Goal: Information Seeking & Learning: Check status

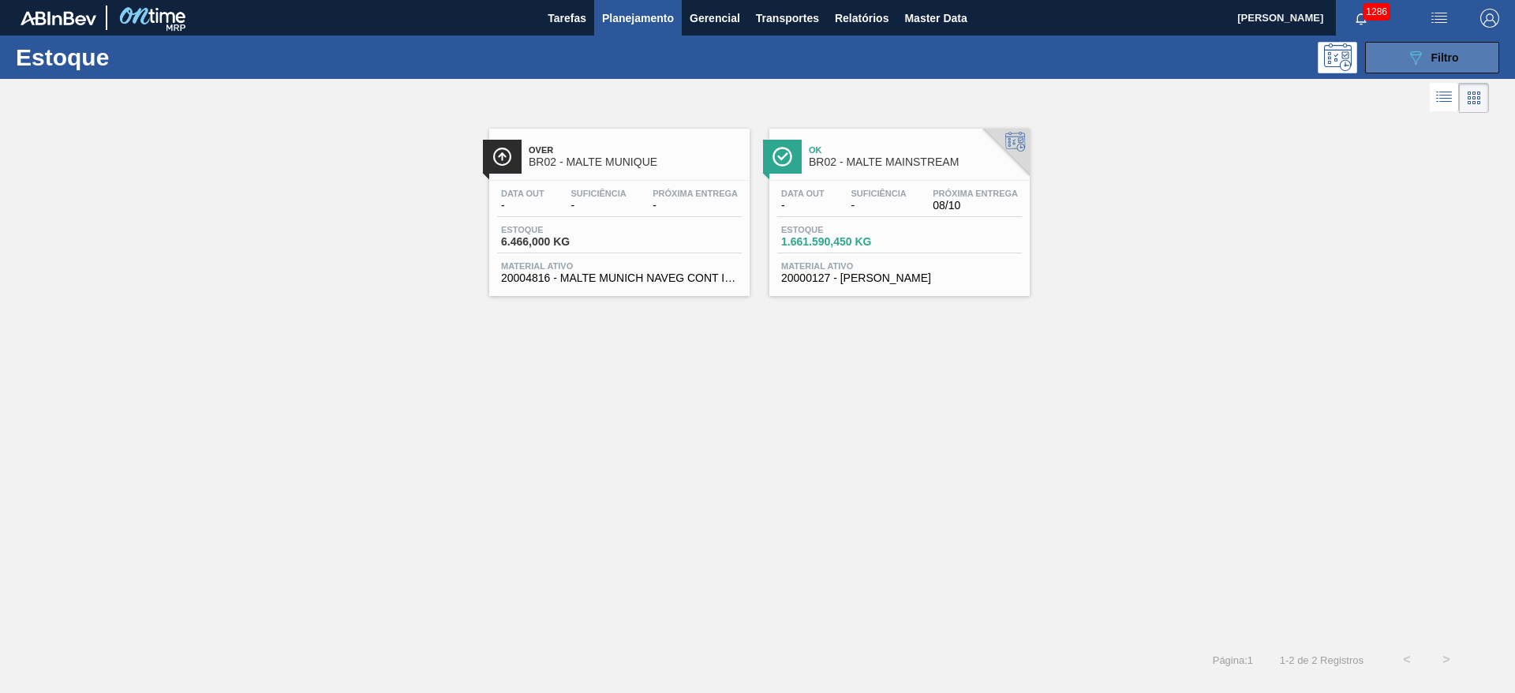
click at [1457, 51] on span "Filtro" at bounding box center [1446, 57] width 28 height 13
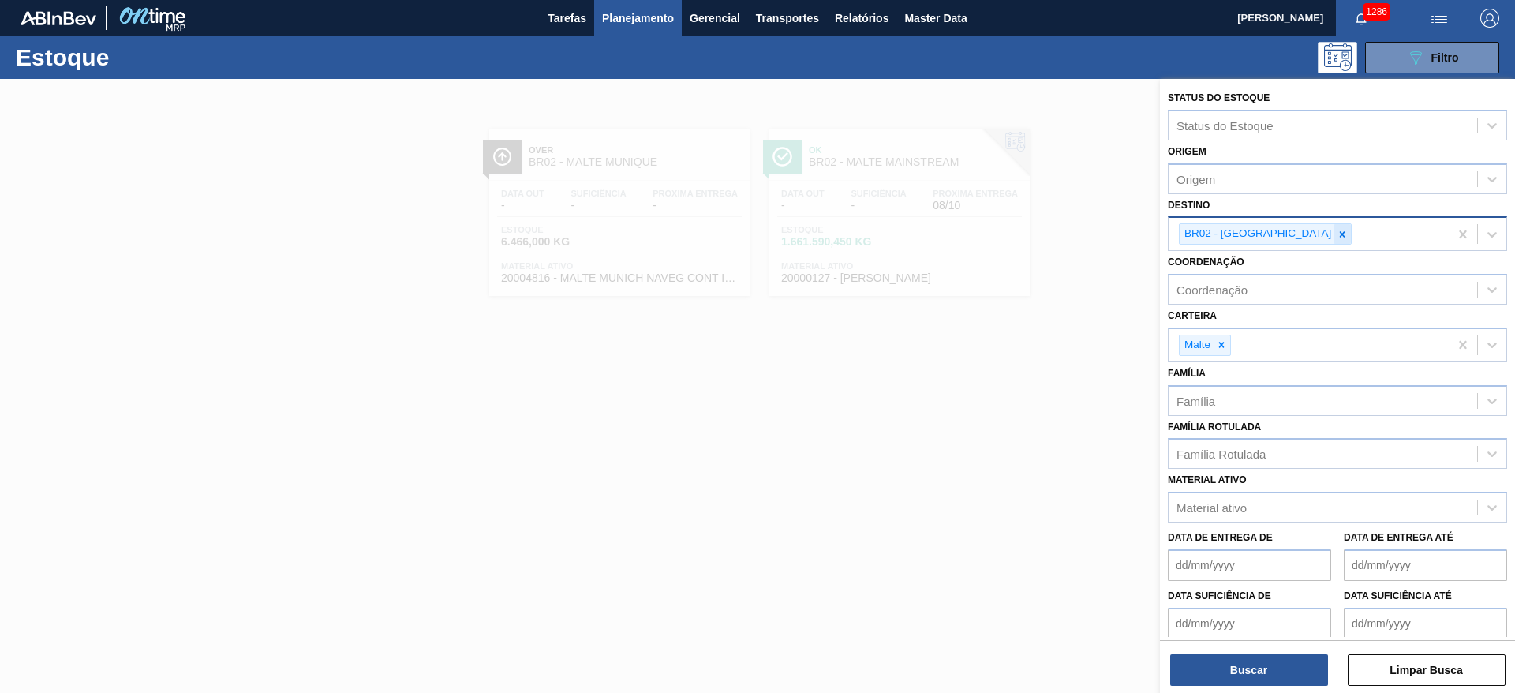
click at [1337, 235] on icon at bounding box center [1342, 234] width 11 height 11
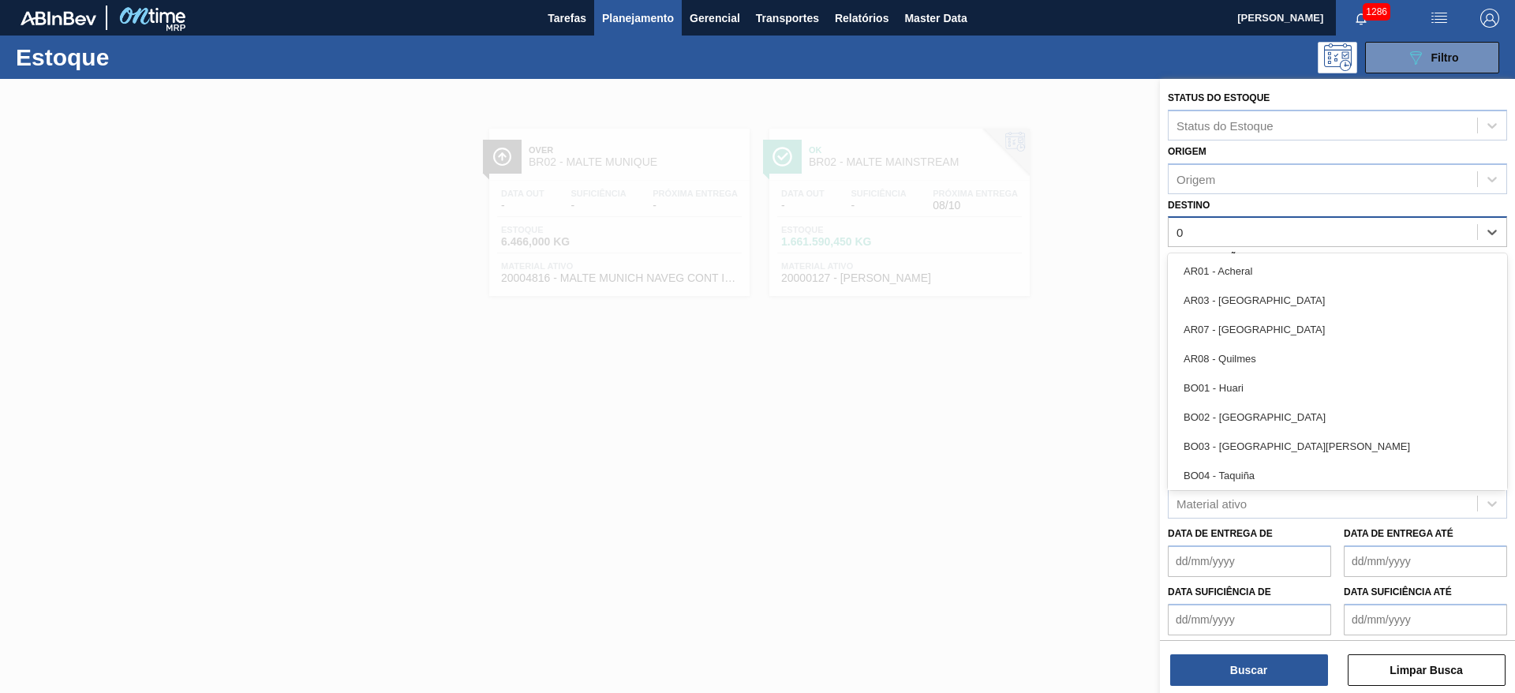
type input "03"
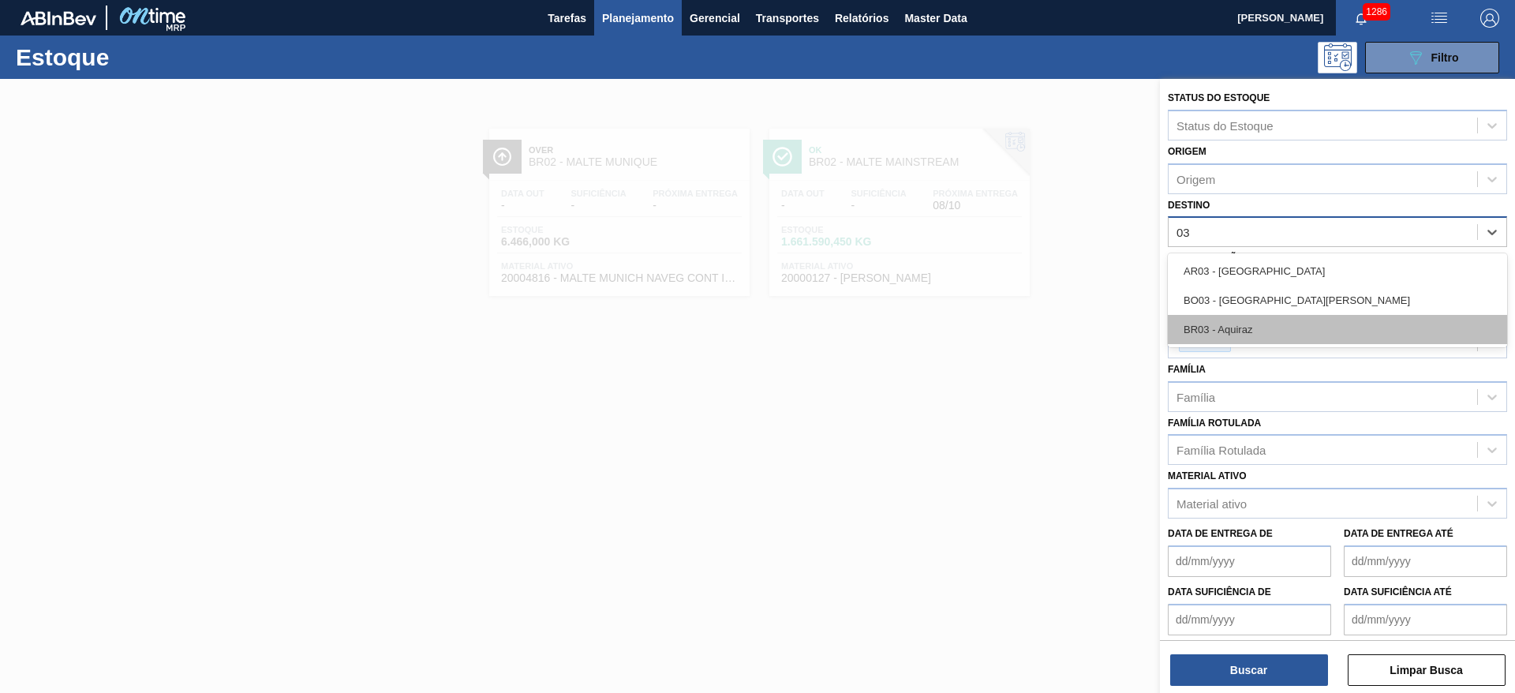
click at [1223, 328] on div "BR03 - Aquiraz" at bounding box center [1337, 329] width 339 height 29
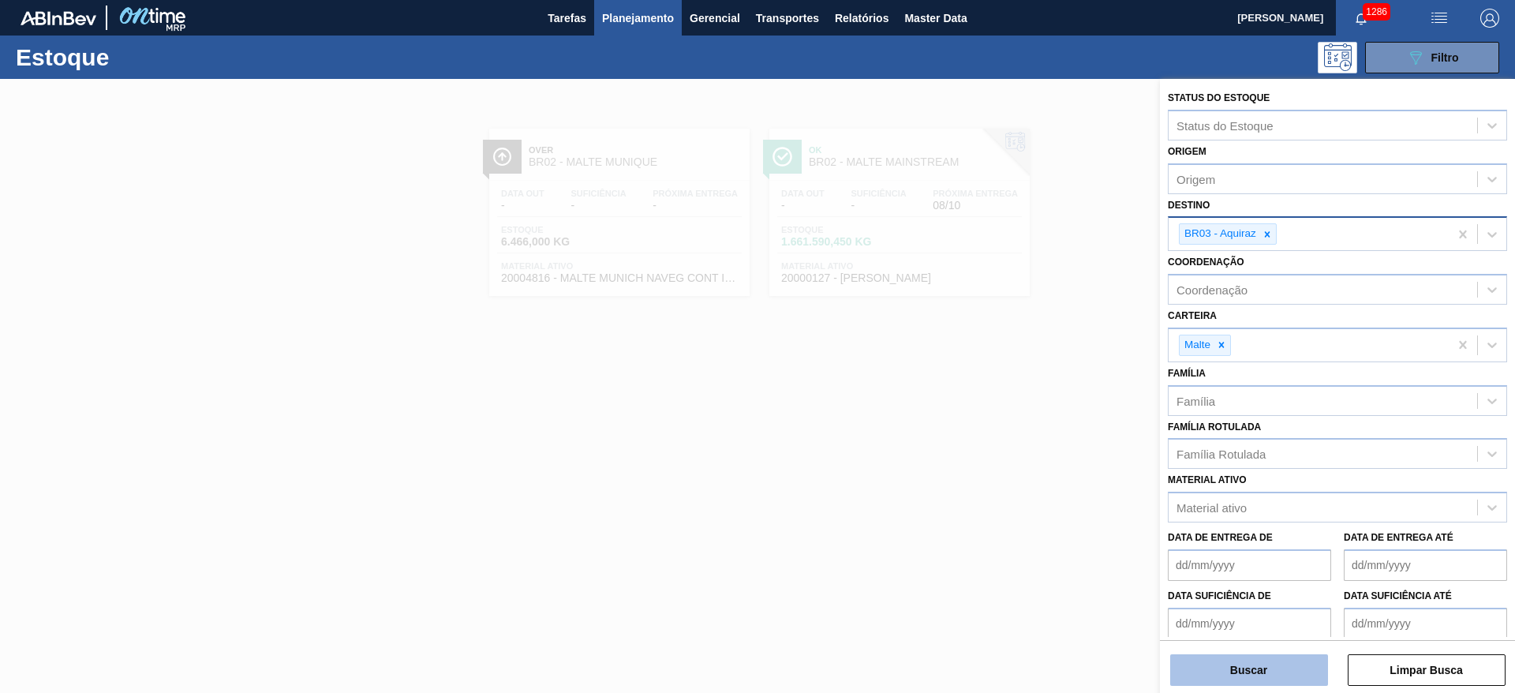
click at [1212, 669] on button "Buscar" at bounding box center [1249, 670] width 158 height 32
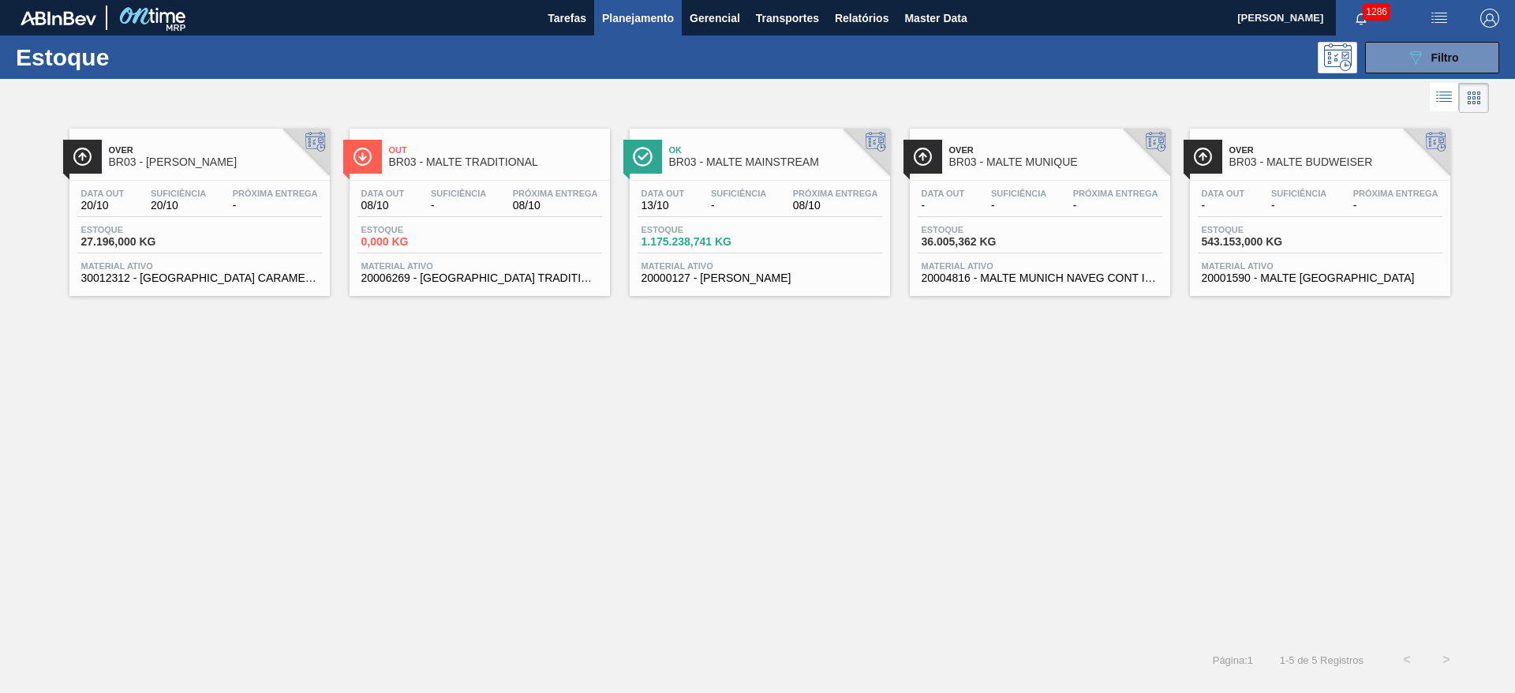
click at [726, 200] on span "-" at bounding box center [738, 206] width 55 height 12
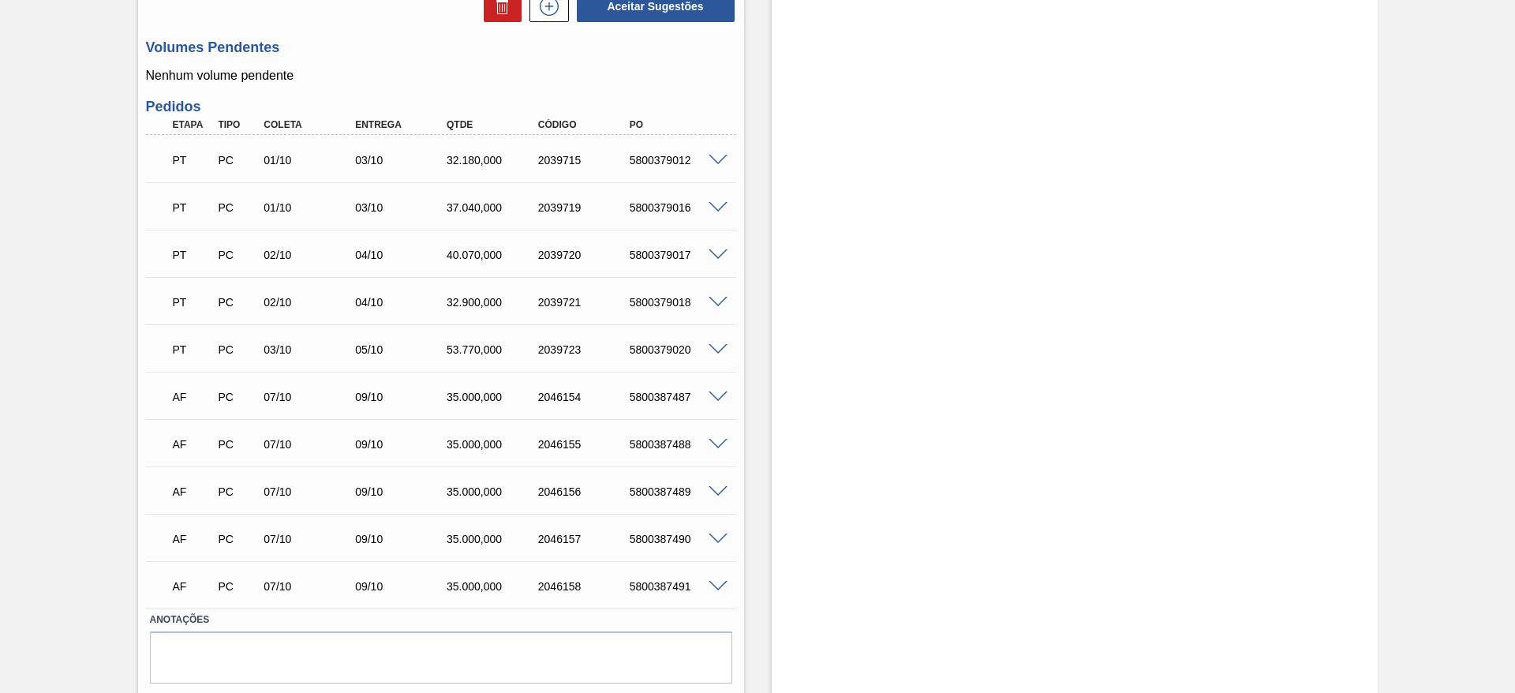
scroll to position [801, 0]
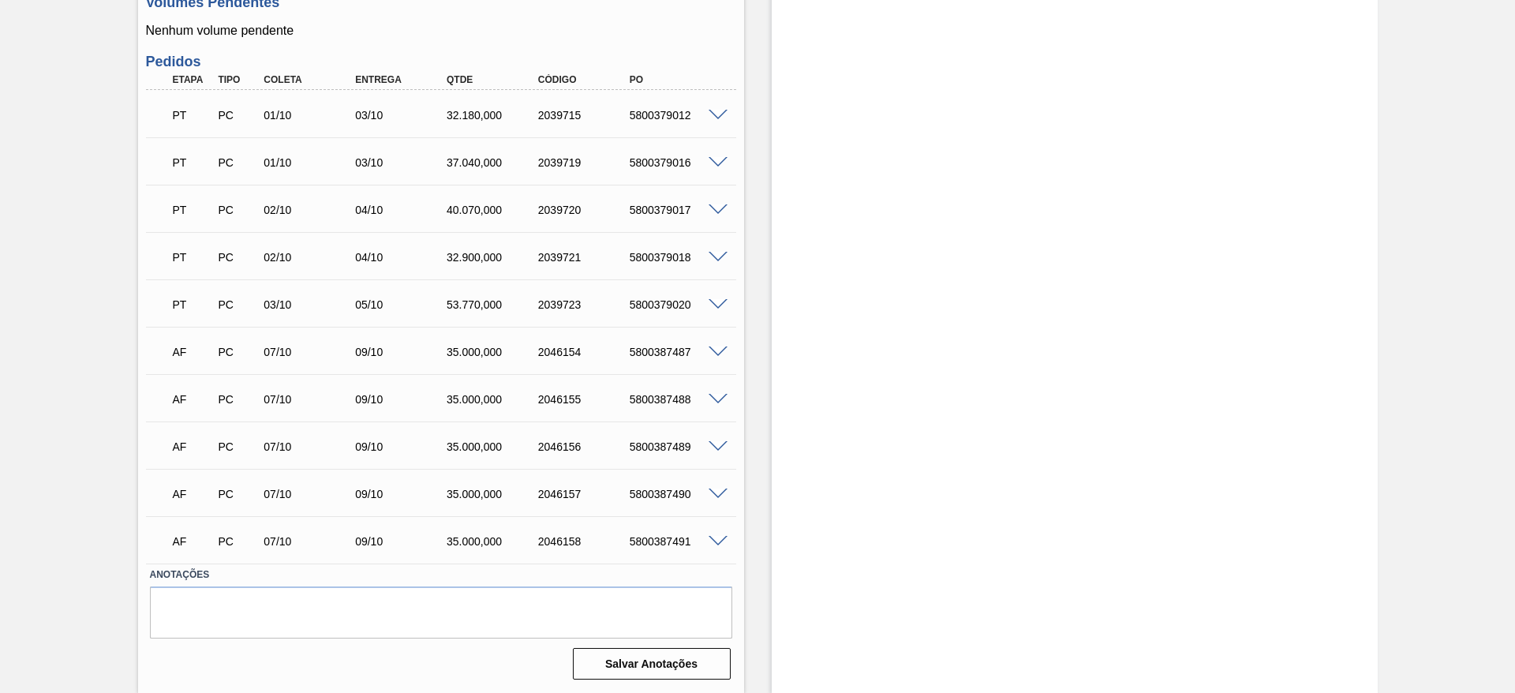
click at [721, 350] on span at bounding box center [718, 352] width 19 height 12
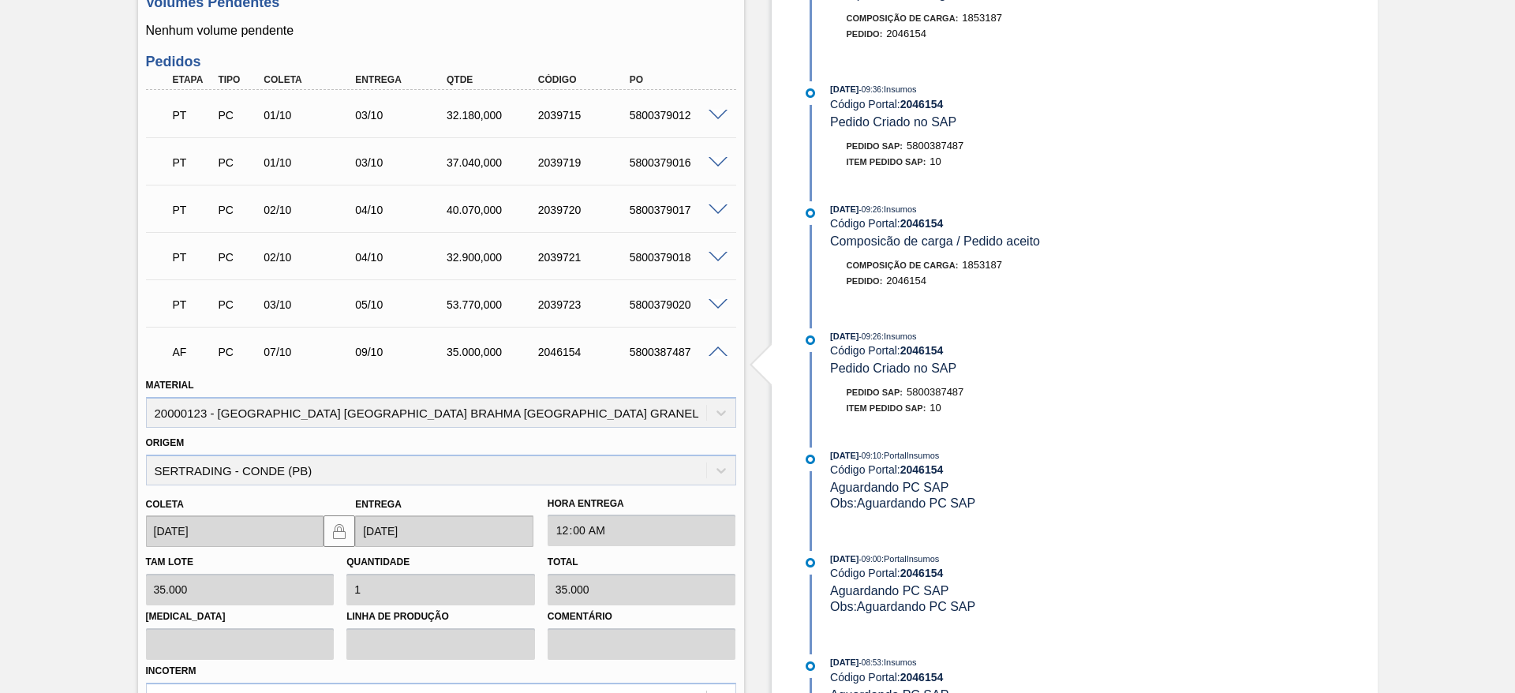
click at [714, 351] on span at bounding box center [718, 352] width 19 height 12
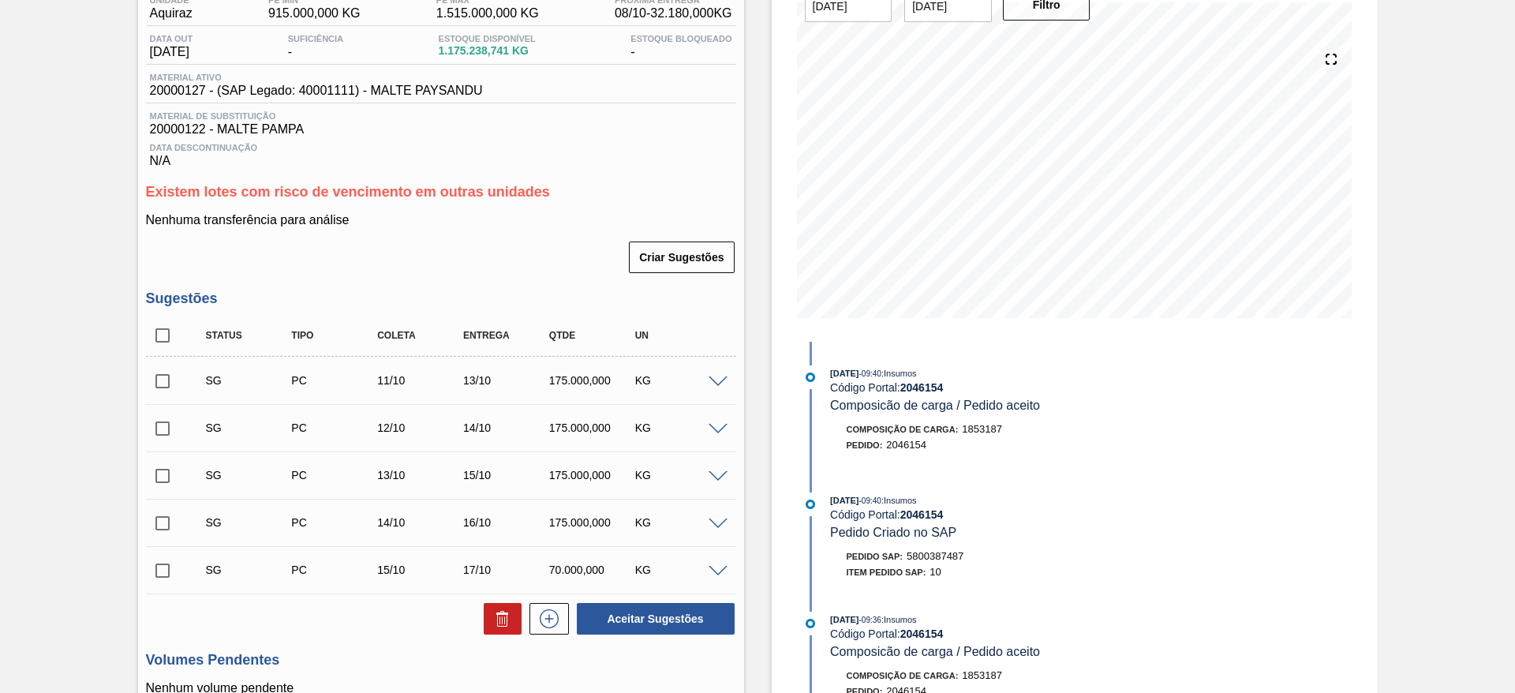
scroll to position [0, 0]
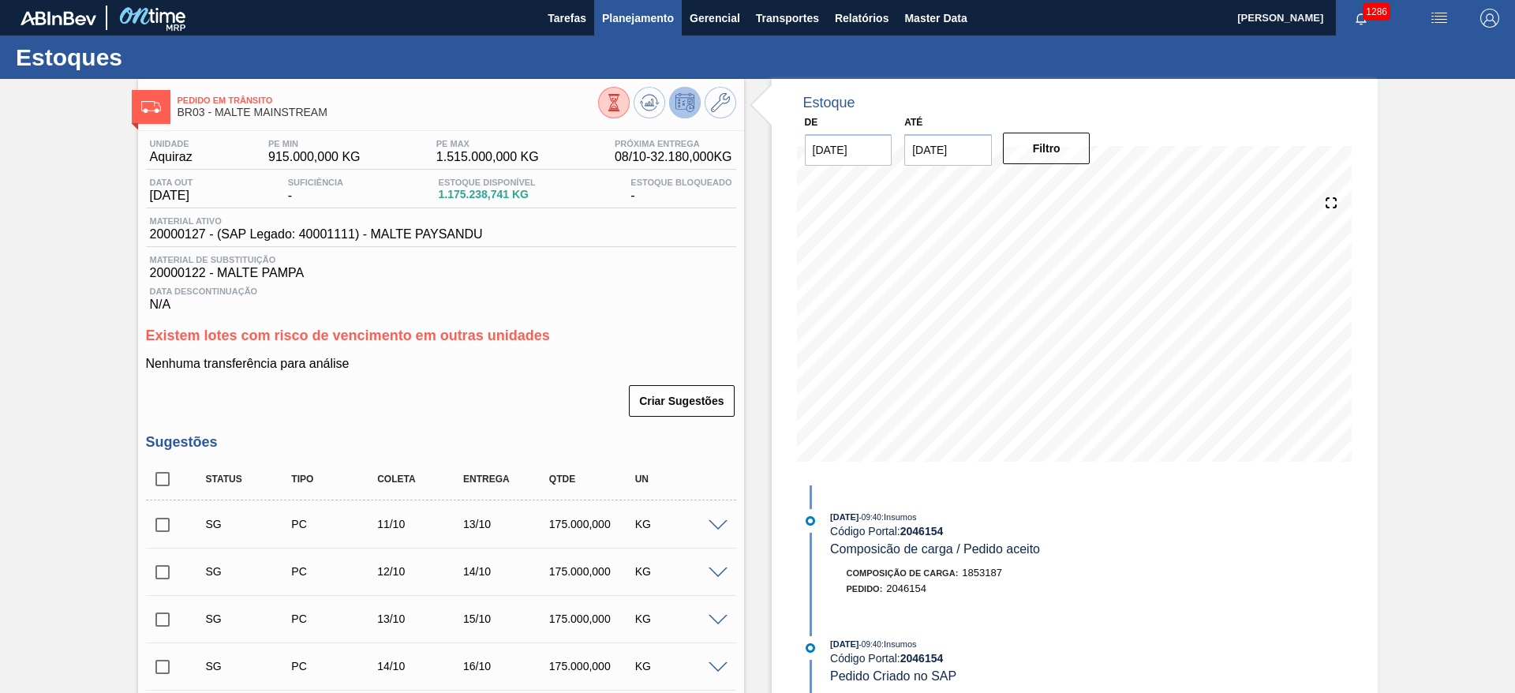
click at [624, 9] on span "Planejamento" at bounding box center [638, 18] width 72 height 19
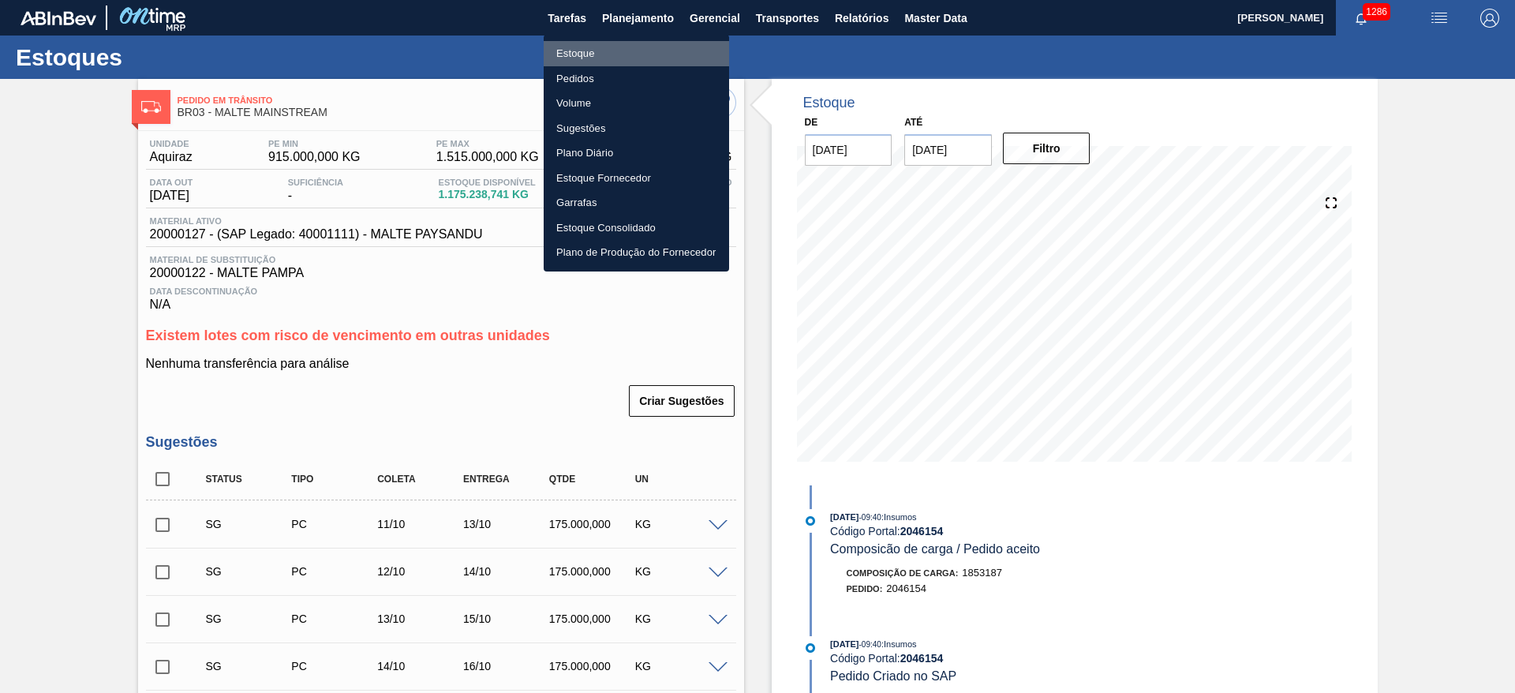
drag, startPoint x: 576, startPoint y: 53, endPoint x: 1133, endPoint y: 67, distance: 557.3
click at [576, 54] on li "Estoque" at bounding box center [636, 53] width 185 height 25
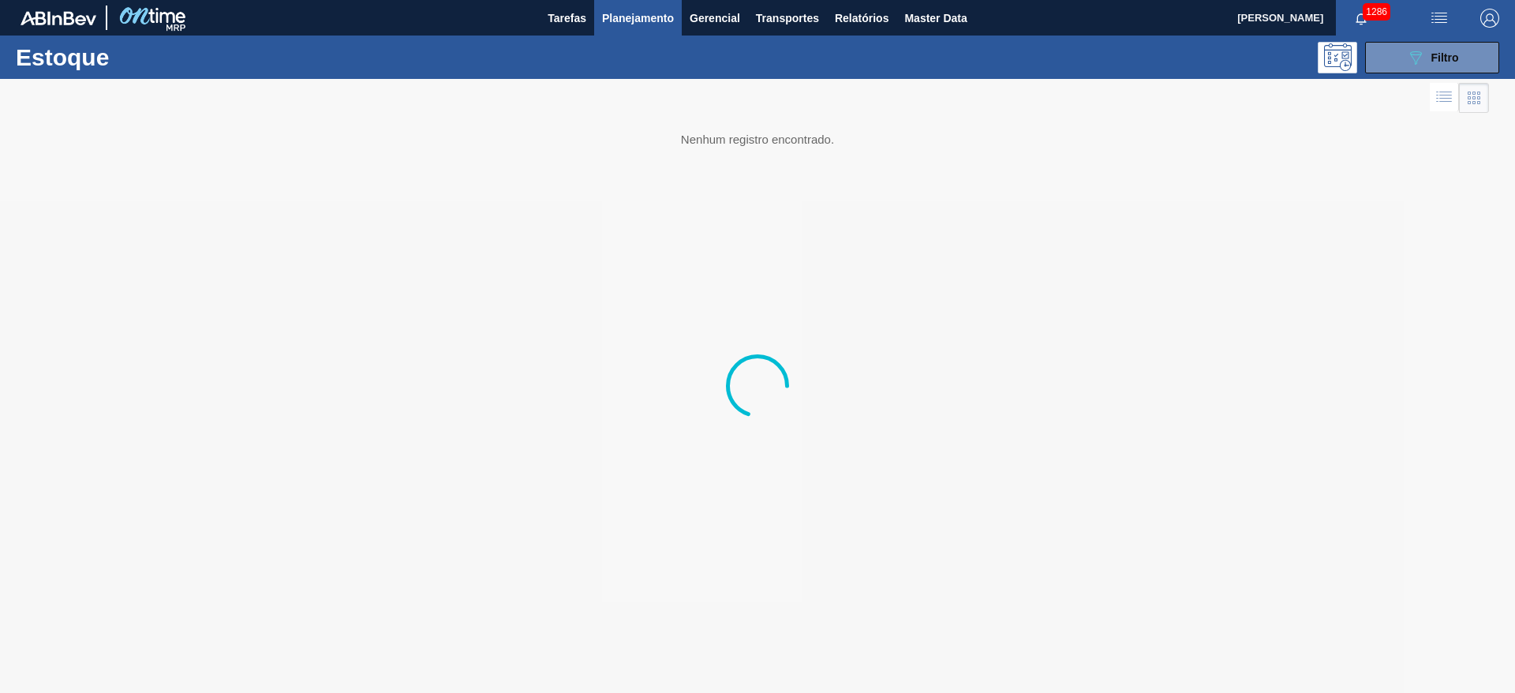
drag, startPoint x: 1405, startPoint y: 61, endPoint x: 1191, endPoint y: 145, distance: 229.9
click at [1405, 61] on button "089F7B8B-B2A5-4AFE-B5C0-19BA573D28AC Filtro" at bounding box center [1432, 58] width 134 height 32
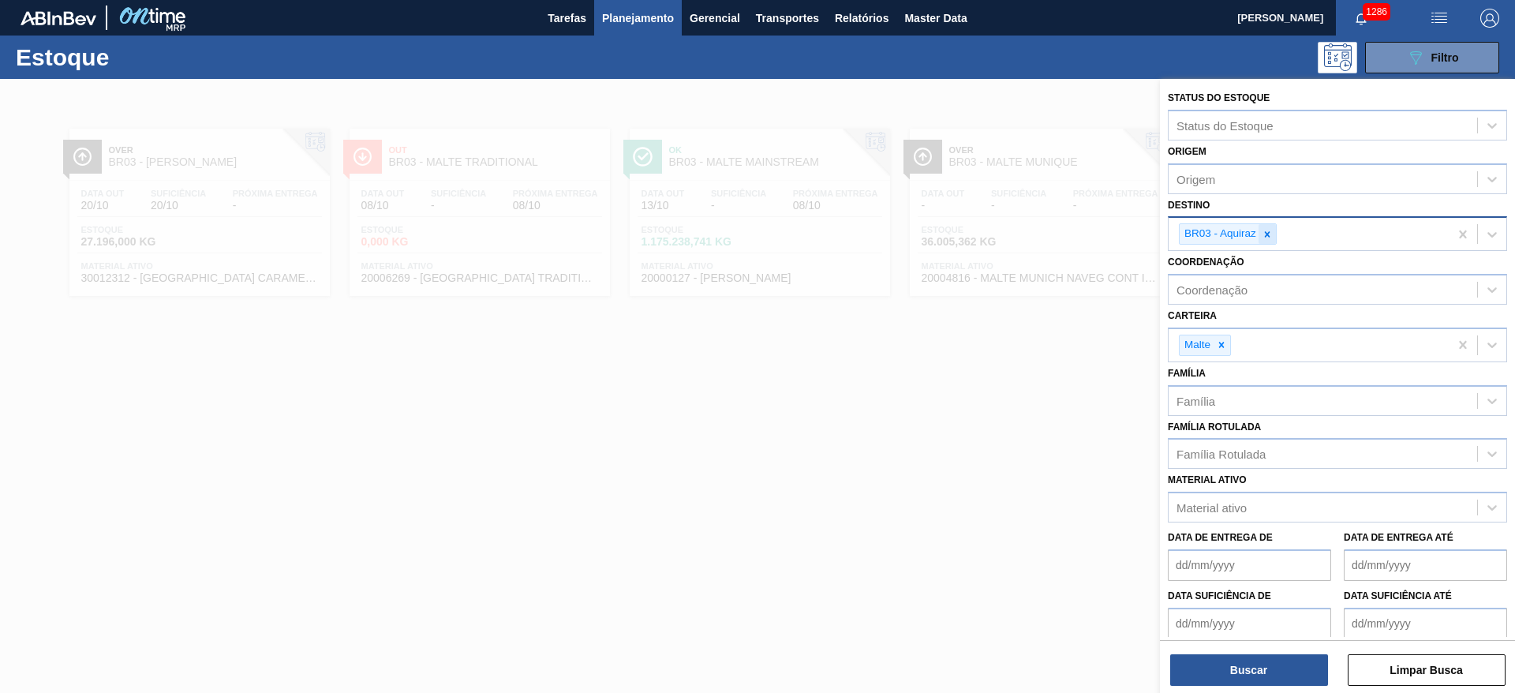
click at [1267, 234] on icon at bounding box center [1268, 234] width 6 height 6
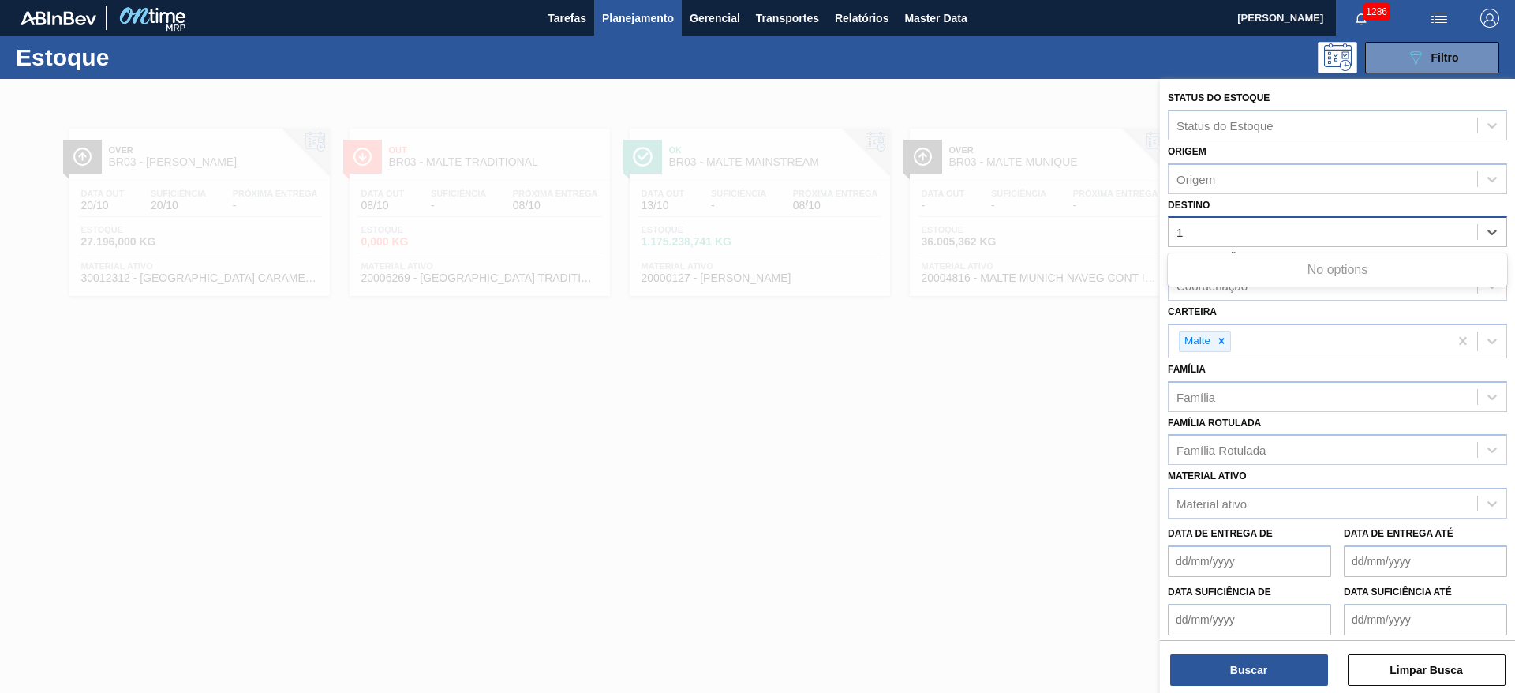
type input "13"
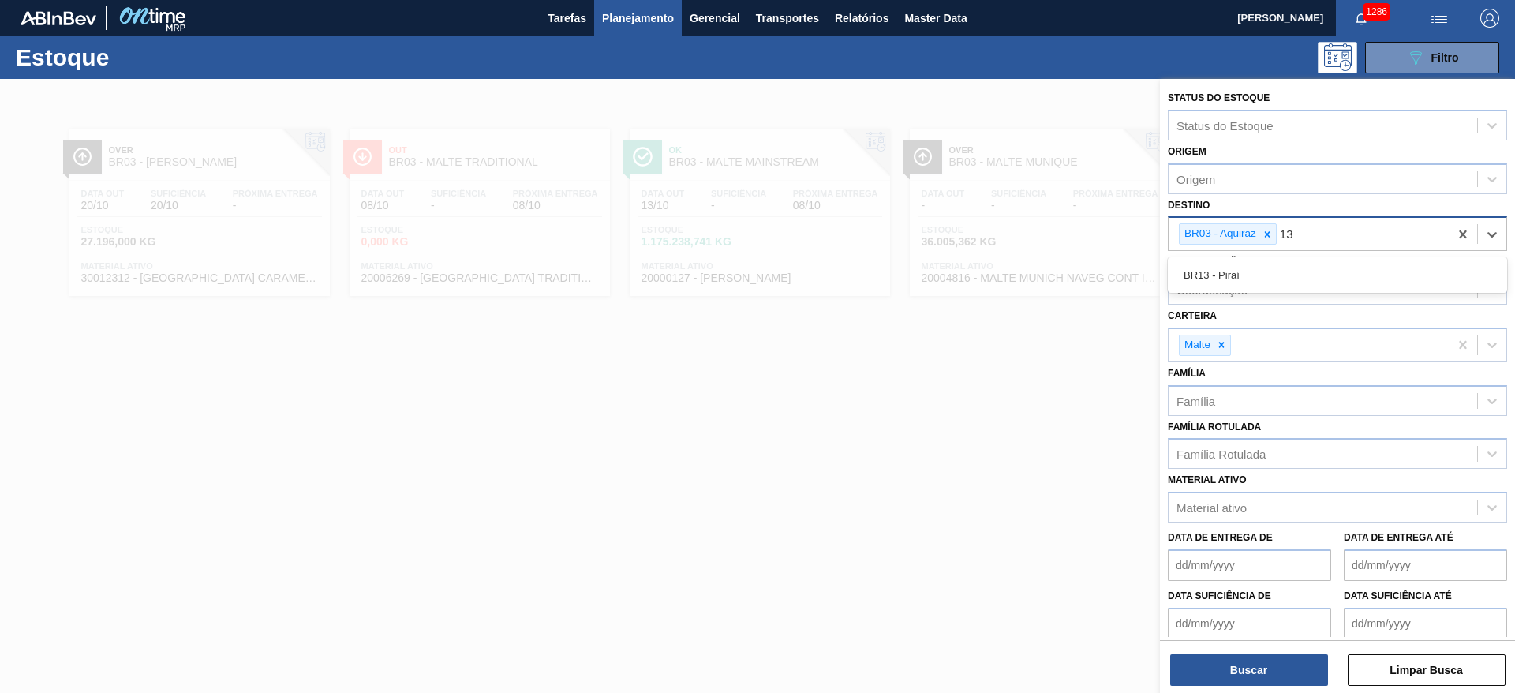
drag, startPoint x: 1218, startPoint y: 271, endPoint x: 1229, endPoint y: 261, distance: 14.0
click at [1220, 271] on div "BR13 - Piraí" at bounding box center [1337, 274] width 339 height 29
click at [1269, 229] on icon at bounding box center [1267, 234] width 11 height 11
click at [1256, 664] on button "Buscar" at bounding box center [1249, 670] width 158 height 32
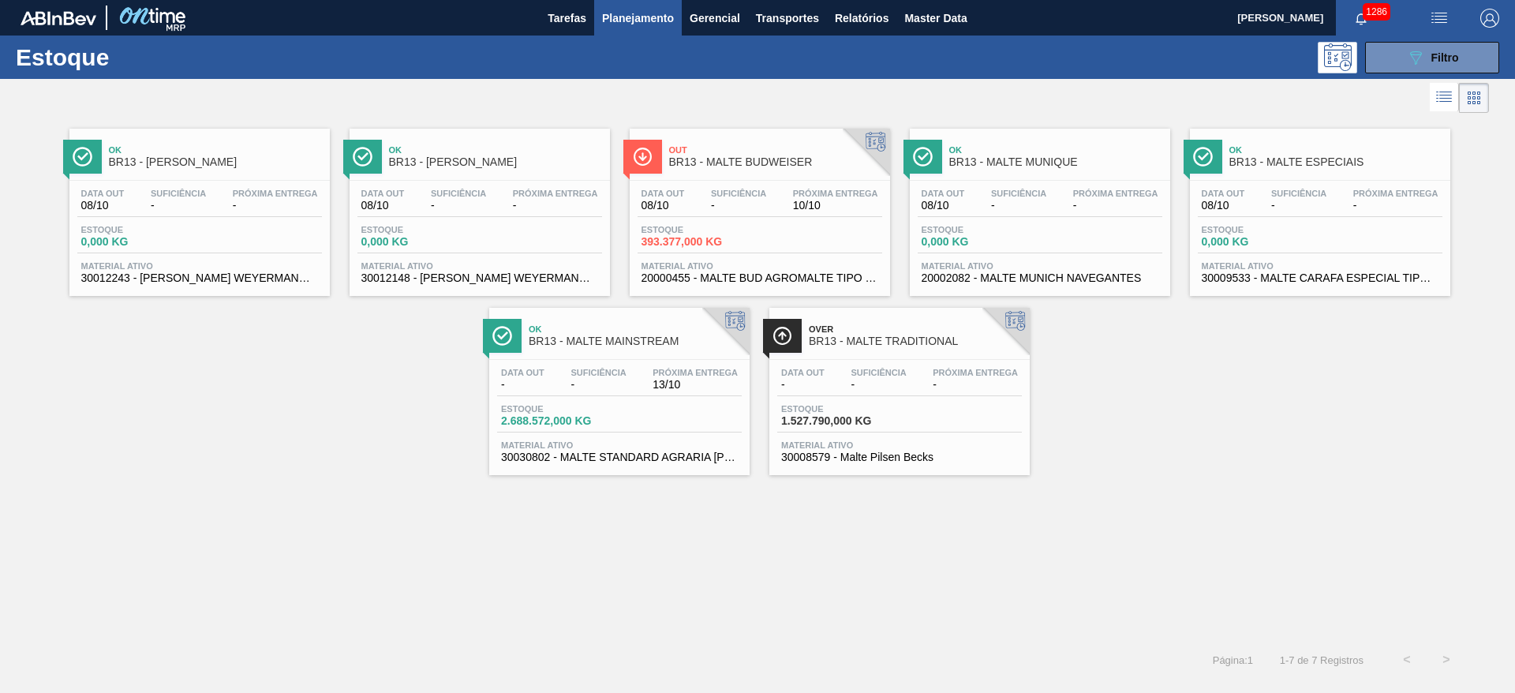
click at [618, 406] on div "Estoque 2.688.572,000 KG" at bounding box center [619, 418] width 245 height 28
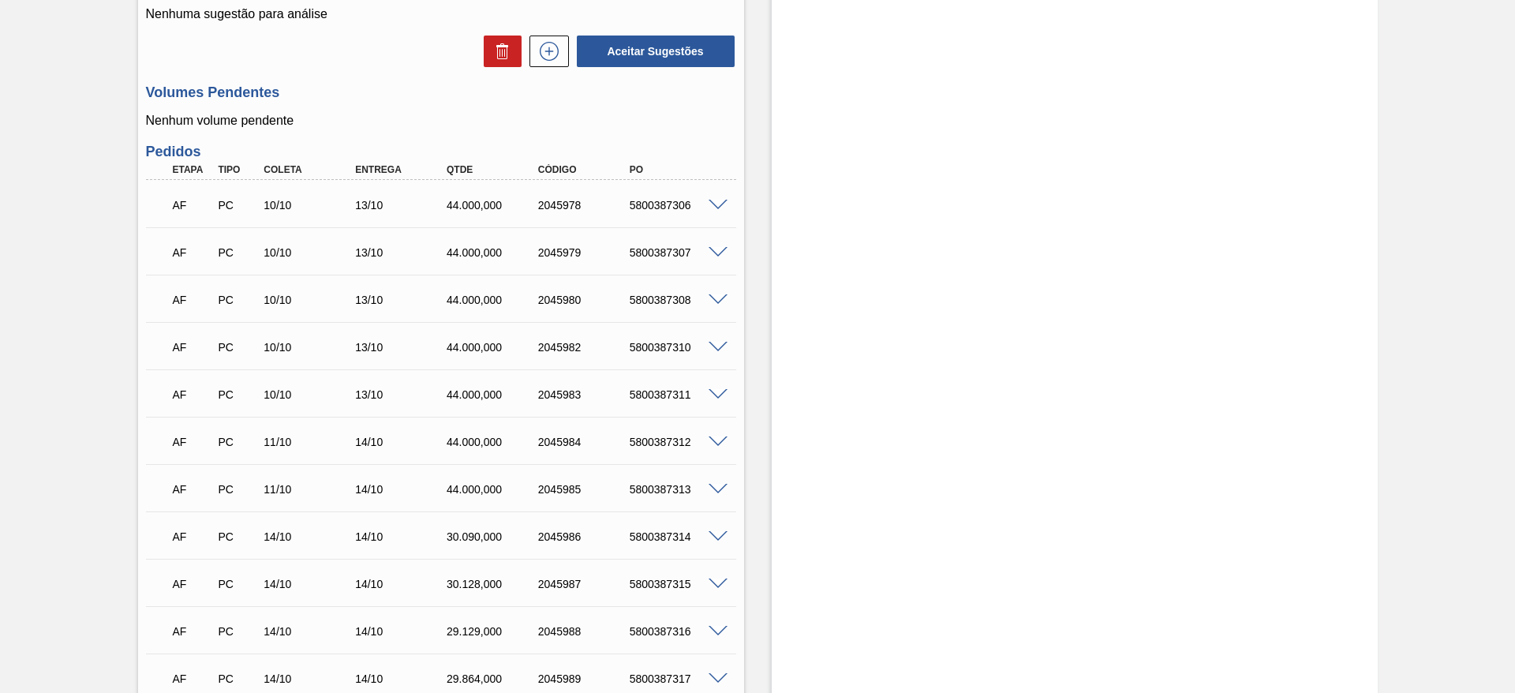
scroll to position [357, 0]
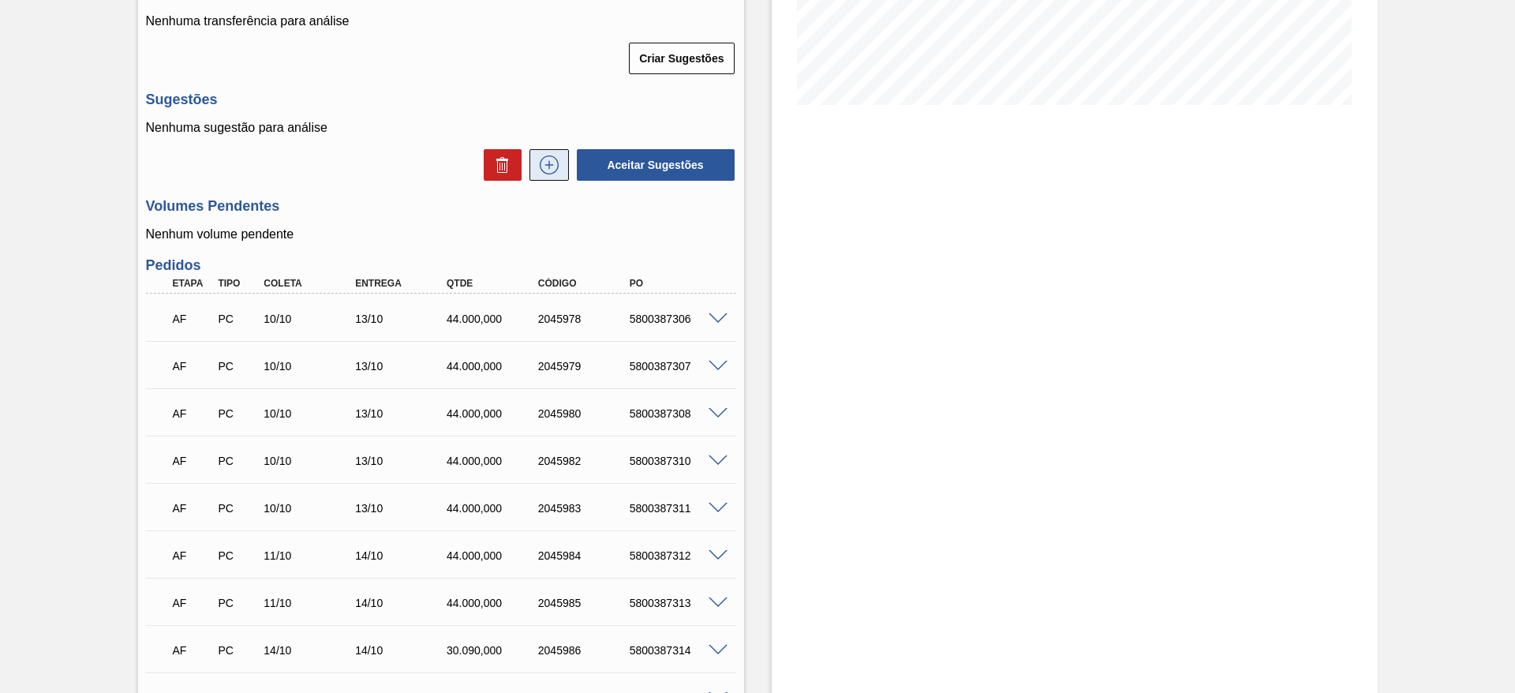
click at [545, 164] on icon at bounding box center [549, 164] width 9 height 1
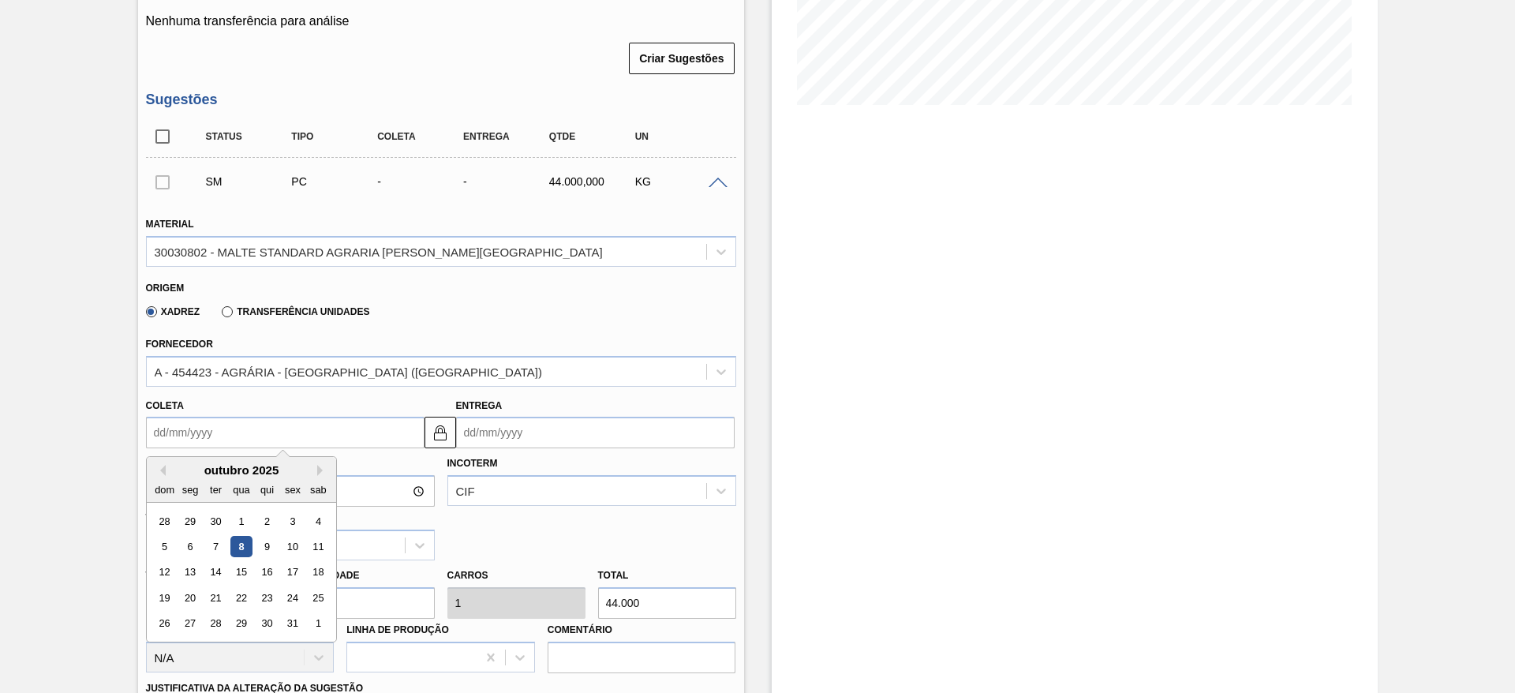
click at [159, 417] on input "Coleta" at bounding box center [285, 433] width 279 height 32
click at [293, 536] on div "10" at bounding box center [292, 546] width 21 height 21
type input "10/10/2025"
type input "13/10/2025"
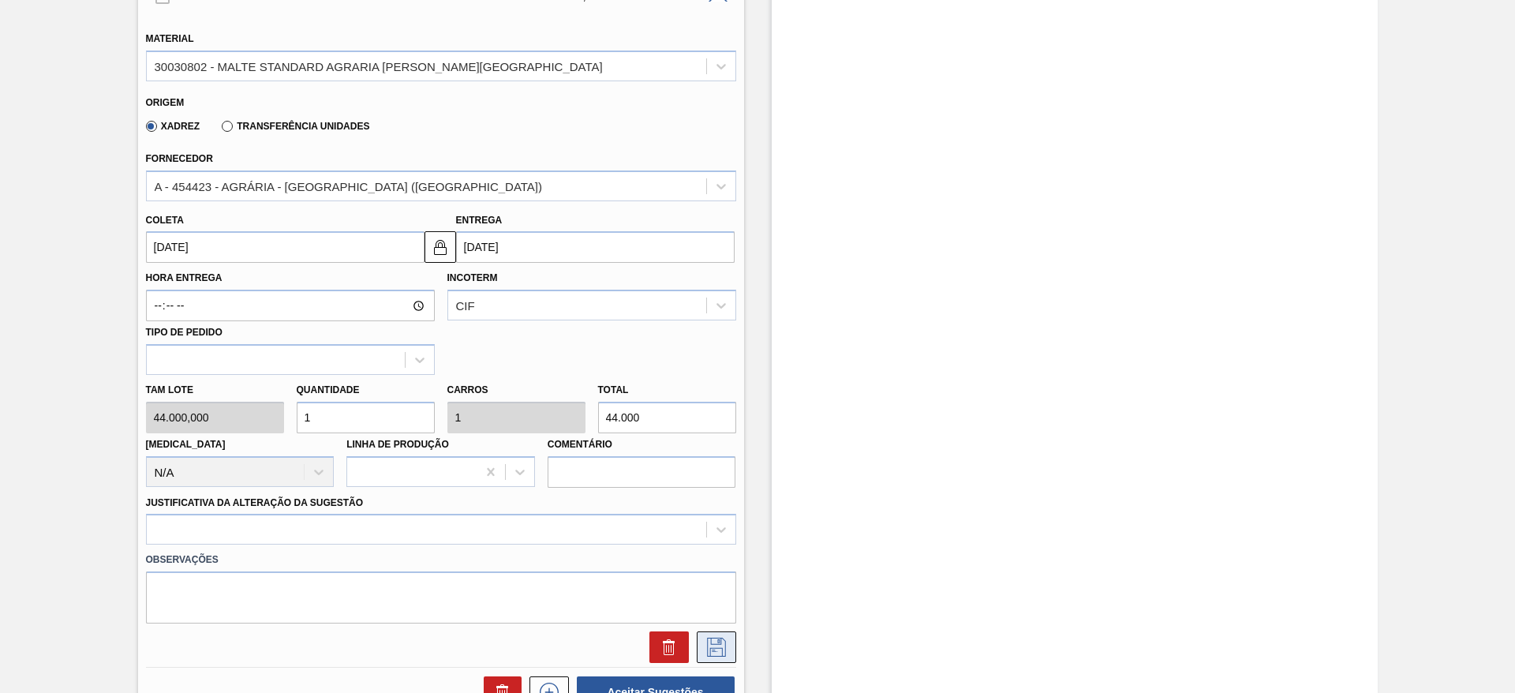
scroll to position [712, 0]
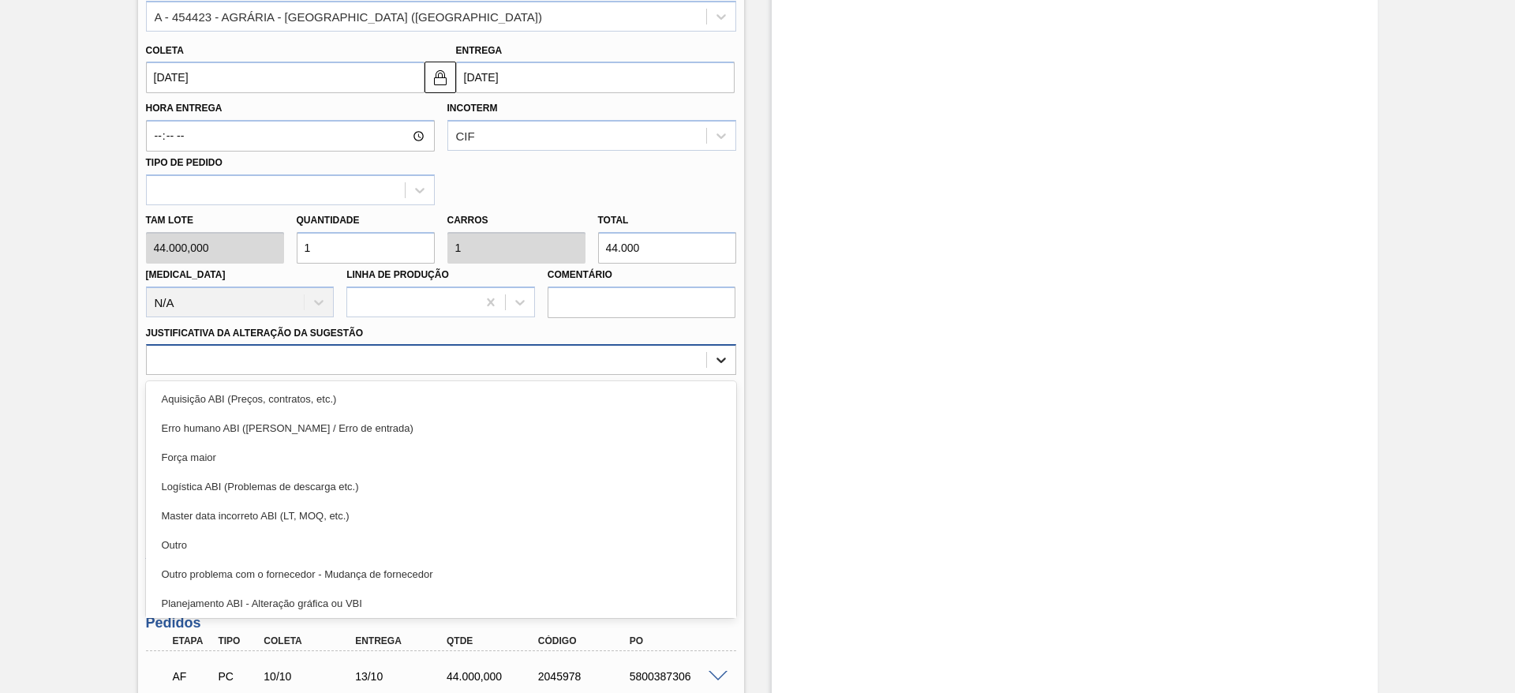
click at [726, 352] on icon at bounding box center [721, 360] width 16 height 16
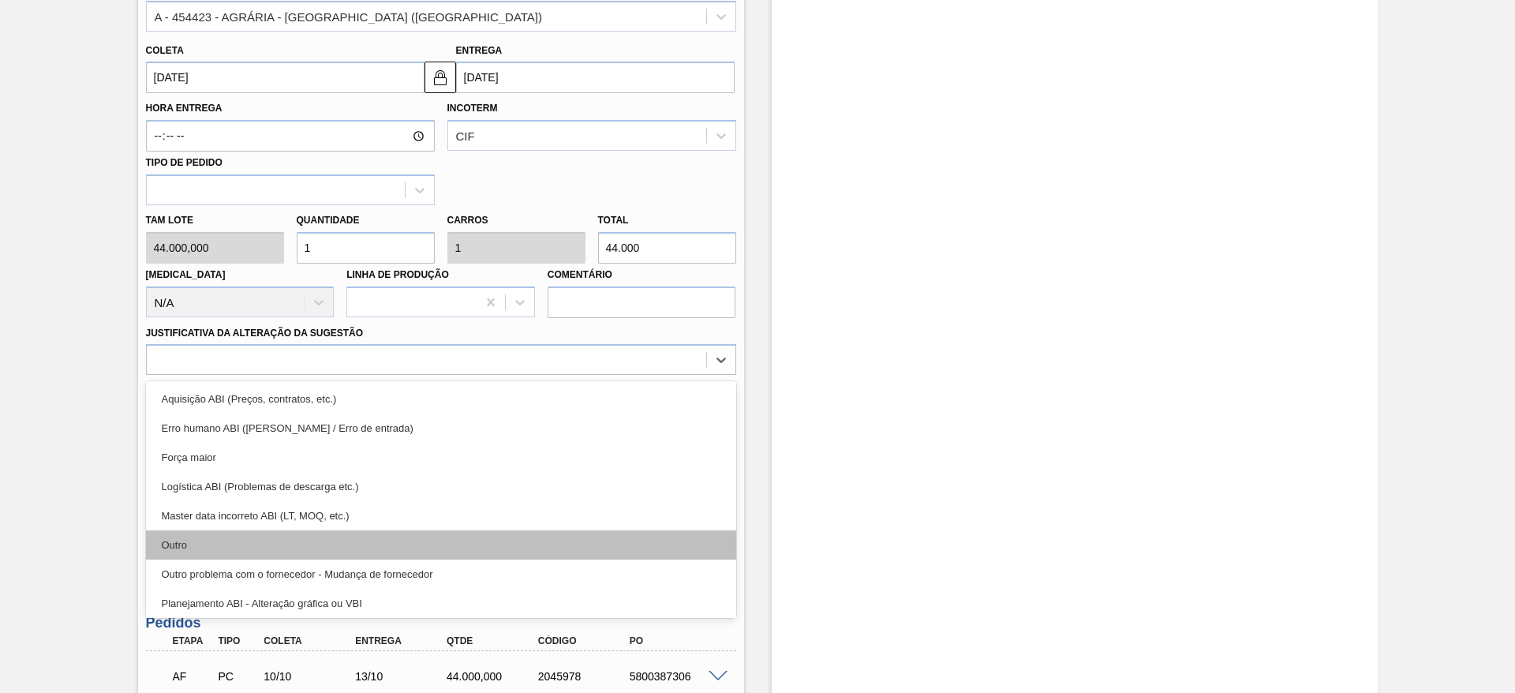
click at [181, 530] on div "Outro" at bounding box center [441, 544] width 590 height 29
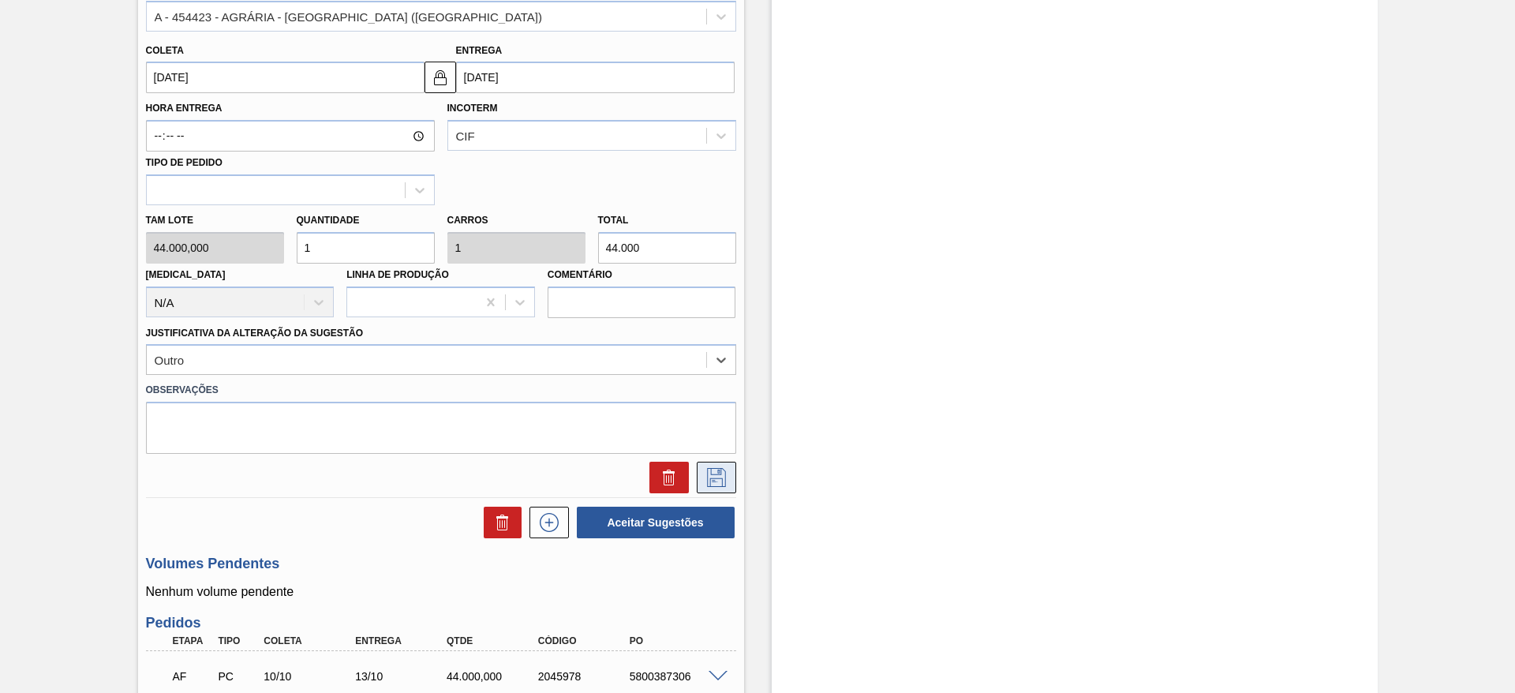
click at [705, 468] on icon at bounding box center [716, 477] width 25 height 19
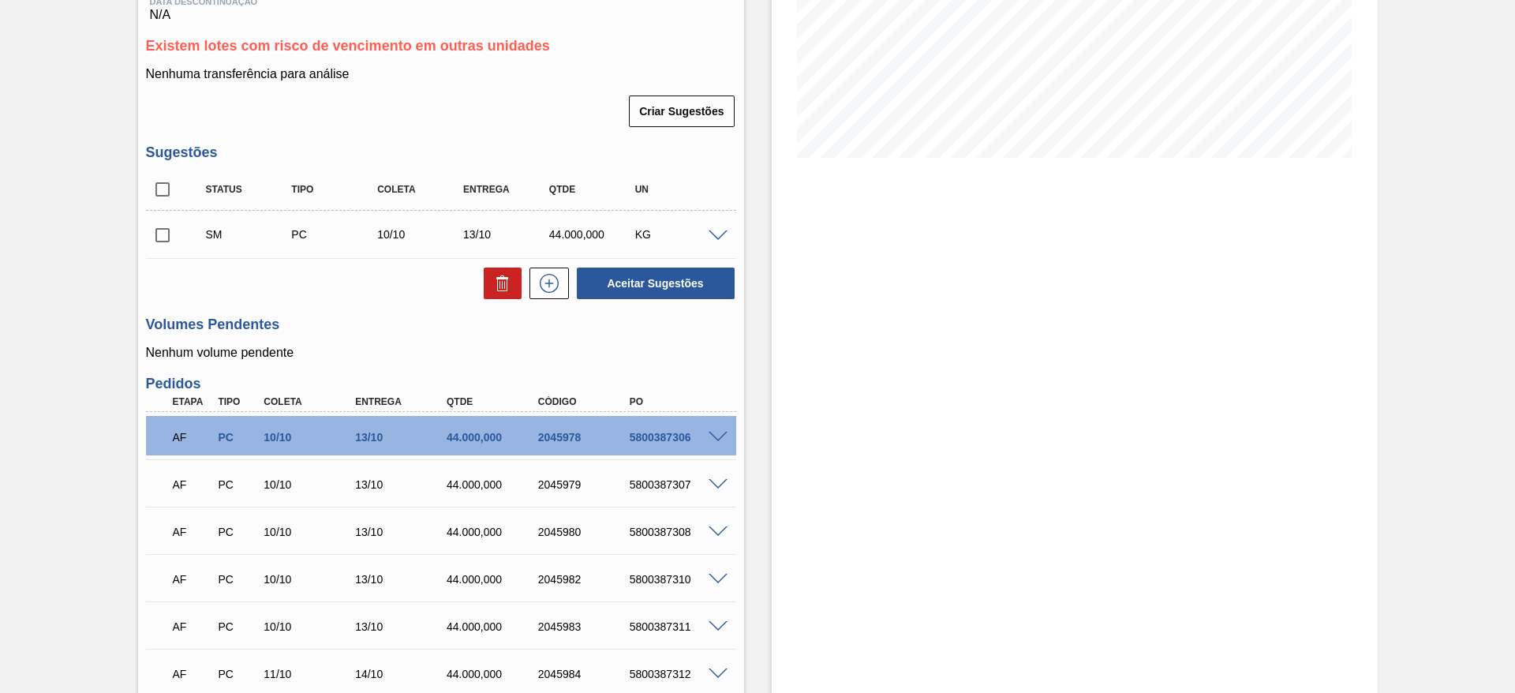
scroll to position [0, 0]
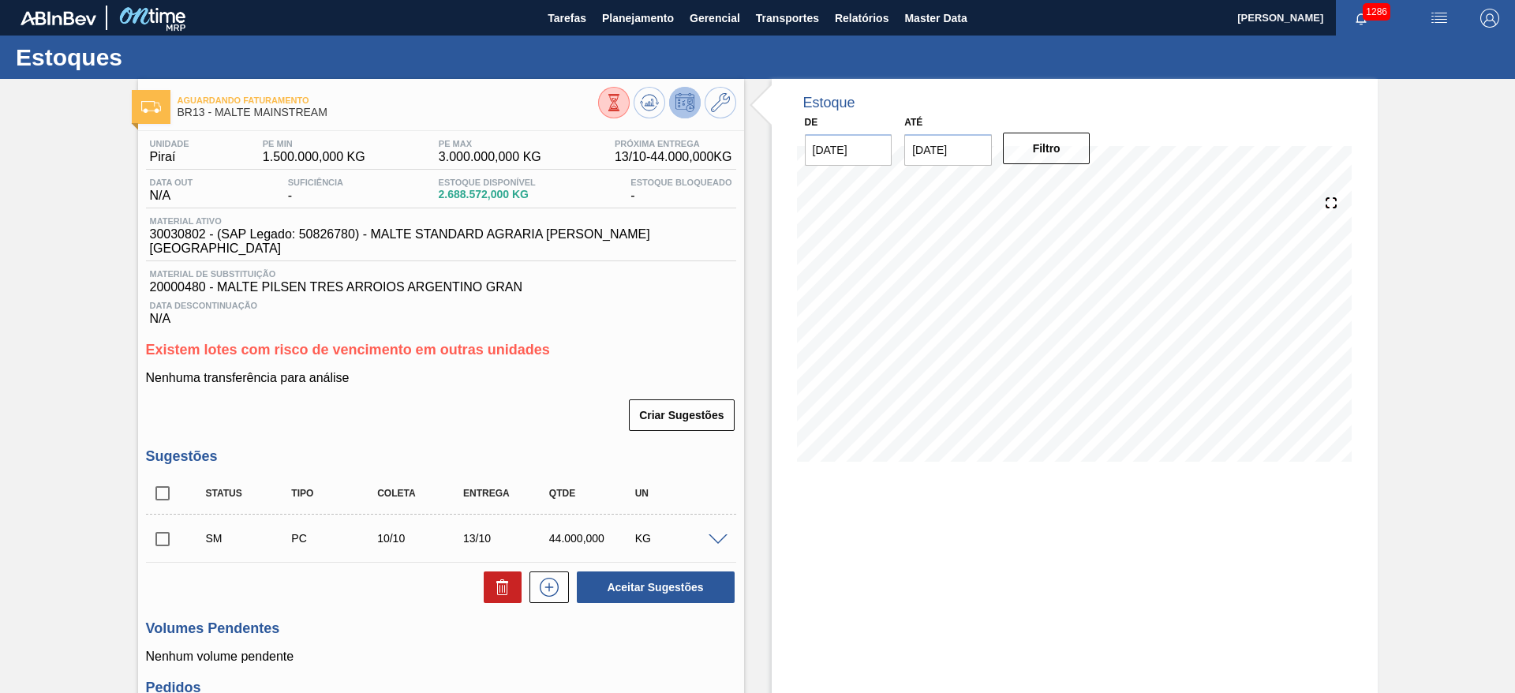
click at [163, 525] on input "checkbox" at bounding box center [162, 538] width 33 height 33
drag, startPoint x: 627, startPoint y: 566, endPoint x: 627, endPoint y: 577, distance: 11.0
click at [627, 577] on button "Aceitar Sugestões" at bounding box center [656, 587] width 158 height 32
checkbox input "false"
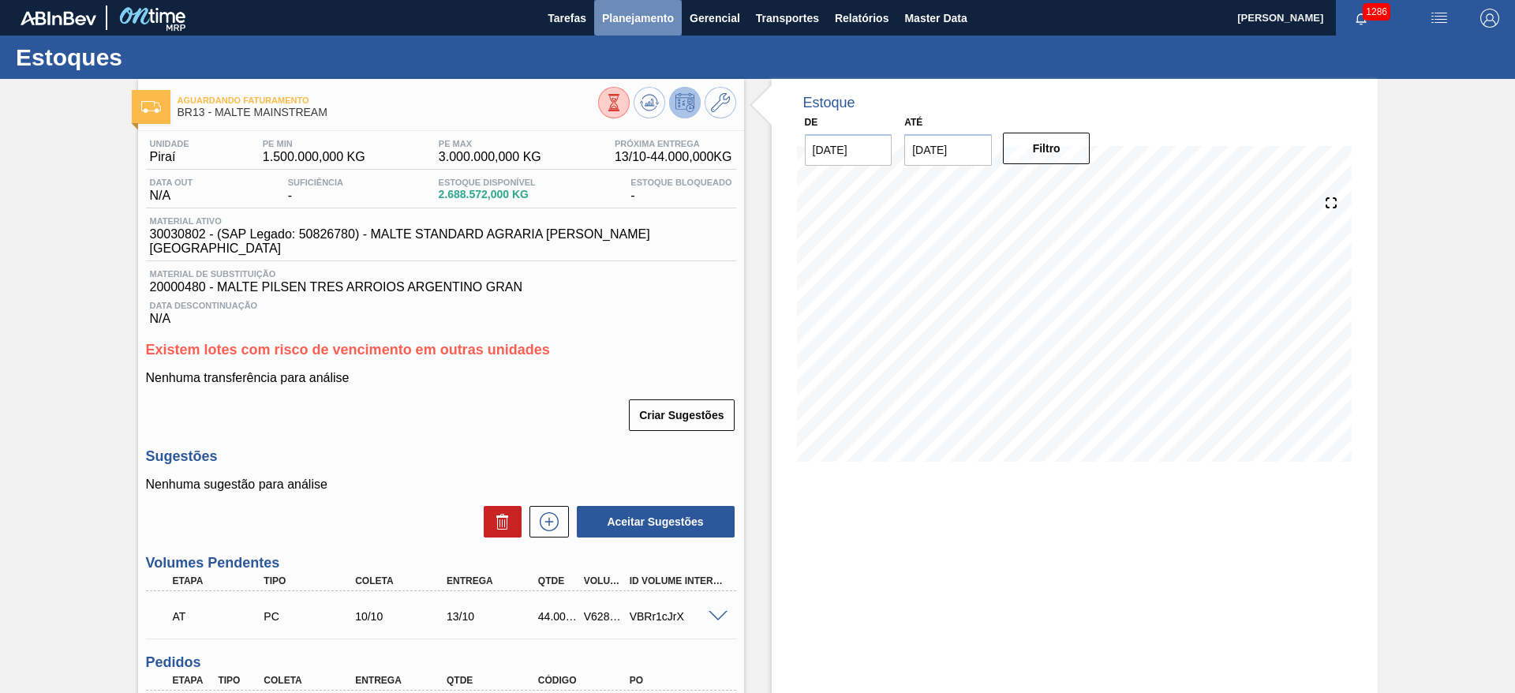
click at [651, 24] on span "Planejamento" at bounding box center [638, 18] width 72 height 19
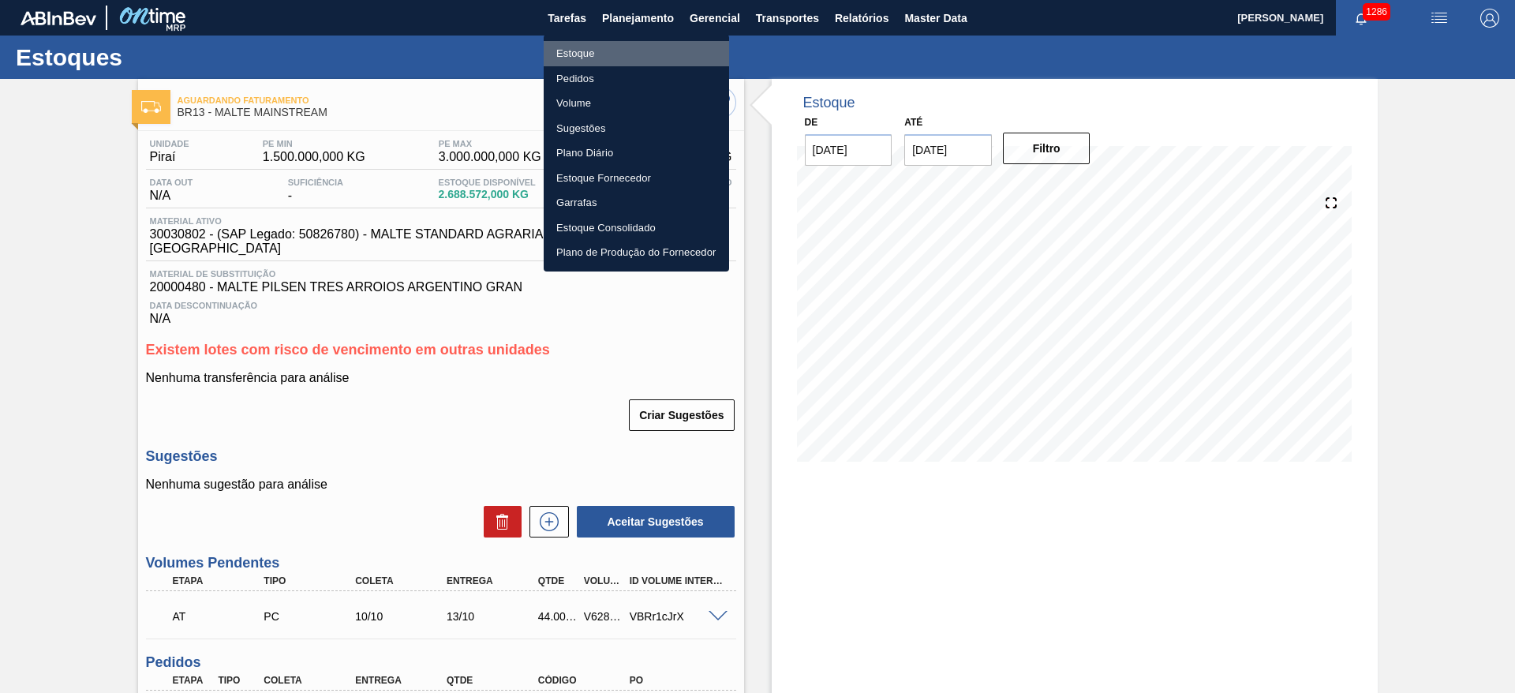
click at [573, 52] on li "Estoque" at bounding box center [636, 53] width 185 height 25
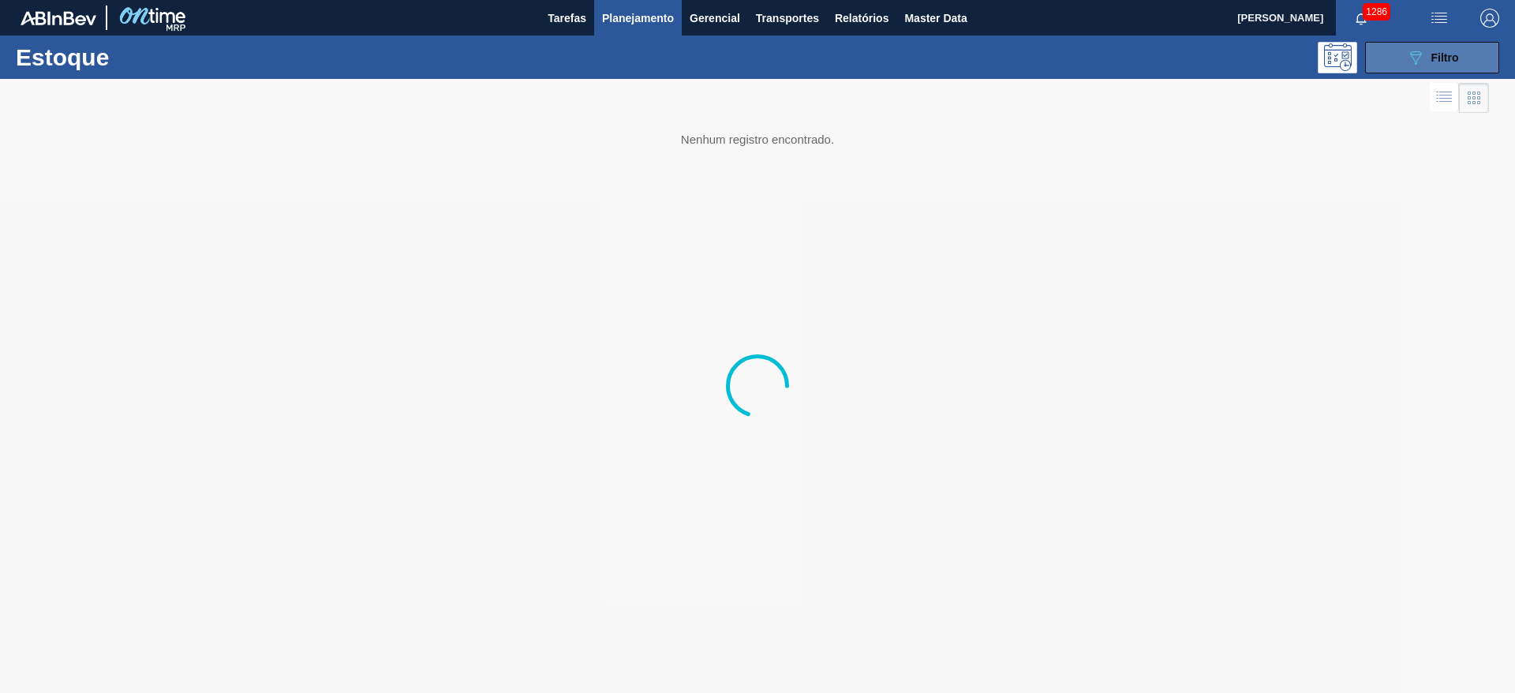
click at [1415, 58] on icon "089F7B8B-B2A5-4AFE-B5C0-19BA573D28AC" at bounding box center [1415, 57] width 19 height 19
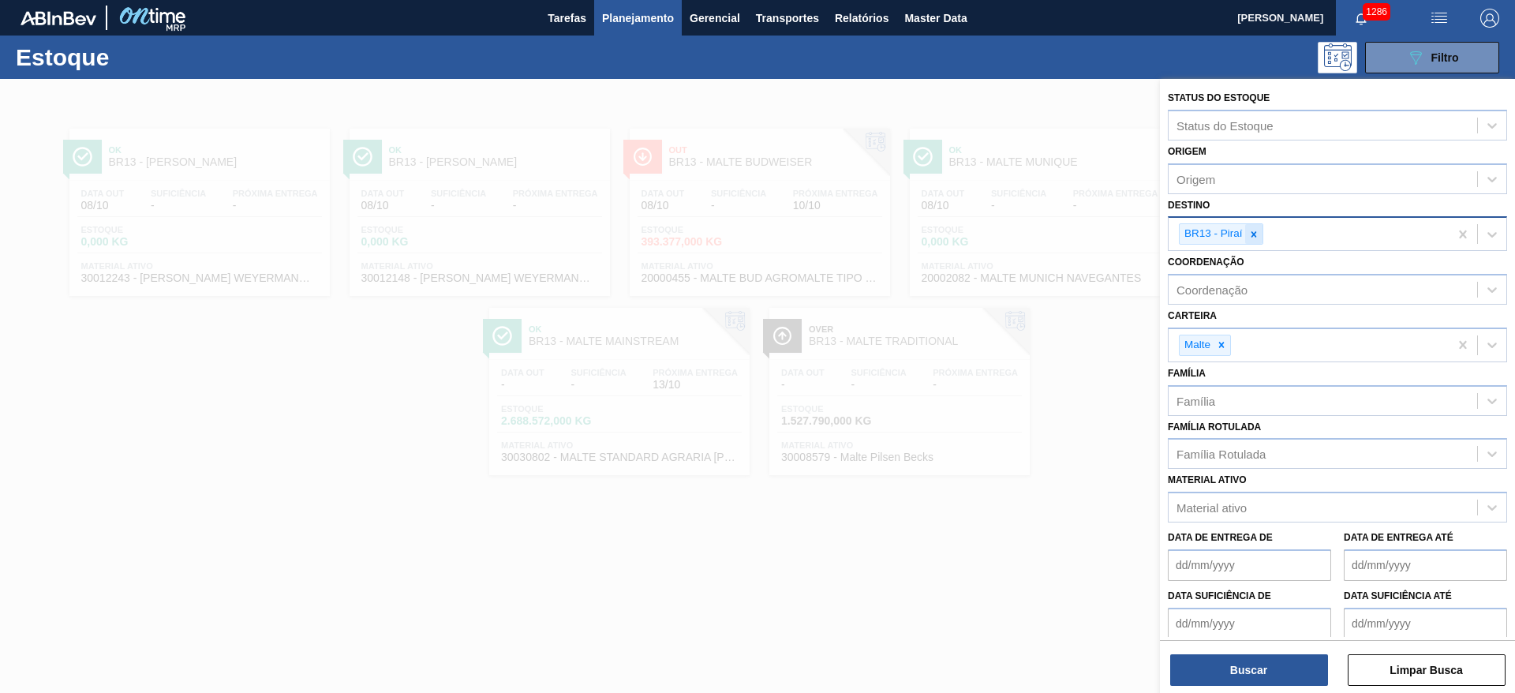
click at [1257, 234] on icon at bounding box center [1253, 234] width 11 height 11
type input "26"
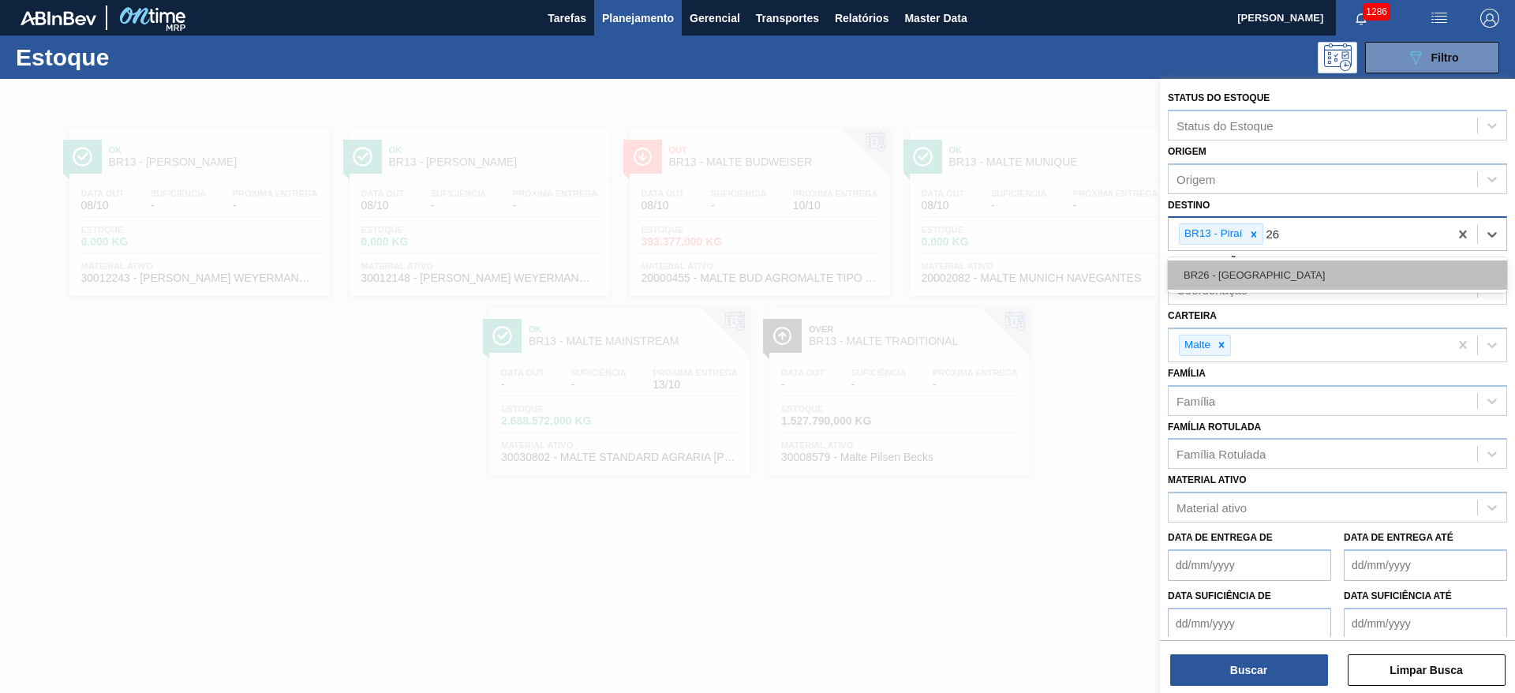
click at [1240, 275] on div "BR26 - [GEOGRAPHIC_DATA]" at bounding box center [1337, 274] width 339 height 29
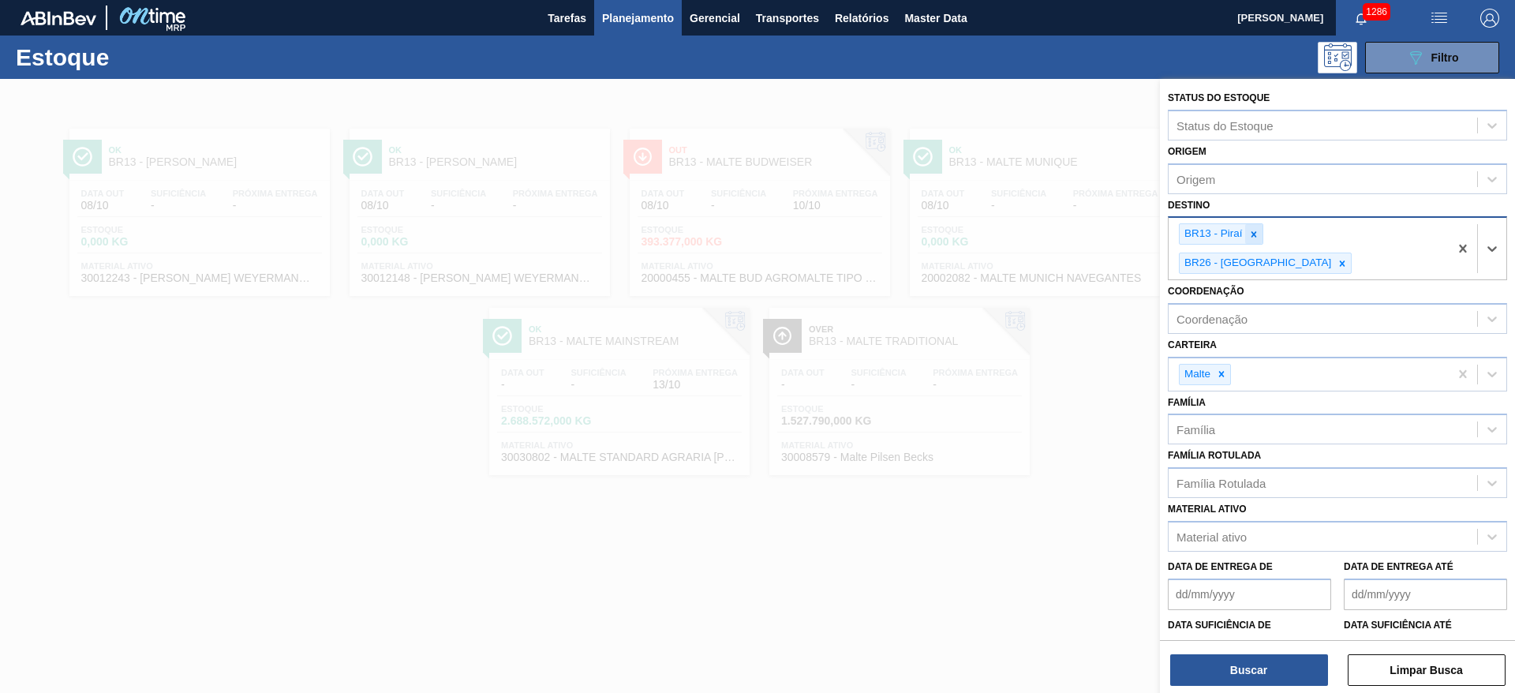
click at [1257, 232] on icon at bounding box center [1253, 234] width 11 height 11
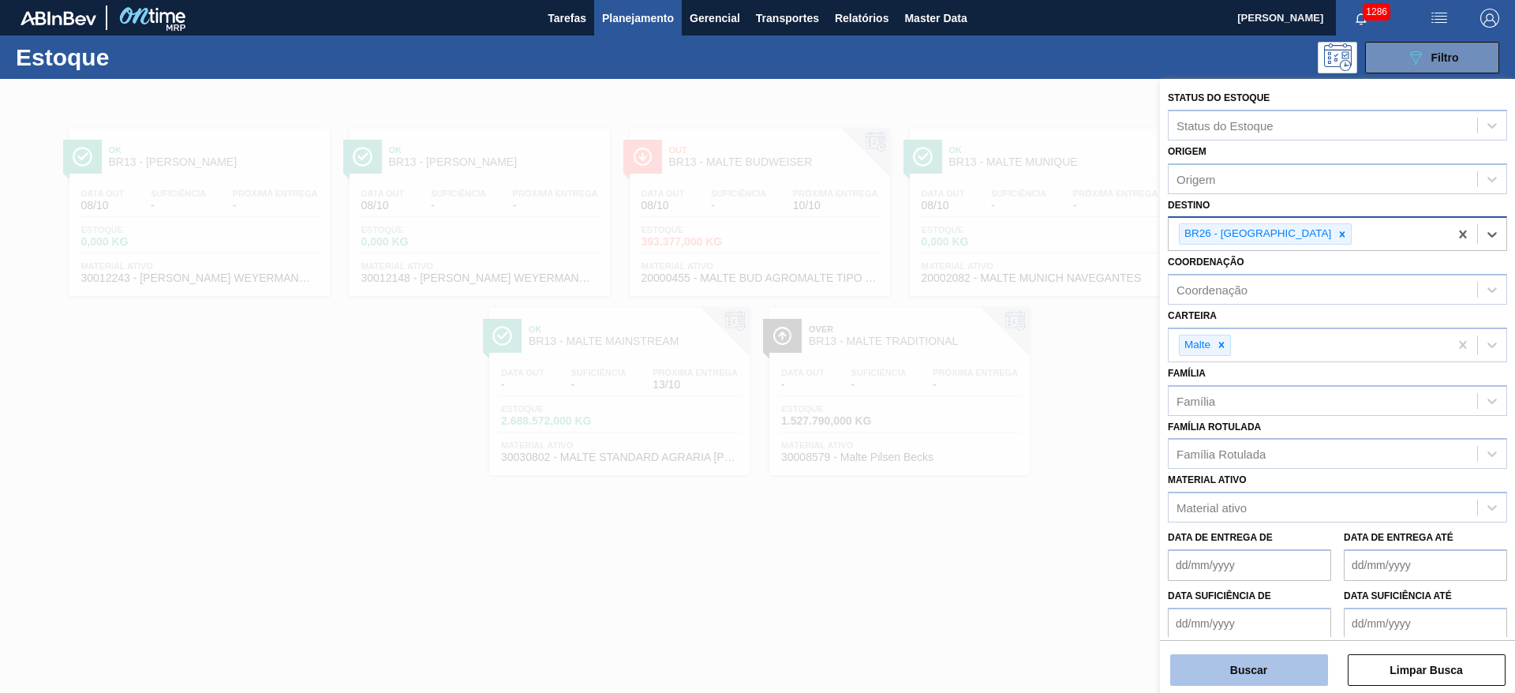
click at [1239, 679] on button "Buscar" at bounding box center [1249, 670] width 158 height 32
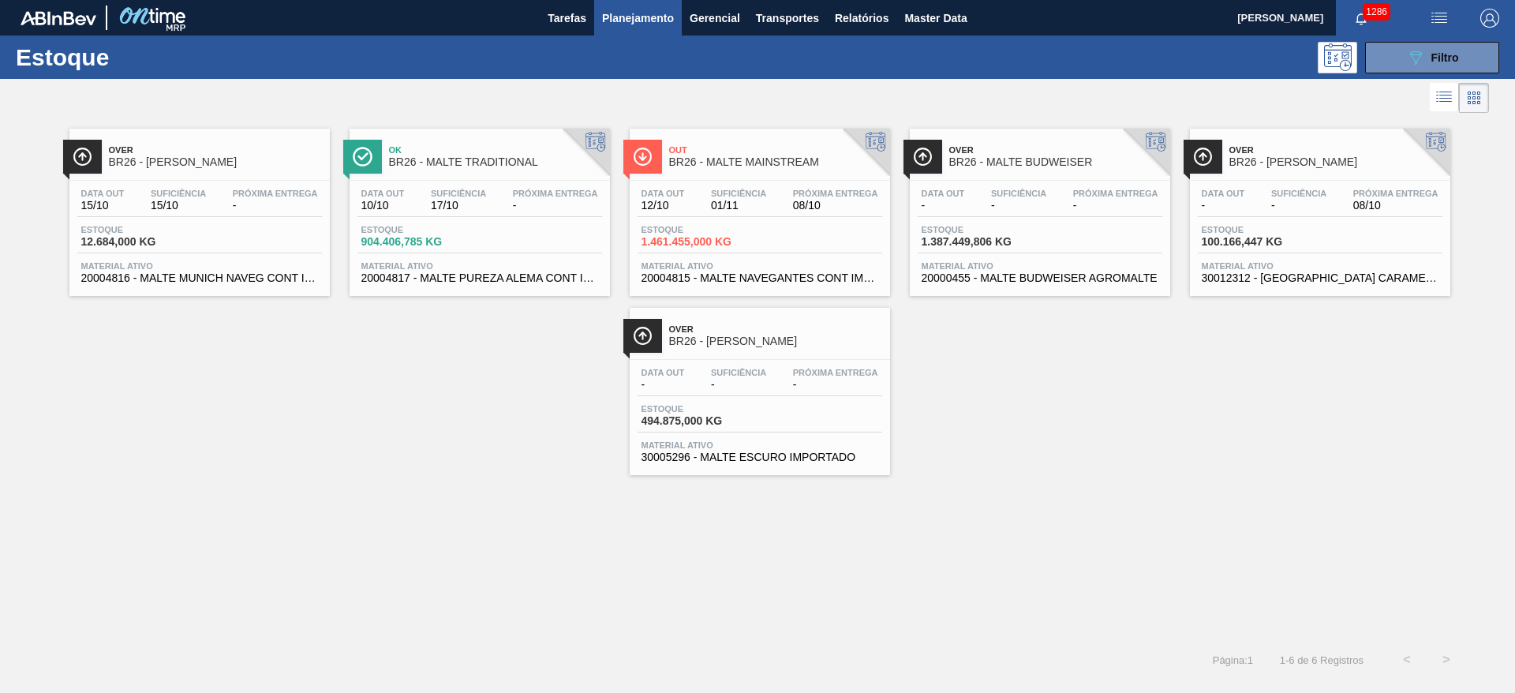
click at [730, 239] on span "1.461.455,000 KG" at bounding box center [697, 242] width 110 height 12
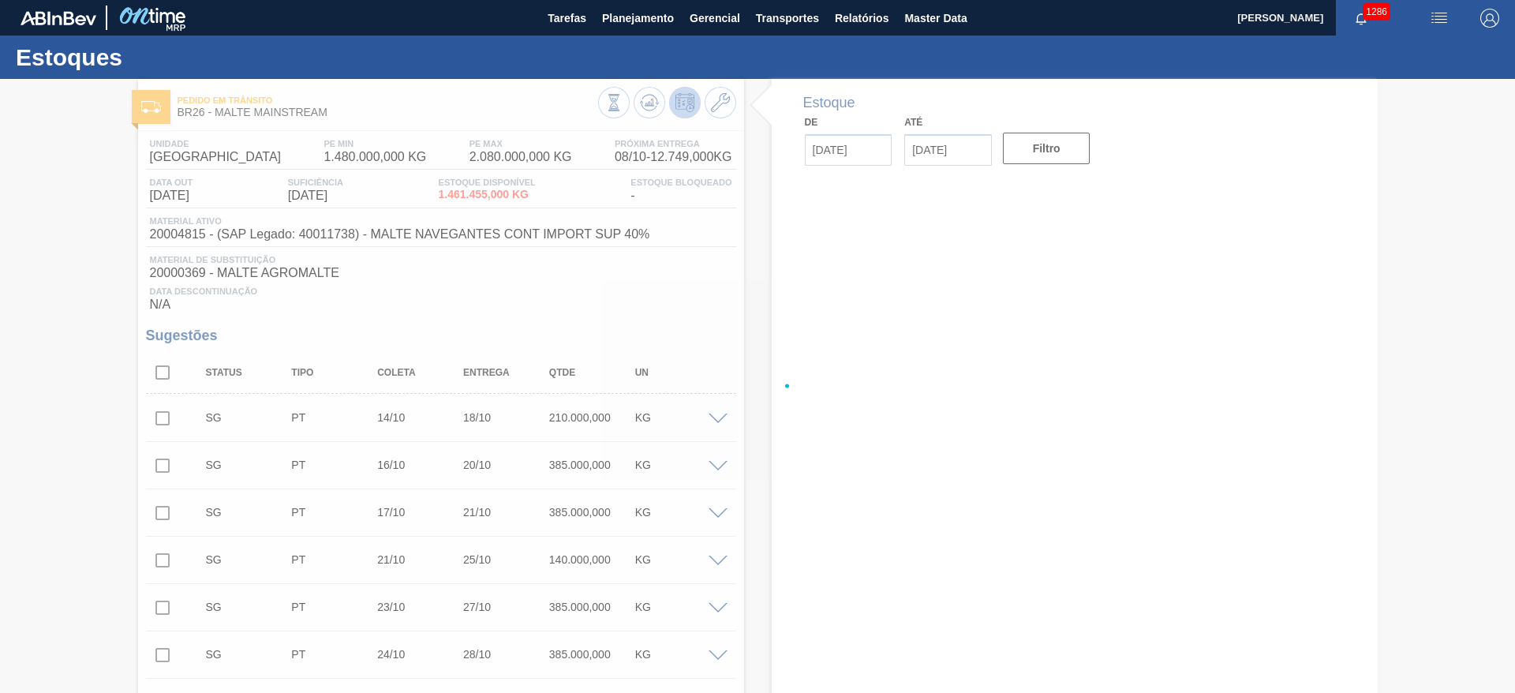
type input "14/10/2025"
type input "18/10/2025"
type input "[DATE]"
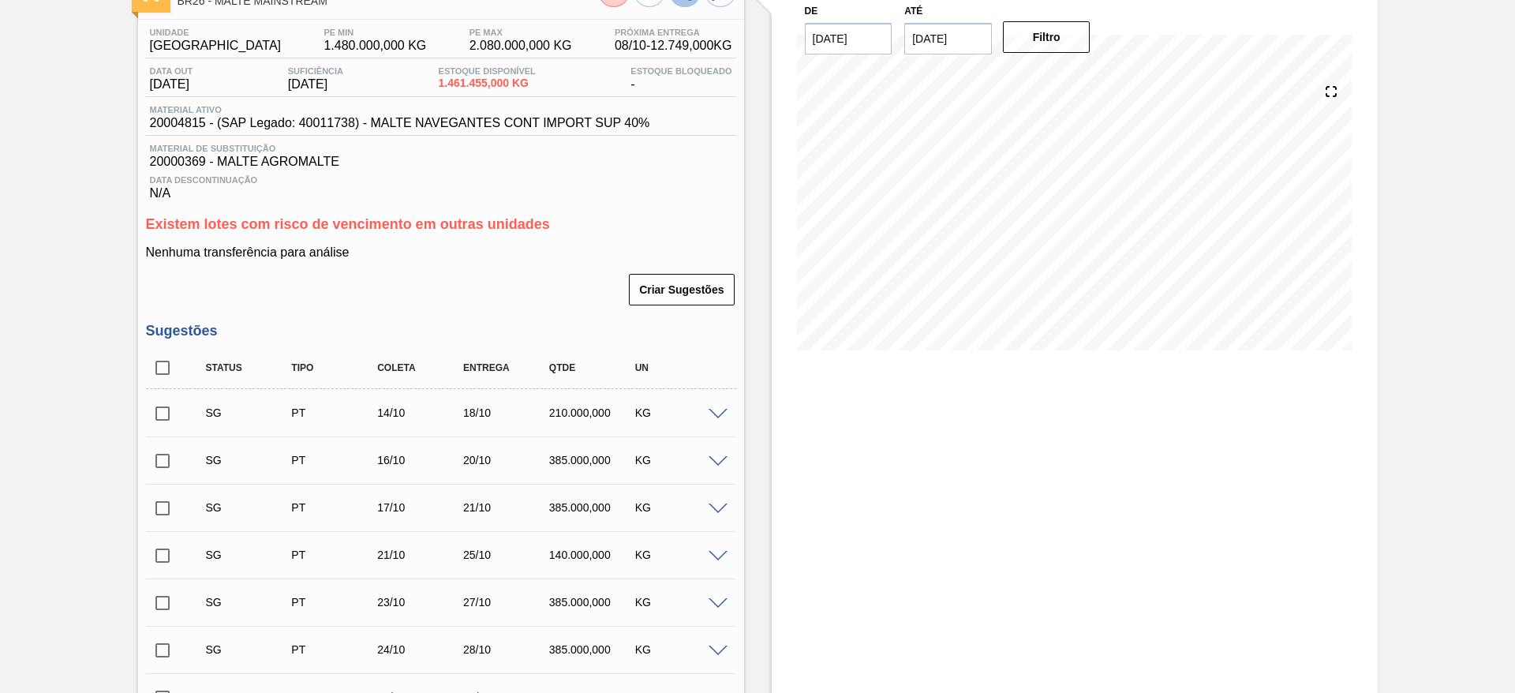
scroll to position [237, 0]
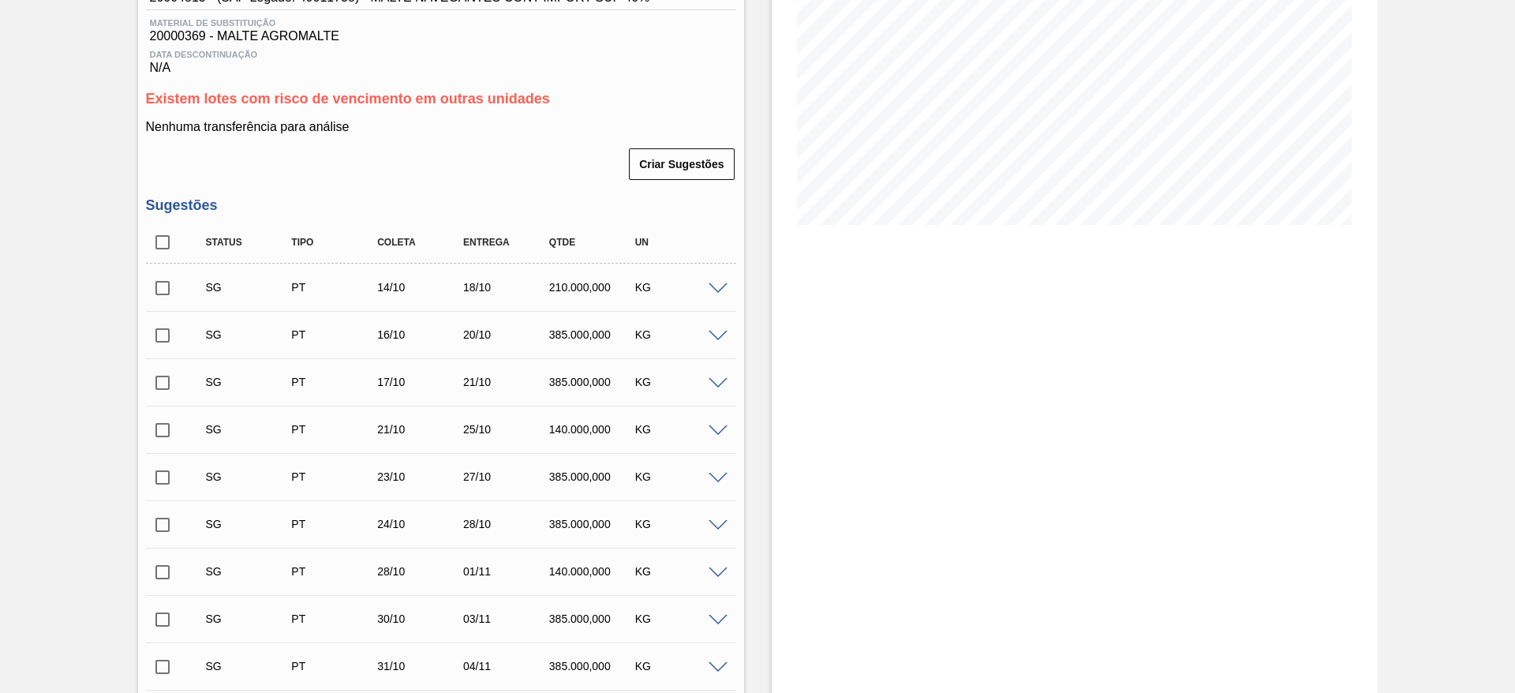
click at [718, 286] on span at bounding box center [718, 289] width 19 height 12
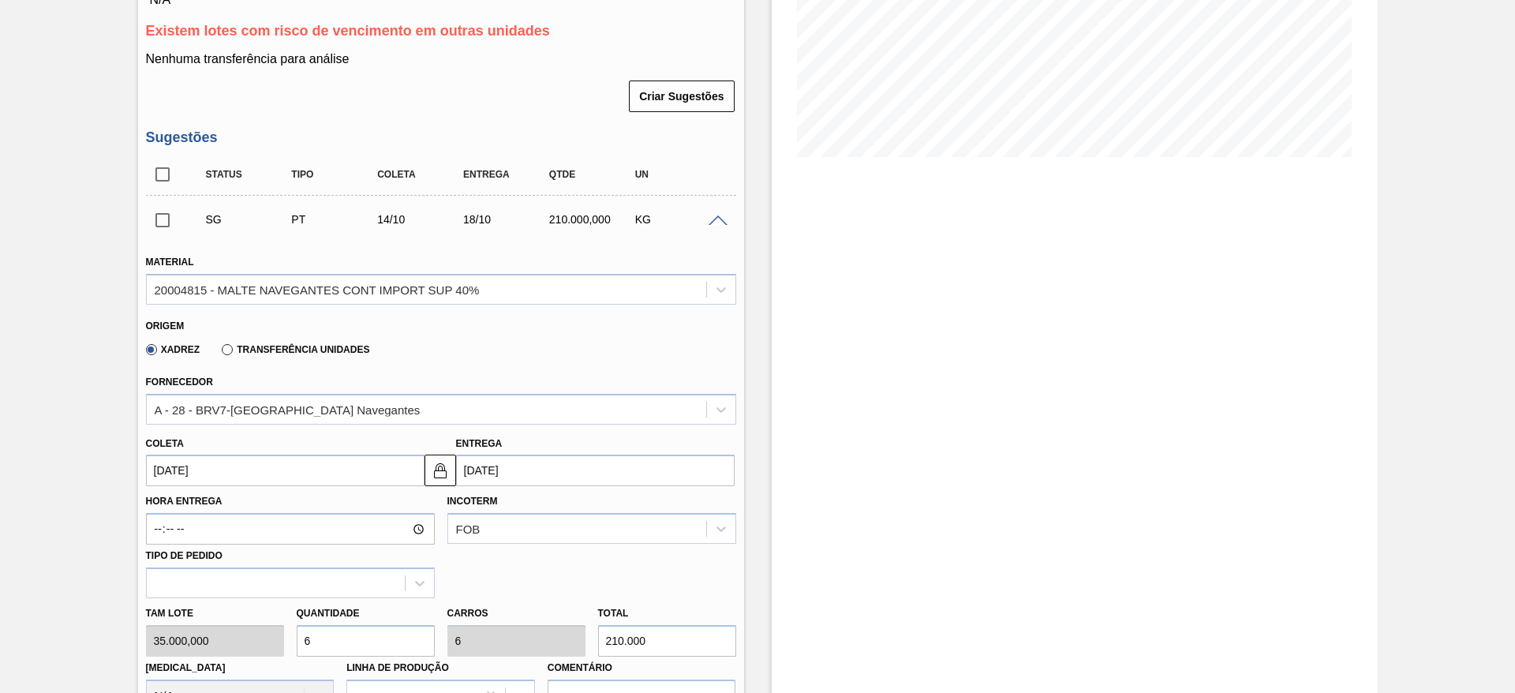
scroll to position [355, 0]
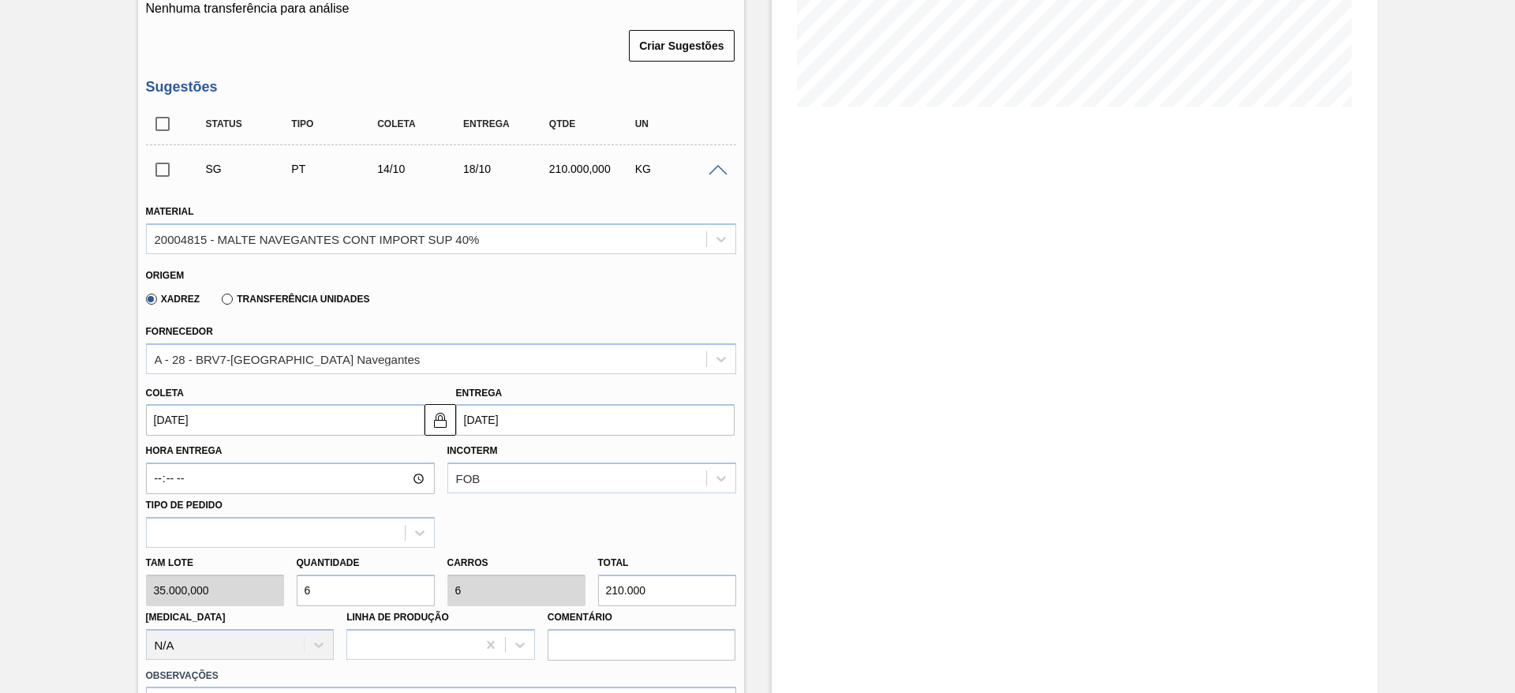
click at [265, 581] on div "Tam lote 35.000,000 Quantidade 6 Carros 6 Total 210.000 Doca N/A Linha de Produ…" at bounding box center [441, 604] width 603 height 113
type input "1"
type input "35.000"
type input "1"
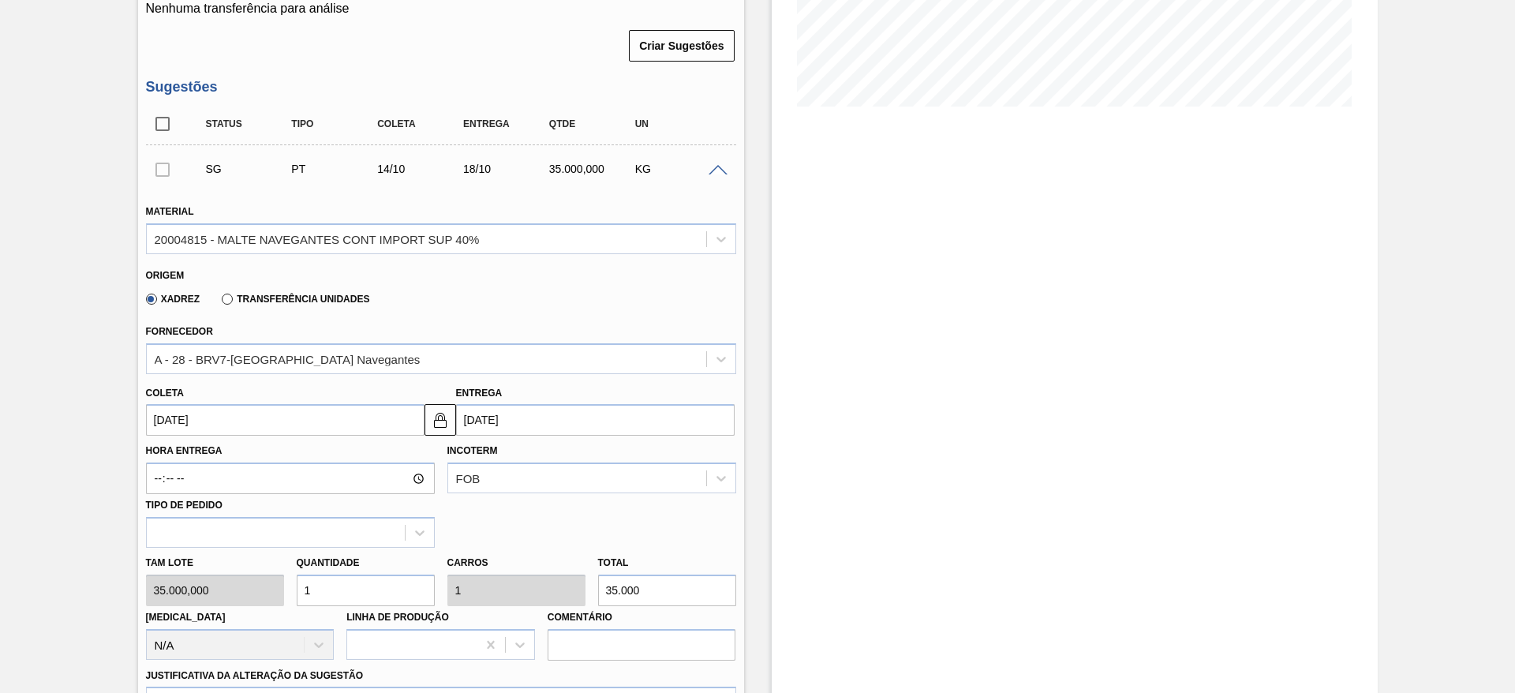
click at [159, 414] on input "14/10/2025" at bounding box center [285, 420] width 279 height 32
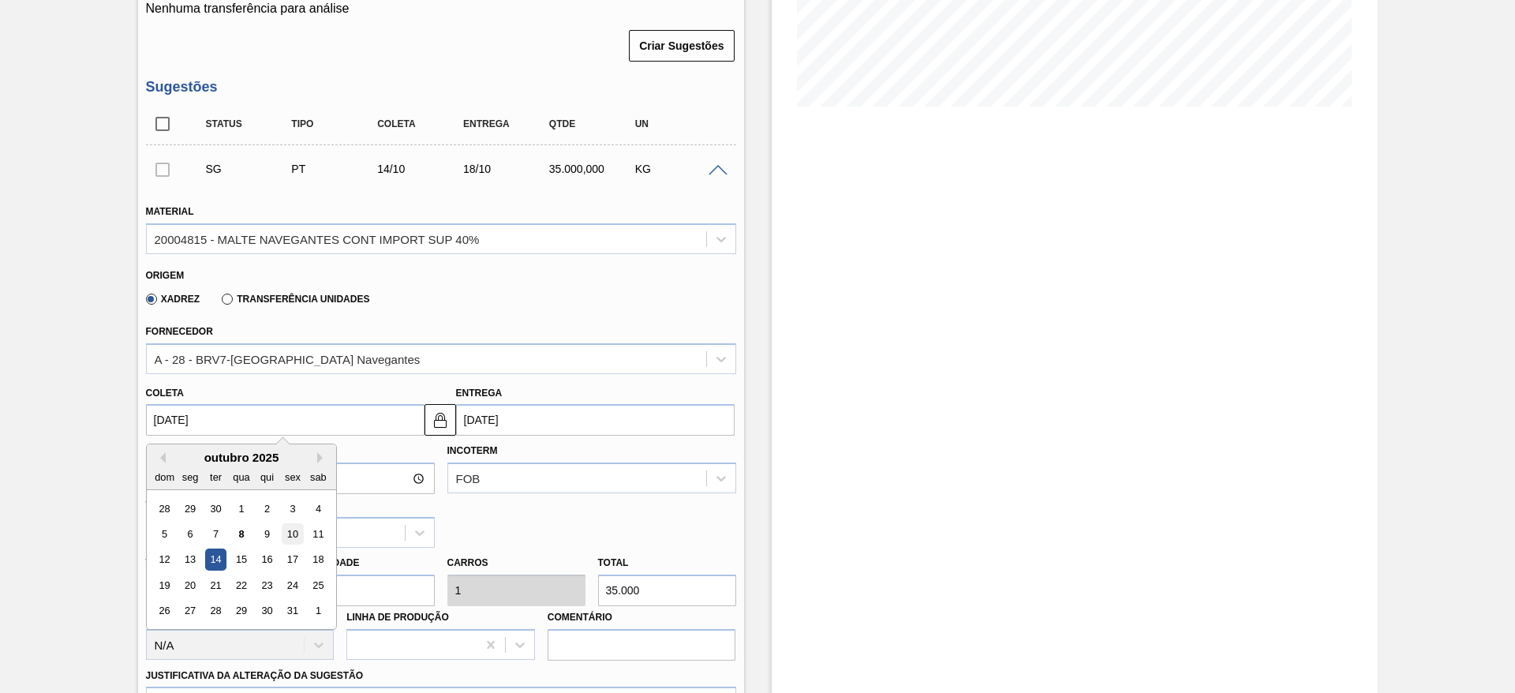
click at [293, 532] on div "10" at bounding box center [292, 533] width 21 height 21
type input "10/10/2025"
type input "14/10/2025"
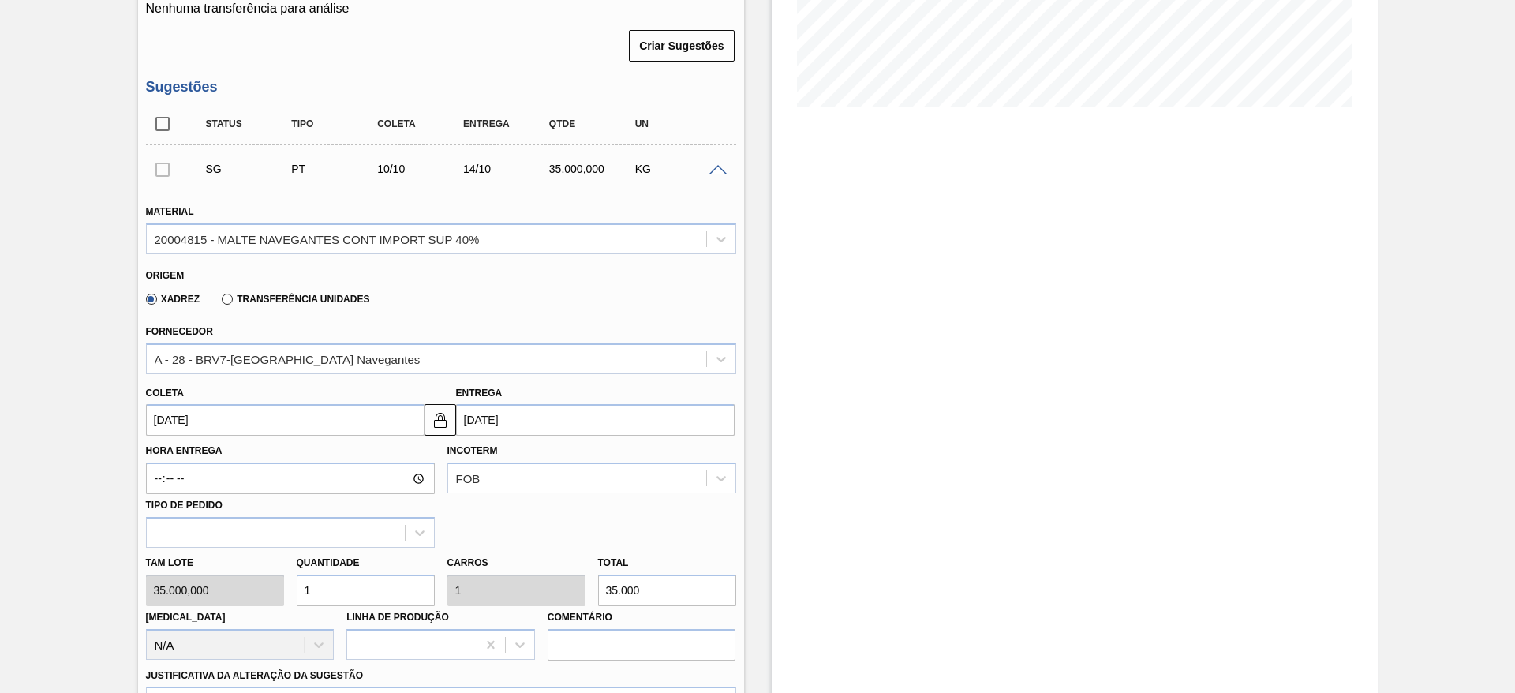
scroll to position [473, 0]
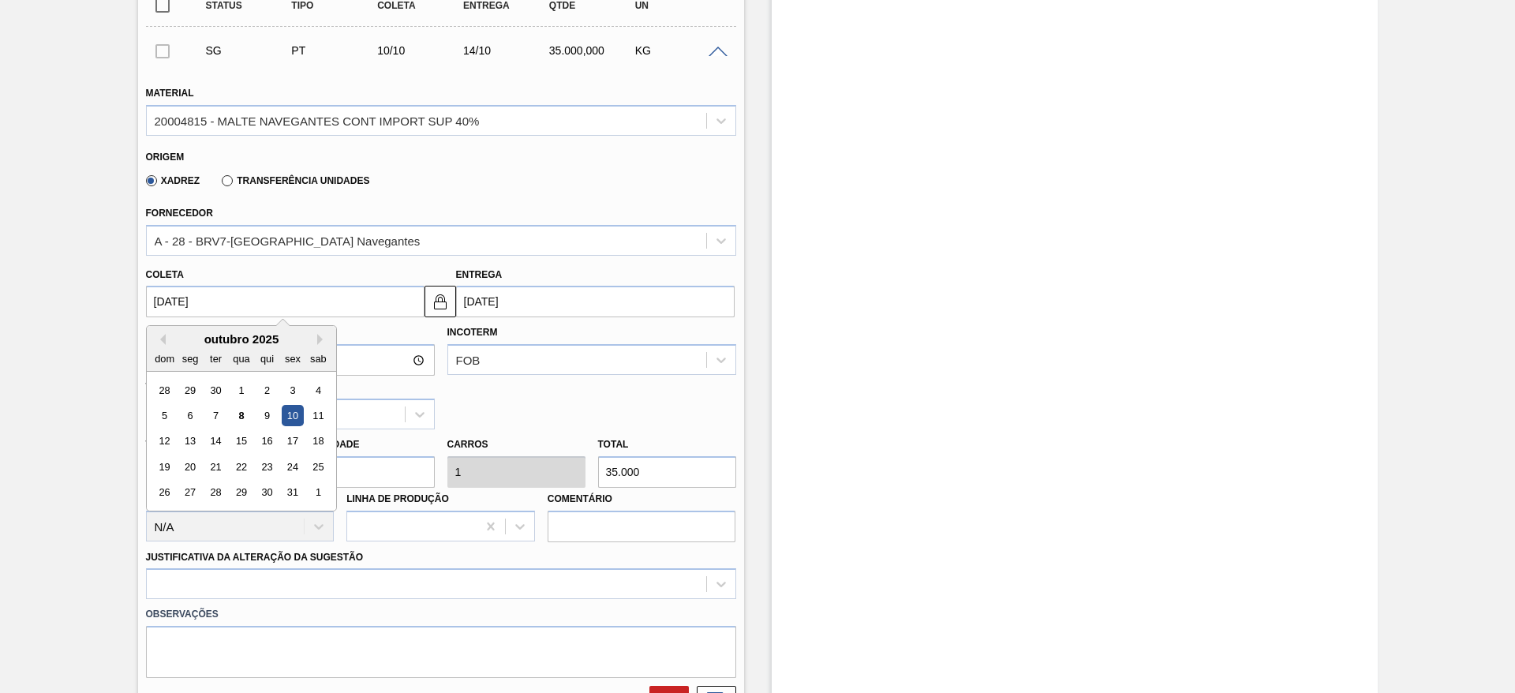
click at [161, 288] on input "10/10/2025" at bounding box center [285, 302] width 279 height 32
click at [268, 415] on div "9" at bounding box center [266, 415] width 21 height 21
type input "[DATE]"
type input "13/10/2025"
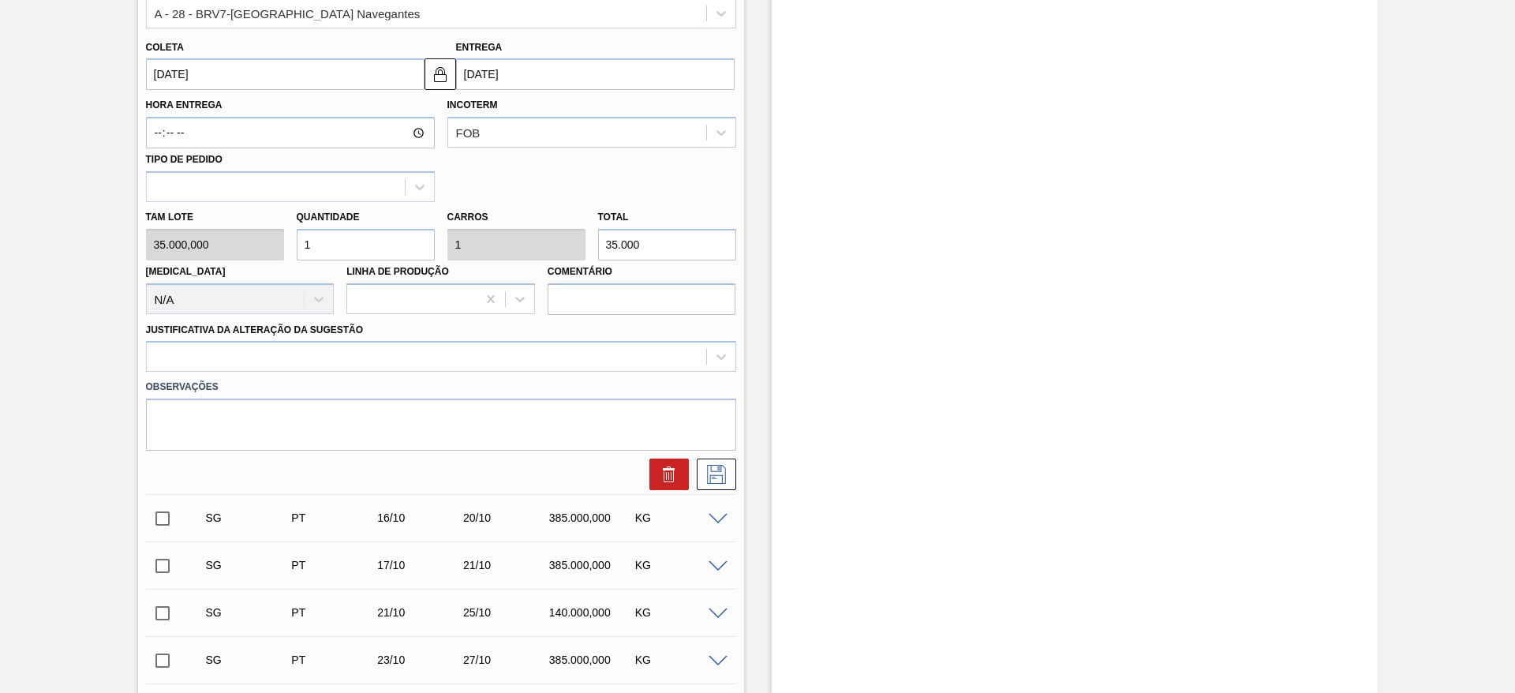
scroll to position [710, 0]
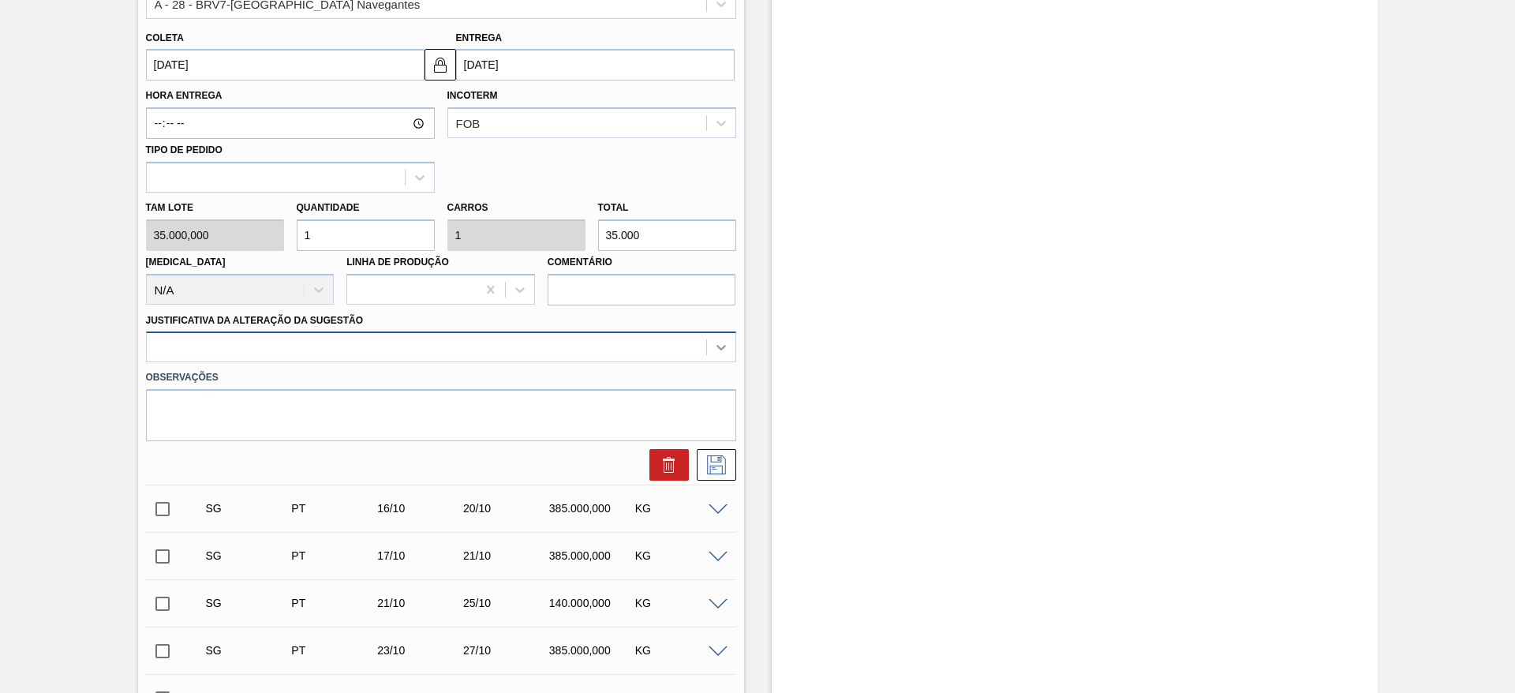
click at [717, 344] on icon at bounding box center [721, 347] width 16 height 16
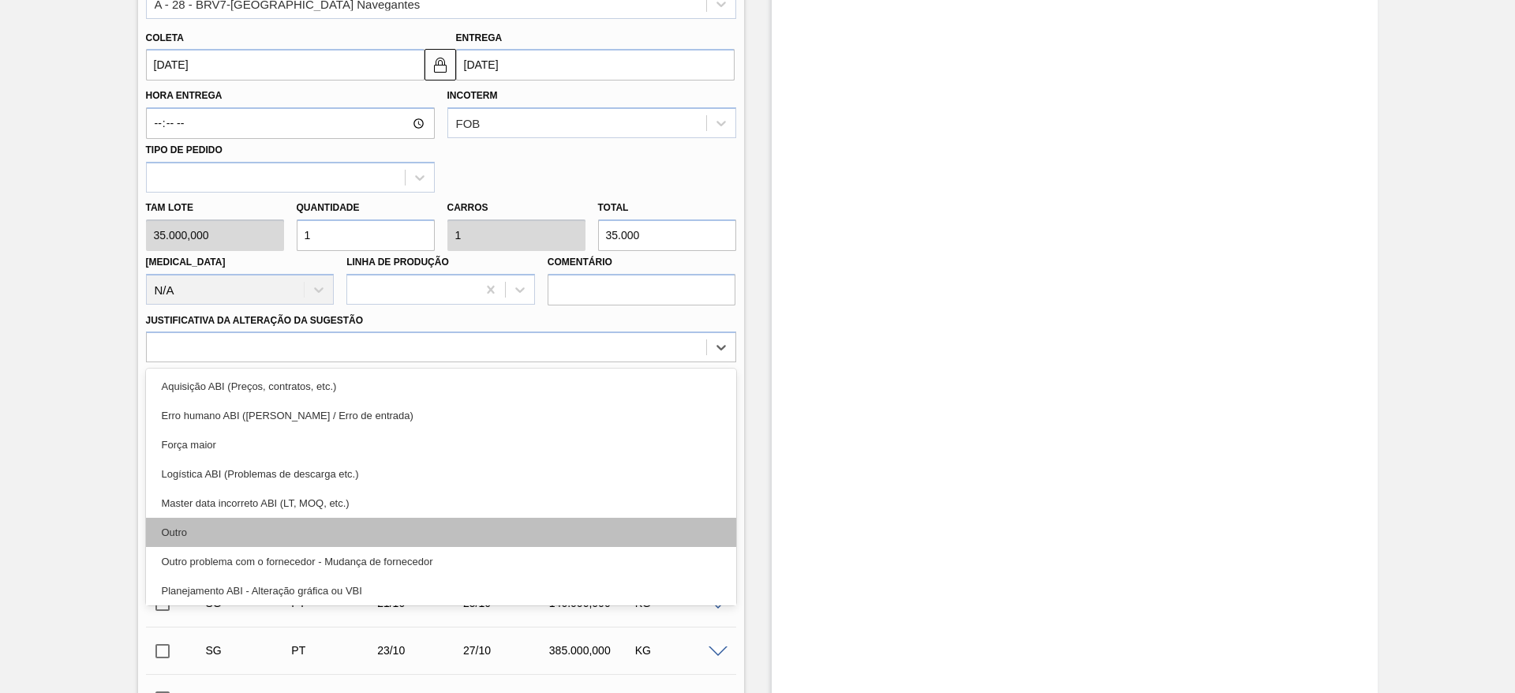
click at [196, 527] on div "Outro" at bounding box center [441, 532] width 590 height 29
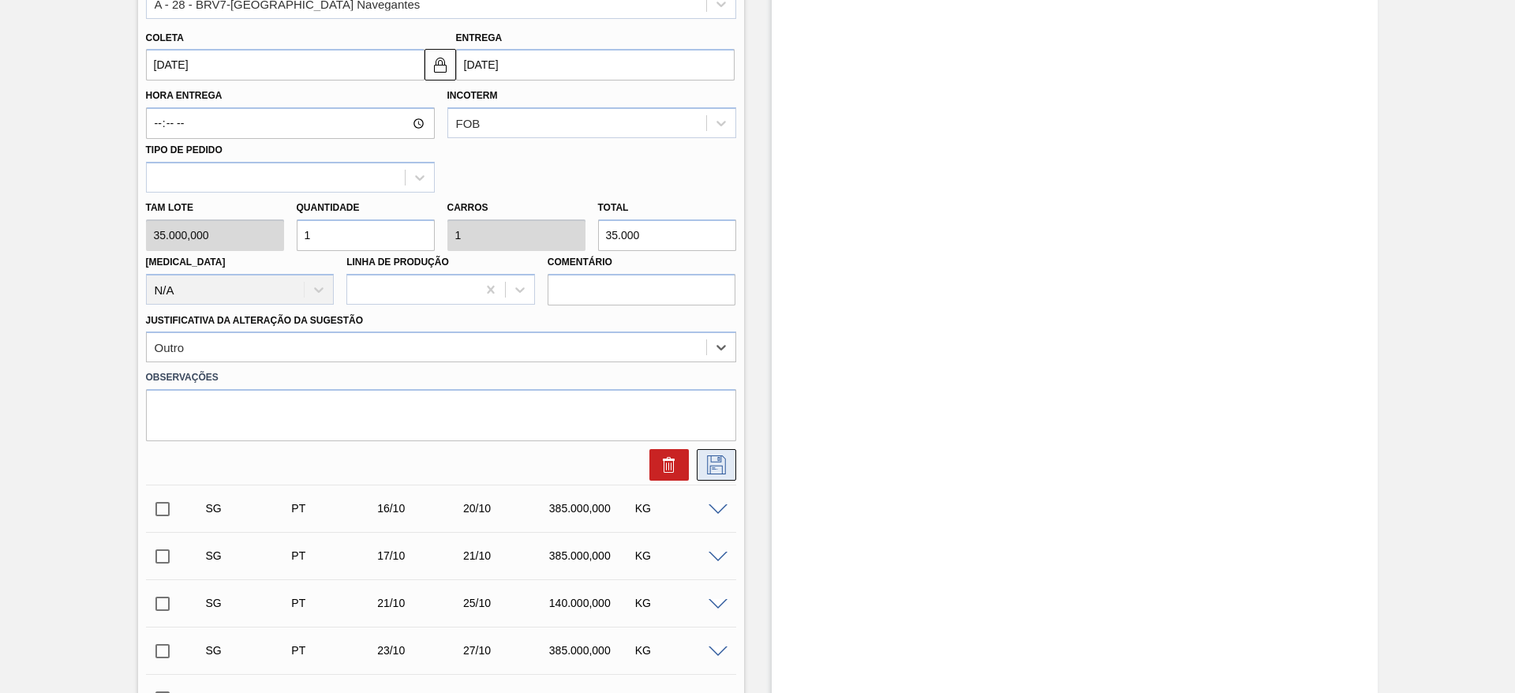
click at [719, 467] on icon at bounding box center [716, 464] width 25 height 19
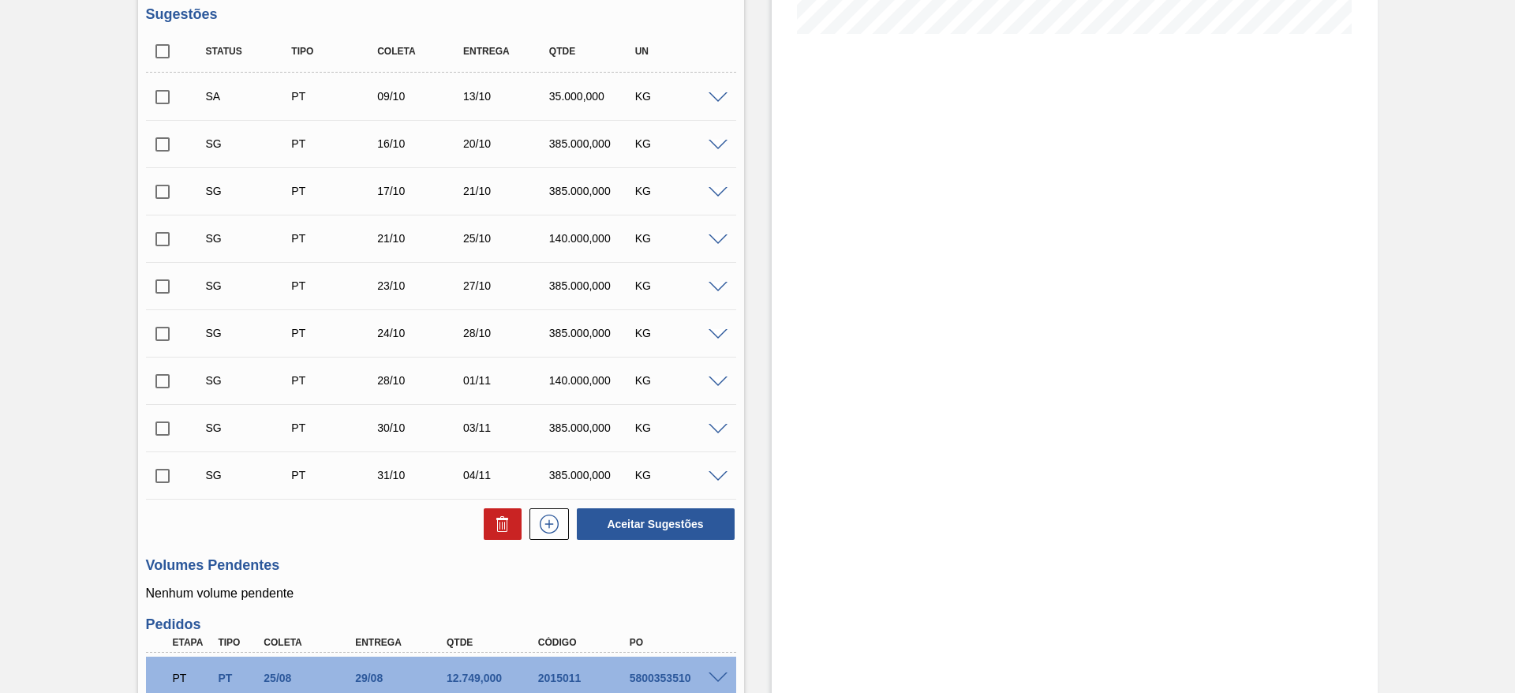
scroll to position [355, 0]
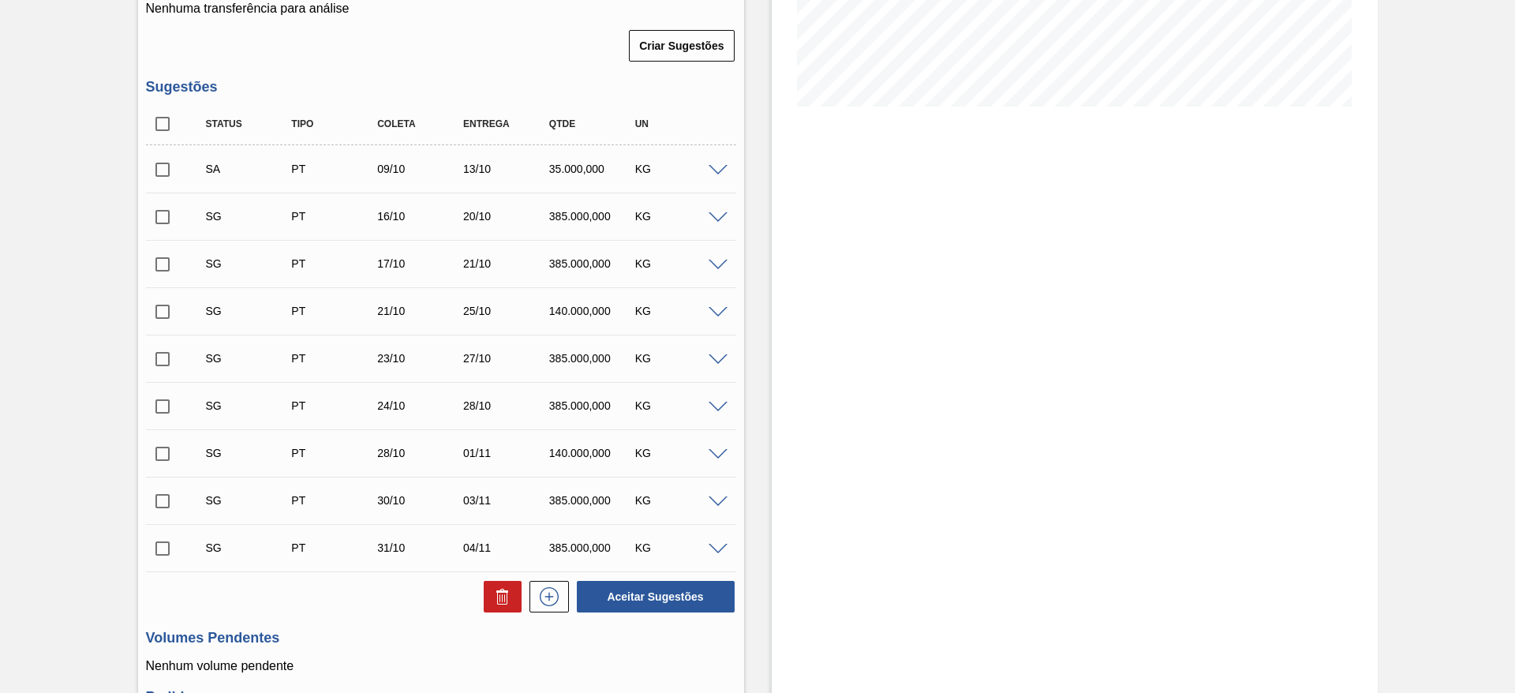
click at [163, 170] on input "checkbox" at bounding box center [162, 169] width 33 height 33
click at [642, 585] on button "Aceitar Sugestões" at bounding box center [656, 597] width 158 height 32
checkbox input "false"
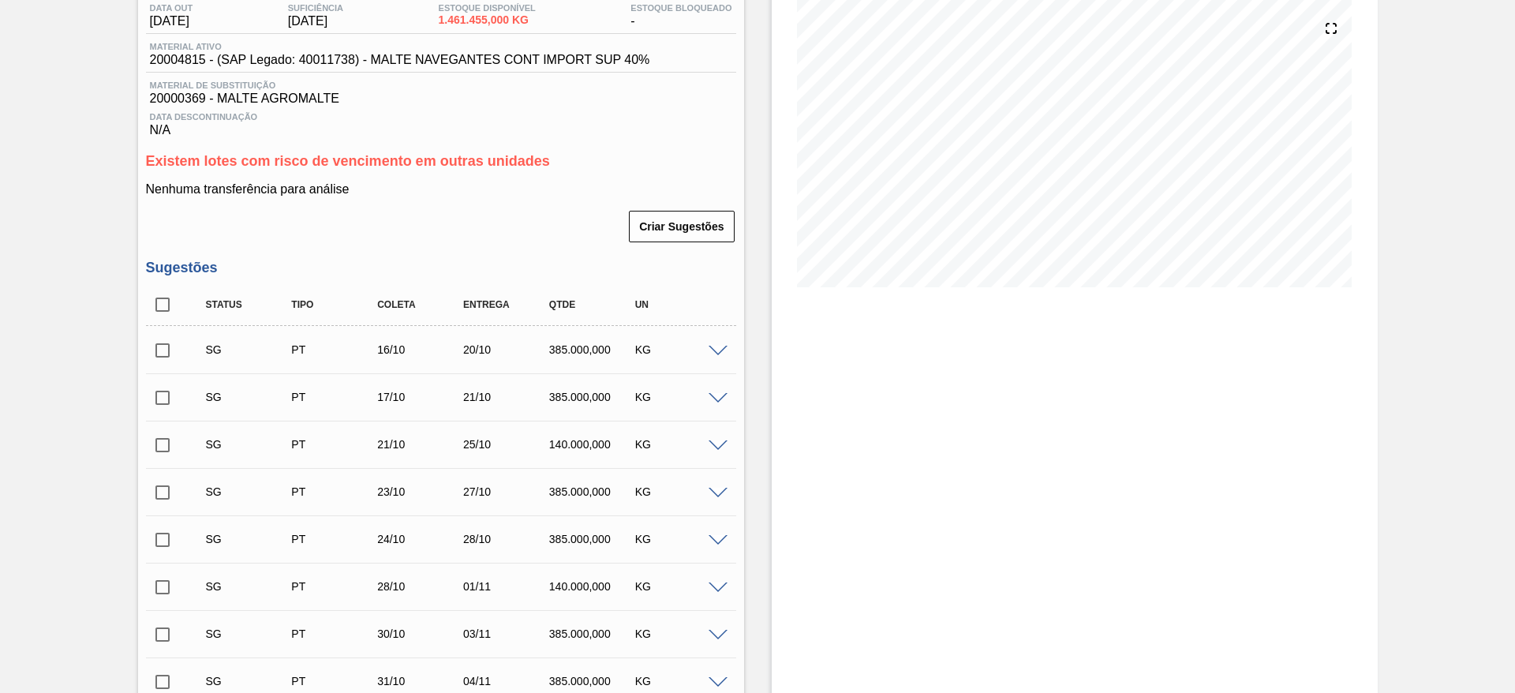
scroll to position [0, 0]
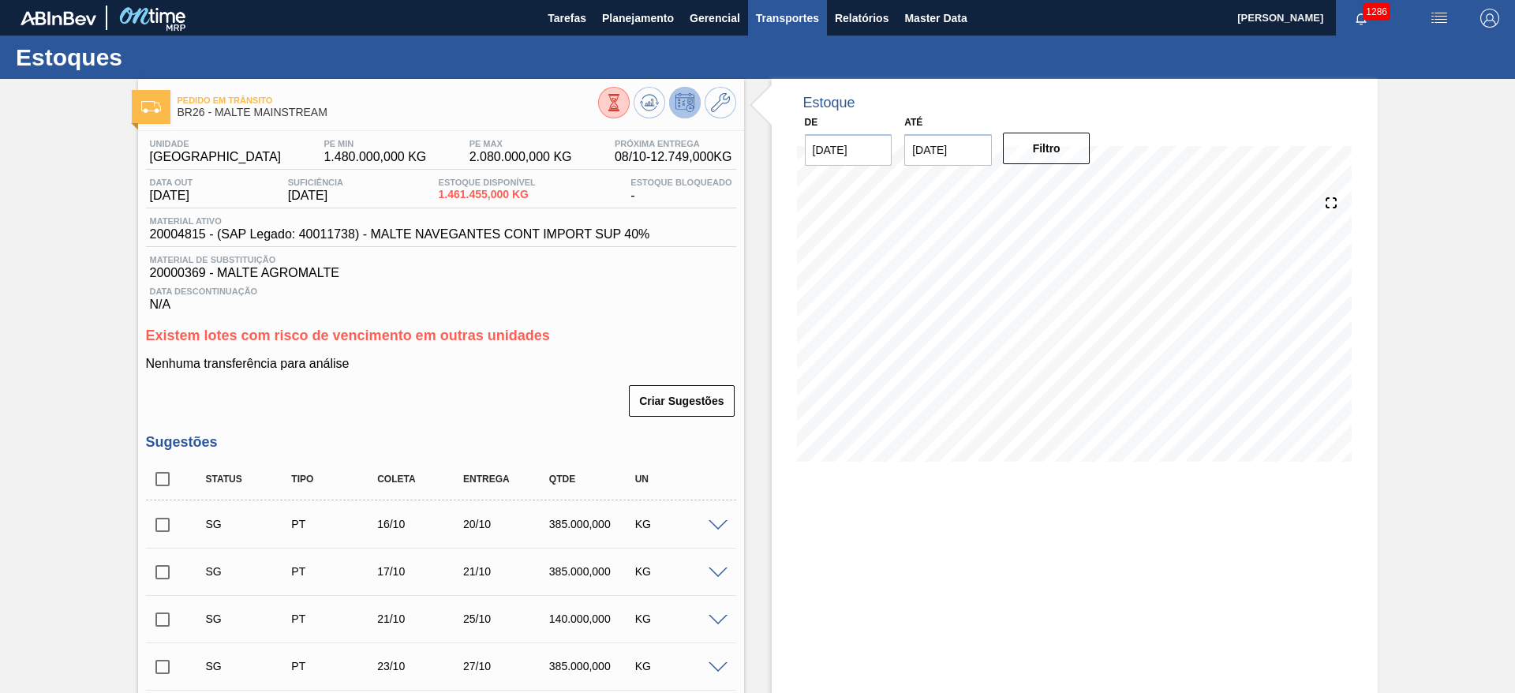
click at [795, 21] on span "Transportes" at bounding box center [787, 18] width 63 height 19
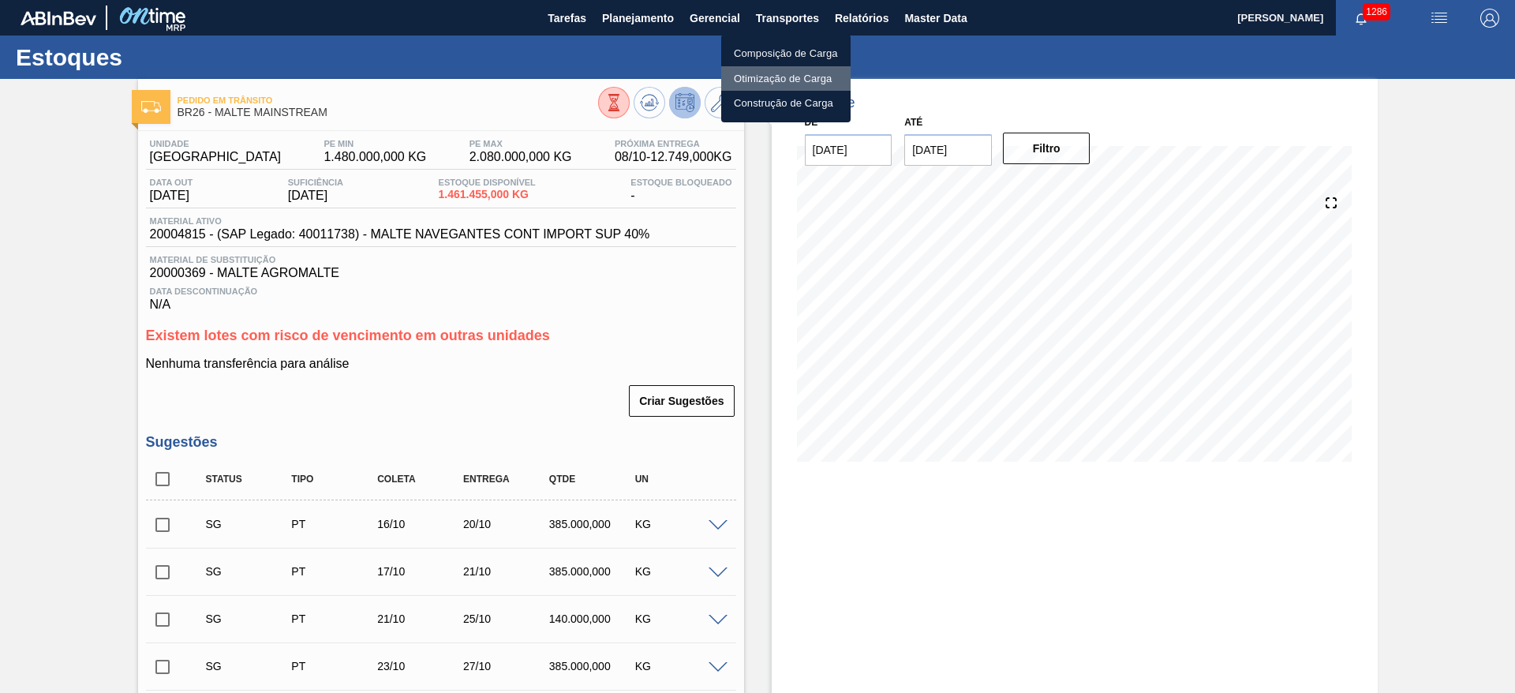
click at [750, 79] on li "Otimização de Carga" at bounding box center [785, 78] width 129 height 25
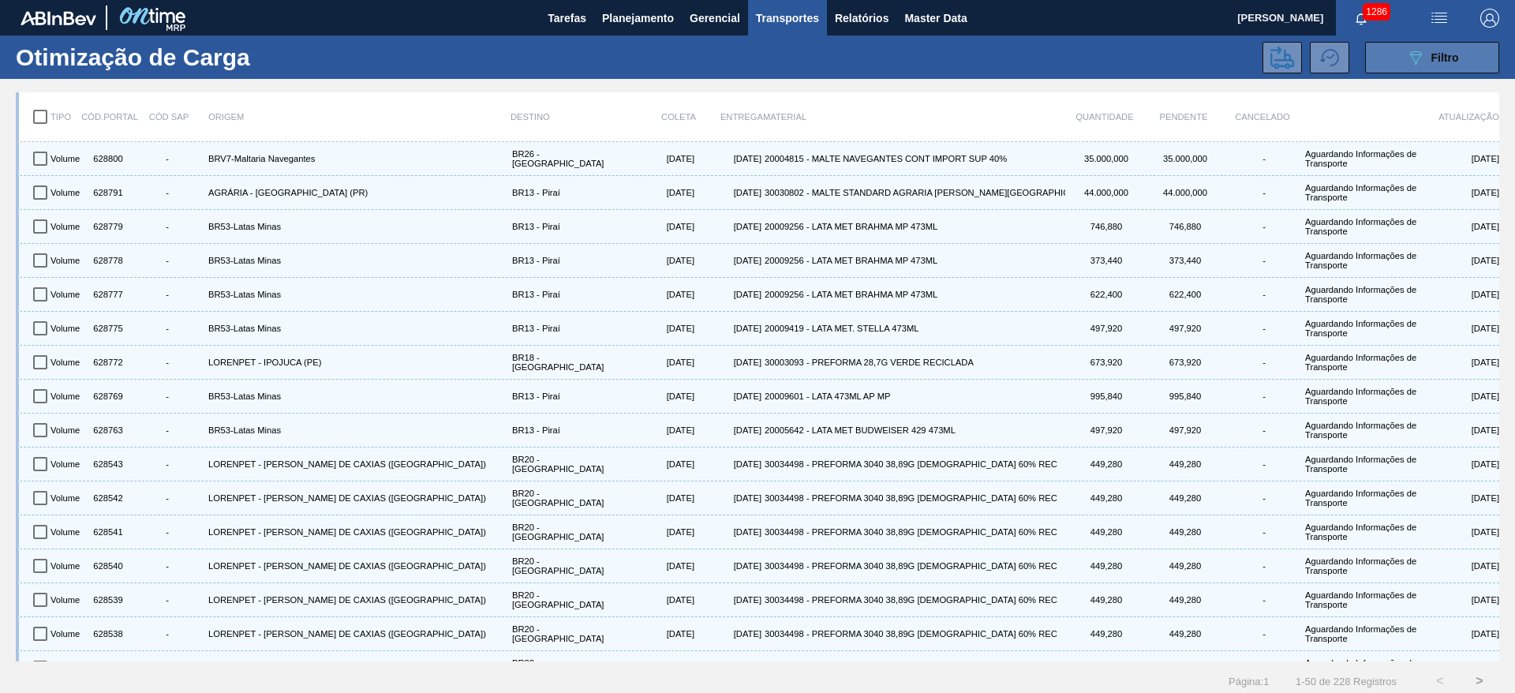
click at [1443, 61] on span "Filtro" at bounding box center [1446, 57] width 28 height 13
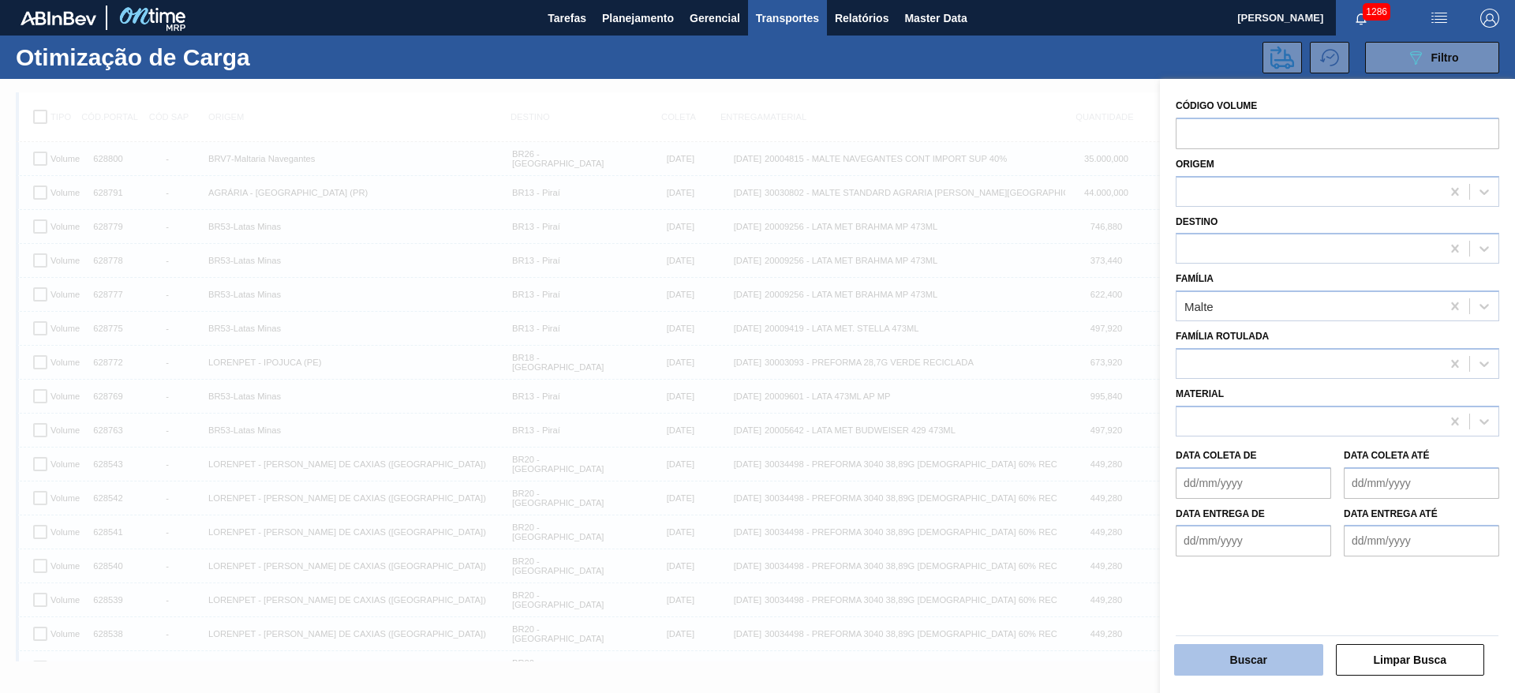
click at [1246, 660] on button "Buscar" at bounding box center [1248, 660] width 149 height 32
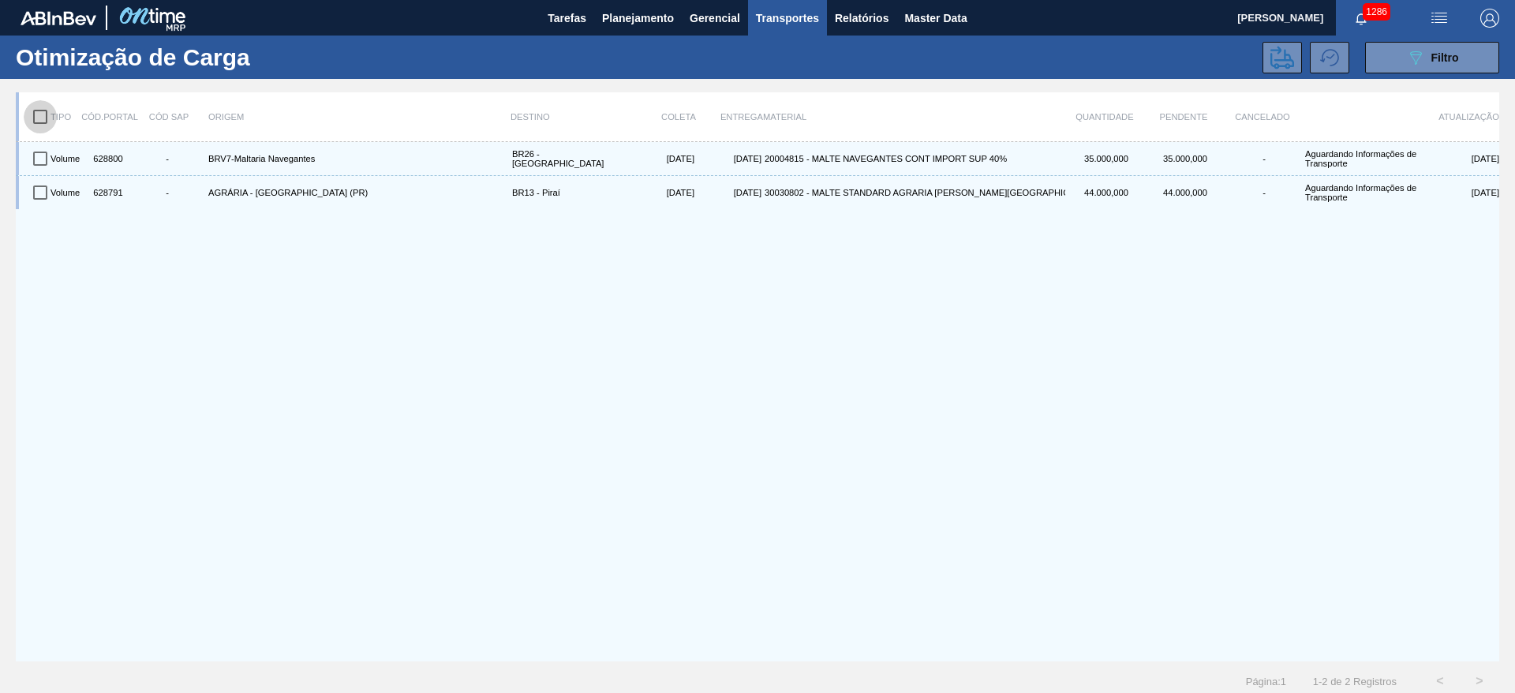
click at [36, 118] on input "checkbox" at bounding box center [40, 116] width 33 height 33
checkbox input "true"
click at [1271, 55] on icon at bounding box center [1283, 57] width 24 height 23
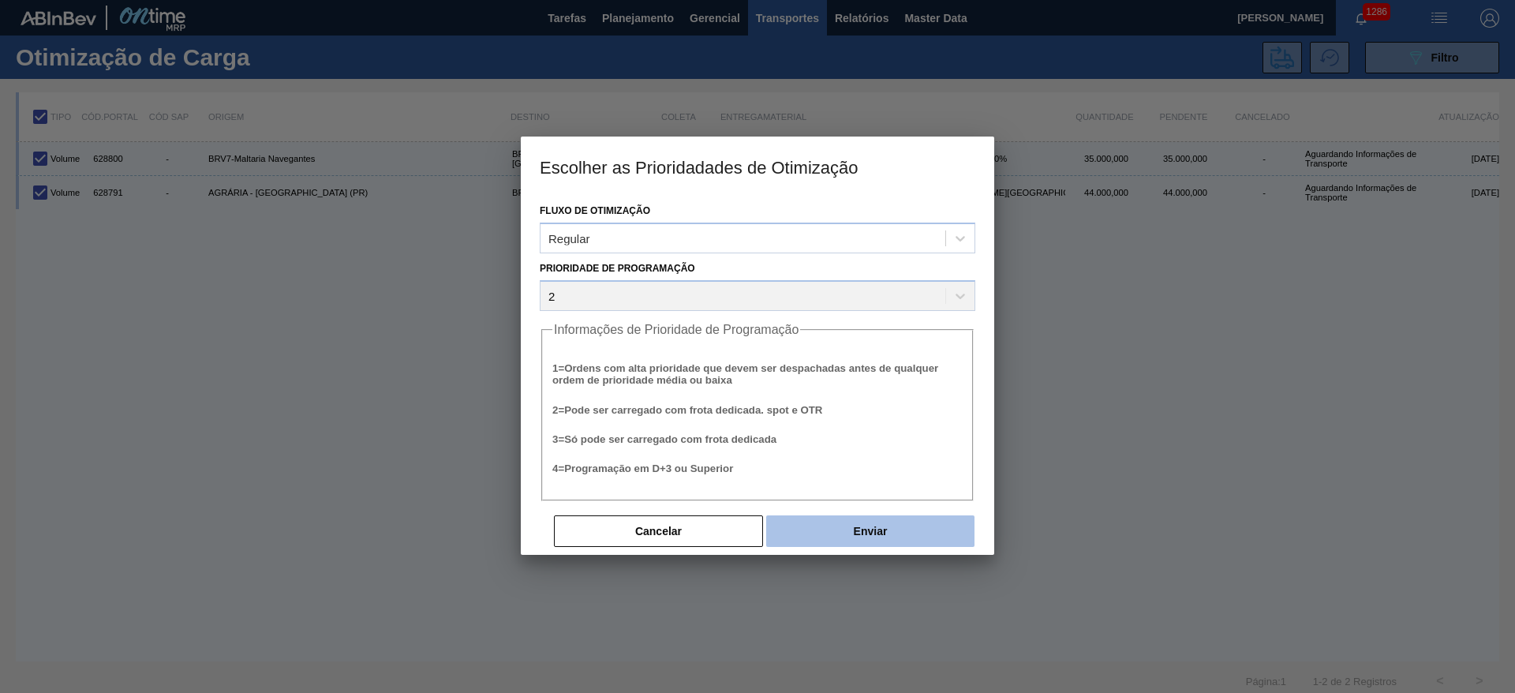
click at [884, 541] on button "Enviar" at bounding box center [870, 531] width 208 height 32
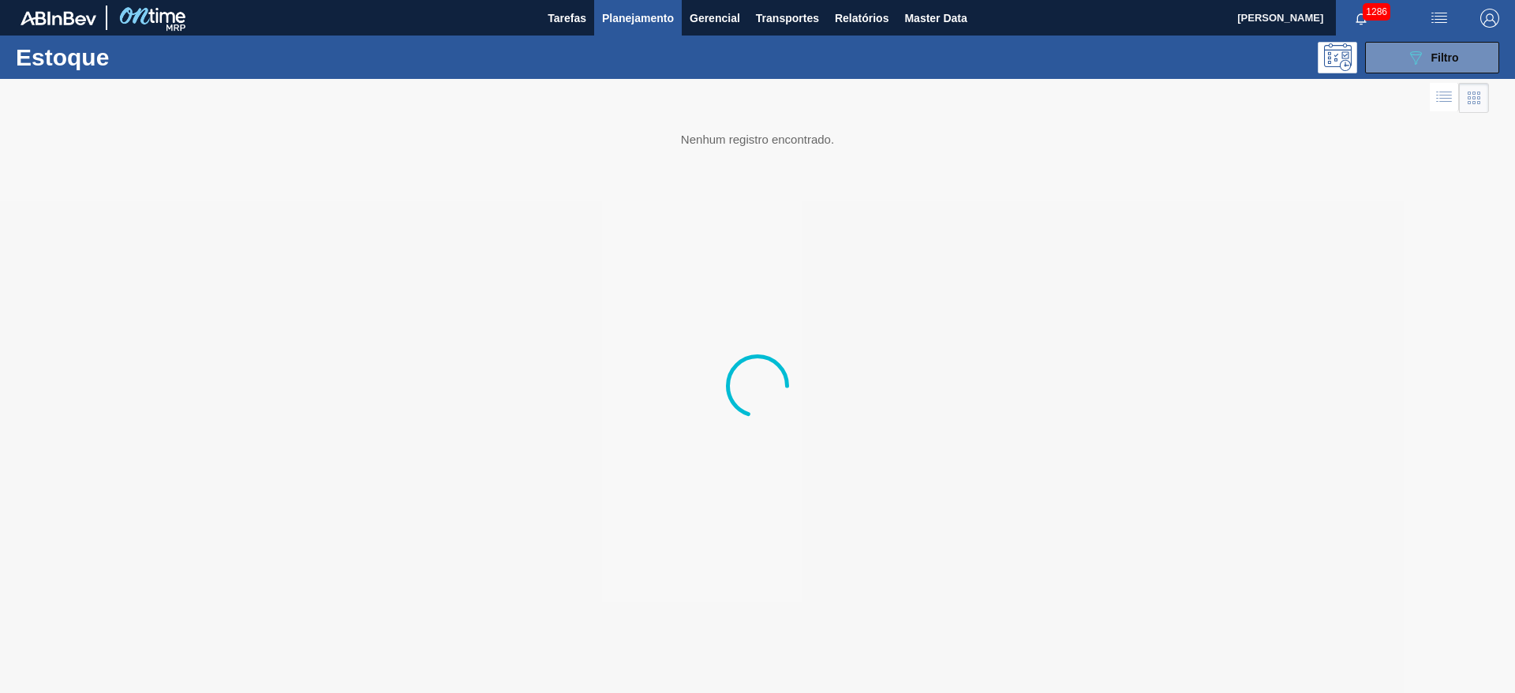
click at [644, 21] on span "Planejamento" at bounding box center [638, 18] width 72 height 19
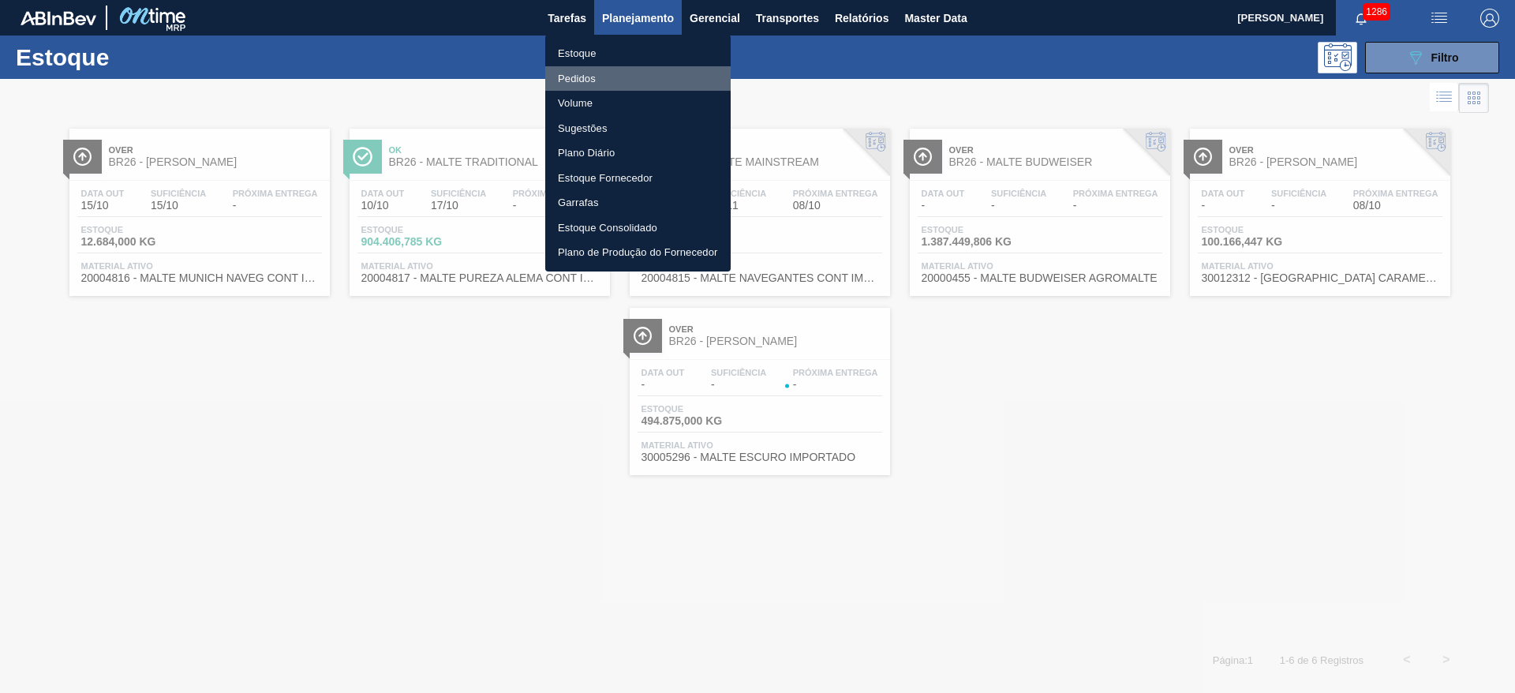
click at [587, 77] on li "Pedidos" at bounding box center [637, 78] width 185 height 25
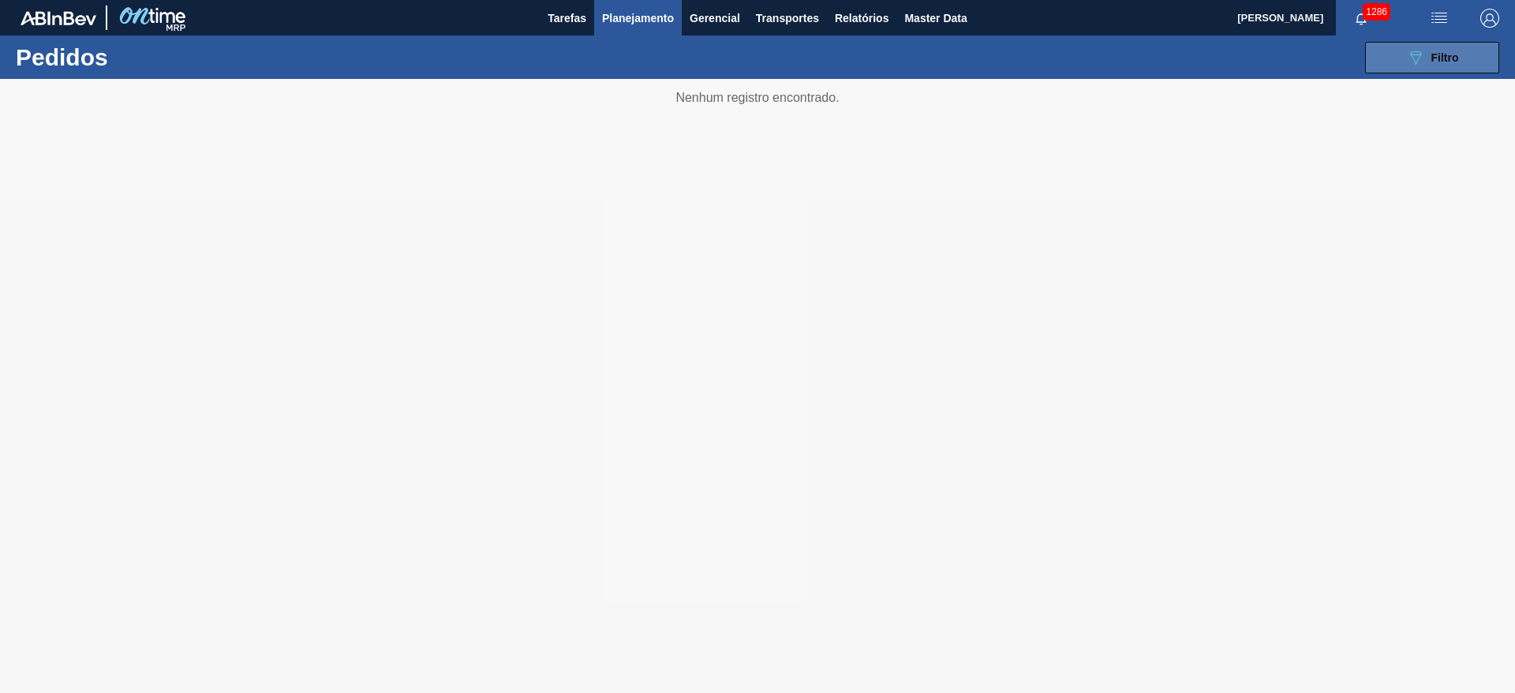
click at [1440, 69] on button "089F7B8B-B2A5-4AFE-B5C0-19BA573D28AC Filtro" at bounding box center [1432, 58] width 134 height 32
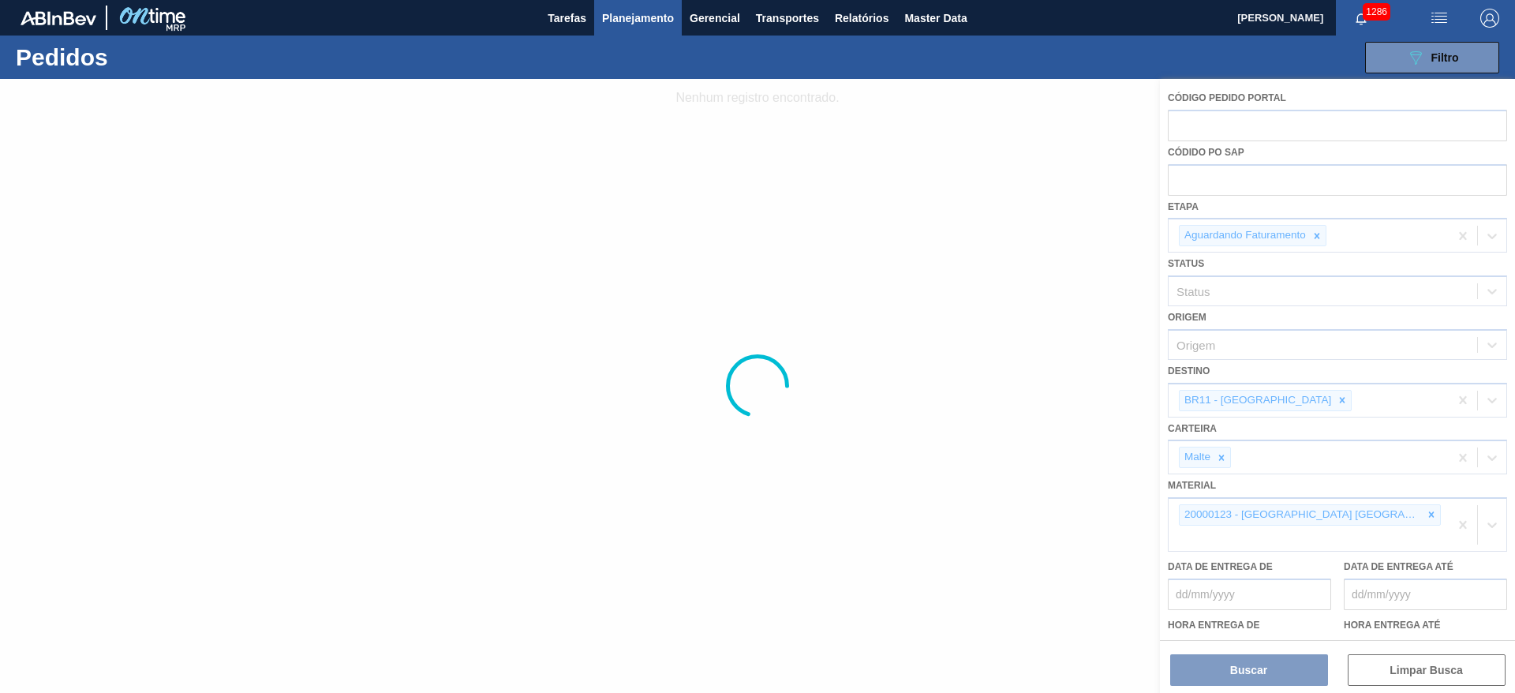
click at [1202, 126] on div at bounding box center [757, 386] width 1515 height 614
click at [1207, 125] on div at bounding box center [757, 386] width 1515 height 614
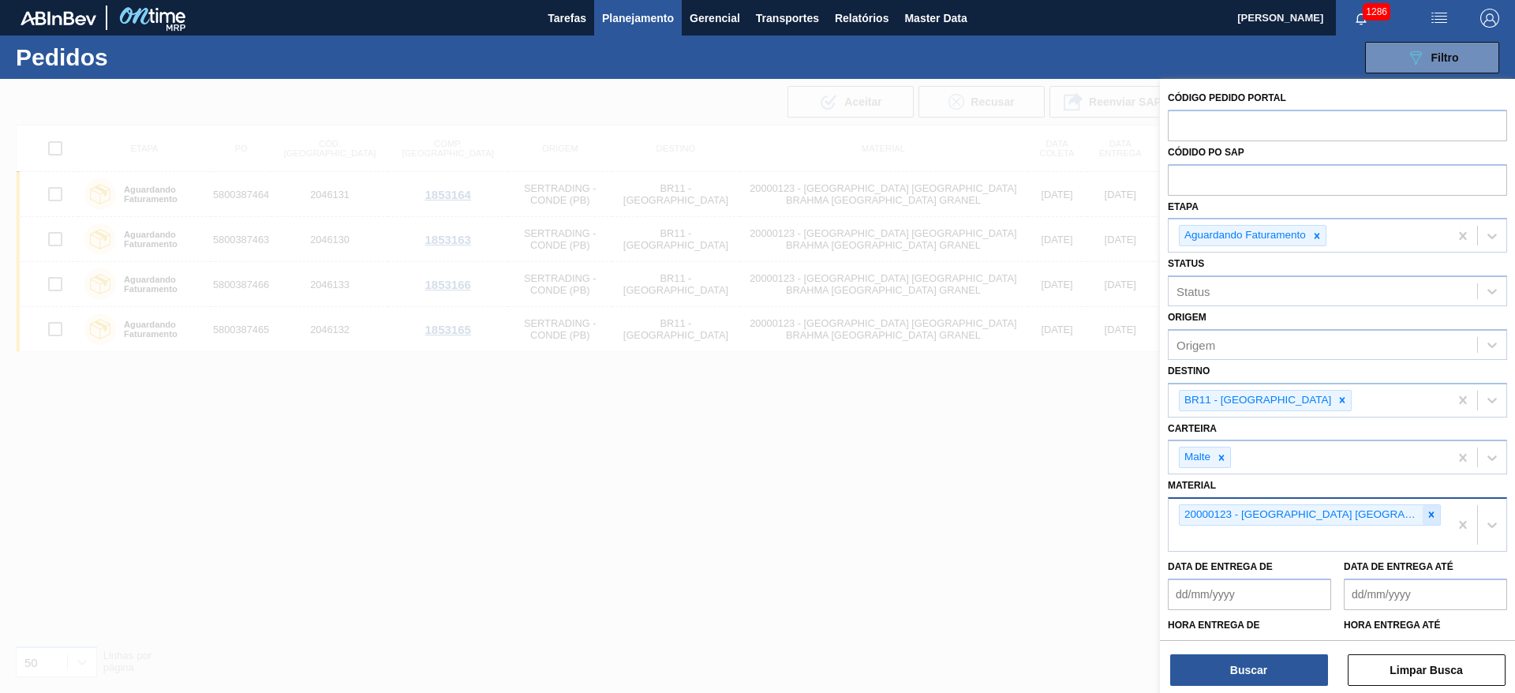
click at [1429, 513] on icon at bounding box center [1432, 515] width 6 height 6
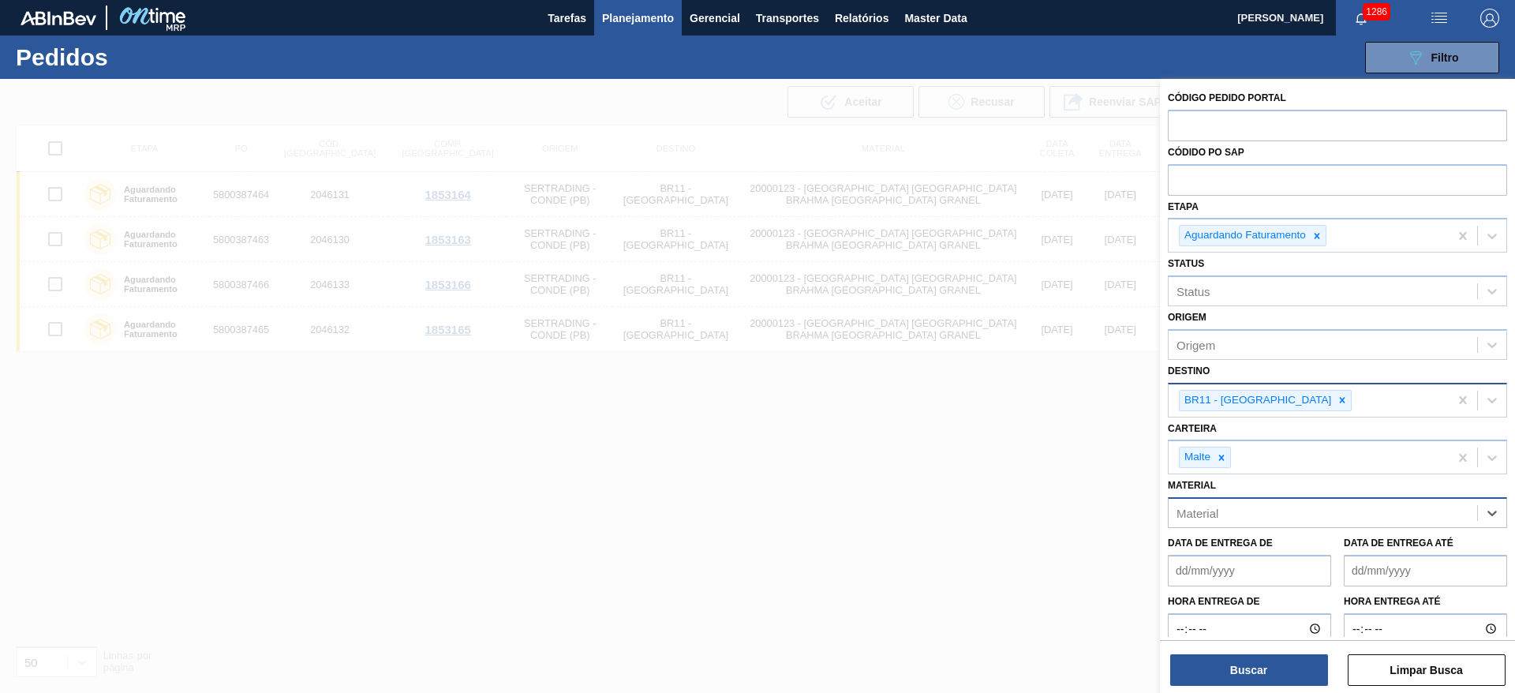
drag, startPoint x: 1222, startPoint y: 460, endPoint x: 1261, endPoint y: 416, distance: 58.7
click at [1223, 459] on icon at bounding box center [1221, 457] width 11 height 11
click at [1337, 395] on icon at bounding box center [1342, 400] width 11 height 11
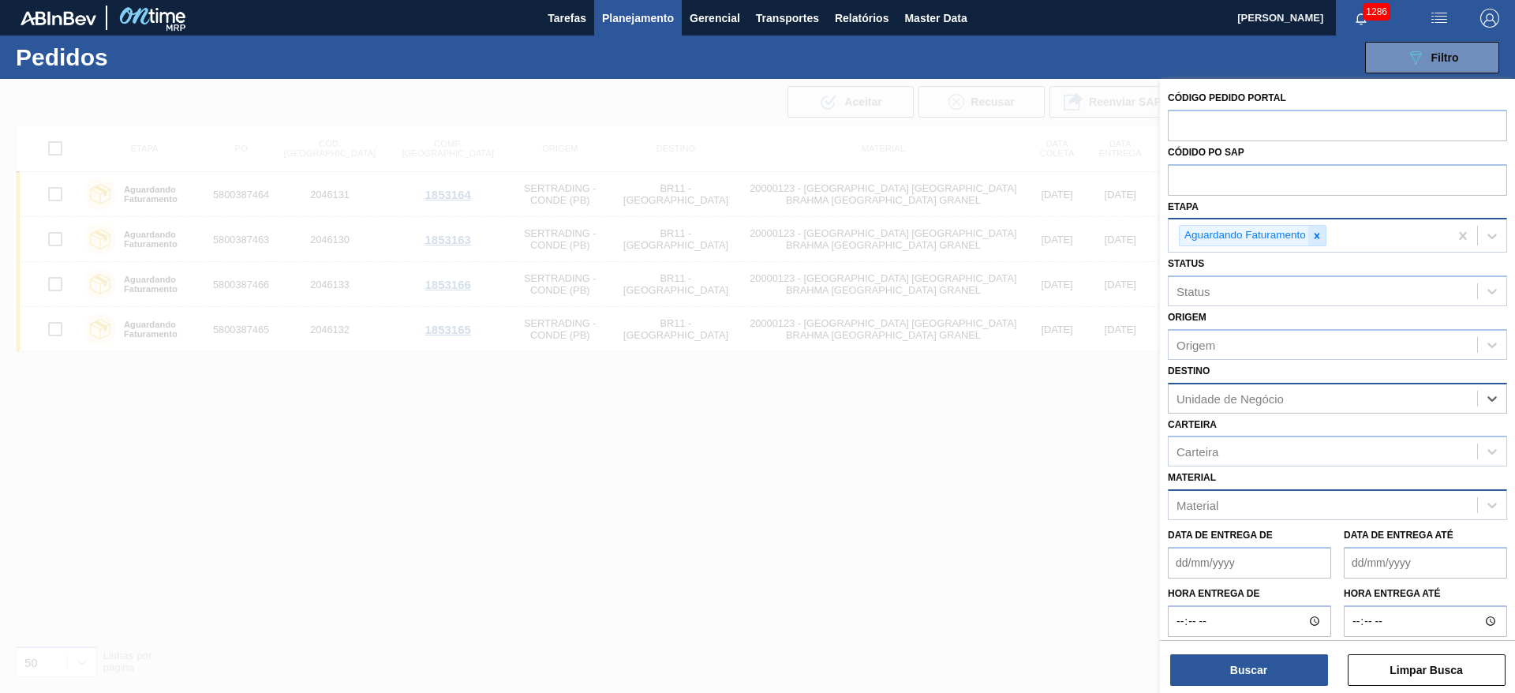
click at [1319, 235] on icon at bounding box center [1317, 235] width 11 height 11
click at [1219, 119] on input "text" at bounding box center [1337, 125] width 339 height 30
type input "2045633"
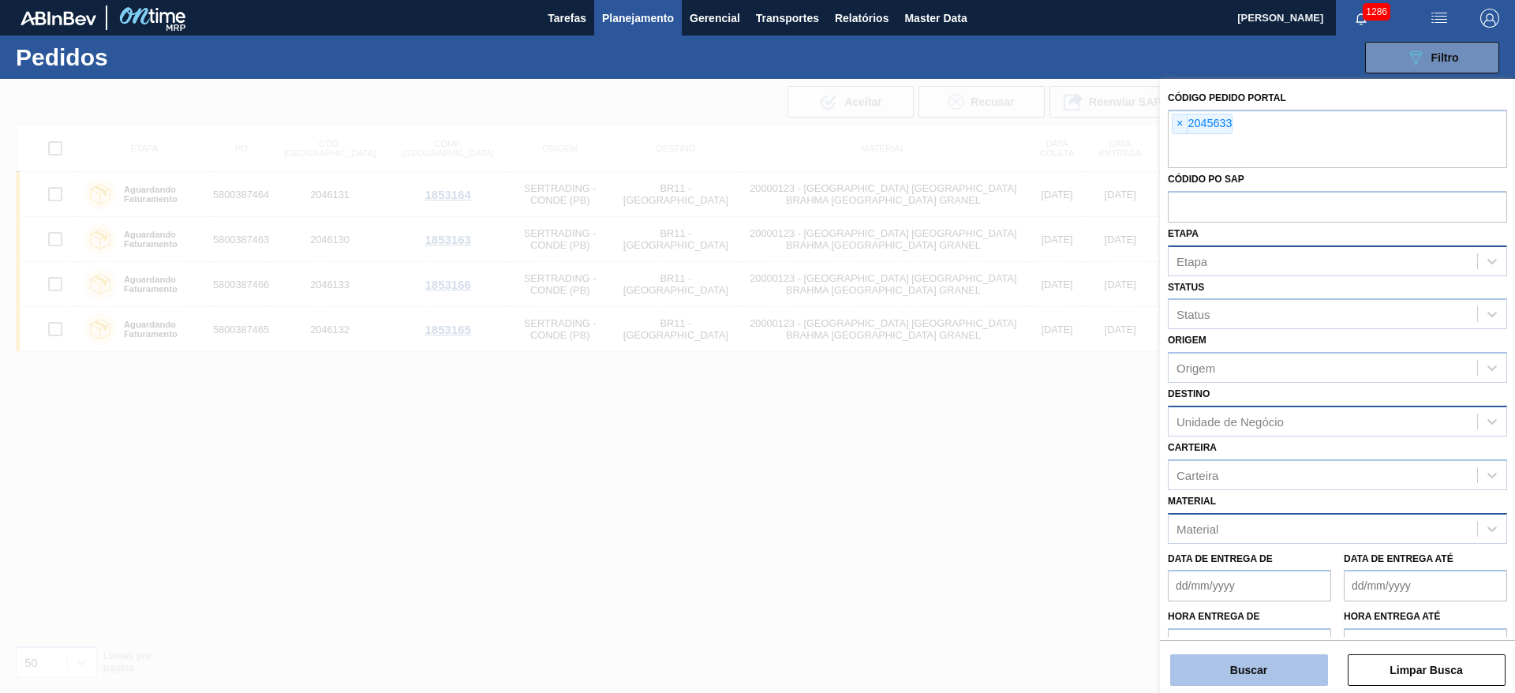
click at [1255, 671] on button "Buscar" at bounding box center [1249, 670] width 158 height 32
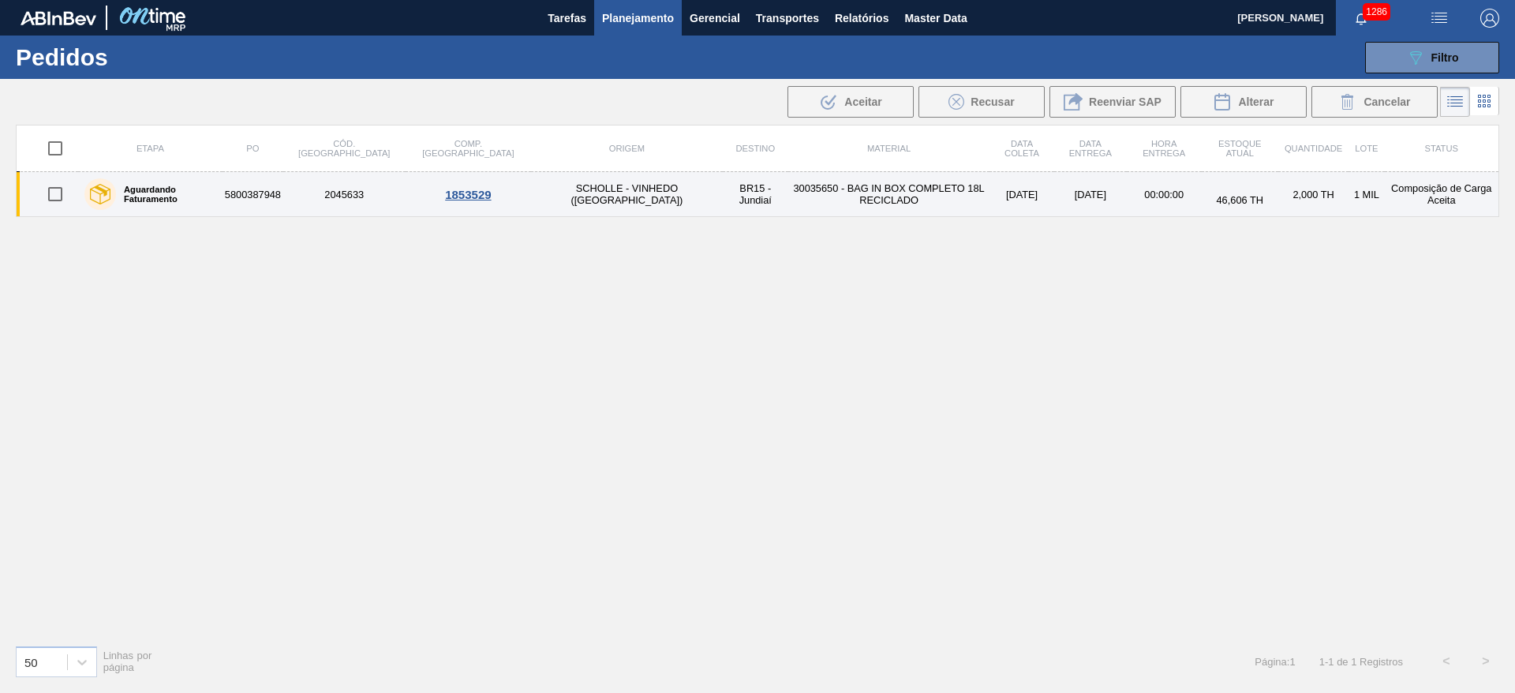
click at [881, 198] on td "30035650 - BAG IN BOX COMPLETO 18L RECICLADO" at bounding box center [888, 194] width 201 height 45
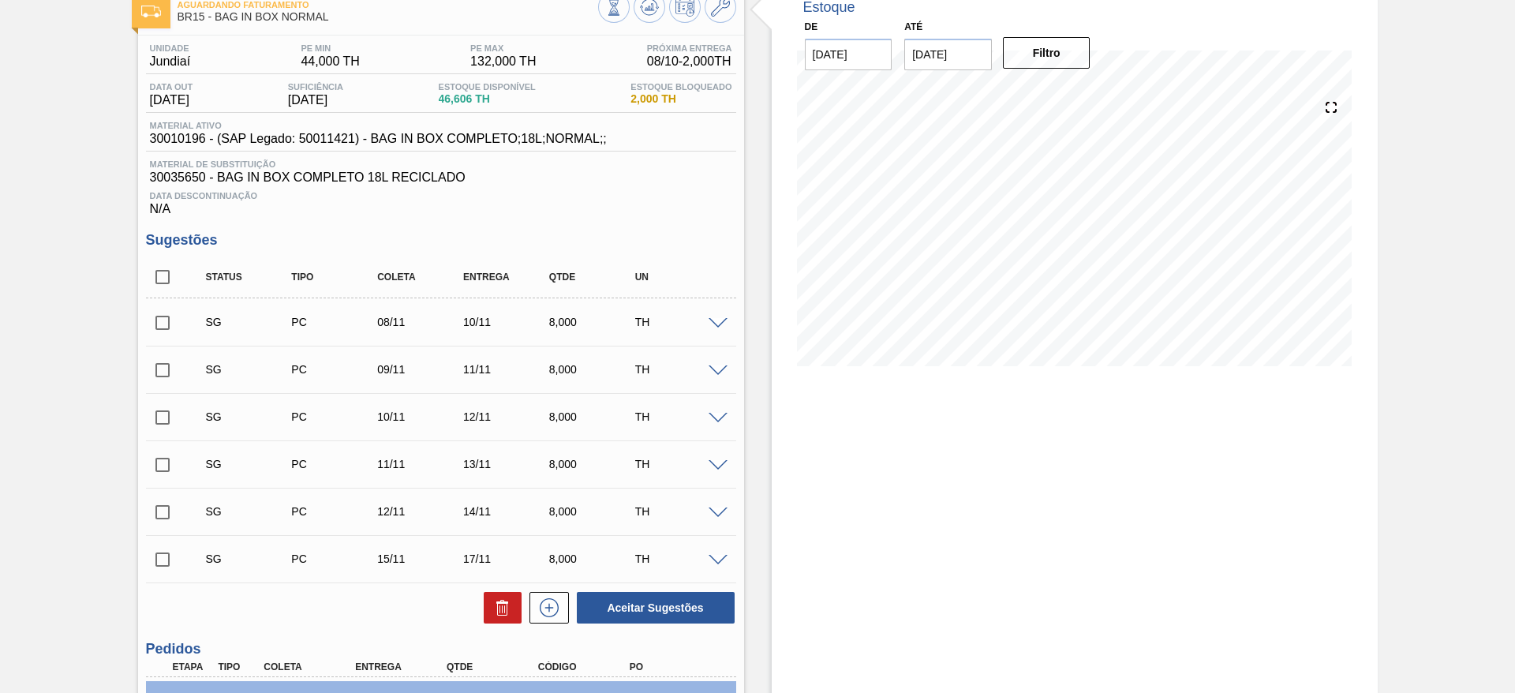
scroll to position [304, 0]
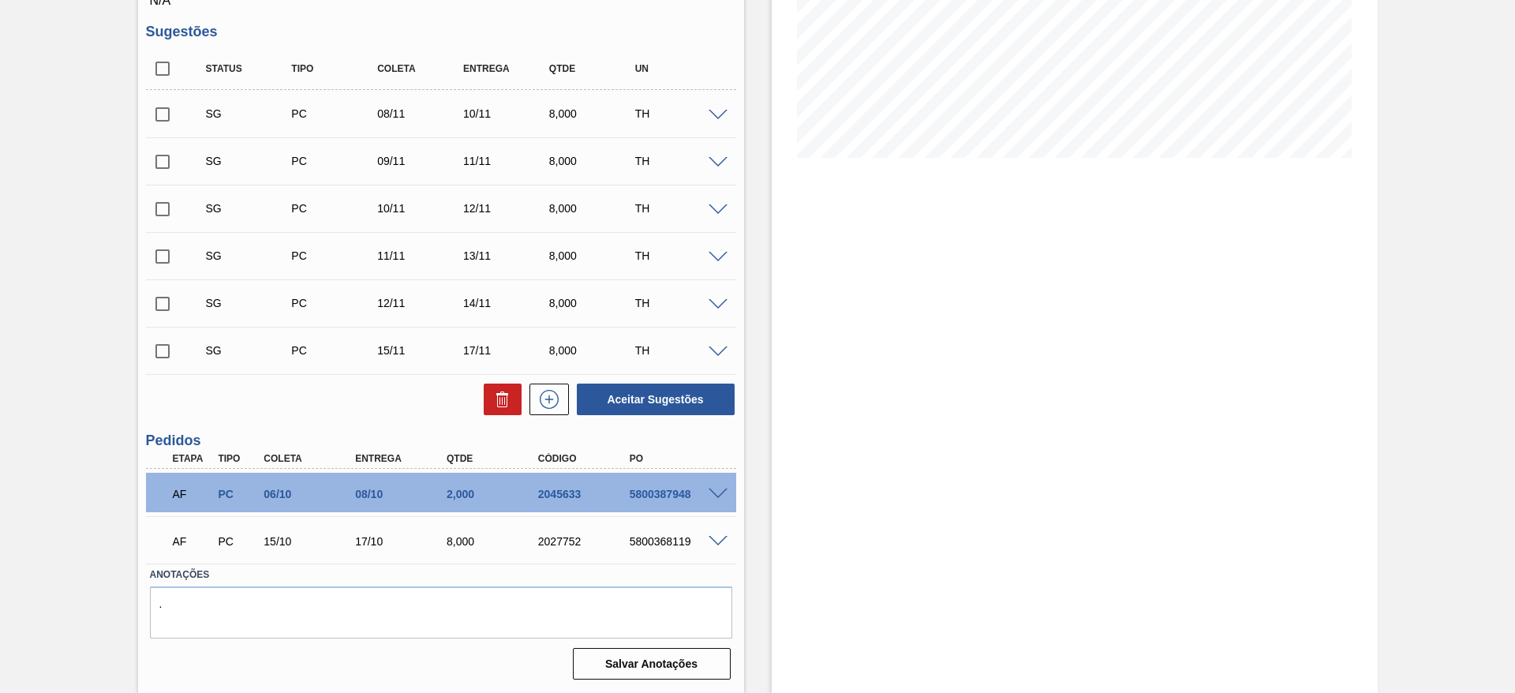
click at [724, 491] on span at bounding box center [718, 494] width 19 height 12
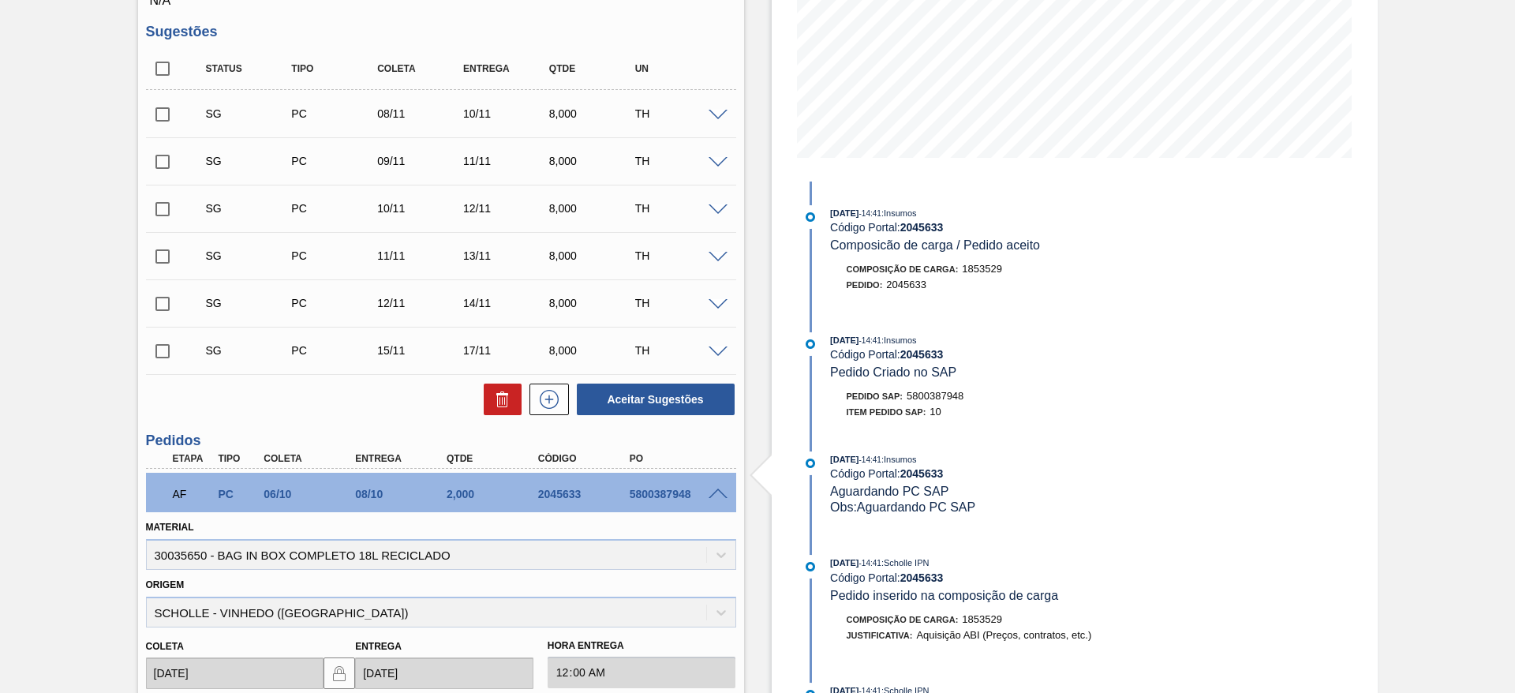
click at [649, 499] on div "5800387948" at bounding box center [677, 494] width 103 height 13
copy div "5800387948"
drag, startPoint x: 492, startPoint y: 558, endPoint x: 58, endPoint y: 558, distance: 433.2
click at [58, 558] on div "Aguardando Faturamento BR15 - BAG IN BOX NORMAL Unidade Jundiaí PE MIN 44,000 T…" at bounding box center [757, 425] width 1515 height 1301
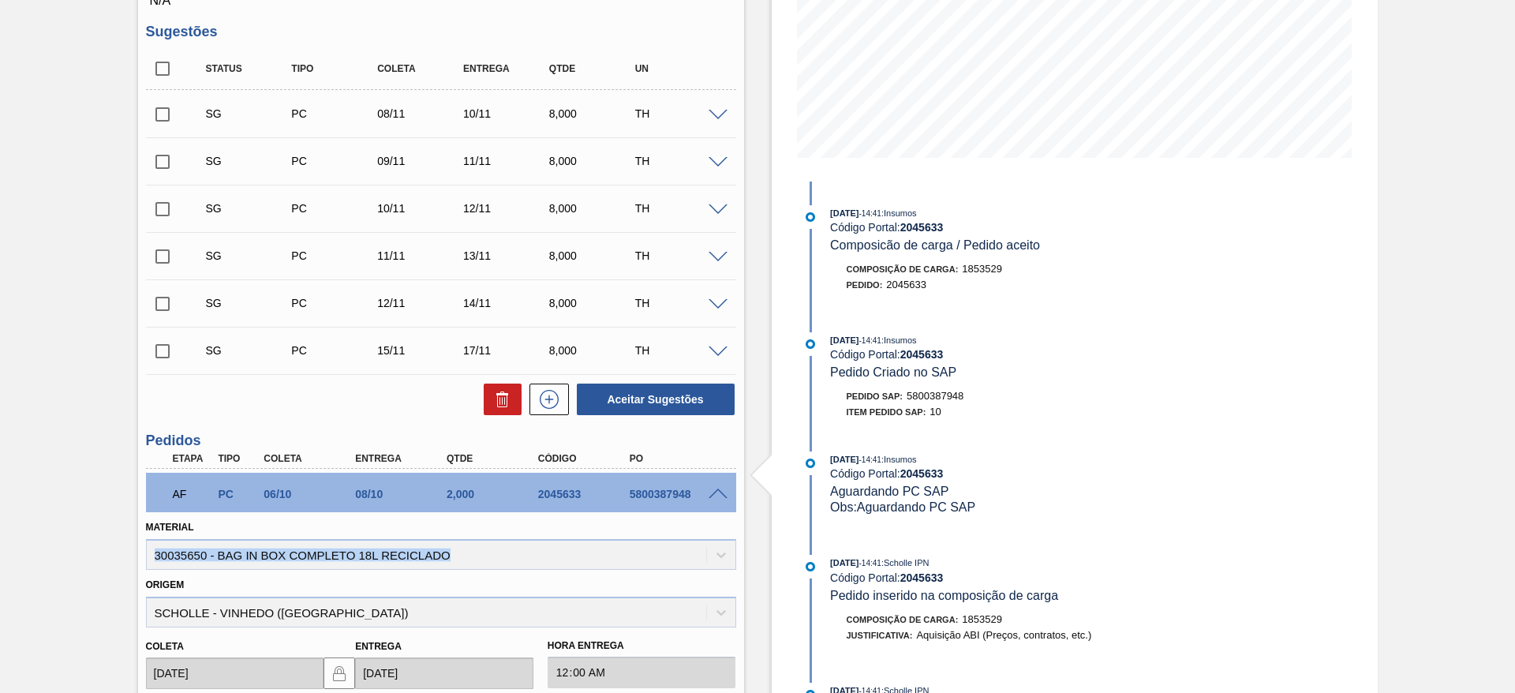
copy div "30035650 - BAG IN BOX COMPLETO 18L RECICLADO"
click at [719, 492] on span at bounding box center [718, 494] width 19 height 12
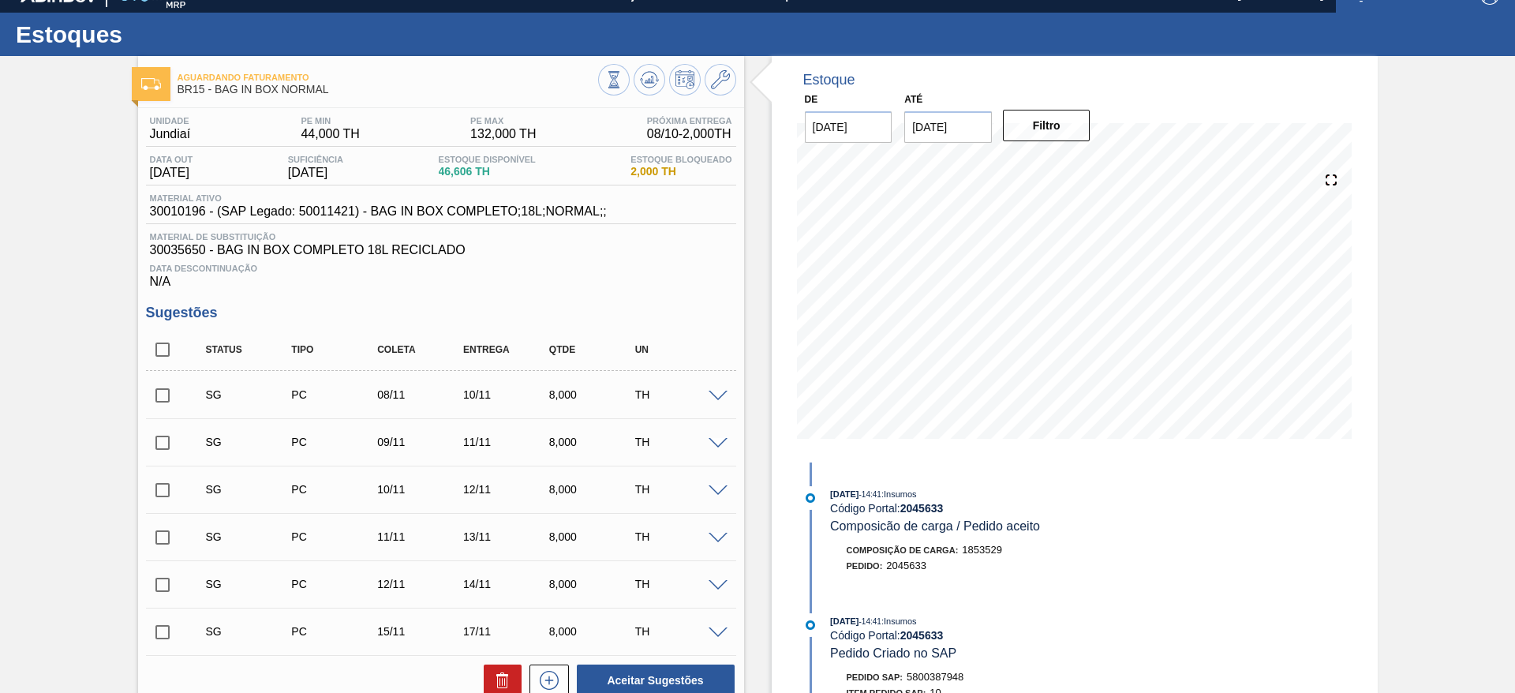
scroll to position [0, 0]
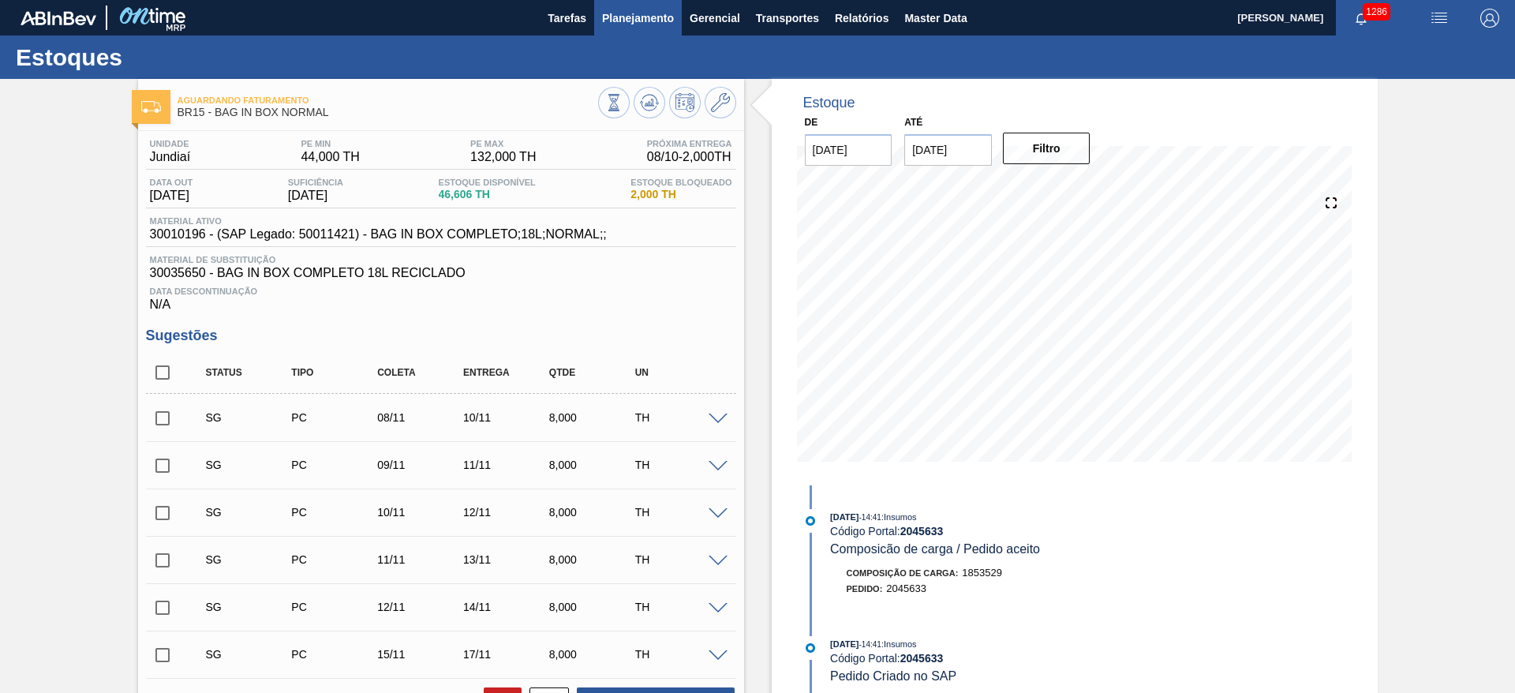
click at [638, 3] on button "Planejamento" at bounding box center [638, 18] width 88 height 36
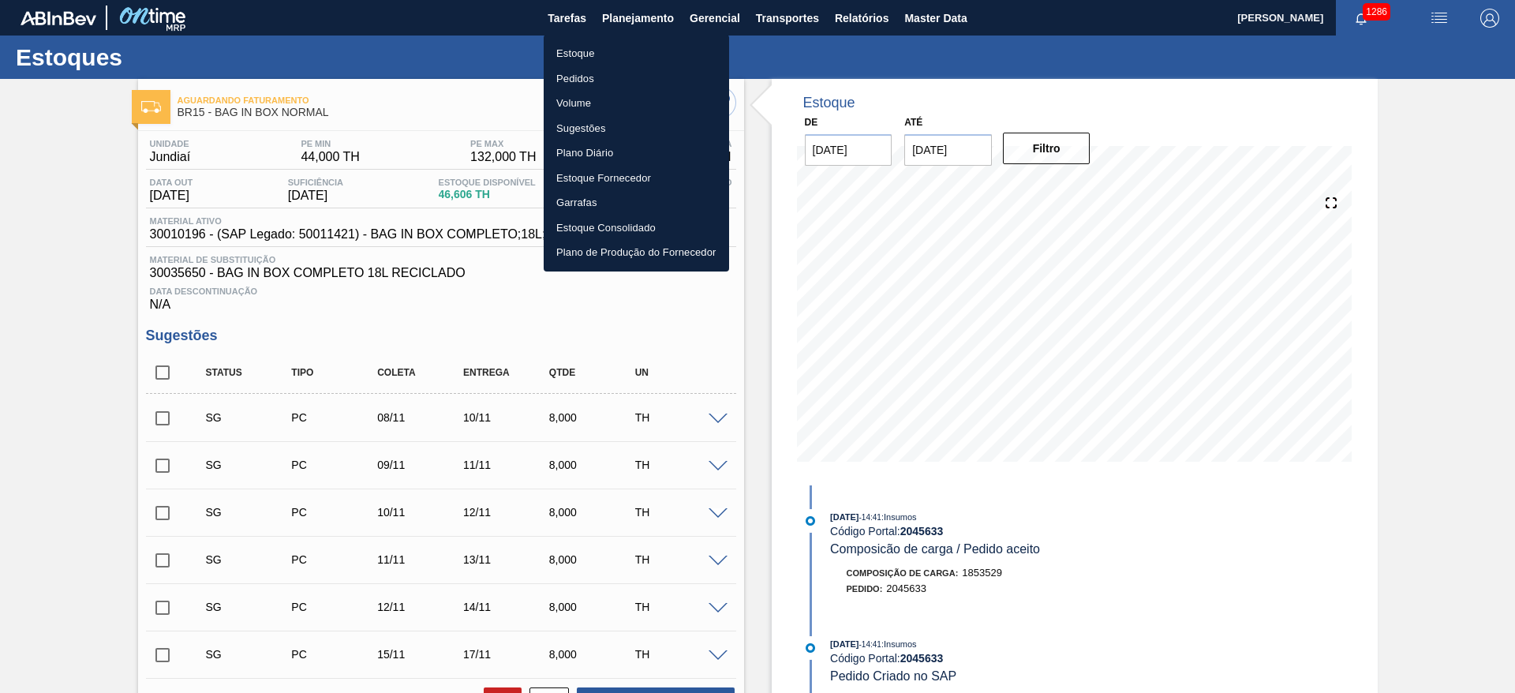
click at [574, 44] on li "Estoque" at bounding box center [636, 53] width 185 height 25
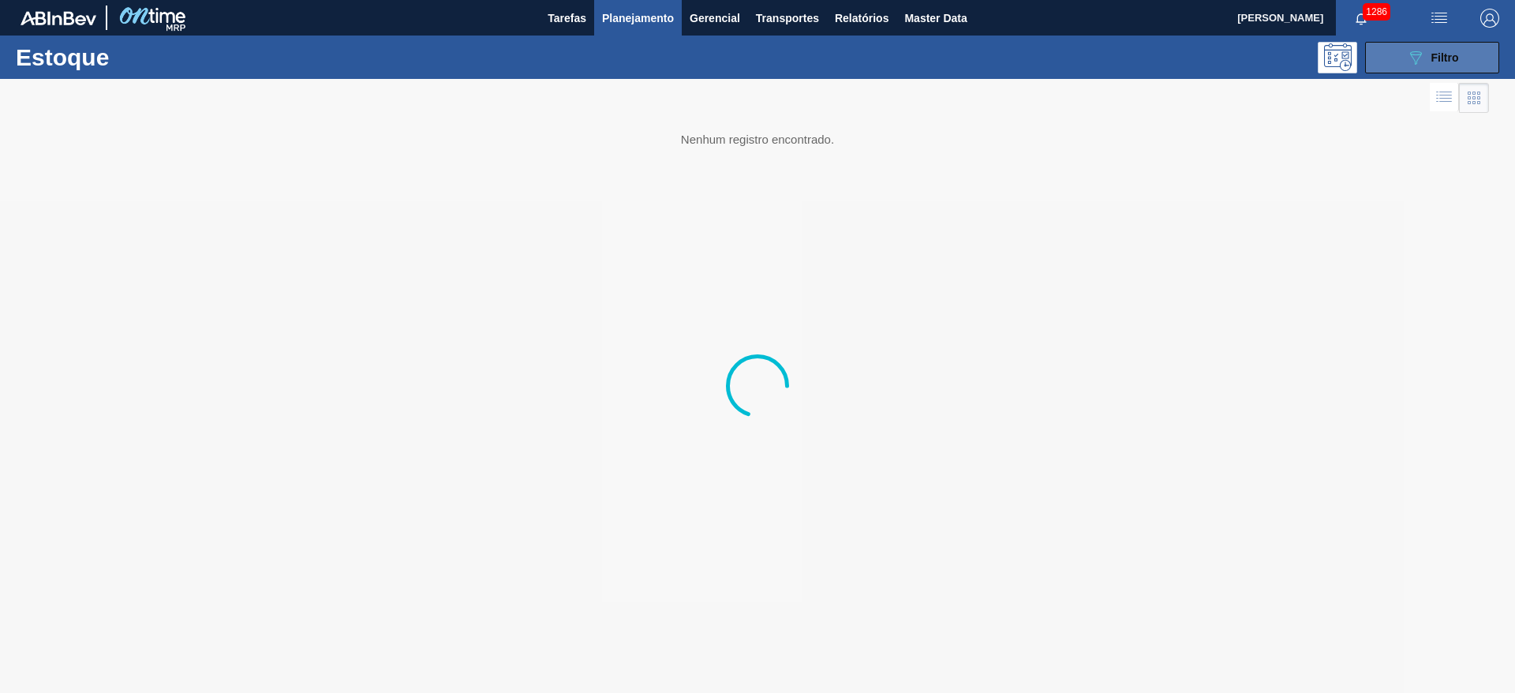
click at [1429, 51] on div "089F7B8B-B2A5-4AFE-B5C0-19BA573D28AC Filtro" at bounding box center [1432, 57] width 53 height 19
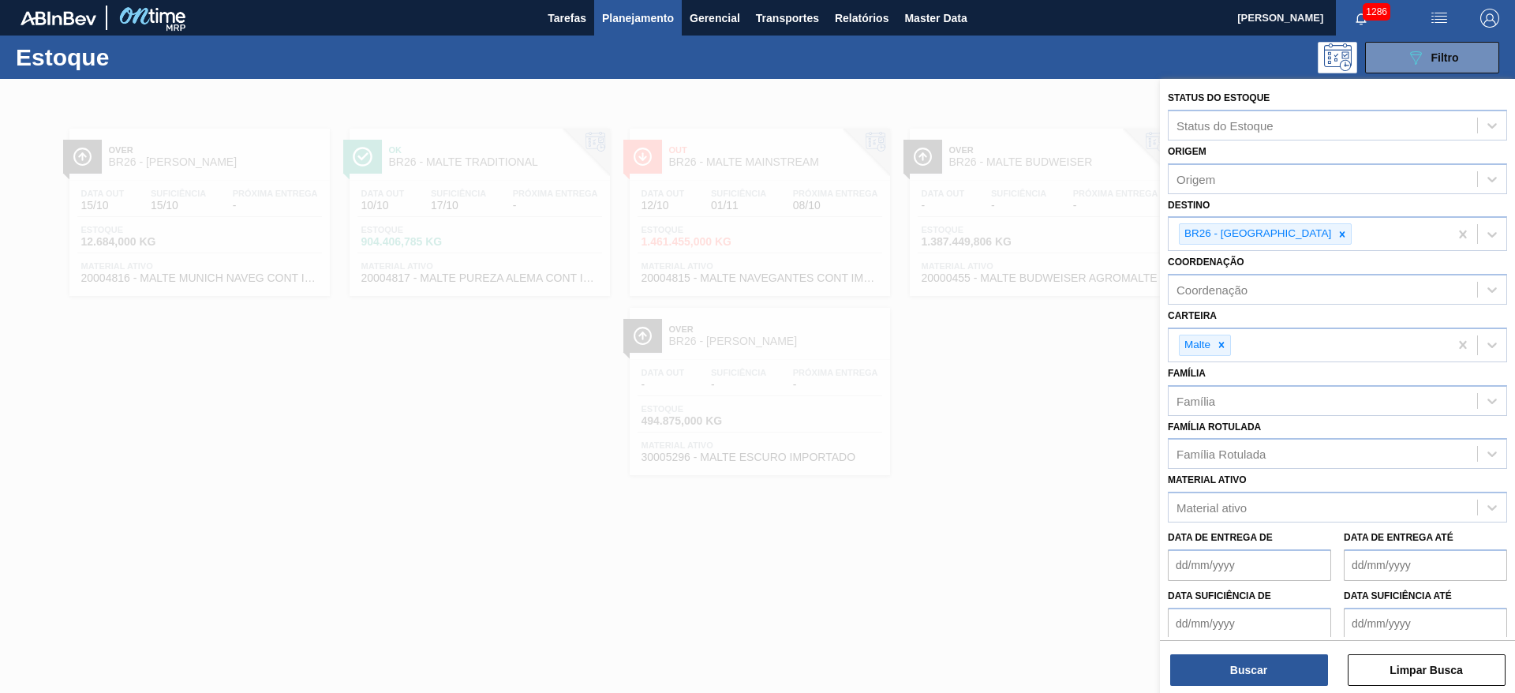
click at [1337, 237] on icon at bounding box center [1342, 234] width 11 height 11
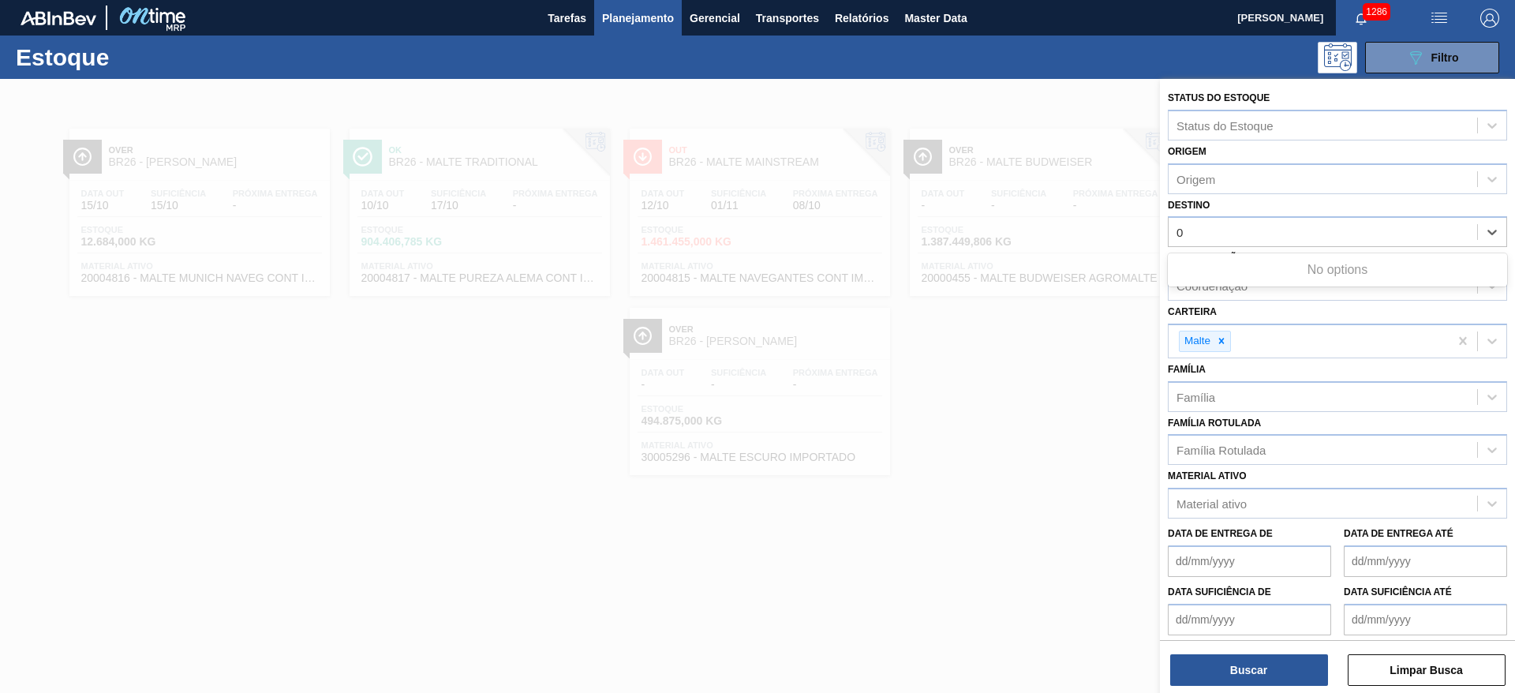
type input "07"
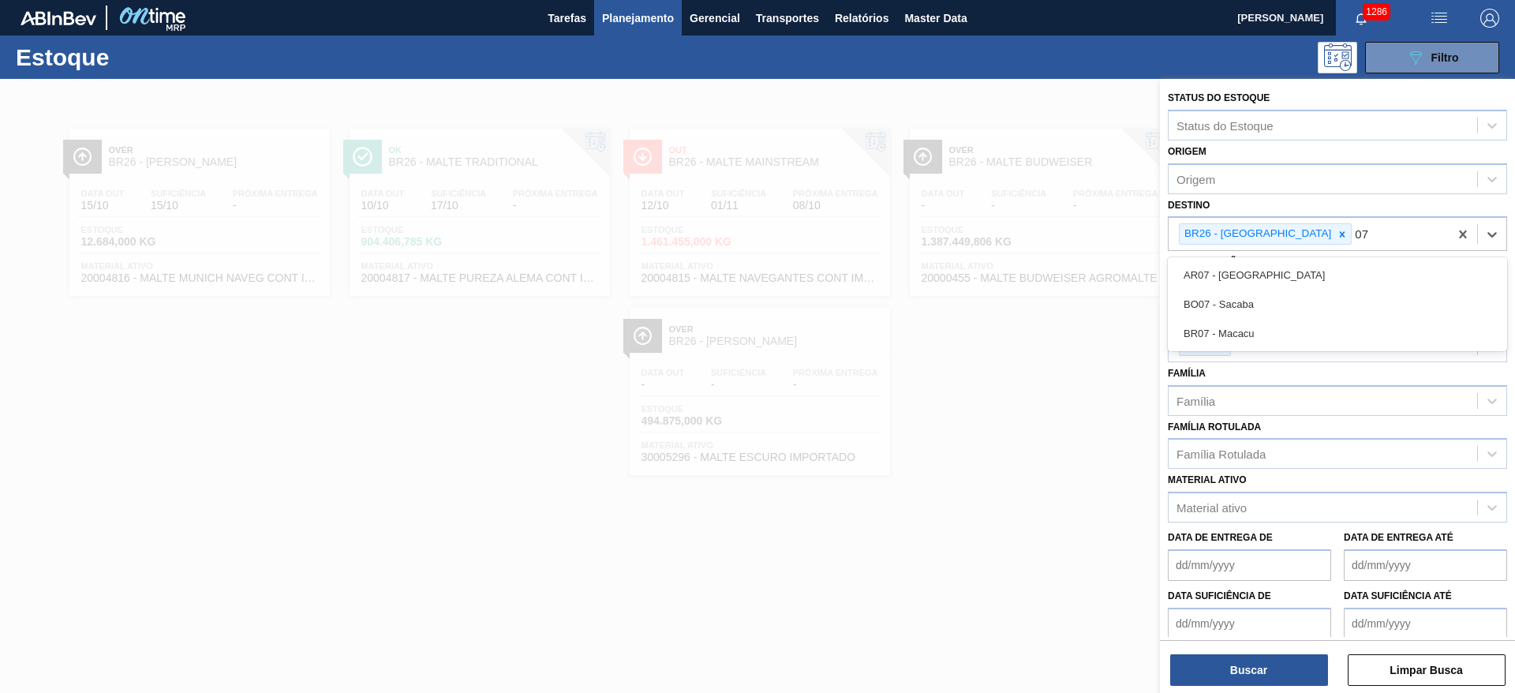
drag, startPoint x: 1222, startPoint y: 333, endPoint x: 1253, endPoint y: 283, distance: 58.5
click at [1222, 333] on div "BR07 - Macacu" at bounding box center [1337, 333] width 339 height 29
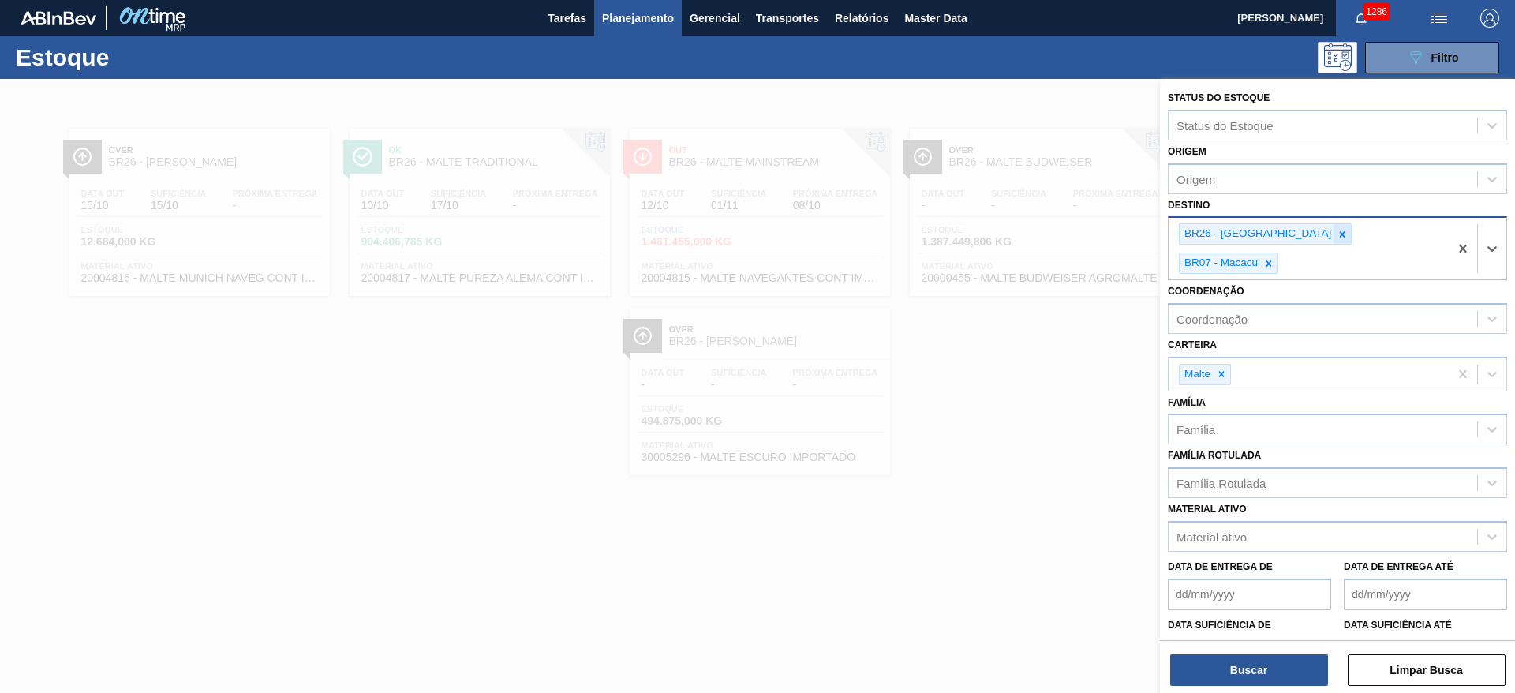
click at [1340, 232] on icon at bounding box center [1343, 234] width 6 height 6
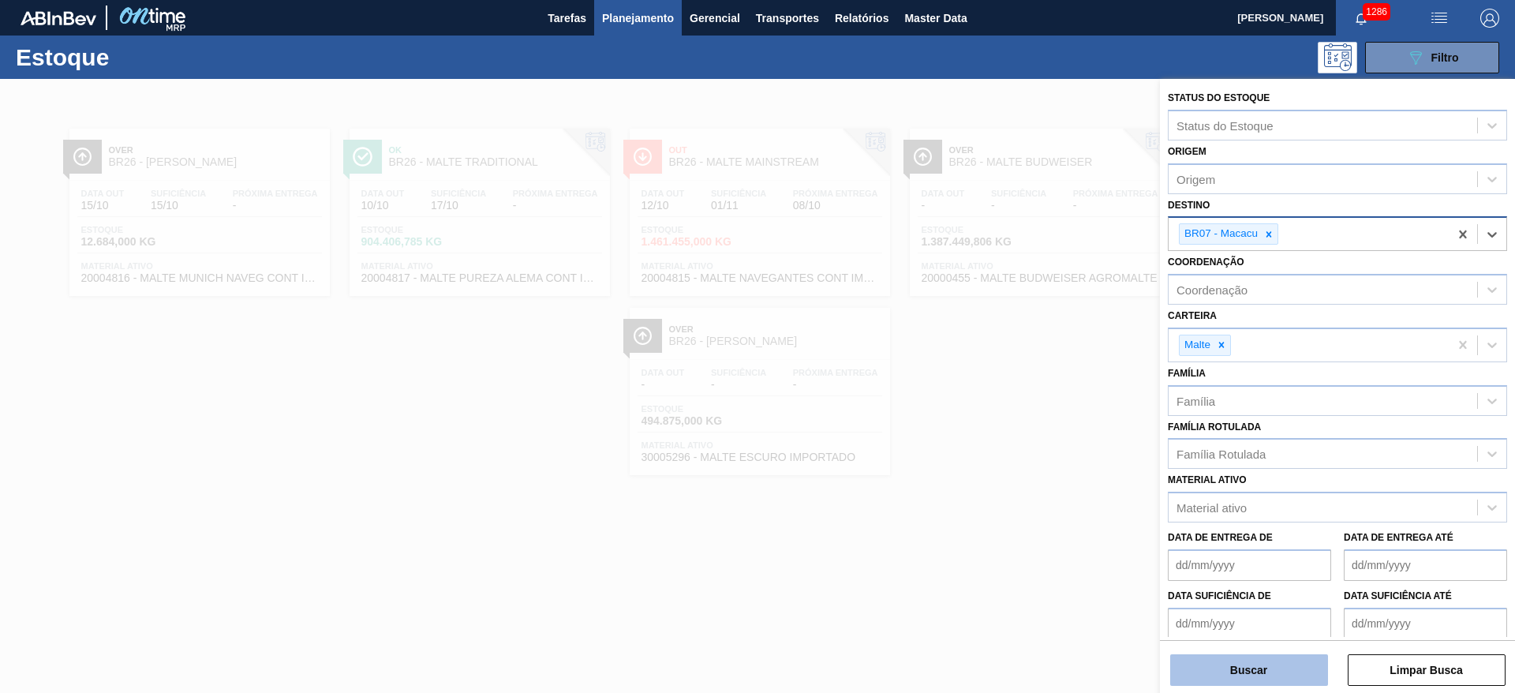
click at [1229, 662] on button "Buscar" at bounding box center [1249, 670] width 158 height 32
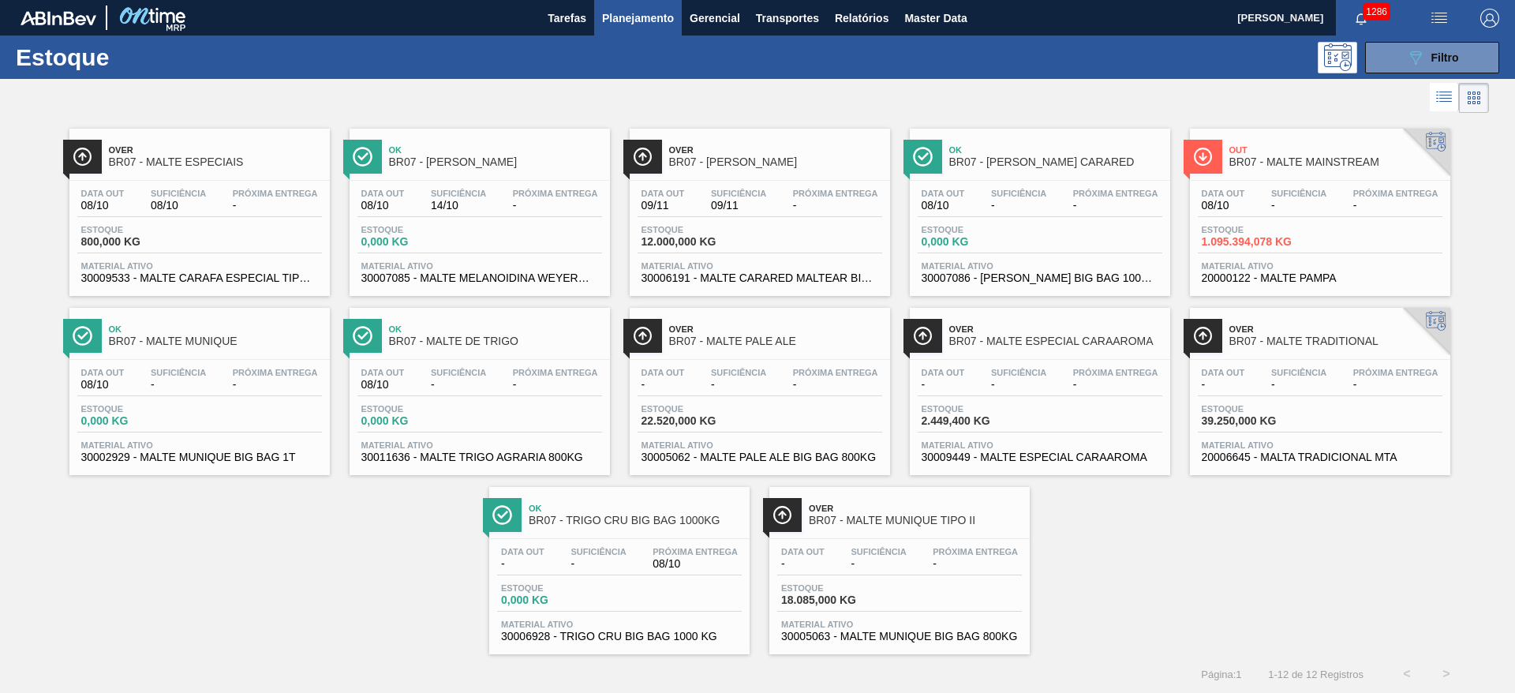
click at [1308, 232] on span "Estoque" at bounding box center [1257, 229] width 110 height 9
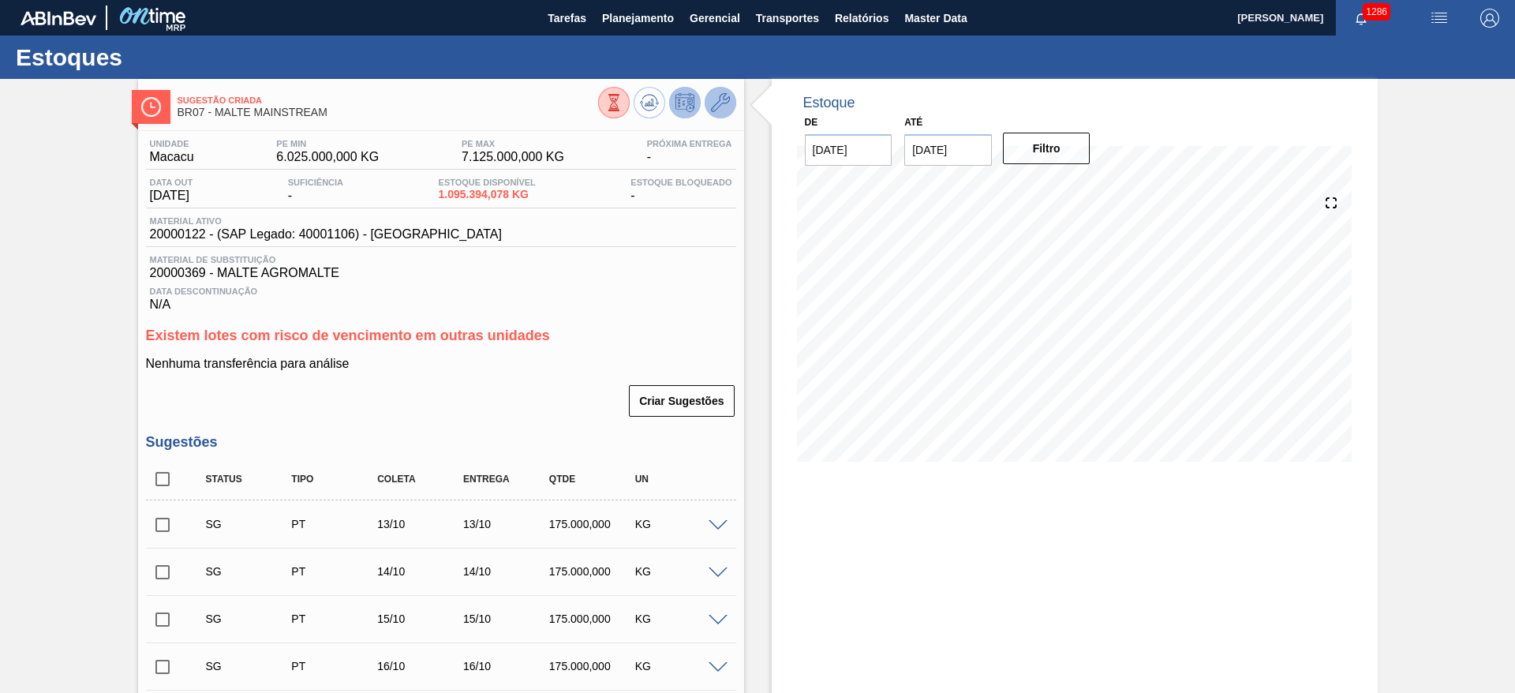
click at [714, 100] on icon at bounding box center [720, 102] width 19 height 19
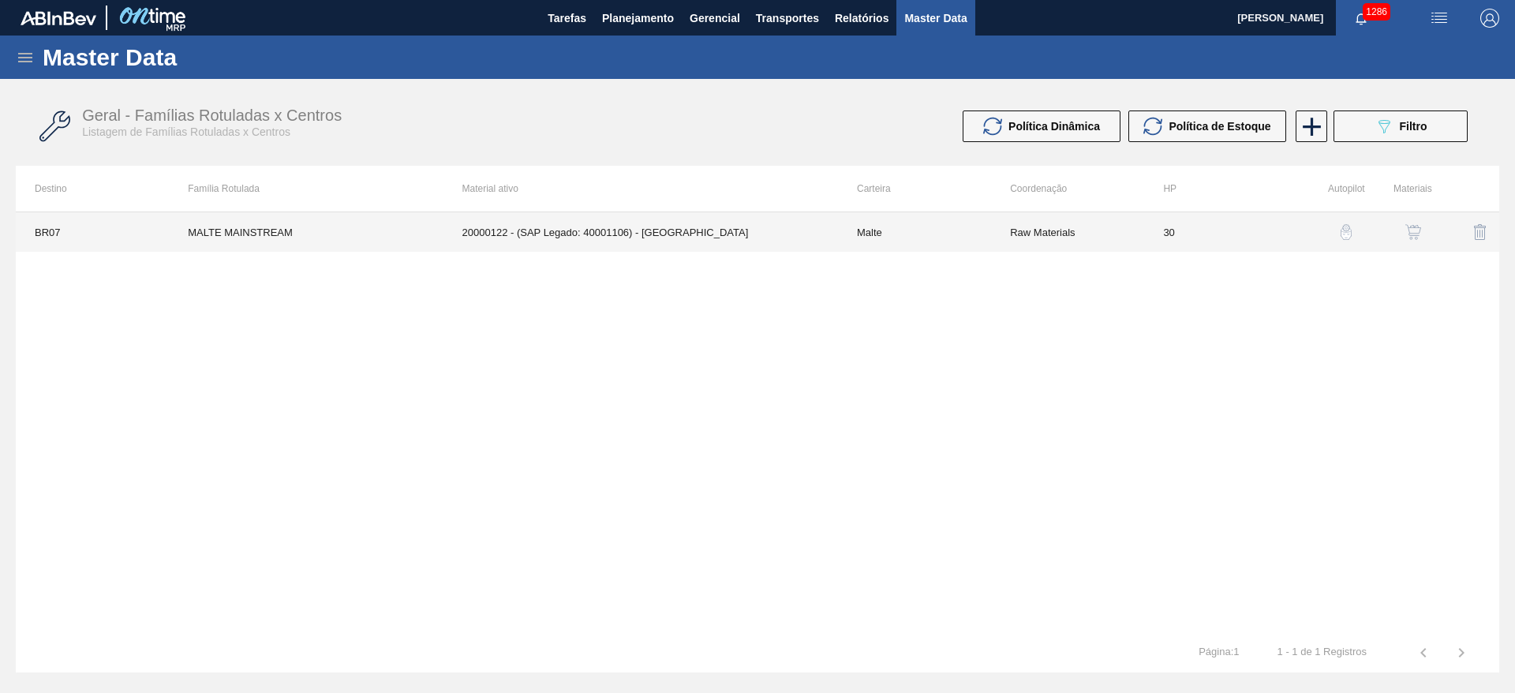
click at [835, 235] on td "20000122 - (SAP Legado: 40001106) - MALTE PAMPA" at bounding box center [640, 231] width 395 height 39
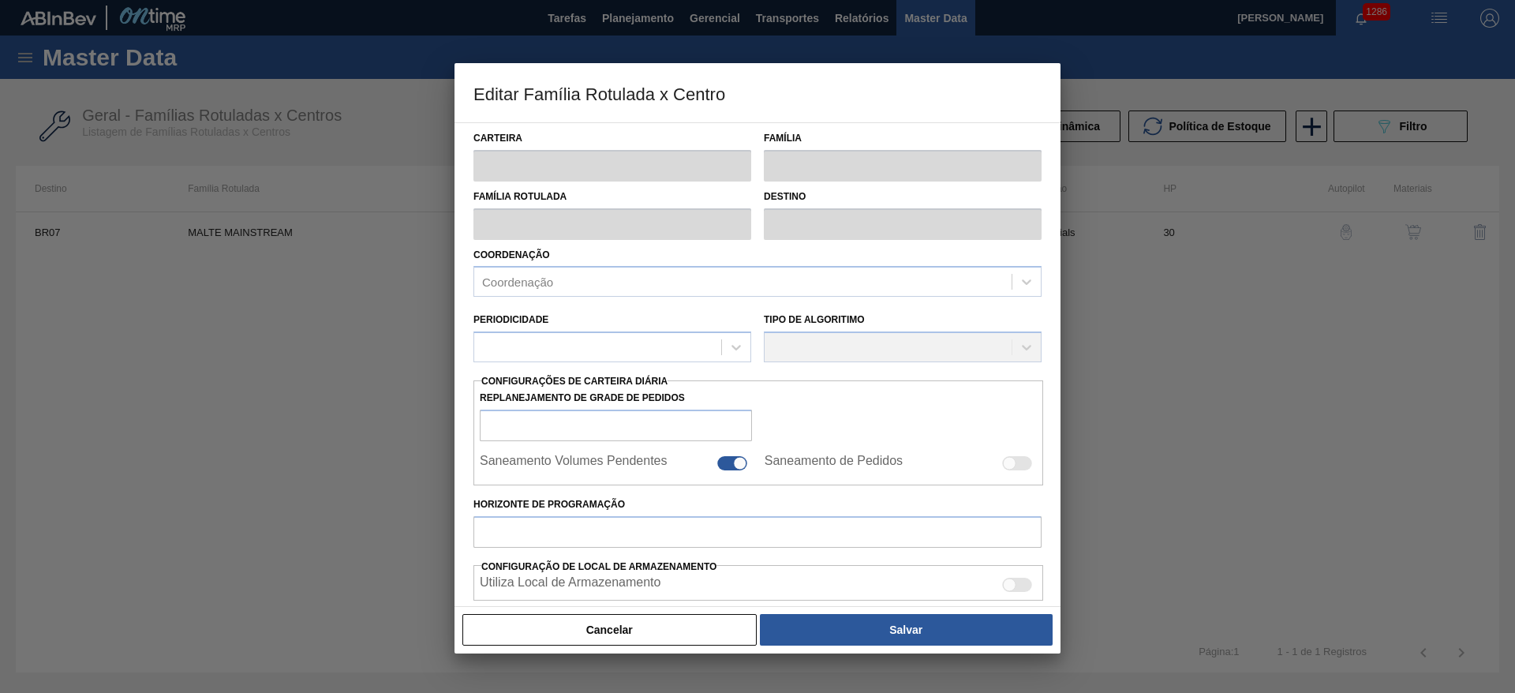
type input "Malte"
type input "MALTE MAINSTREAM"
type input "BR07 - Macacu"
type input "0"
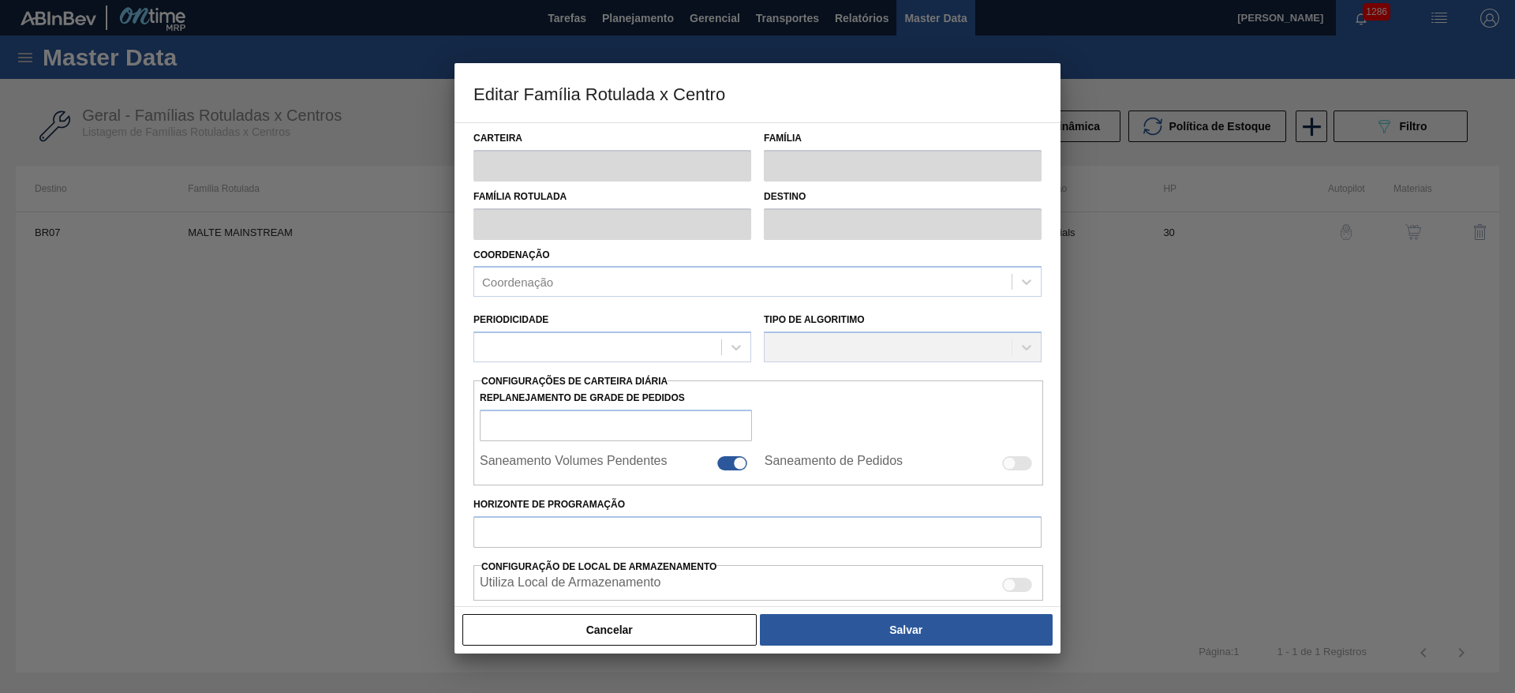
checkbox input "false"
checkbox input "true"
type input "30"
type input "6.025.000"
type input "7.125.000"
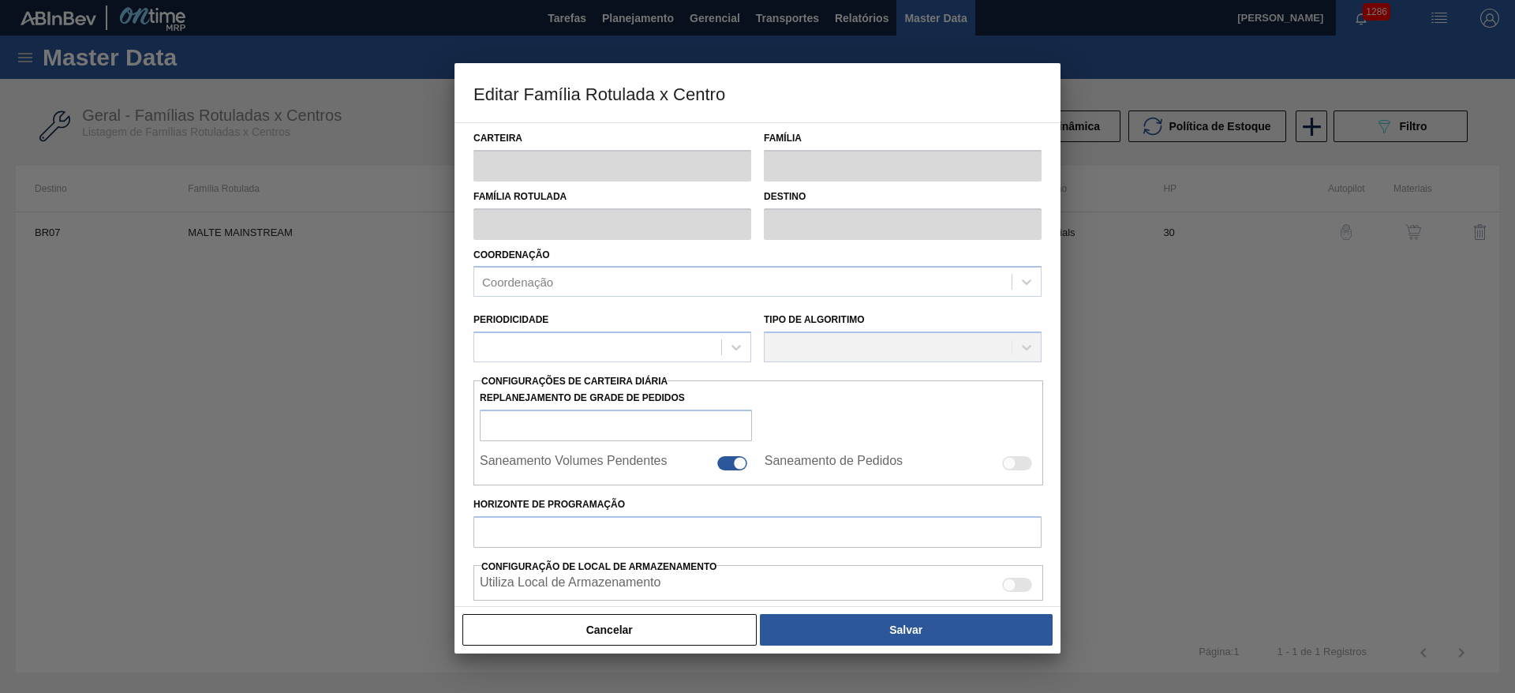
type input "100"
type input "7.125.000,000"
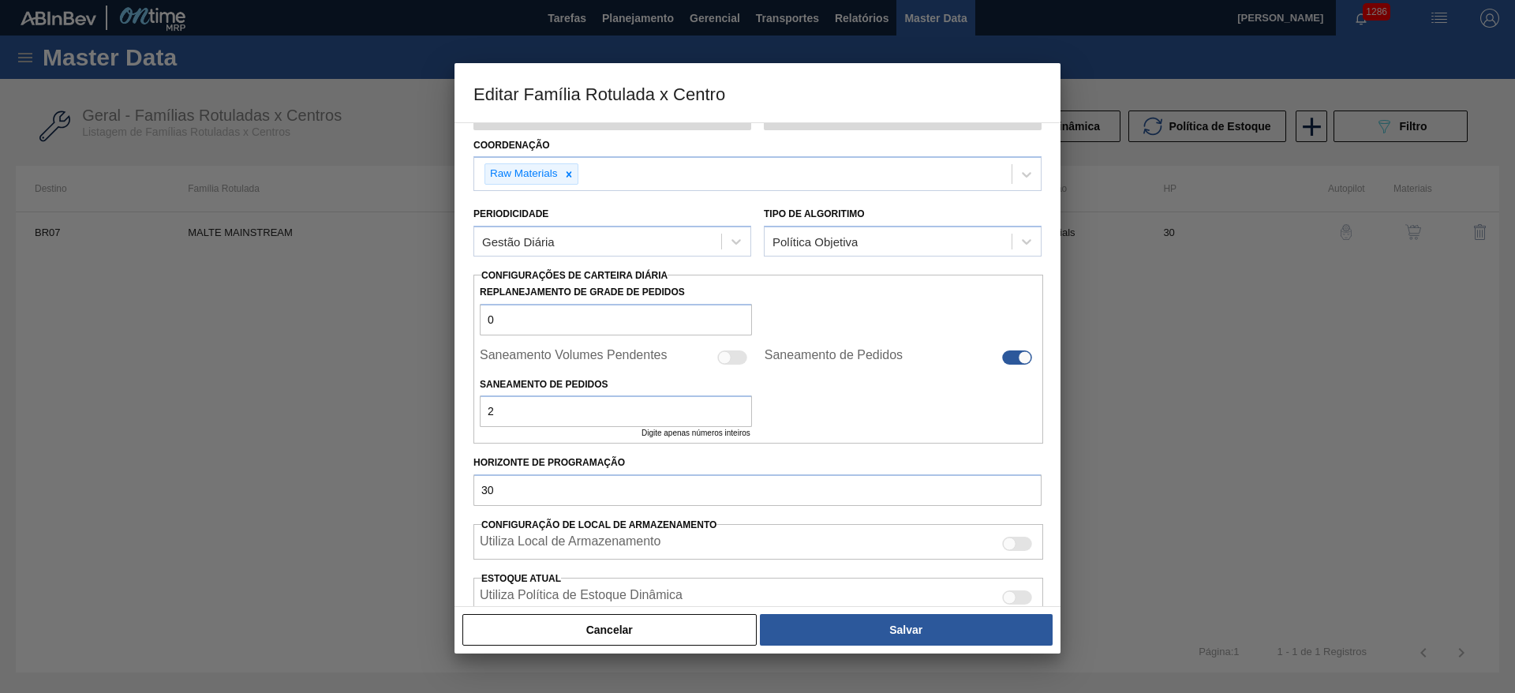
scroll to position [237, 0]
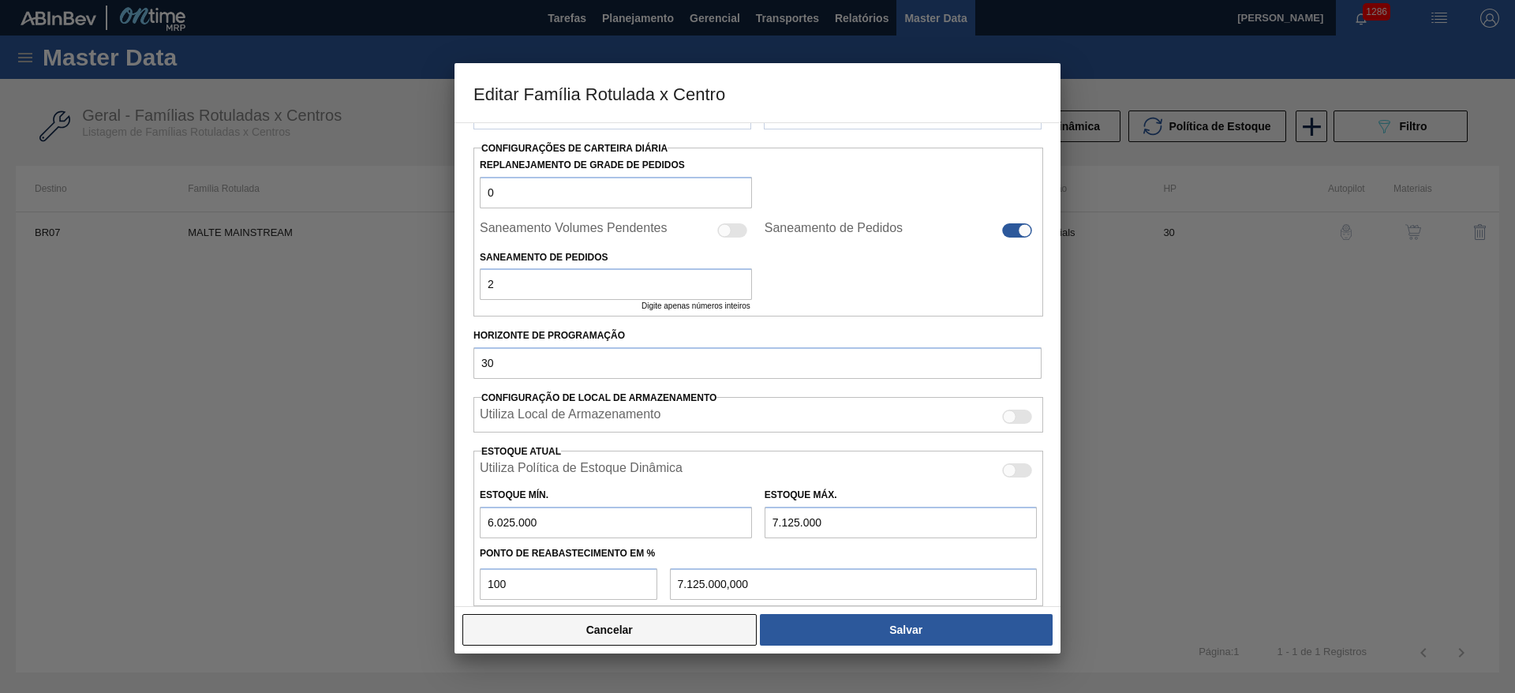
click at [622, 634] on button "Cancelar" at bounding box center [609, 630] width 294 height 32
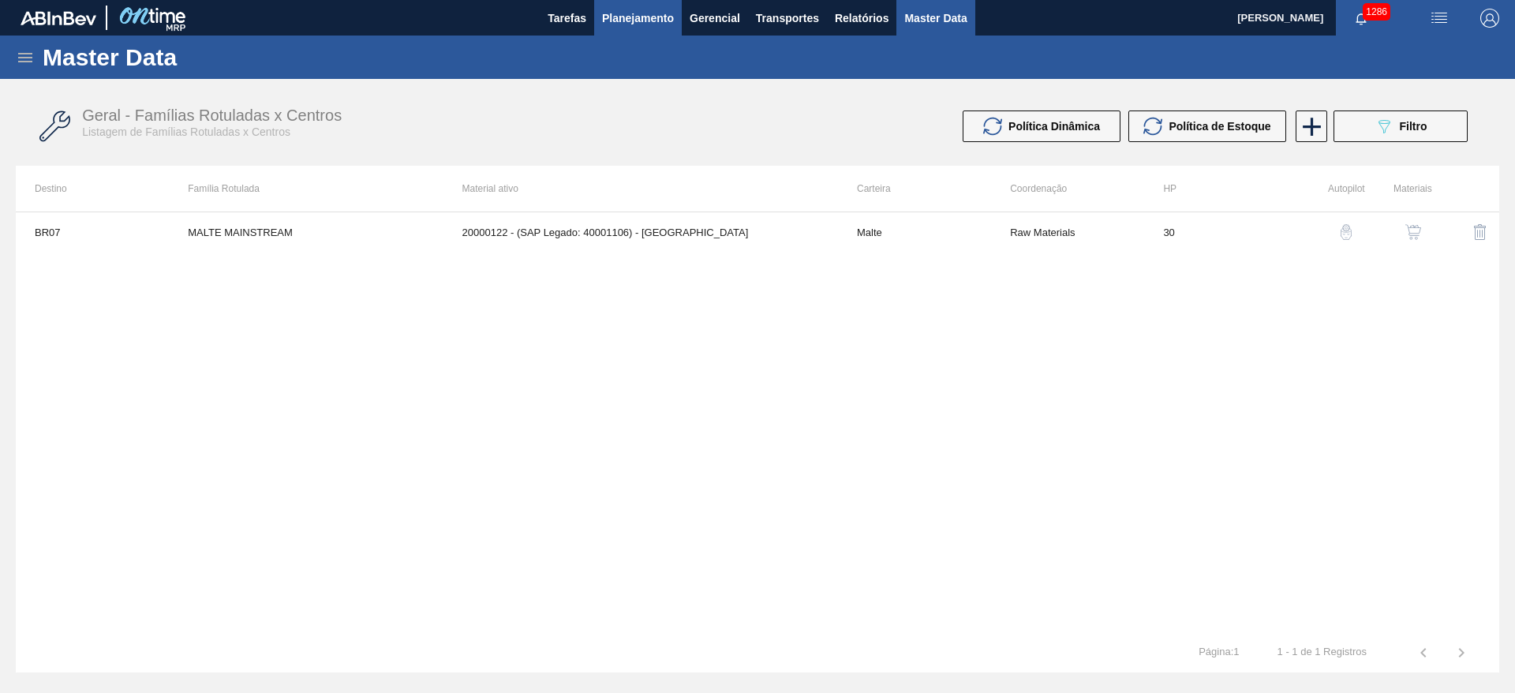
click at [655, 17] on span "Planejamento" at bounding box center [638, 18] width 72 height 19
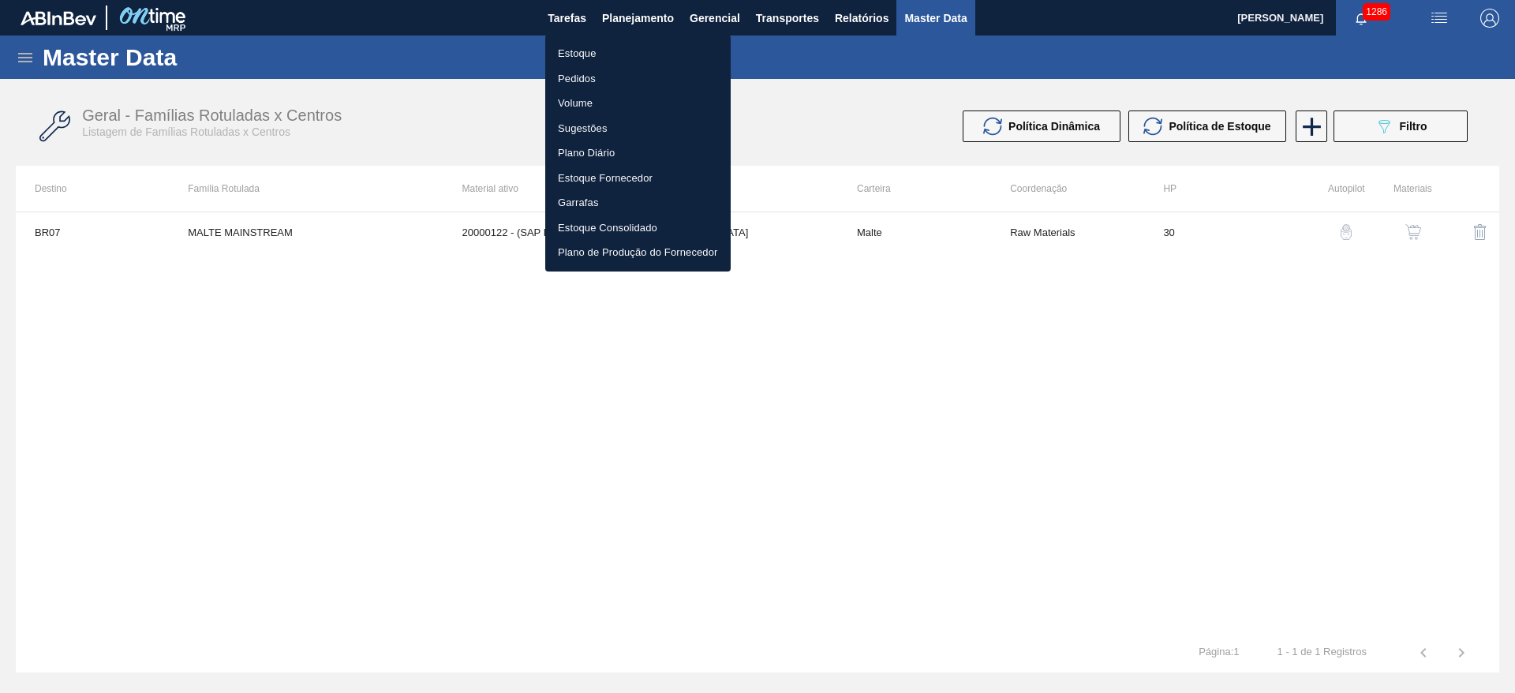
click at [586, 51] on li "Estoque" at bounding box center [637, 53] width 185 height 25
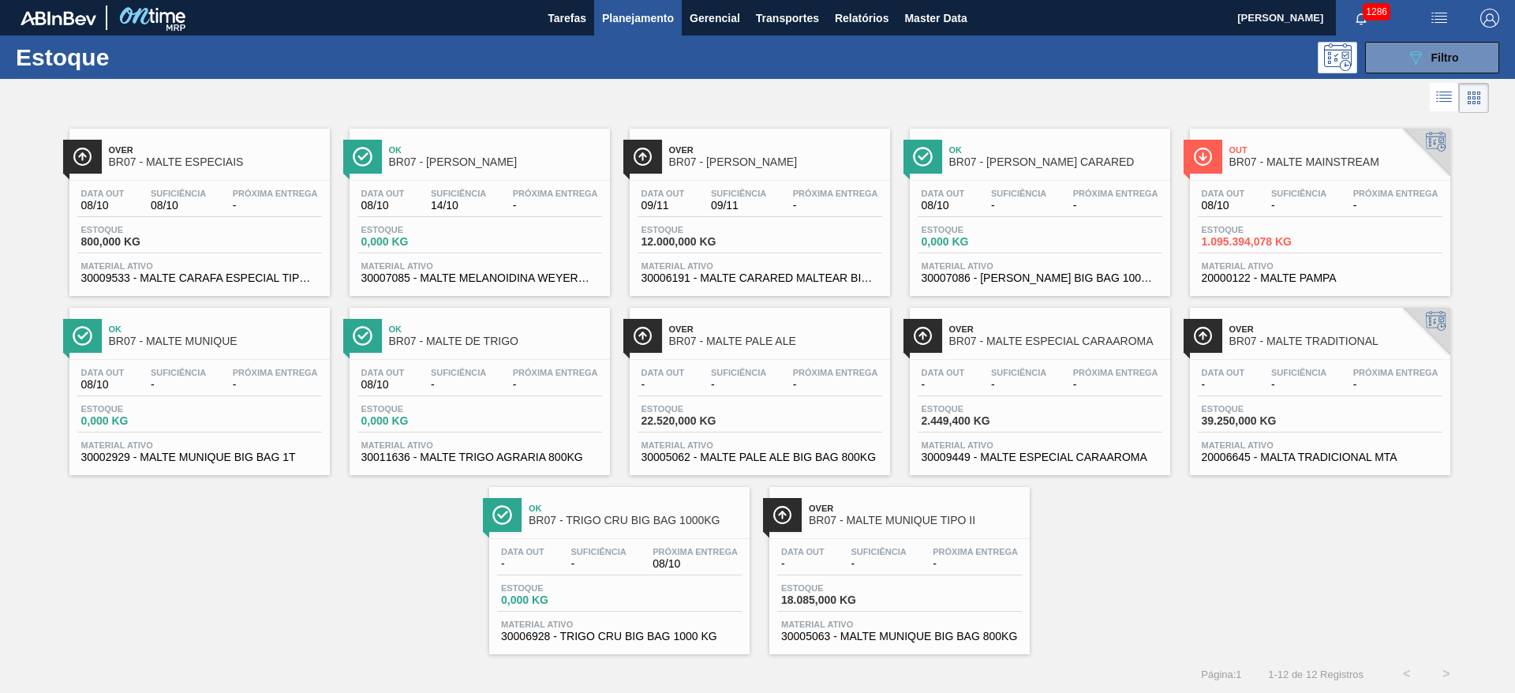
drag, startPoint x: 323, startPoint y: 540, endPoint x: 366, endPoint y: 562, distance: 48.7
click at [328, 541] on div "Over BR07 - MALTE ESPECIAIS Data out 08/10 Suficiência 08/10 Próxima Entrega - …" at bounding box center [757, 385] width 1515 height 537
click at [1435, 51] on span "Filtro" at bounding box center [1446, 57] width 28 height 13
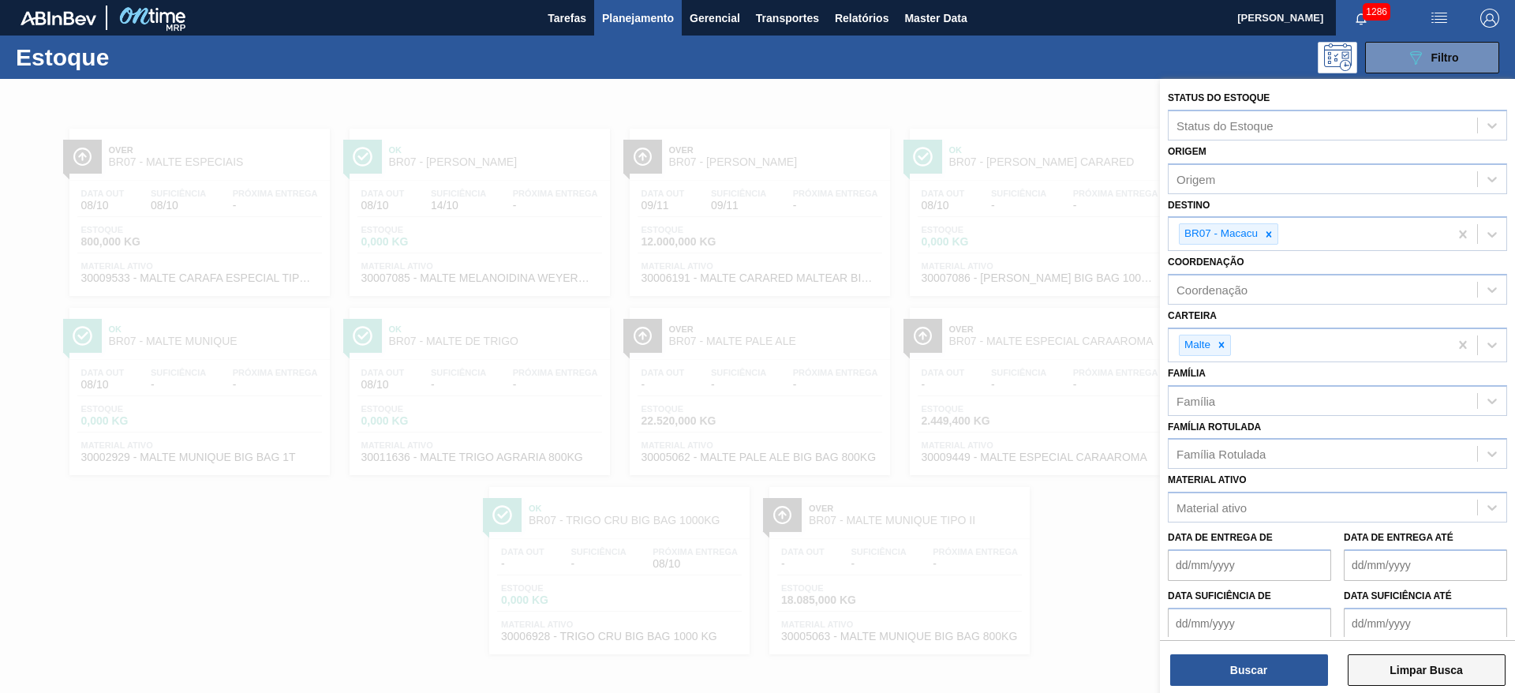
click at [1429, 672] on button "Limpar Busca" at bounding box center [1427, 670] width 158 height 32
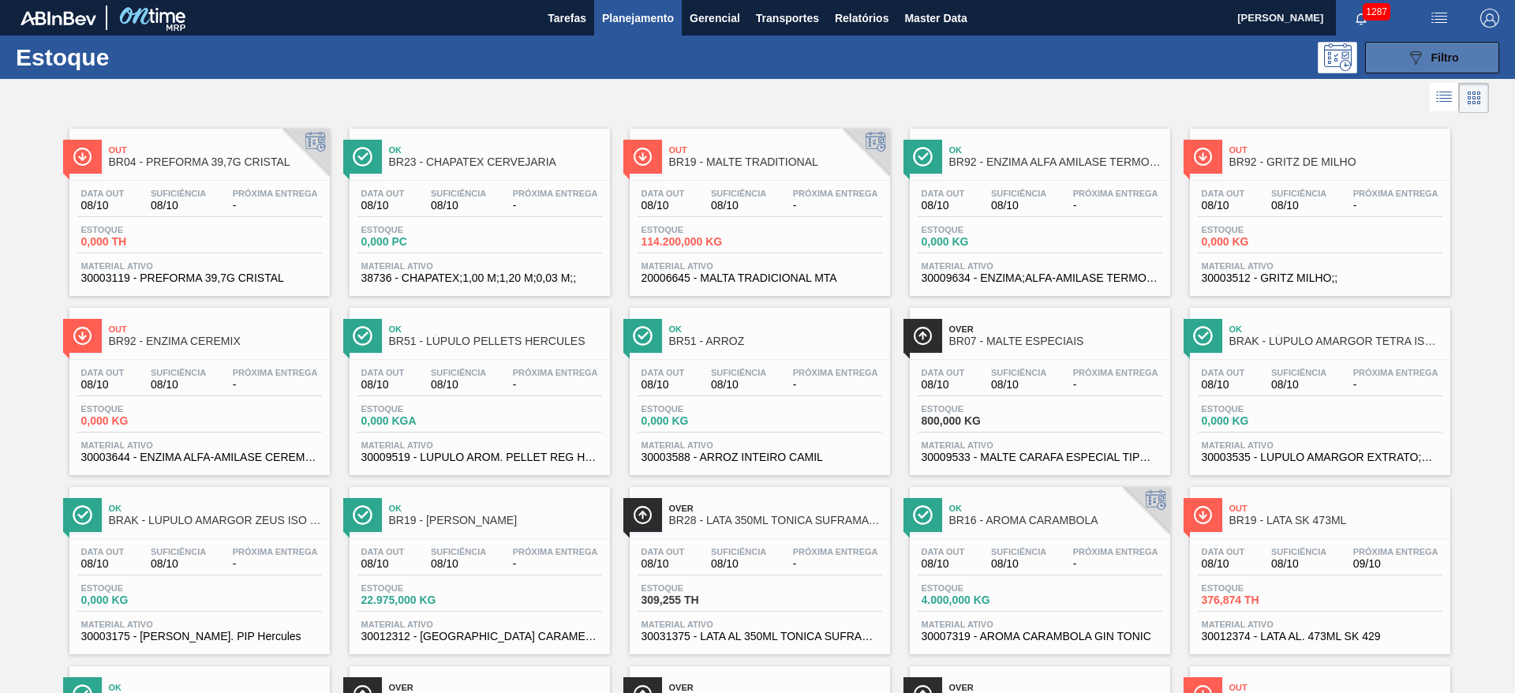
drag, startPoint x: 1422, startPoint y: 59, endPoint x: 1402, endPoint y: 68, distance: 22.3
click at [1422, 59] on icon "089F7B8B-B2A5-4AFE-B5C0-19BA573D28AC" at bounding box center [1415, 57] width 19 height 19
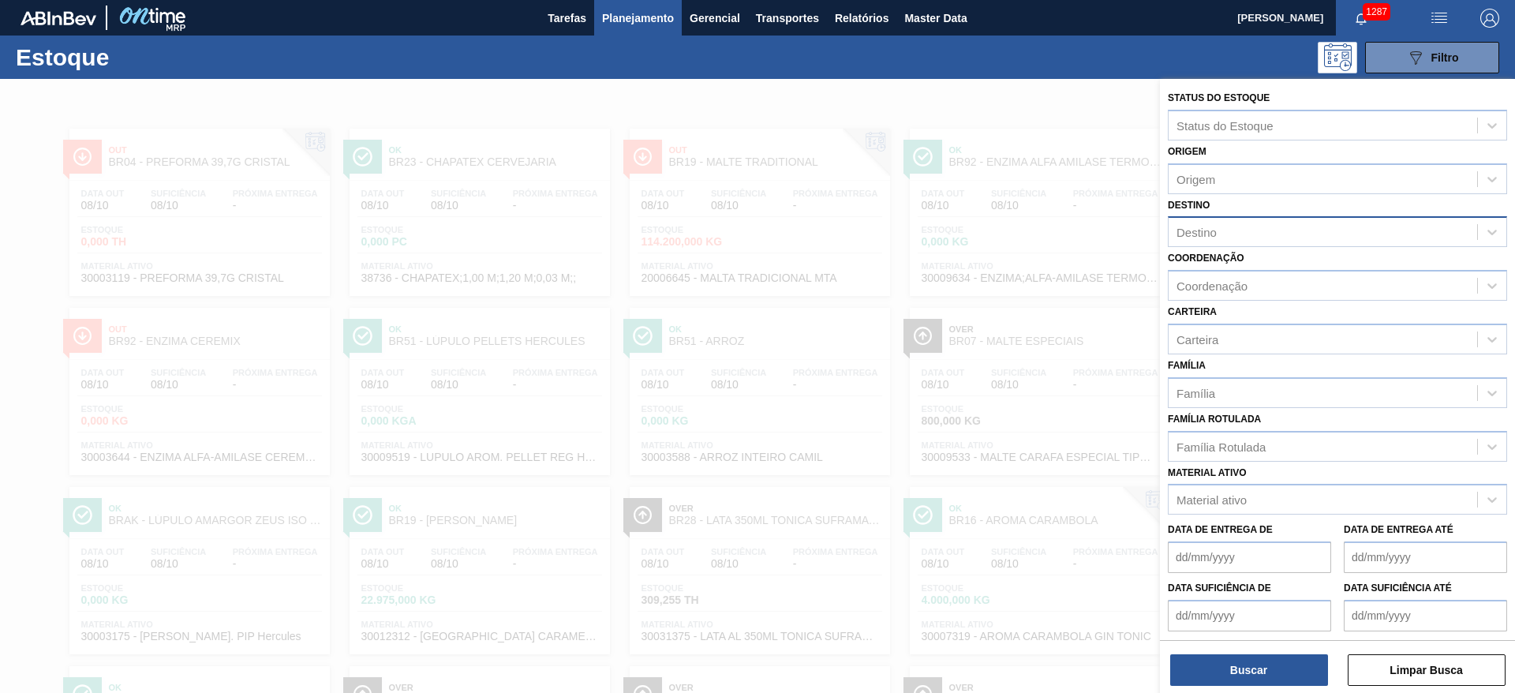
click at [1204, 226] on div "Destino" at bounding box center [1197, 232] width 40 height 13
type input "2"
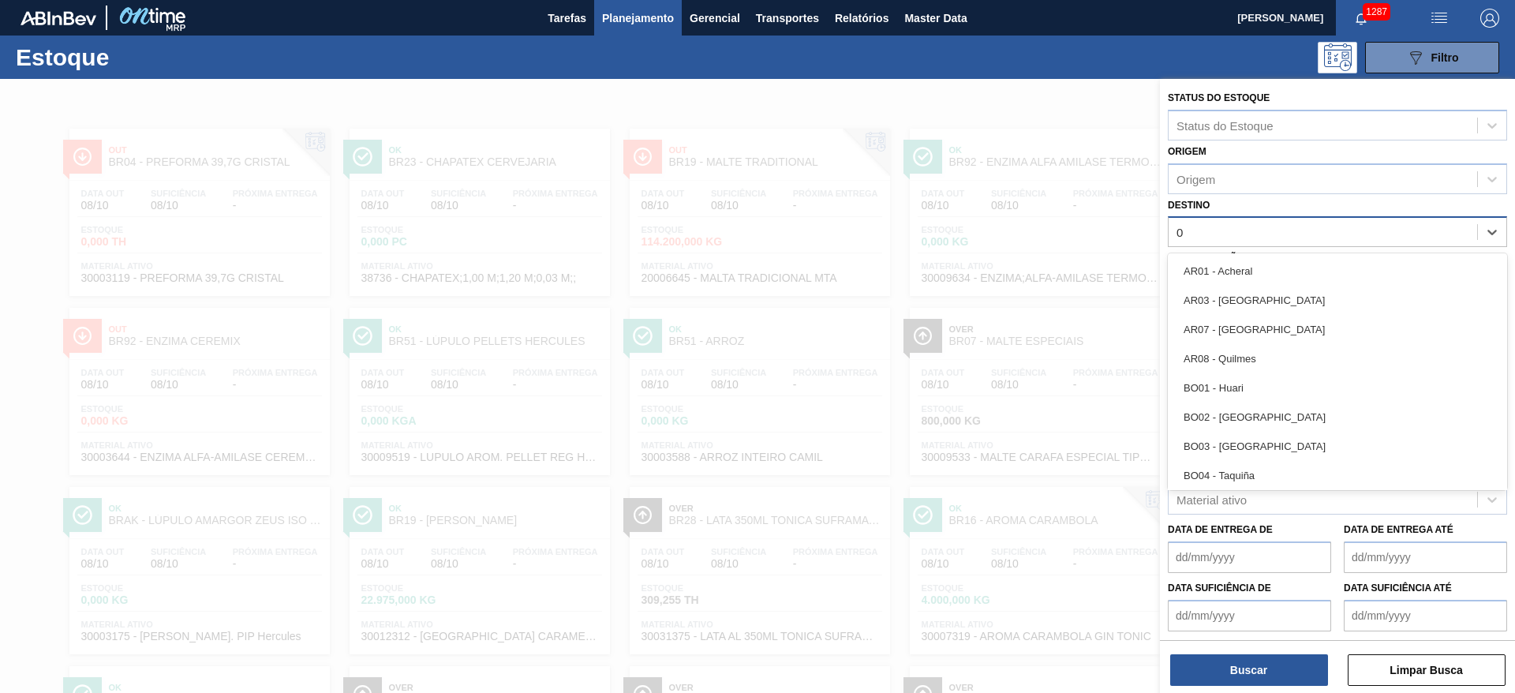
type input "02"
drag, startPoint x: 1199, startPoint y: 298, endPoint x: 1193, endPoint y: 305, distance: 8.4
click at [1199, 298] on div "BR02 - [GEOGRAPHIC_DATA]" at bounding box center [1337, 300] width 339 height 29
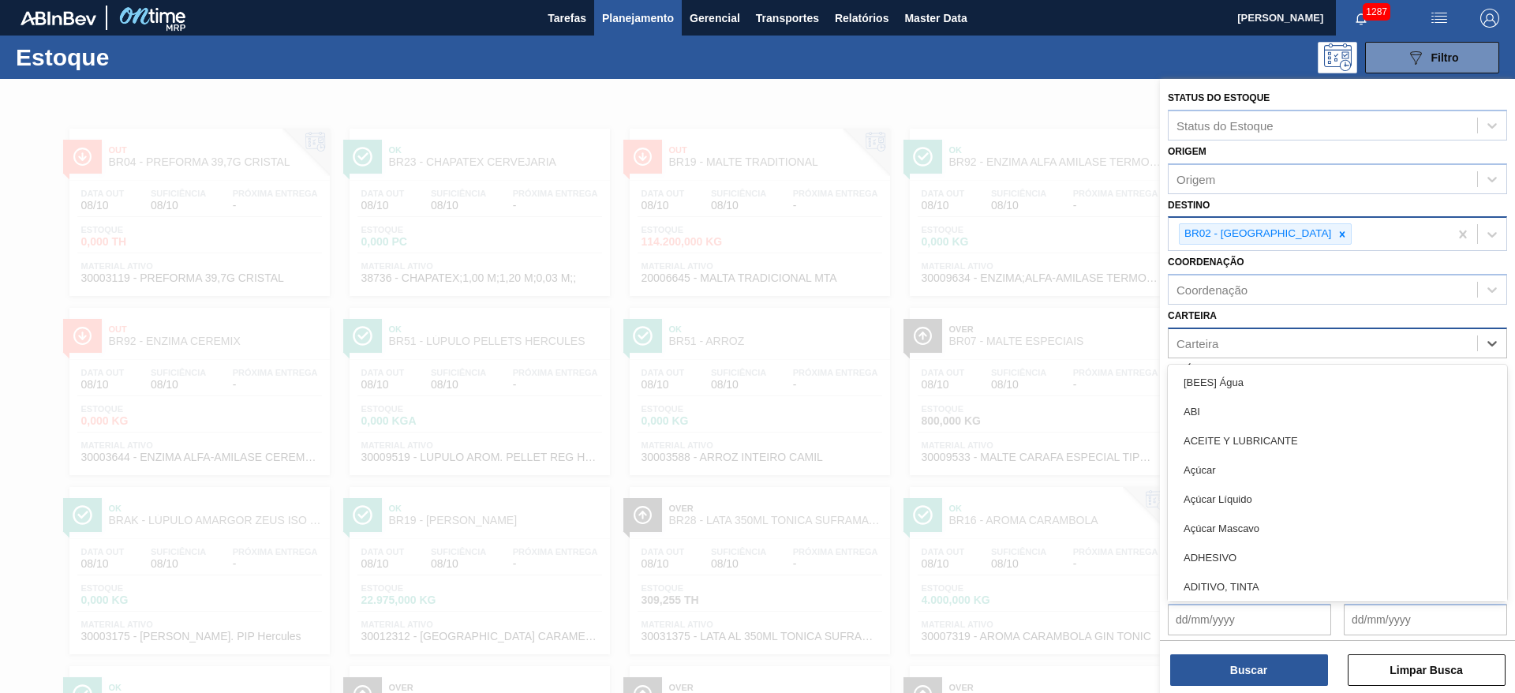
click at [1202, 338] on div "Carteira" at bounding box center [1198, 342] width 42 height 13
type input "malte"
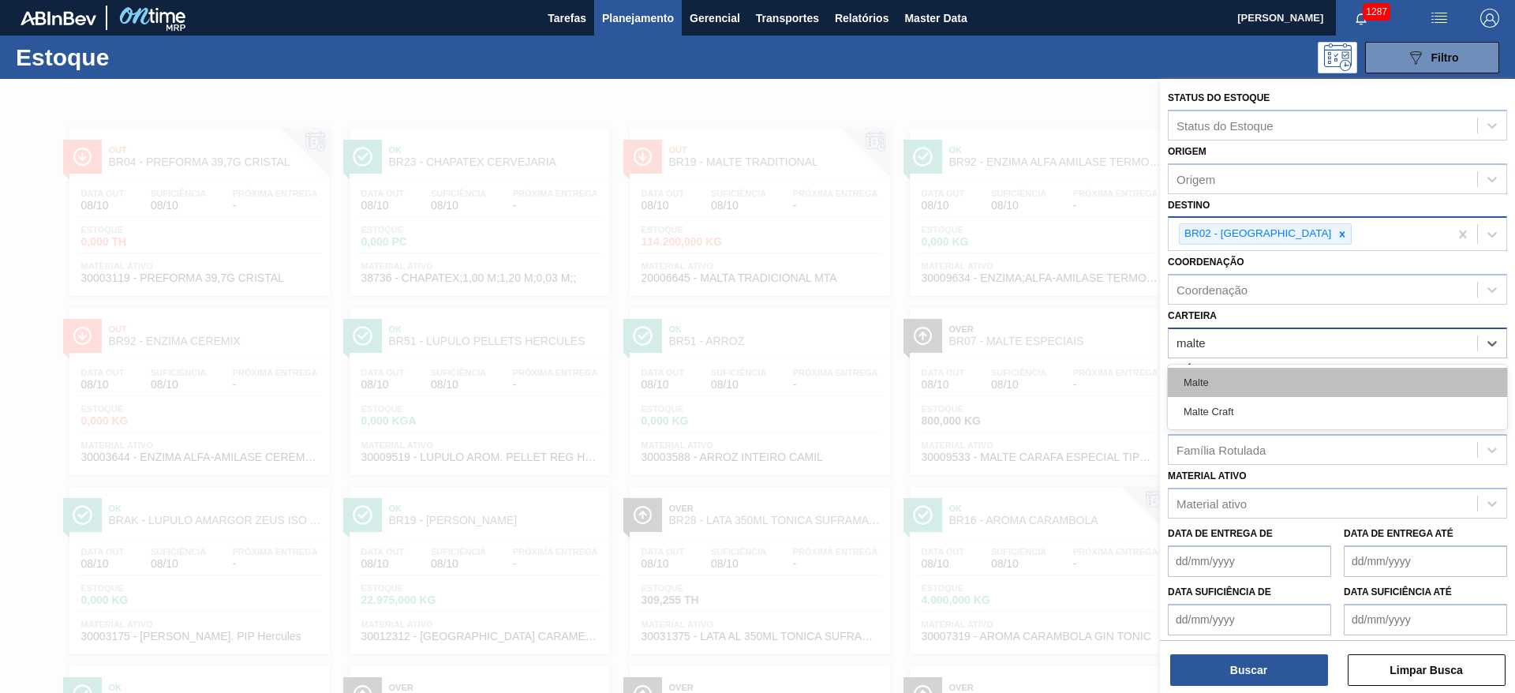
click at [1196, 390] on div "Malte" at bounding box center [1337, 382] width 339 height 29
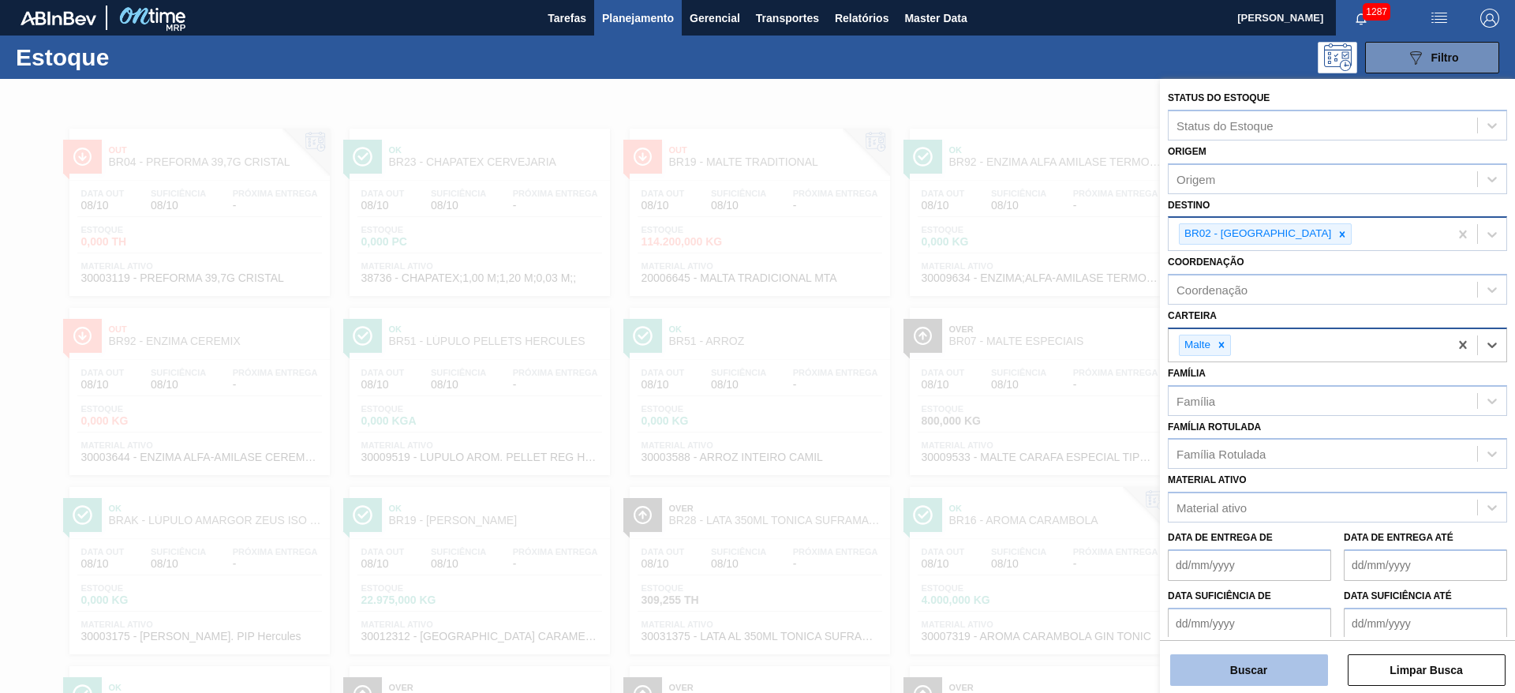
click at [1192, 662] on button "Buscar" at bounding box center [1249, 670] width 158 height 32
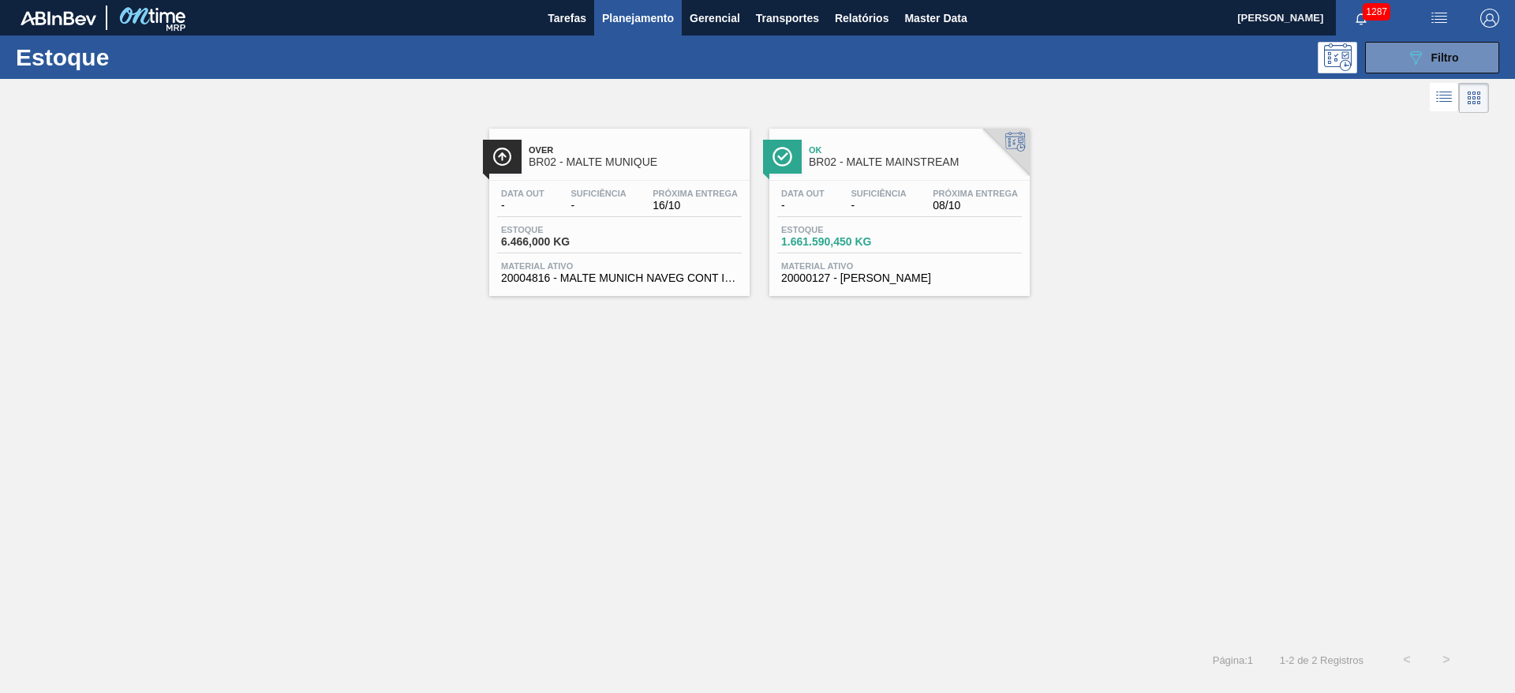
click at [584, 234] on div "Estoque 6.466,000 KG" at bounding box center [556, 236] width 118 height 23
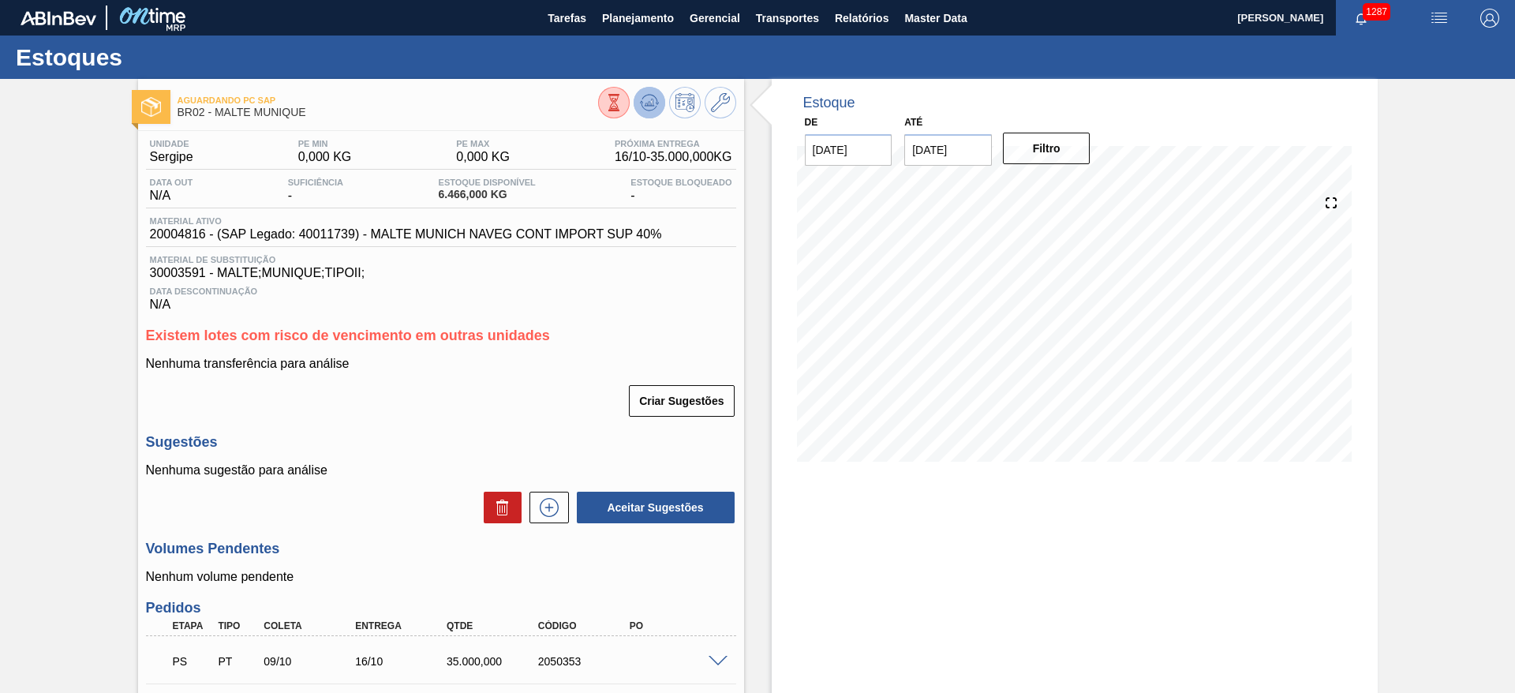
click at [647, 96] on icon at bounding box center [649, 102] width 19 height 19
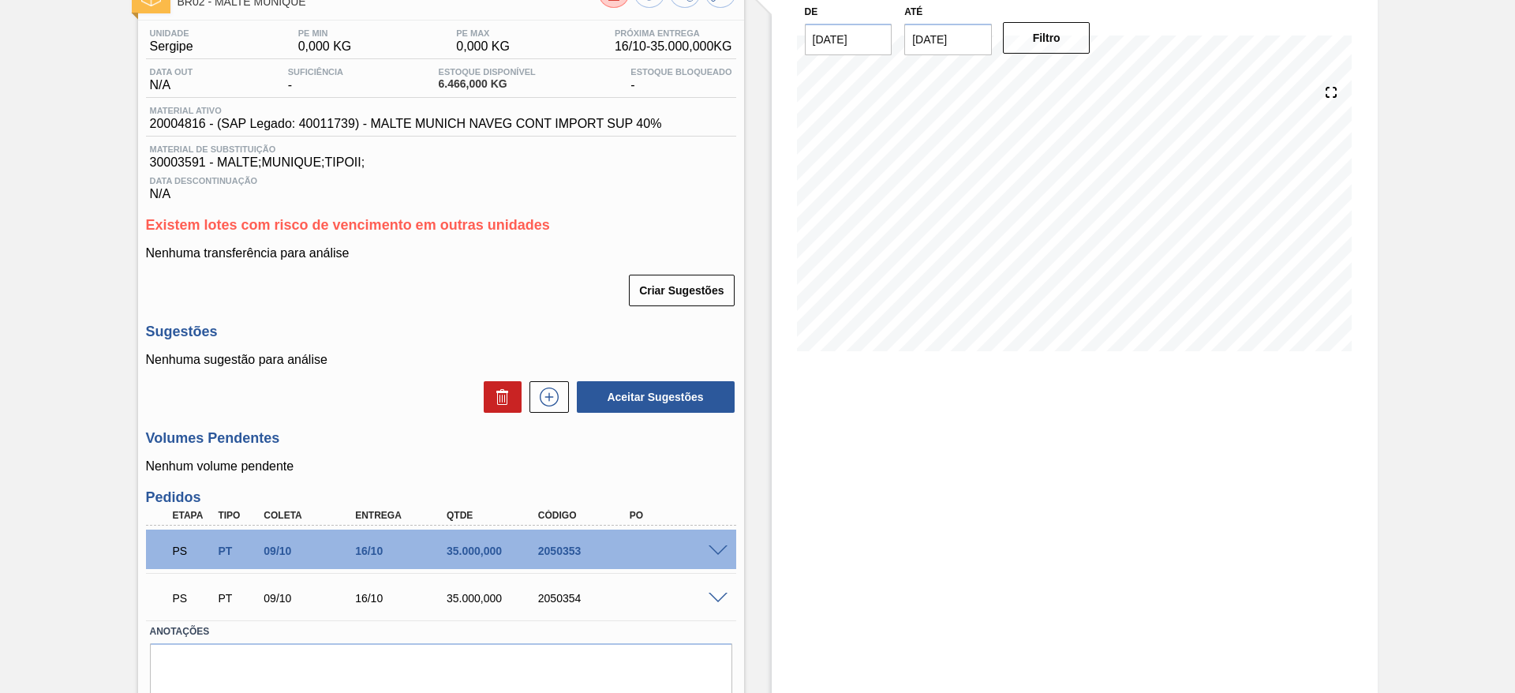
scroll to position [167, 0]
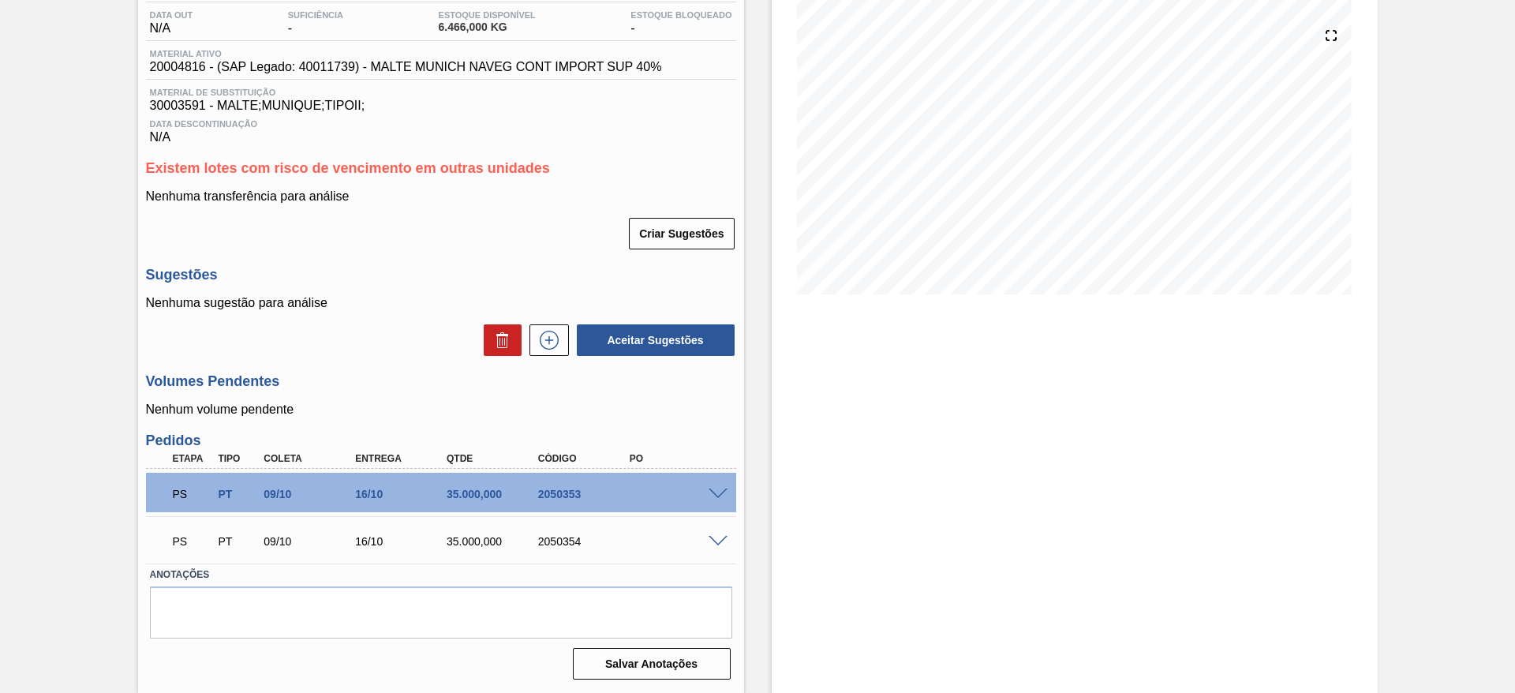
click at [715, 492] on span at bounding box center [718, 494] width 19 height 12
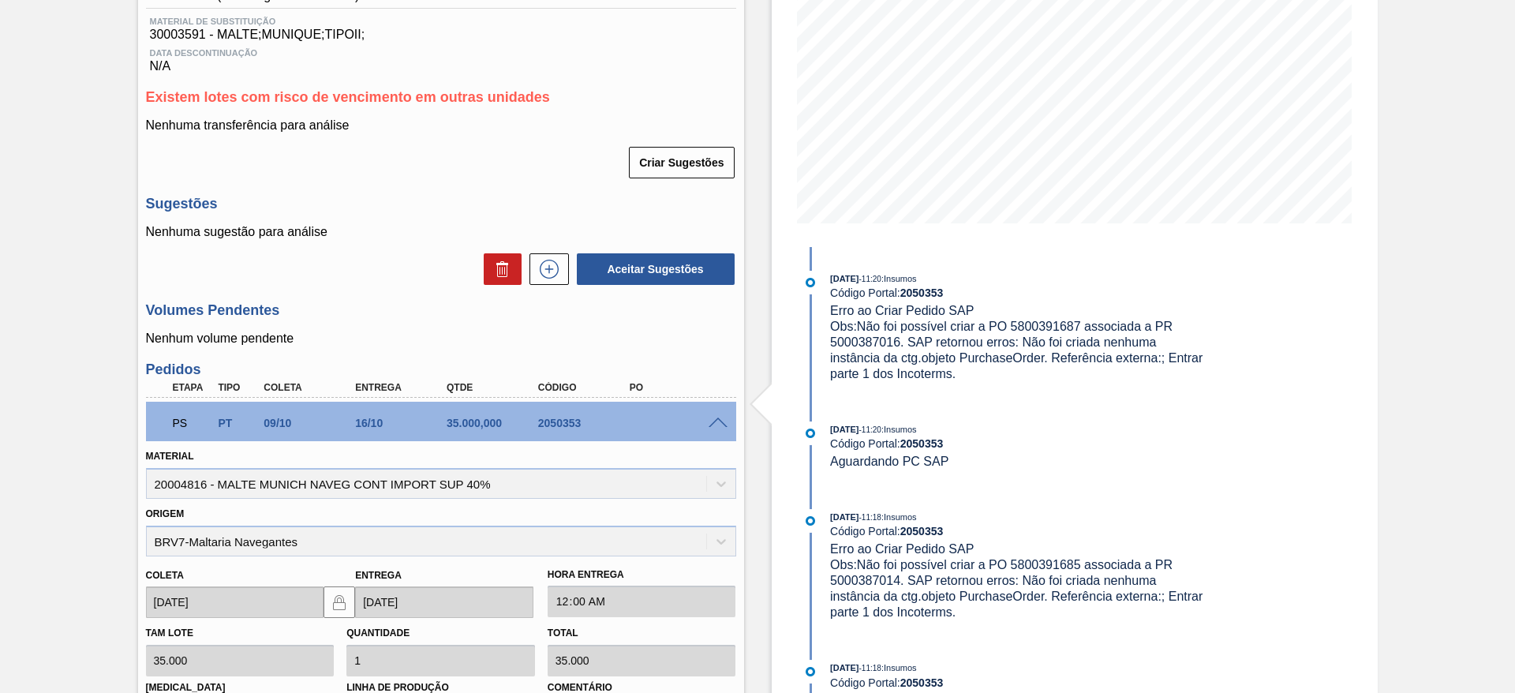
scroll to position [161, 0]
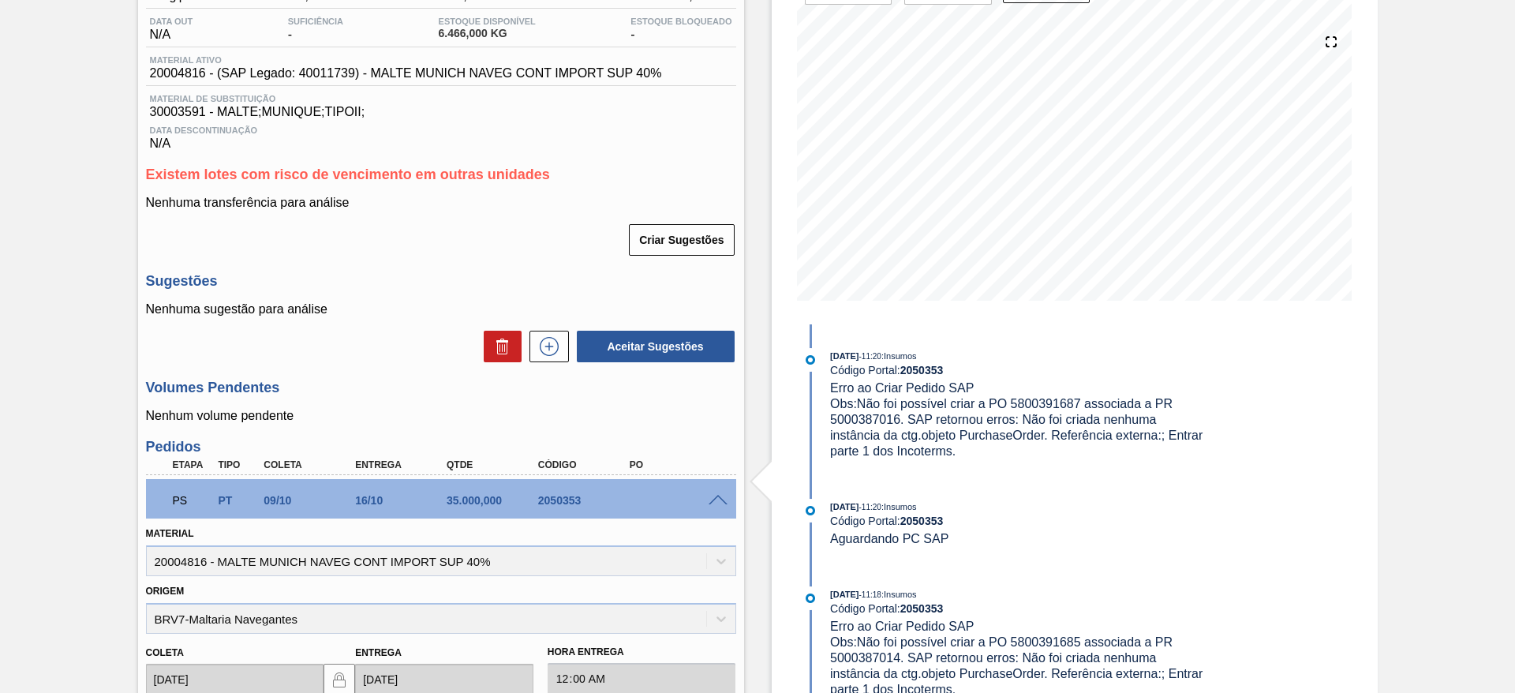
click at [724, 499] on span at bounding box center [718, 501] width 19 height 12
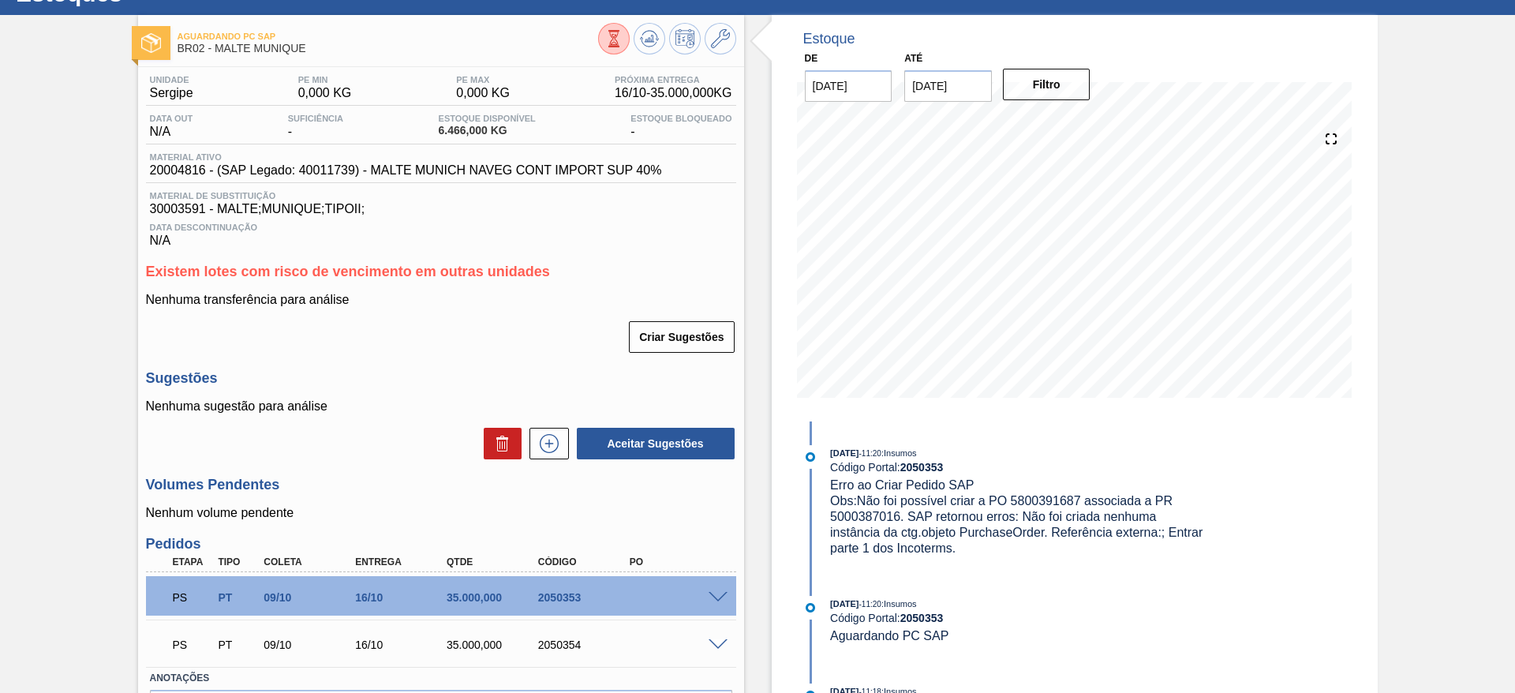
scroll to position [0, 0]
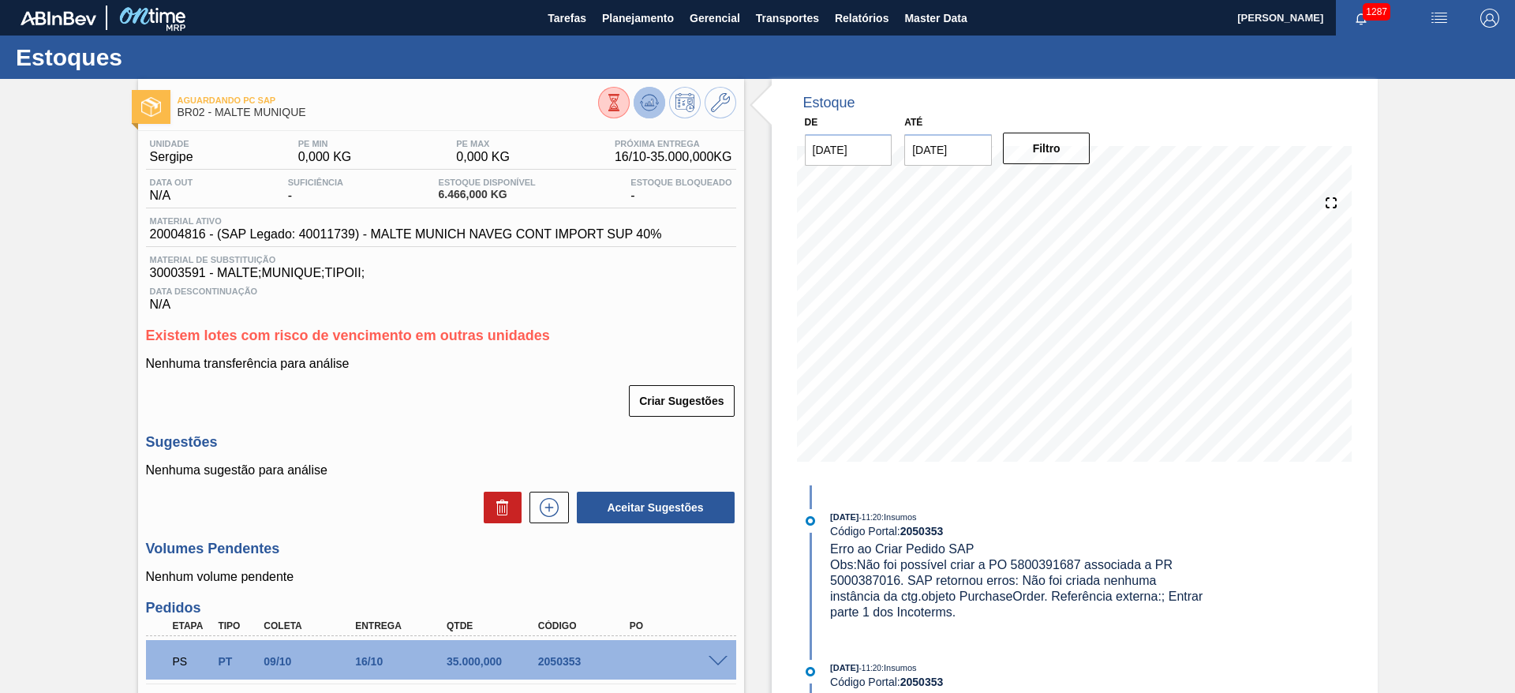
click at [644, 101] on icon at bounding box center [649, 102] width 19 height 19
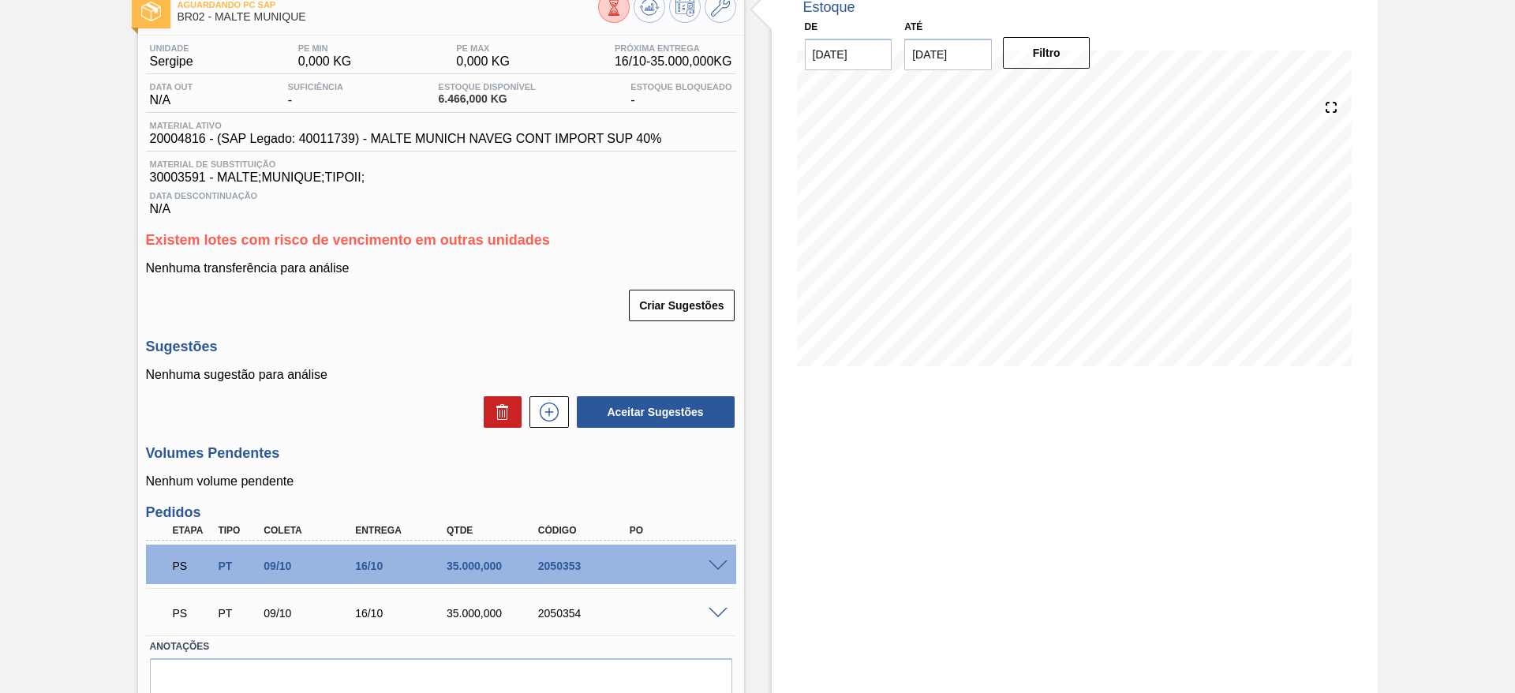
scroll to position [167, 0]
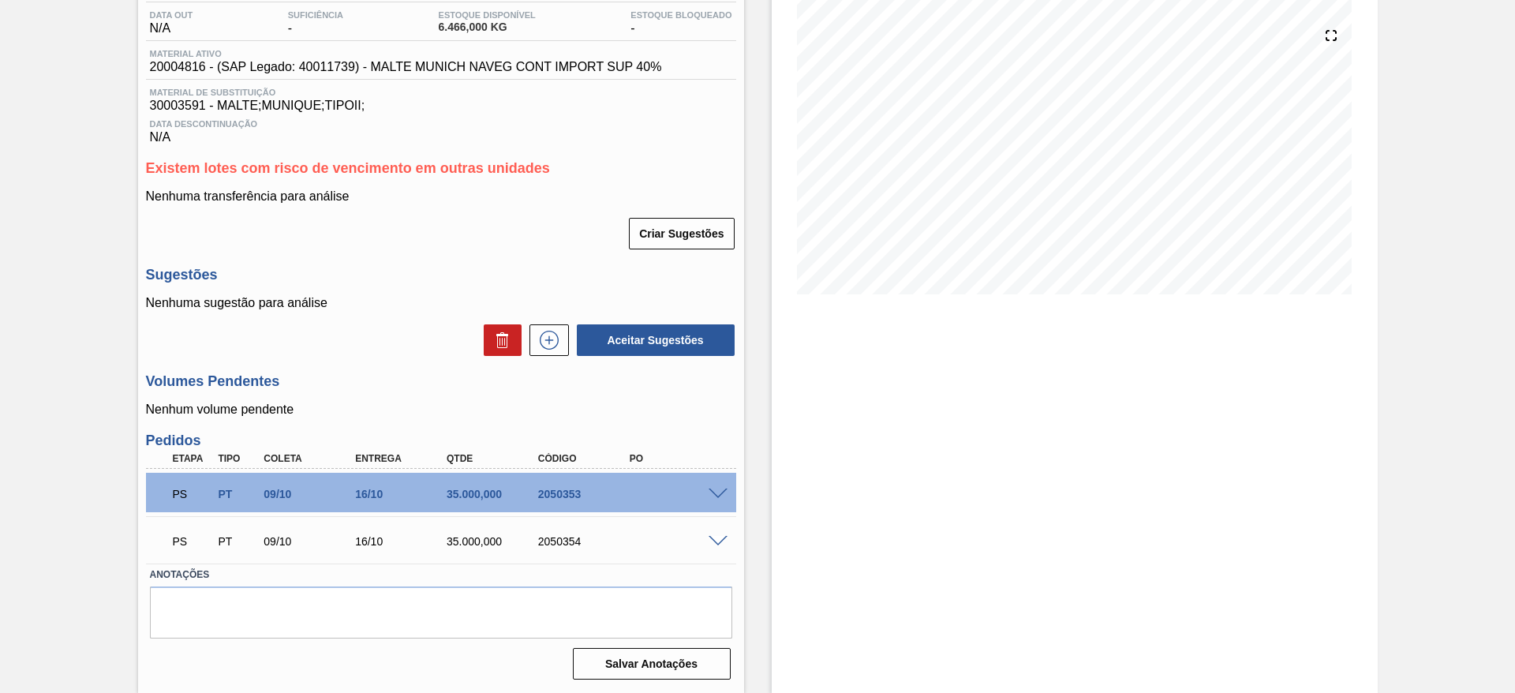
click at [720, 492] on span at bounding box center [718, 494] width 19 height 12
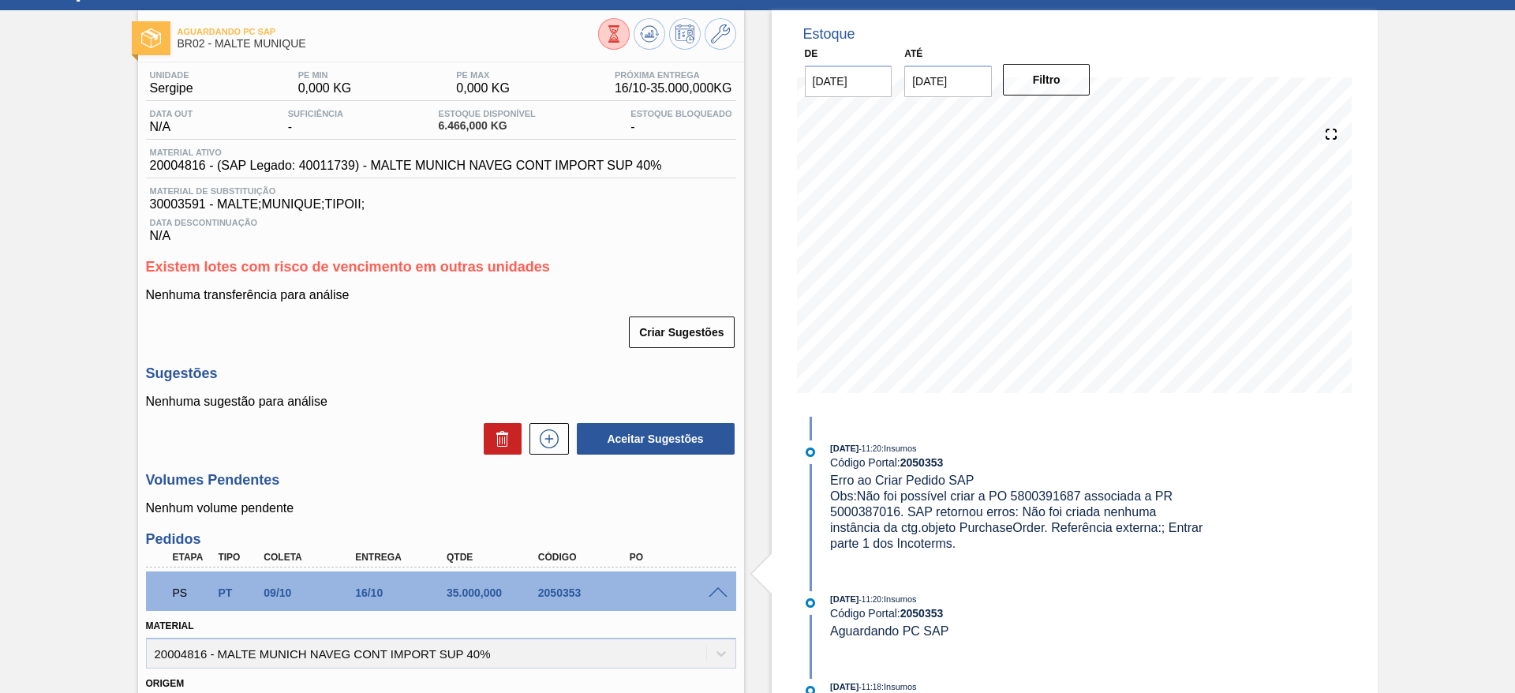
scroll to position [0, 0]
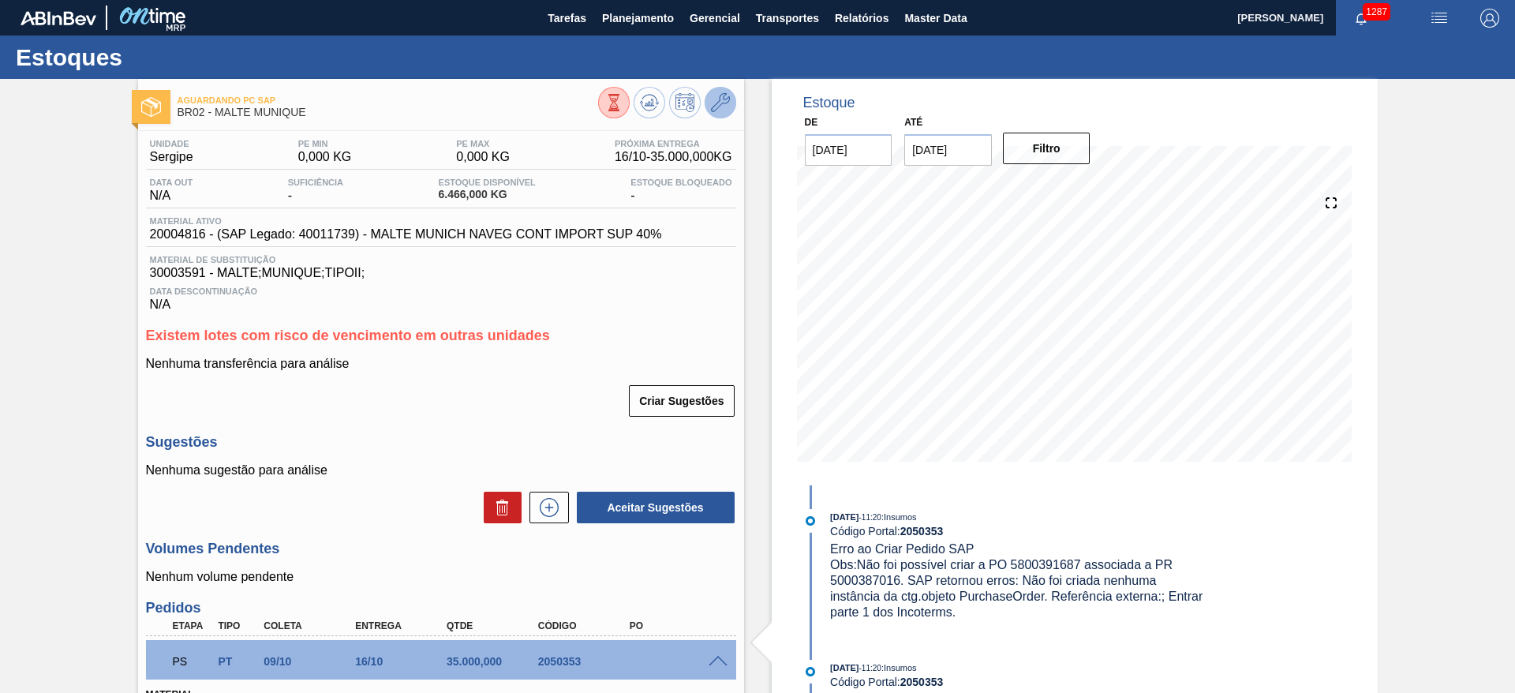
click at [705, 102] on button at bounding box center [721, 103] width 32 height 32
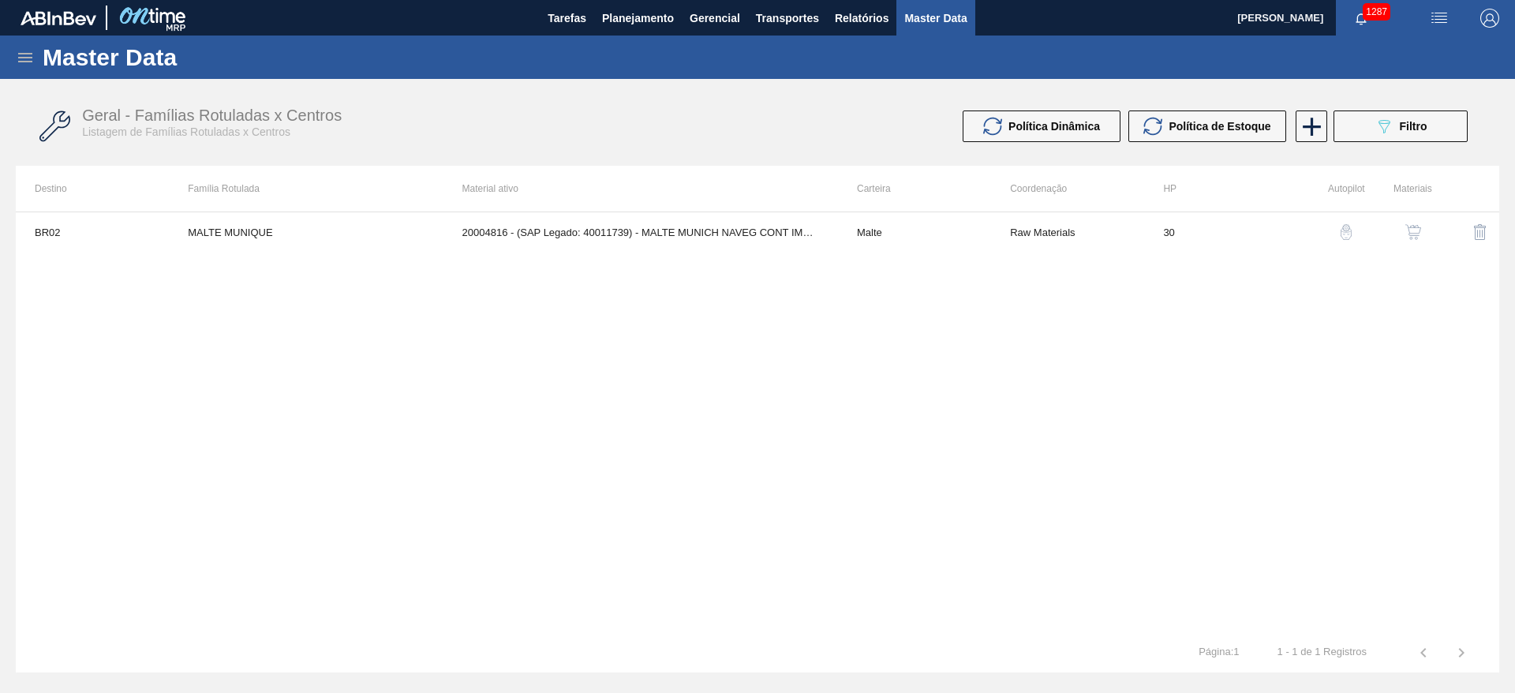
click at [1424, 232] on button "button" at bounding box center [1413, 232] width 38 height 38
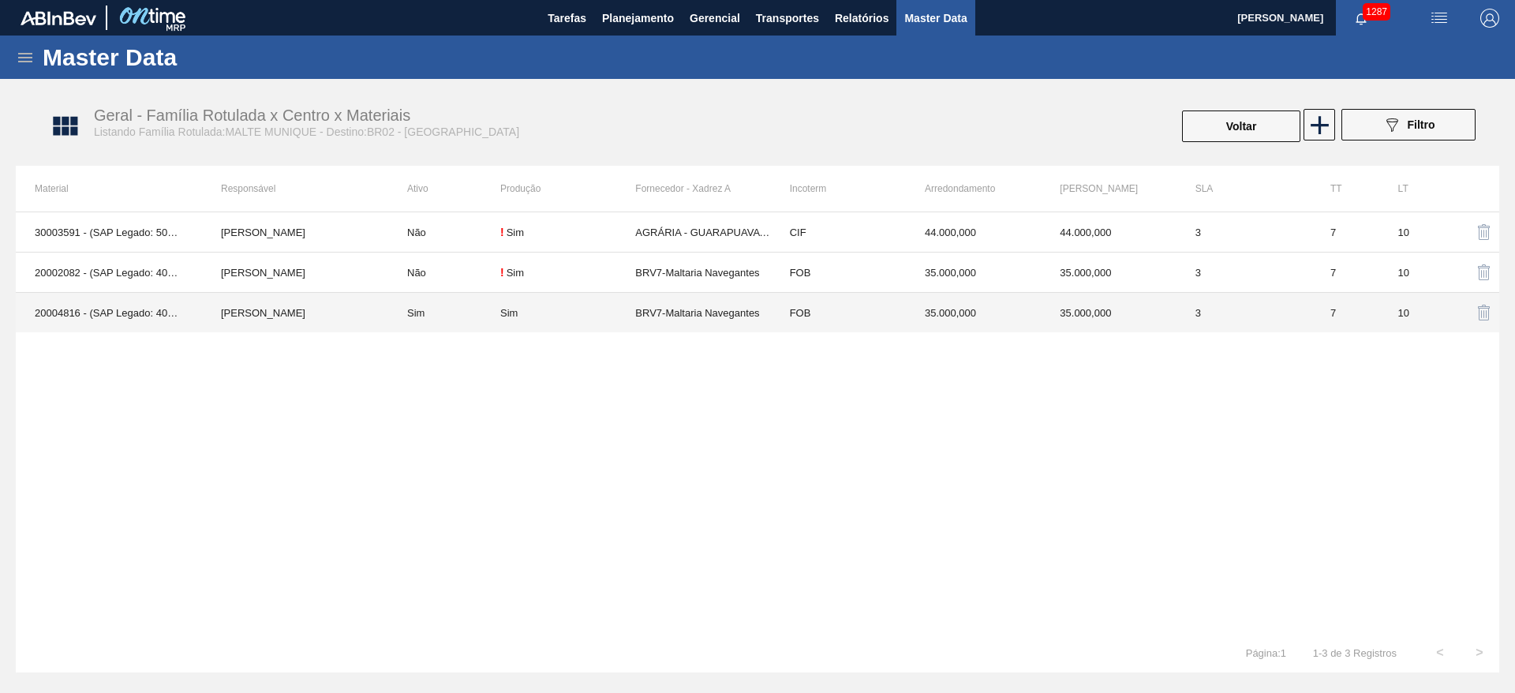
click at [329, 312] on td "[PERSON_NAME]" at bounding box center [295, 313] width 186 height 40
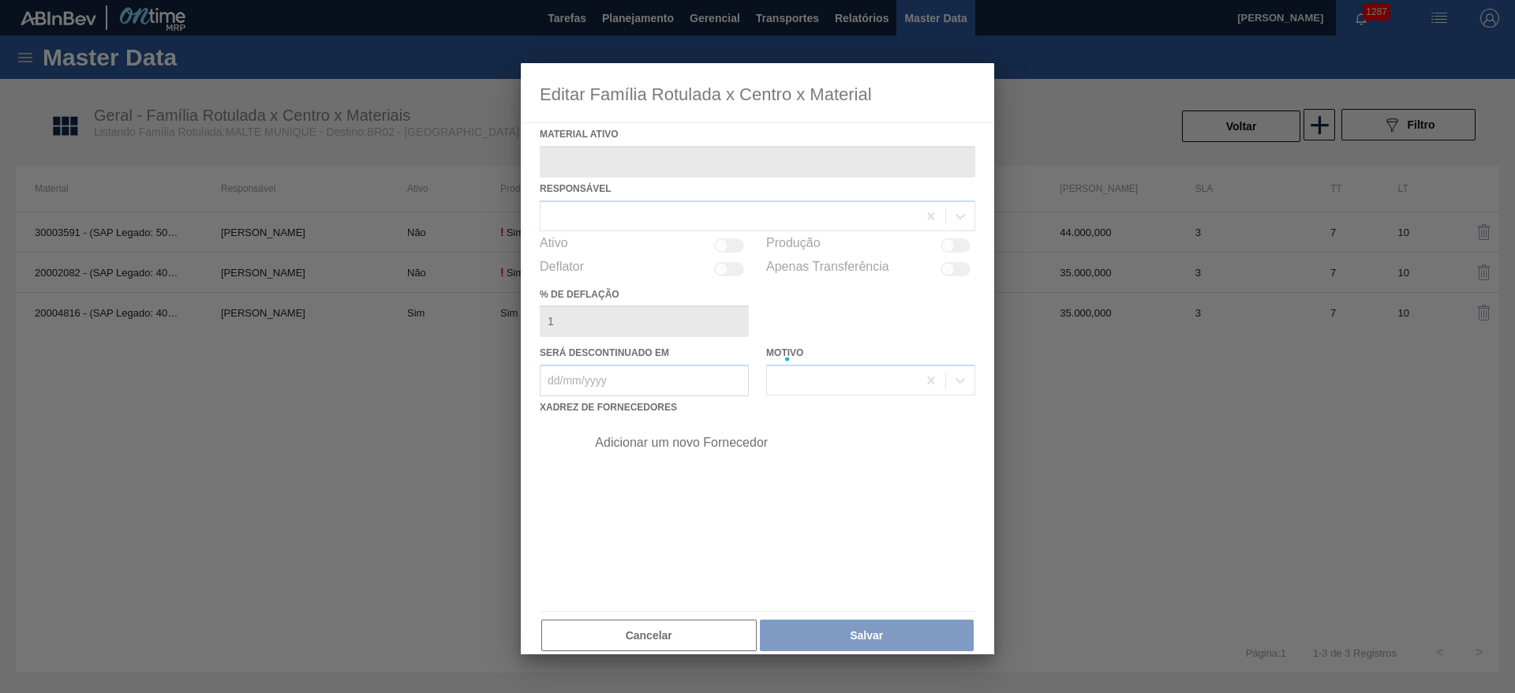
type ativo "20004816 - (SAP Legado: 40011739) - MALTE MUNICH NAVEG CONT IMPORT SUP 40%"
checkbox input "true"
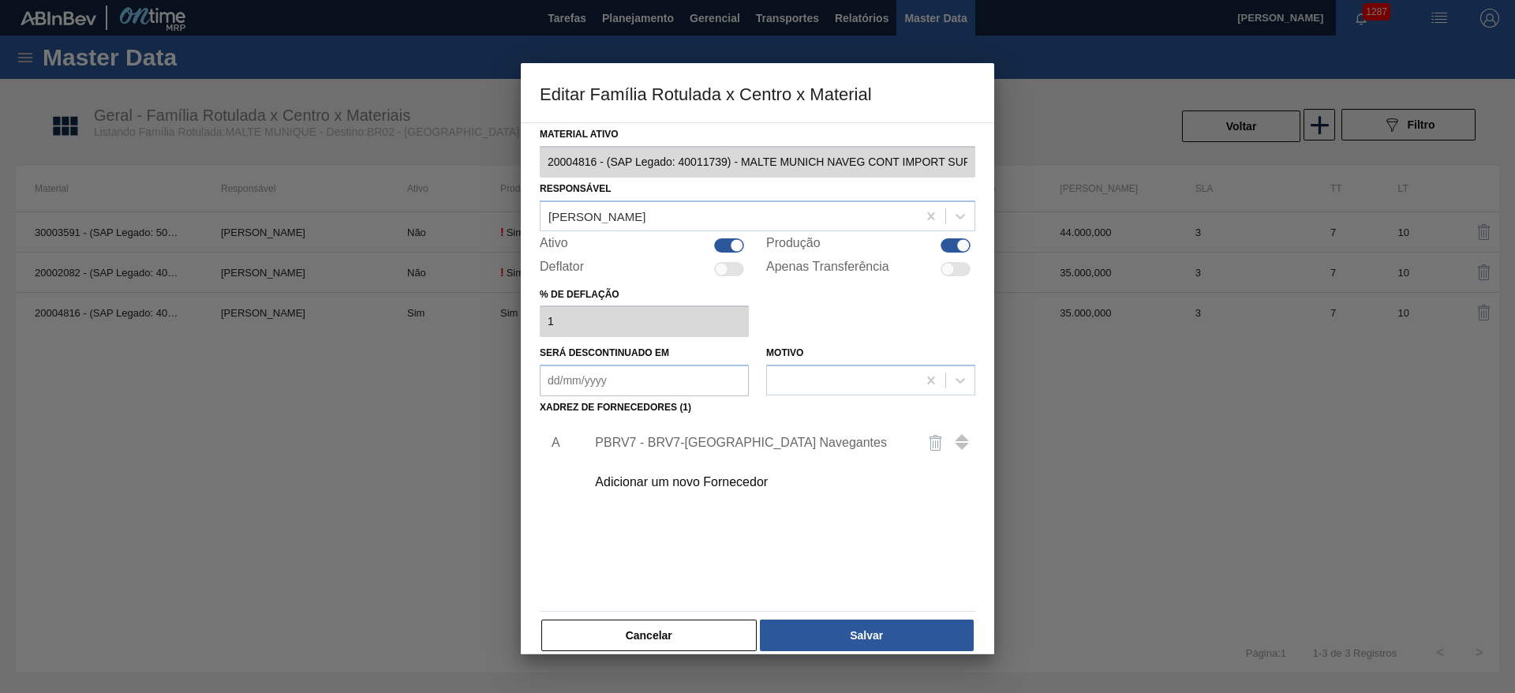
click at [629, 446] on div "PBRV7 - BRV7-[GEOGRAPHIC_DATA] Navegantes" at bounding box center [749, 443] width 309 height 14
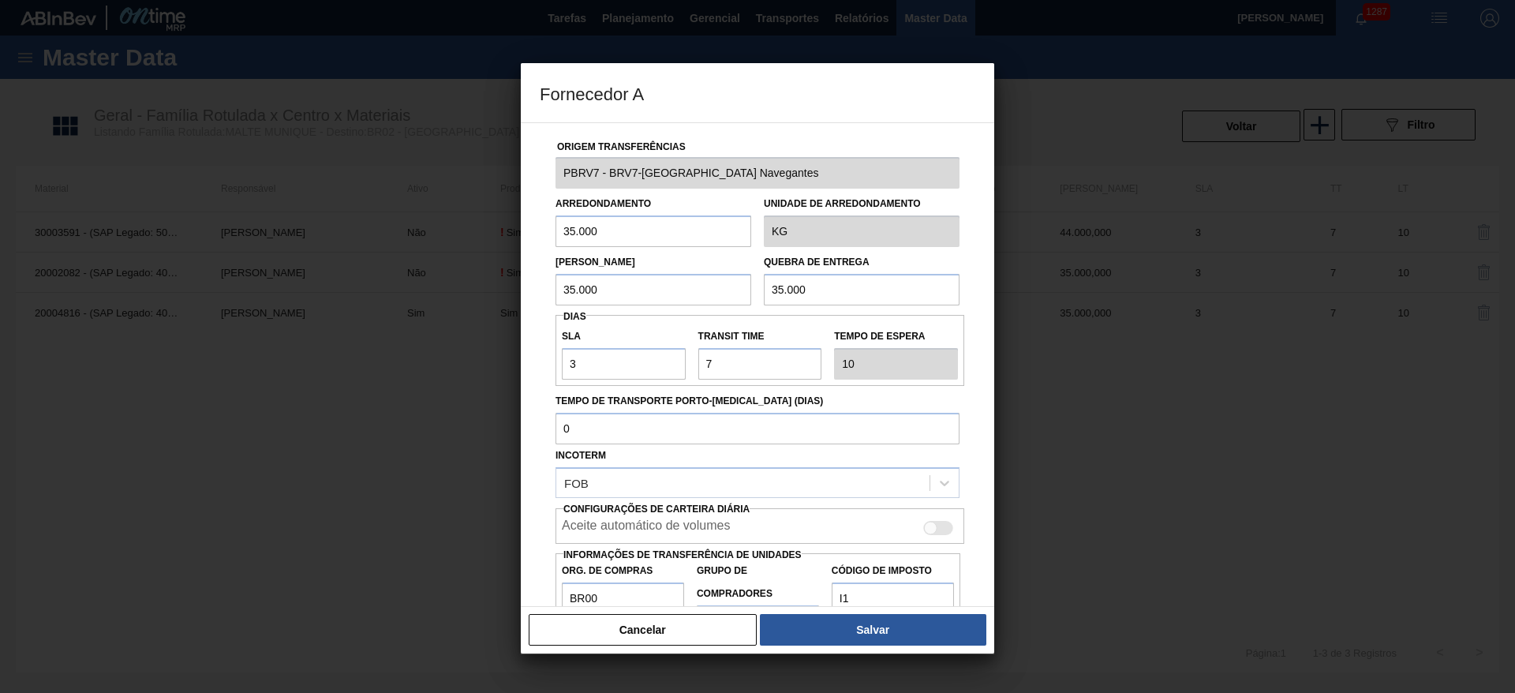
scroll to position [56, 0]
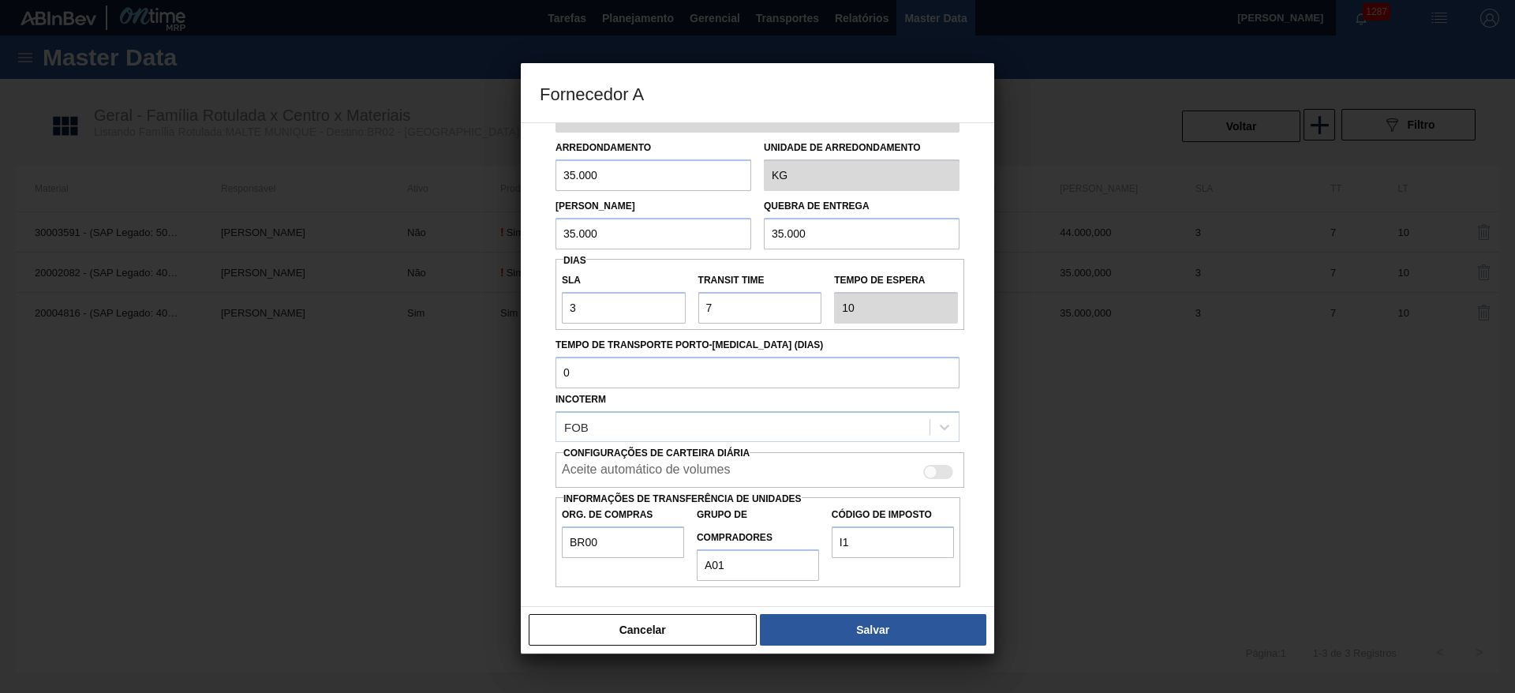
click at [937, 472] on div at bounding box center [938, 472] width 30 height 14
checkbox input "true"
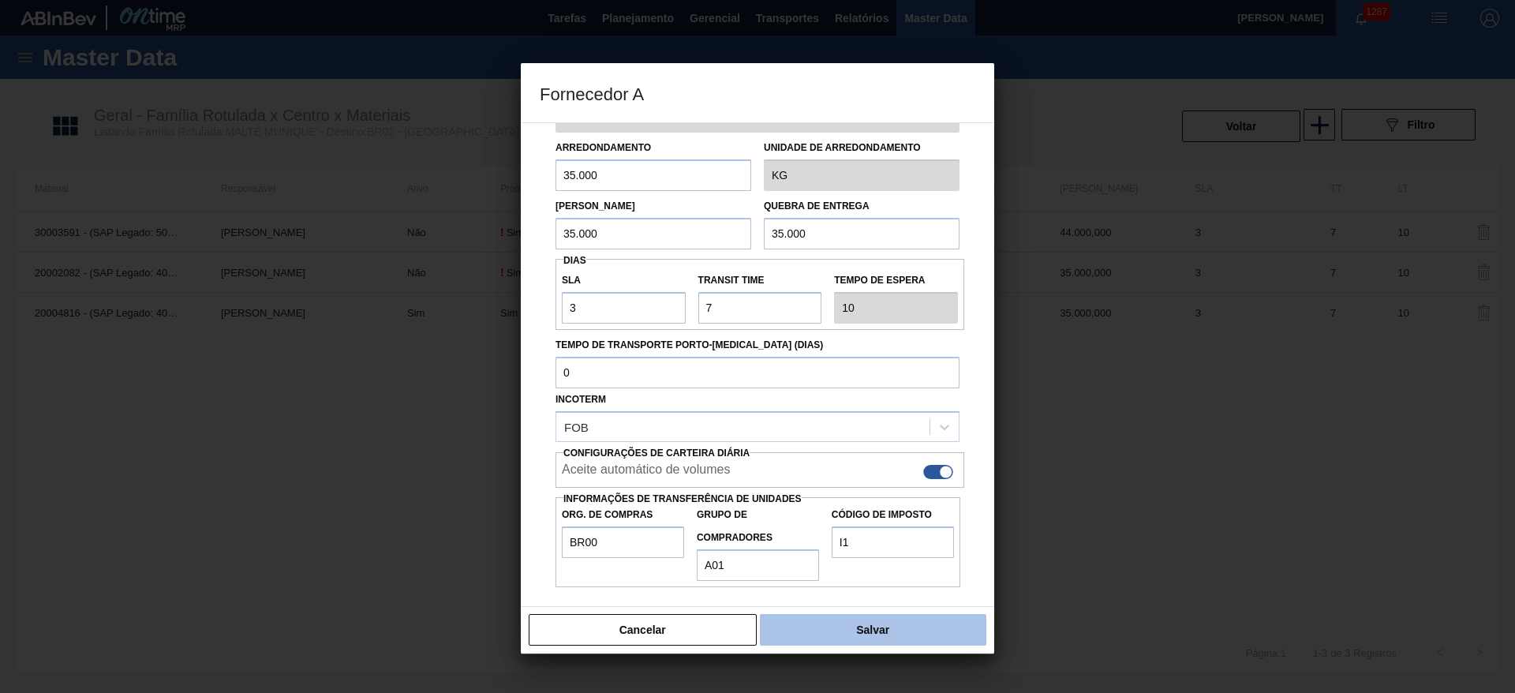
click at [856, 629] on button "Salvar" at bounding box center [873, 630] width 226 height 32
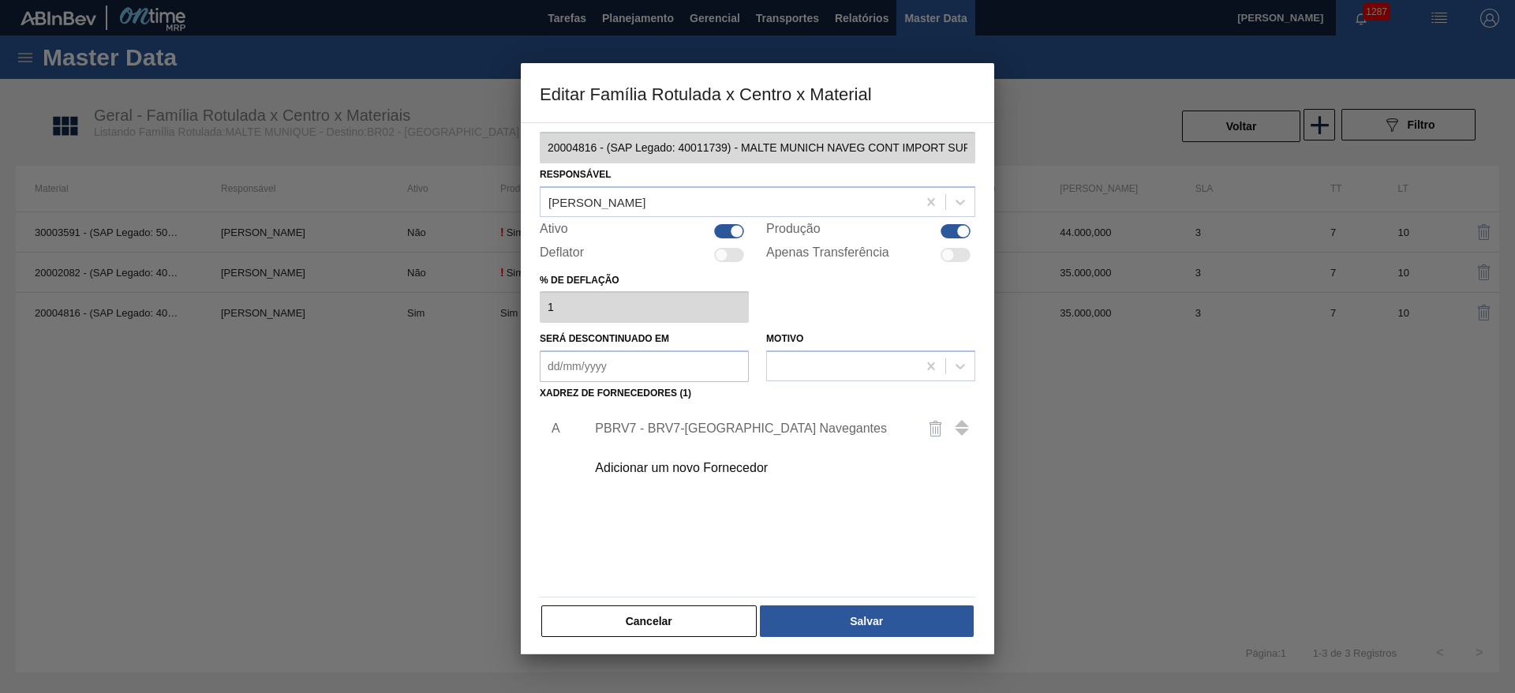
scroll to position [18, 0]
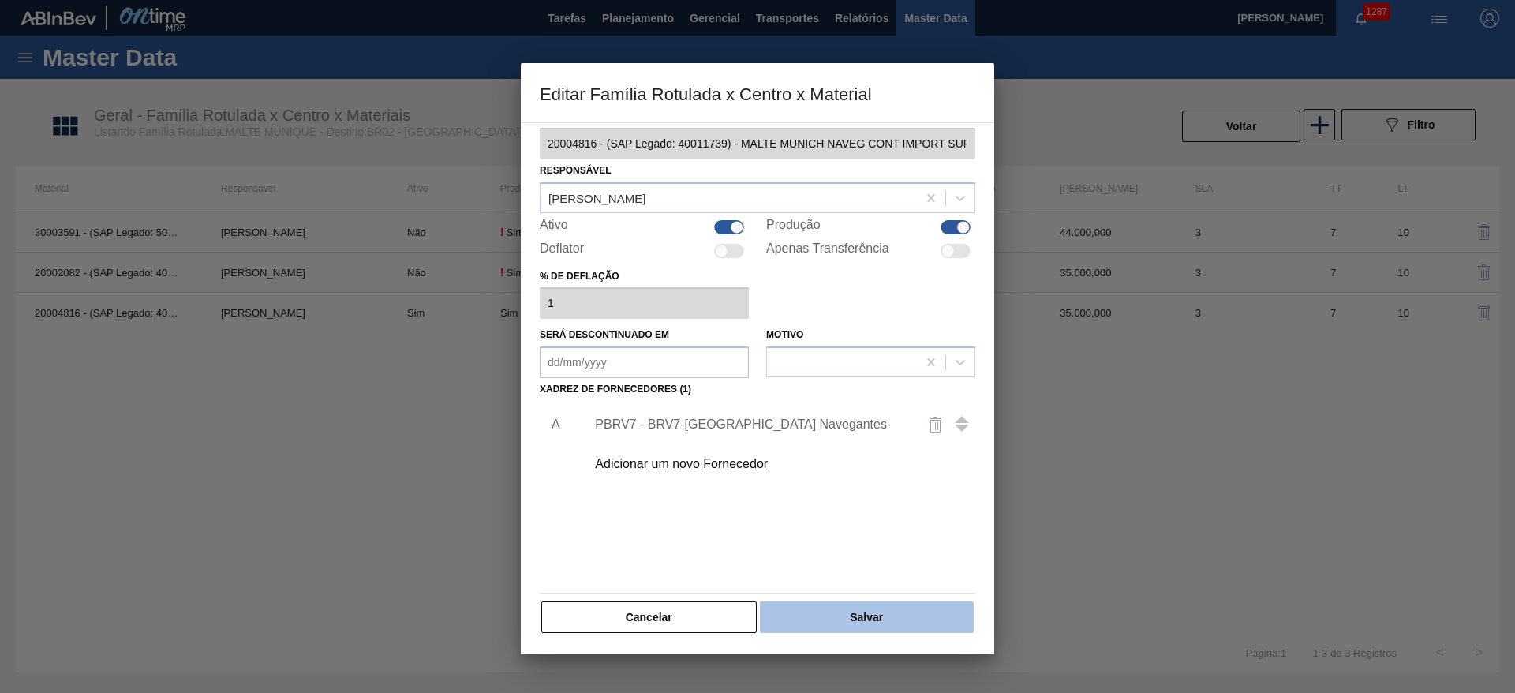
click at [849, 621] on button "Salvar" at bounding box center [867, 617] width 214 height 32
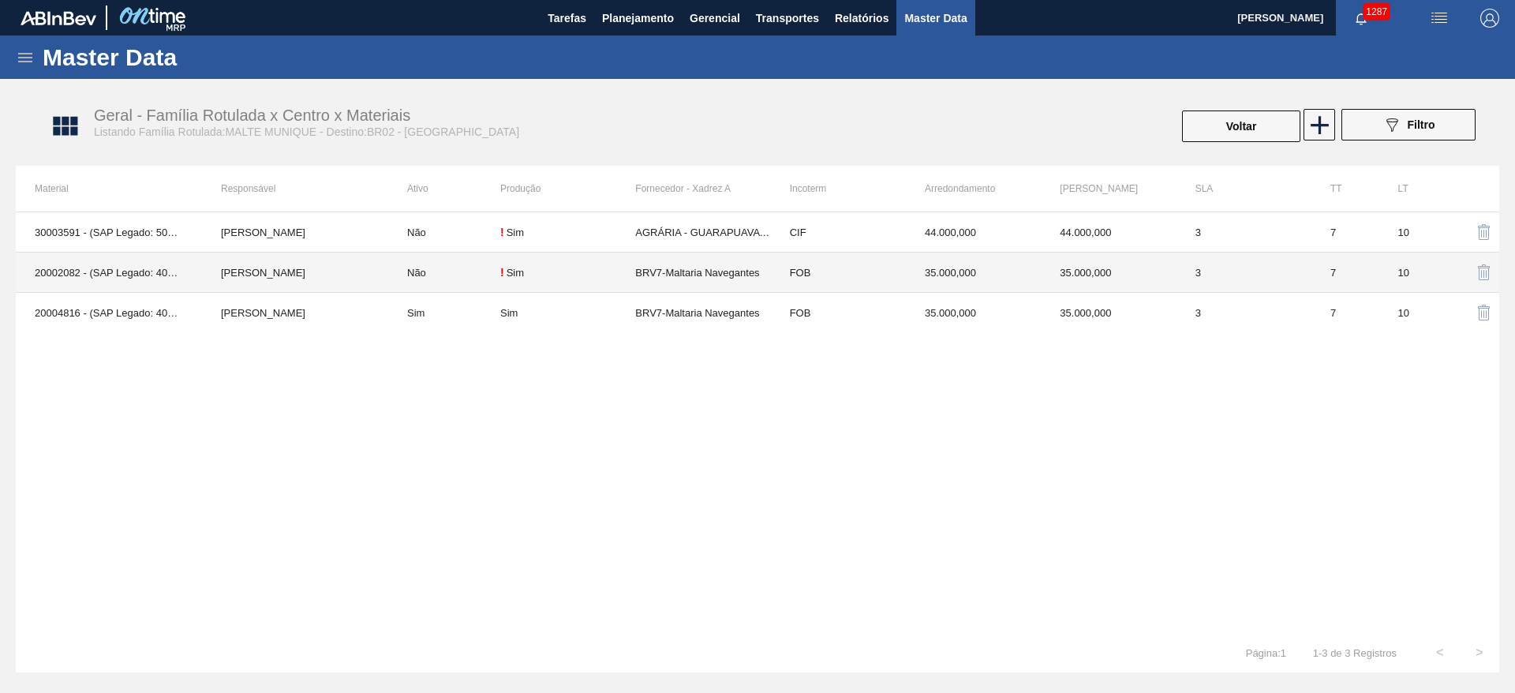
click at [453, 275] on td "Não" at bounding box center [444, 273] width 112 height 40
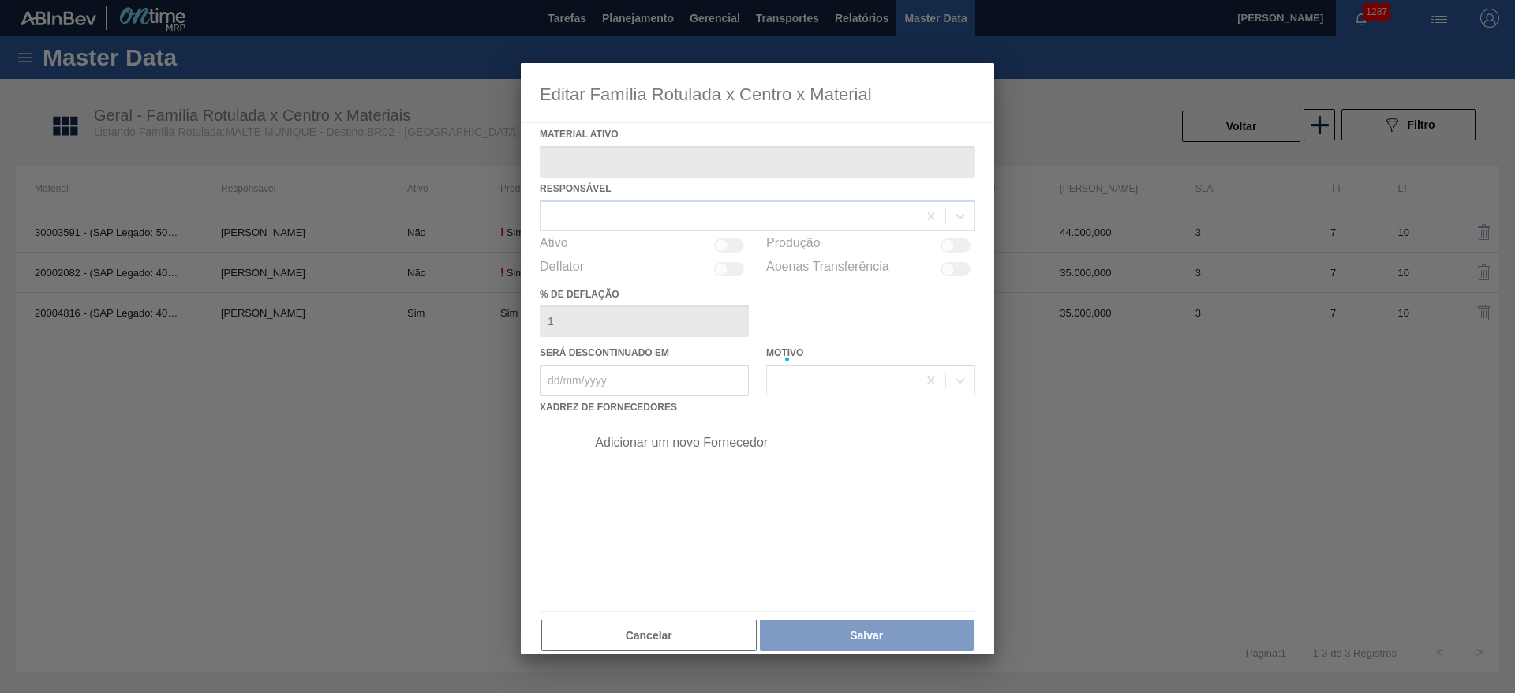
type ativo "20002082 - (SAP Legado: 40008949) - MALTE MUNICH NAVEGANTES"
checkbox input "true"
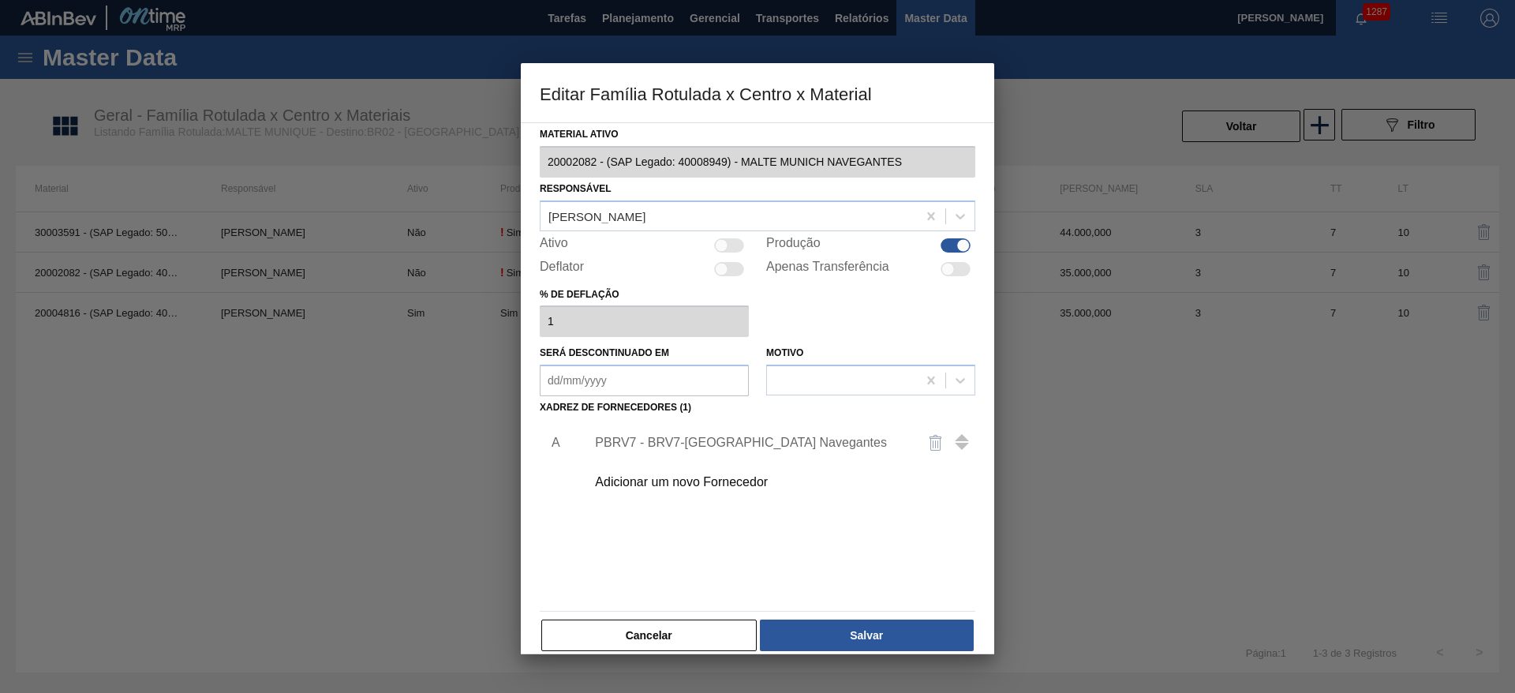
click at [684, 443] on div "PBRV7 - BRV7-[GEOGRAPHIC_DATA] Navegantes" at bounding box center [749, 443] width 309 height 14
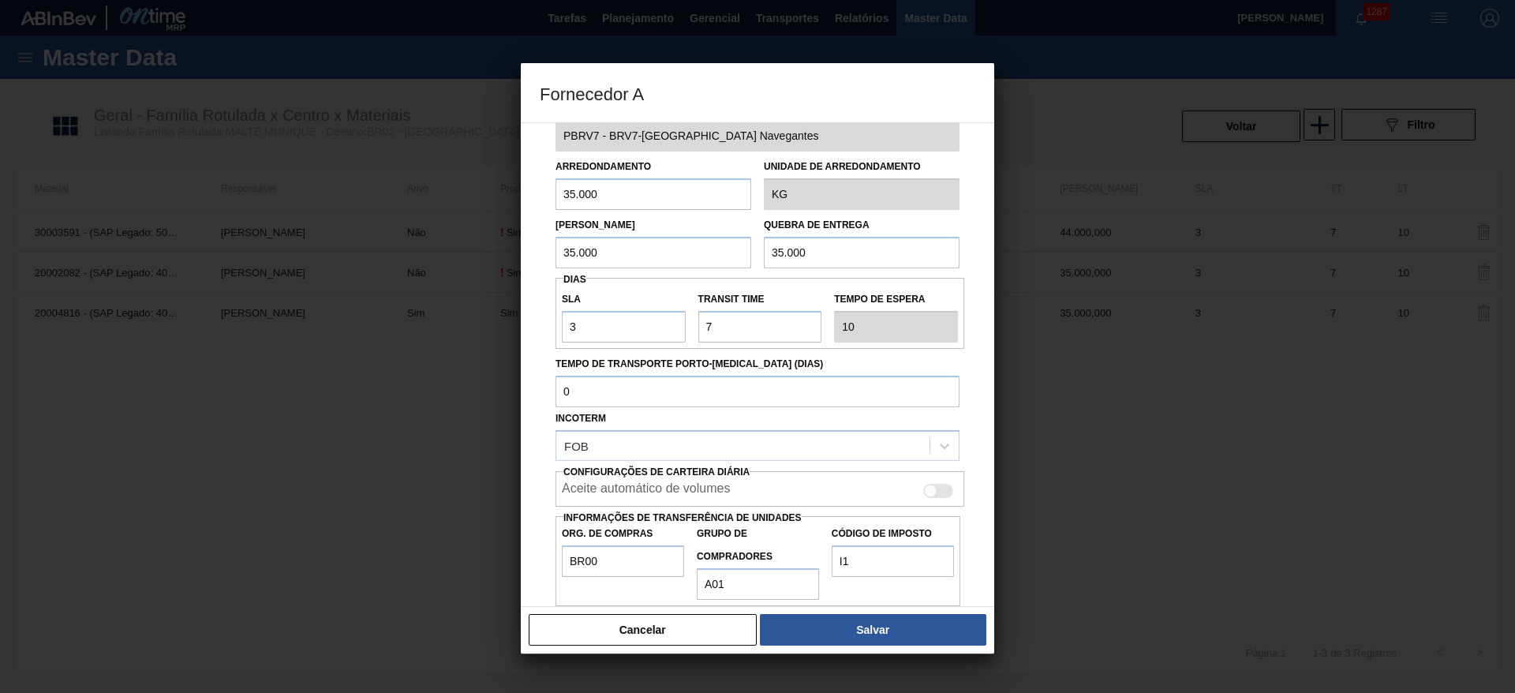
scroll to position [56, 0]
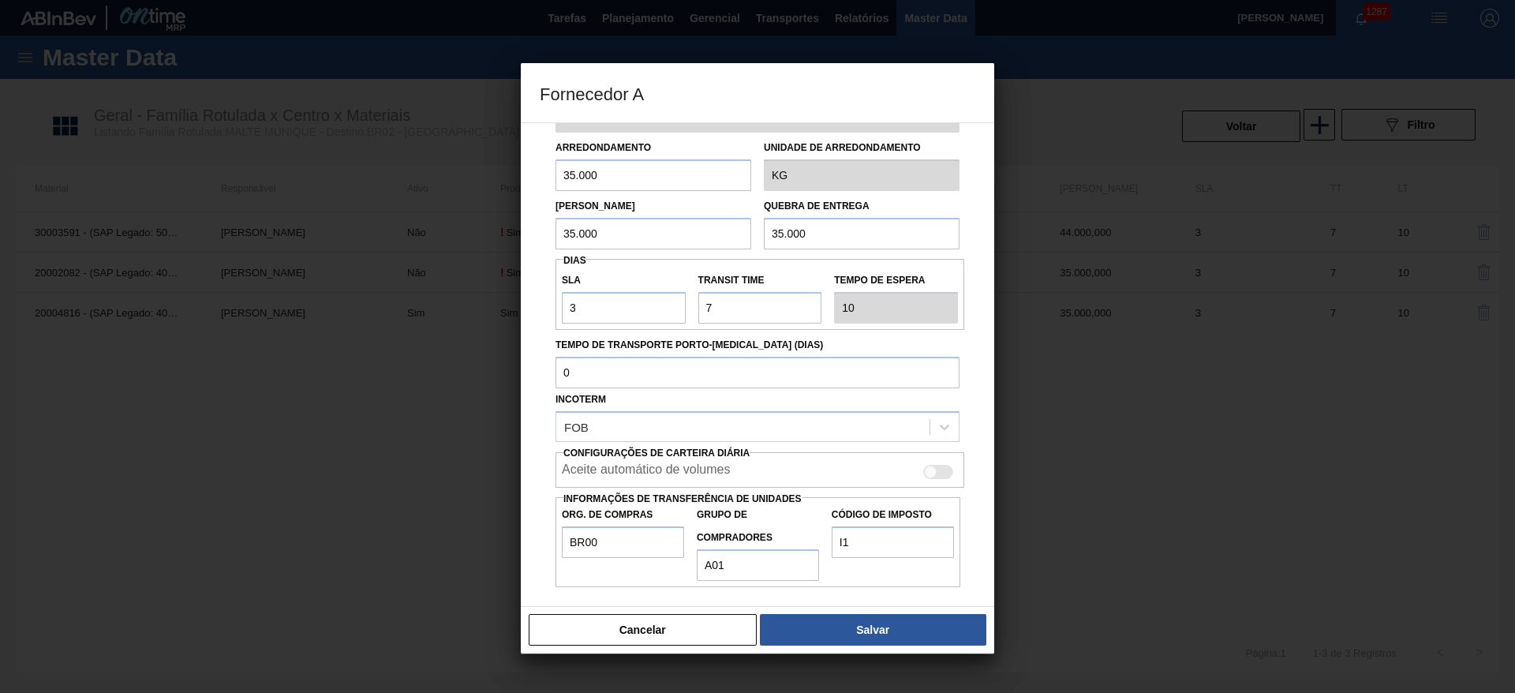
click at [933, 474] on div at bounding box center [930, 471] width 13 height 13
checkbox input "true"
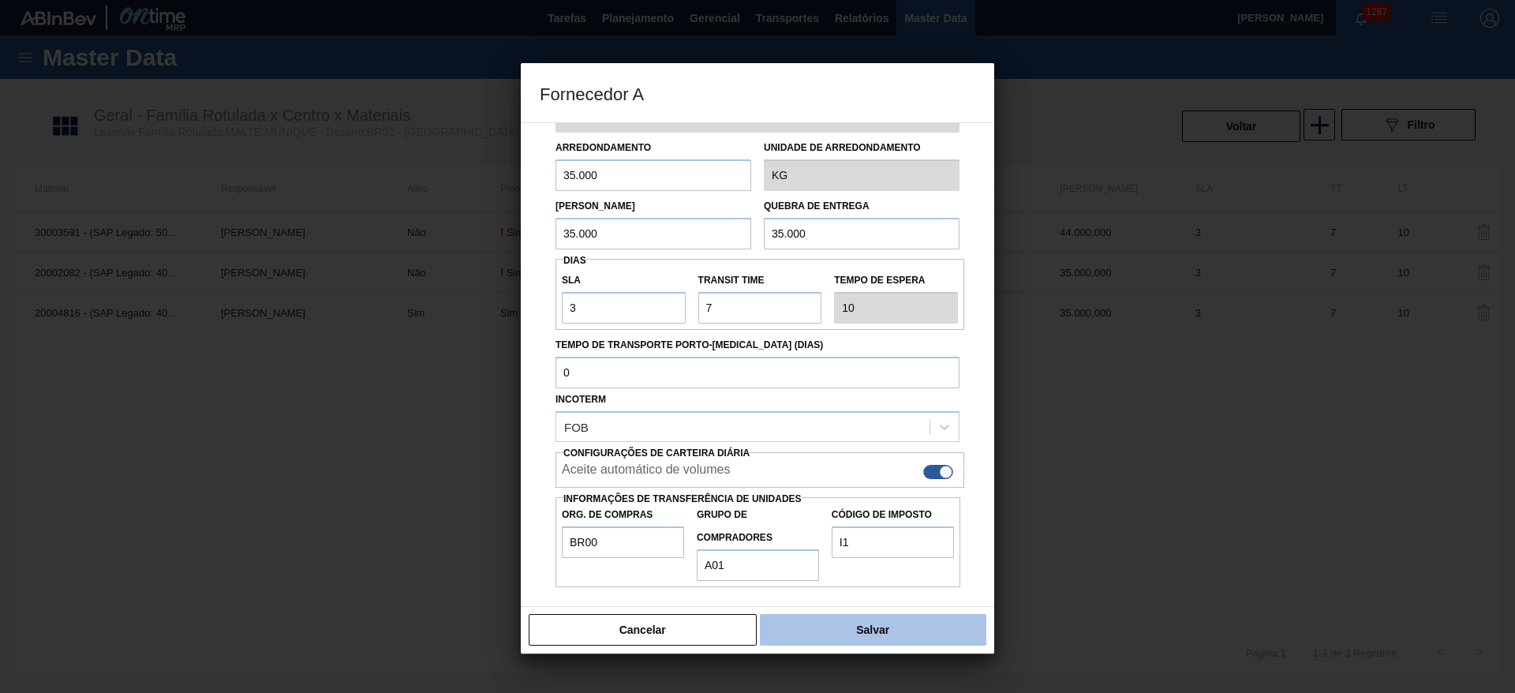
click at [853, 636] on button "Salvar" at bounding box center [873, 630] width 226 height 32
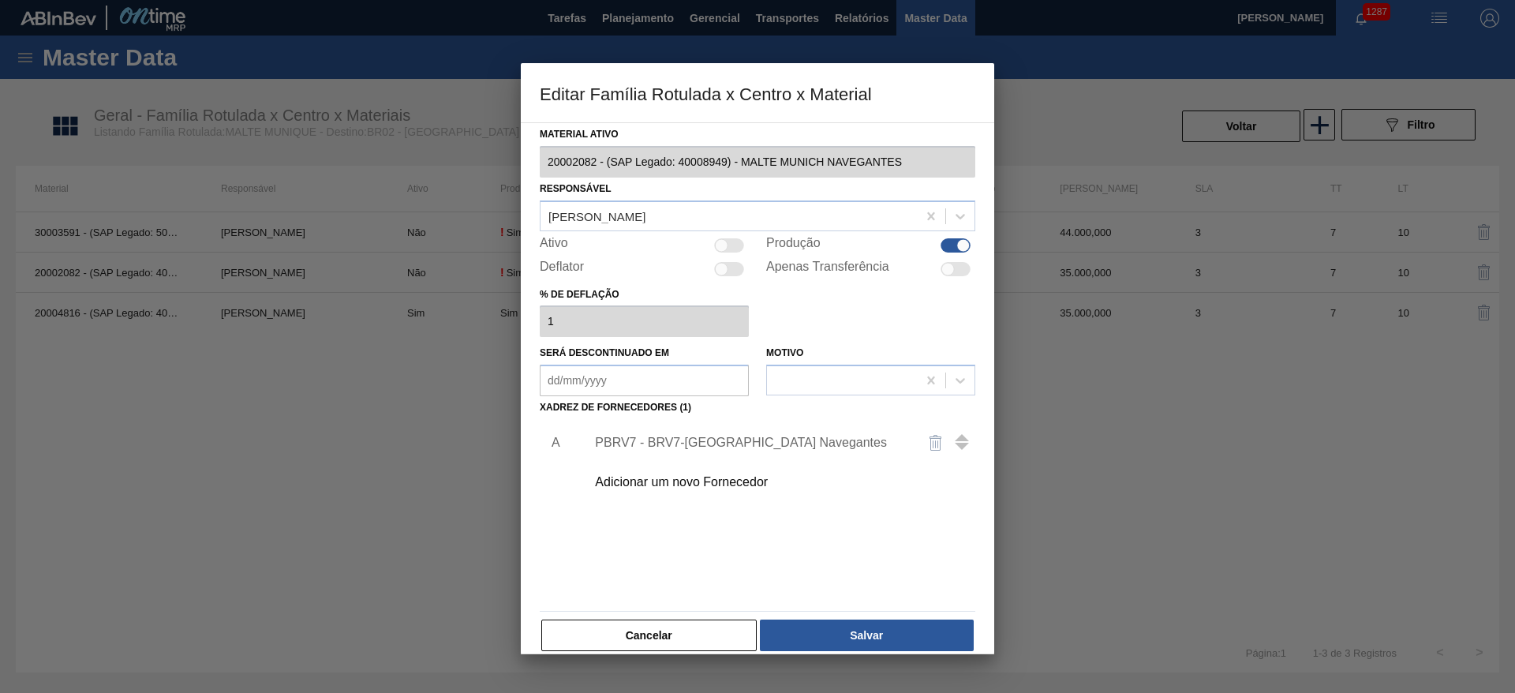
click at [853, 636] on button "Salvar" at bounding box center [867, 635] width 214 height 32
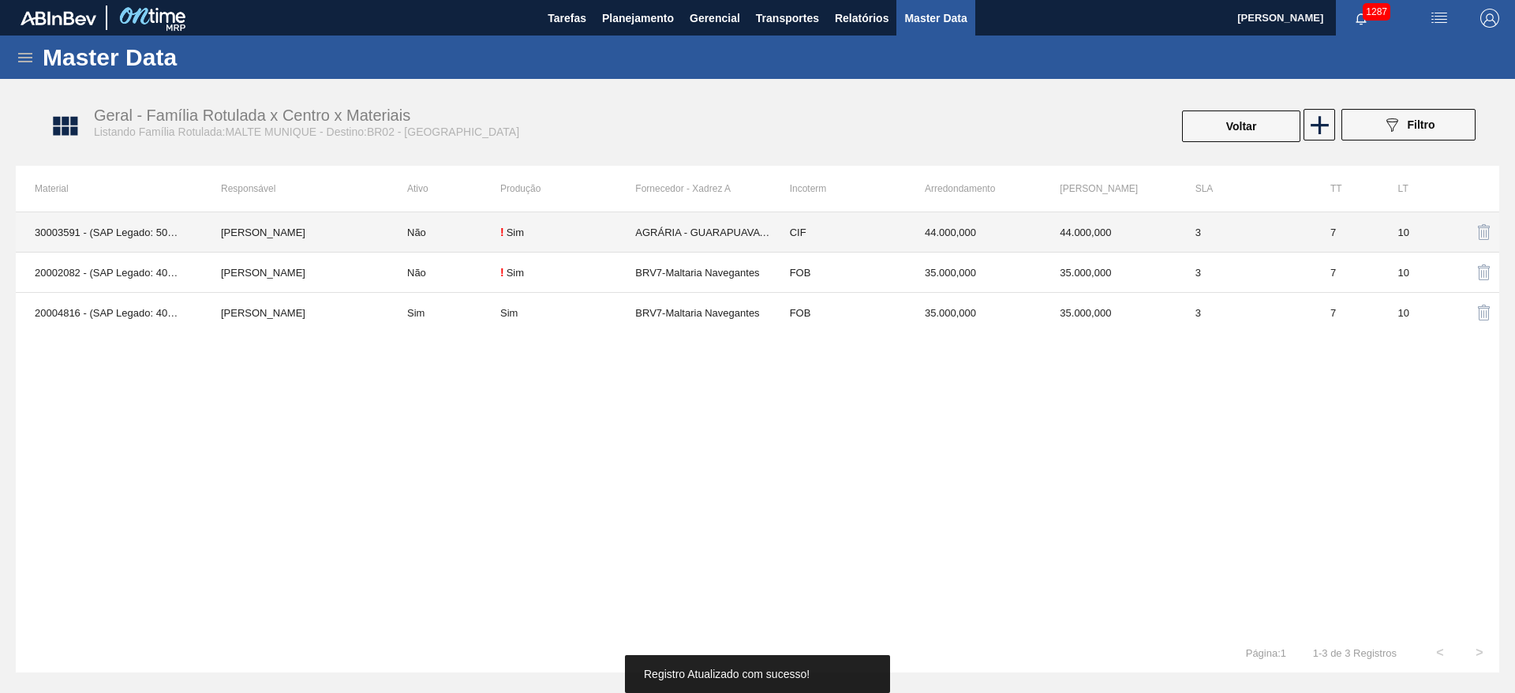
click at [461, 231] on td "Não" at bounding box center [444, 232] width 112 height 40
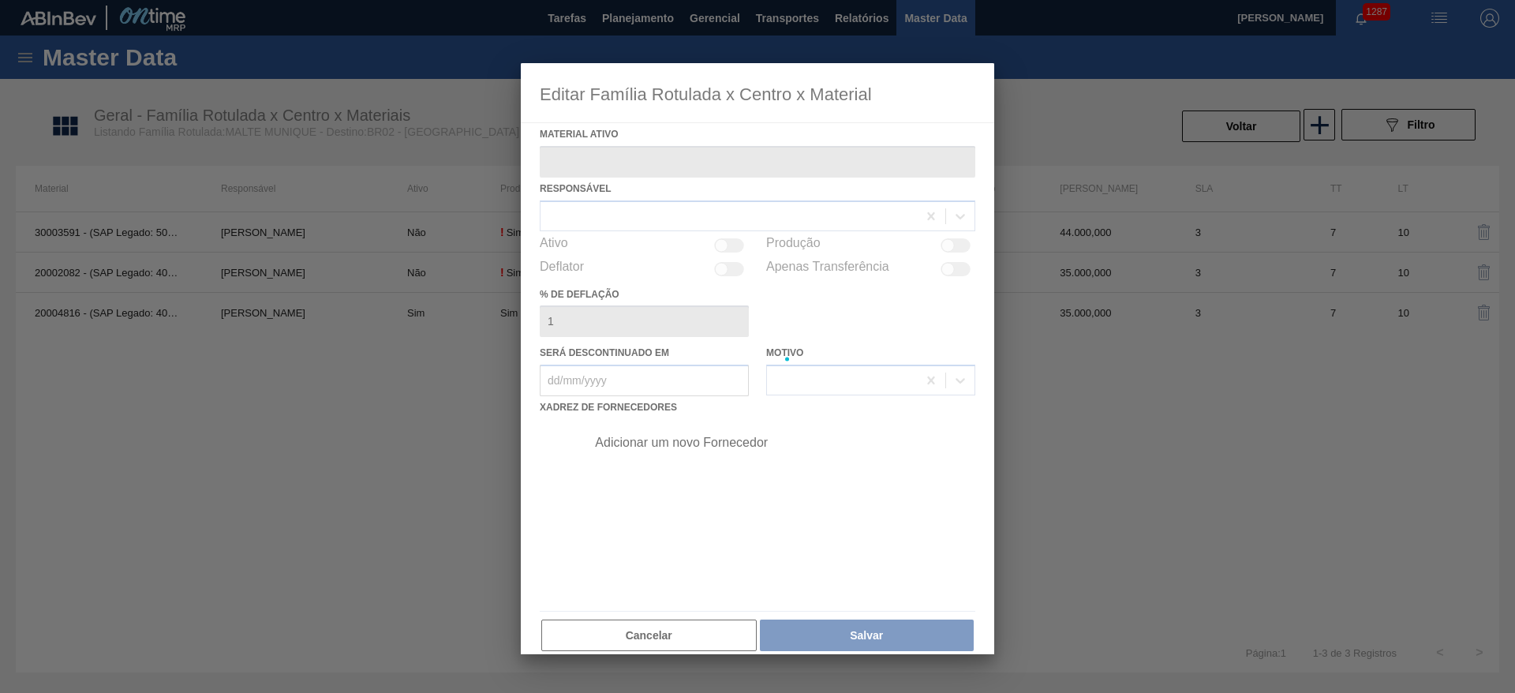
type ativo "30003591 - (SAP Legado: 50010369) - MALTE;MUNIQUE;TIPOII;"
checkbox input "true"
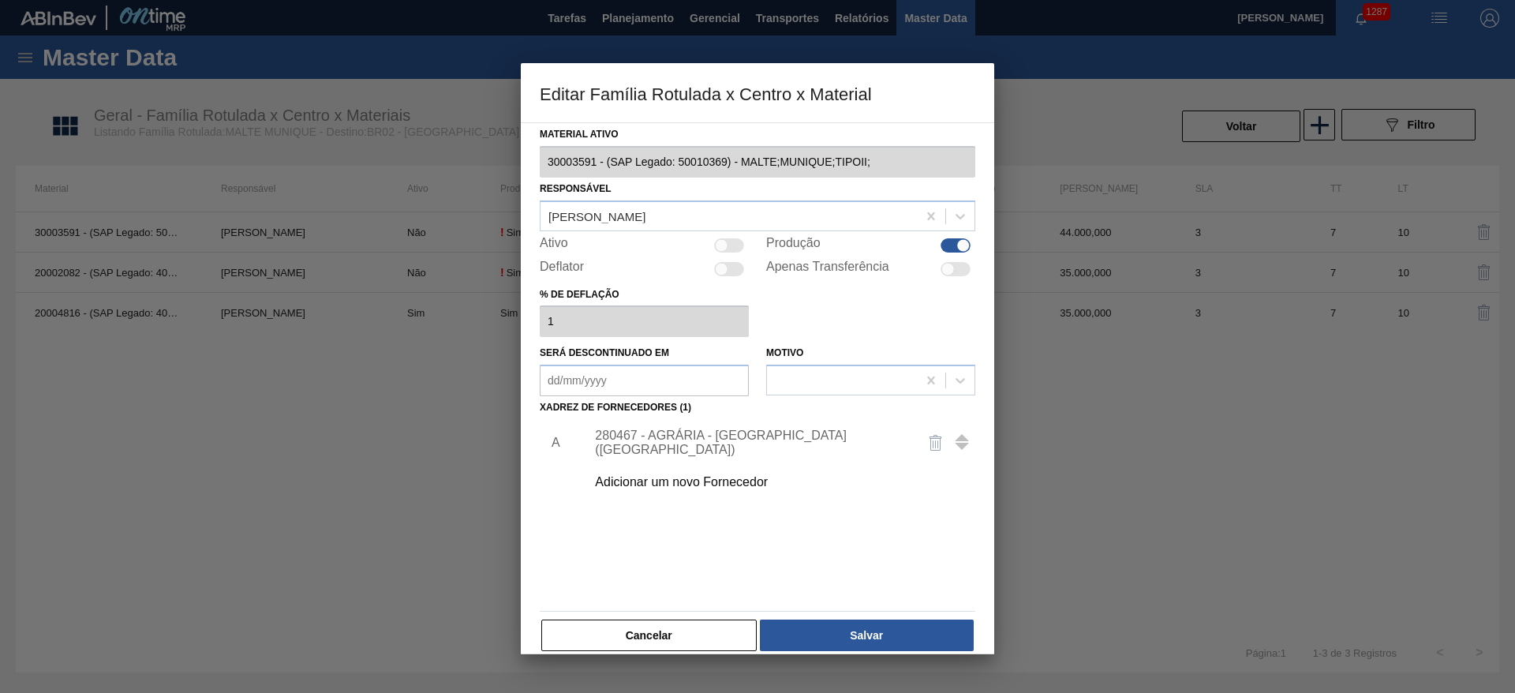
click at [675, 438] on div "280467 - AGRÁRIA - [GEOGRAPHIC_DATA] ([GEOGRAPHIC_DATA])" at bounding box center [749, 443] width 309 height 28
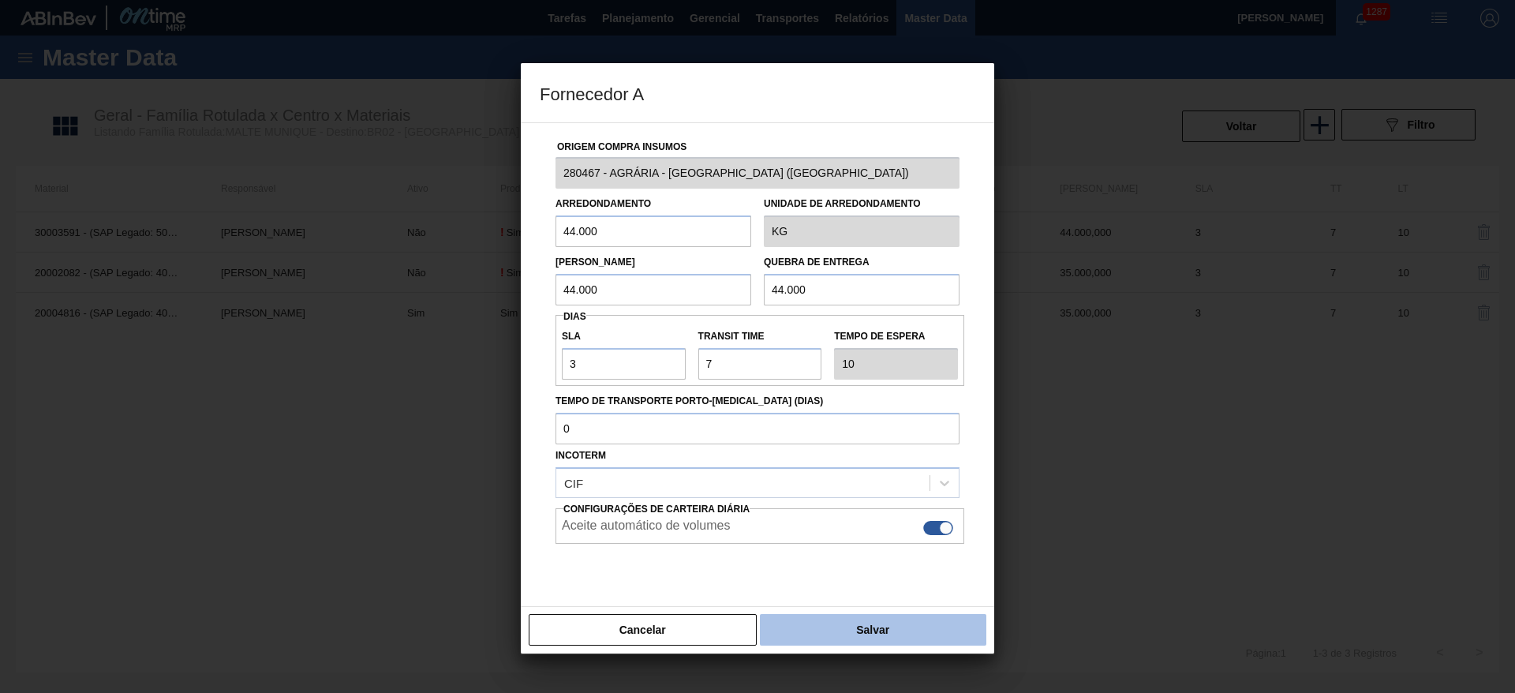
click at [870, 625] on button "Salvar" at bounding box center [873, 630] width 226 height 32
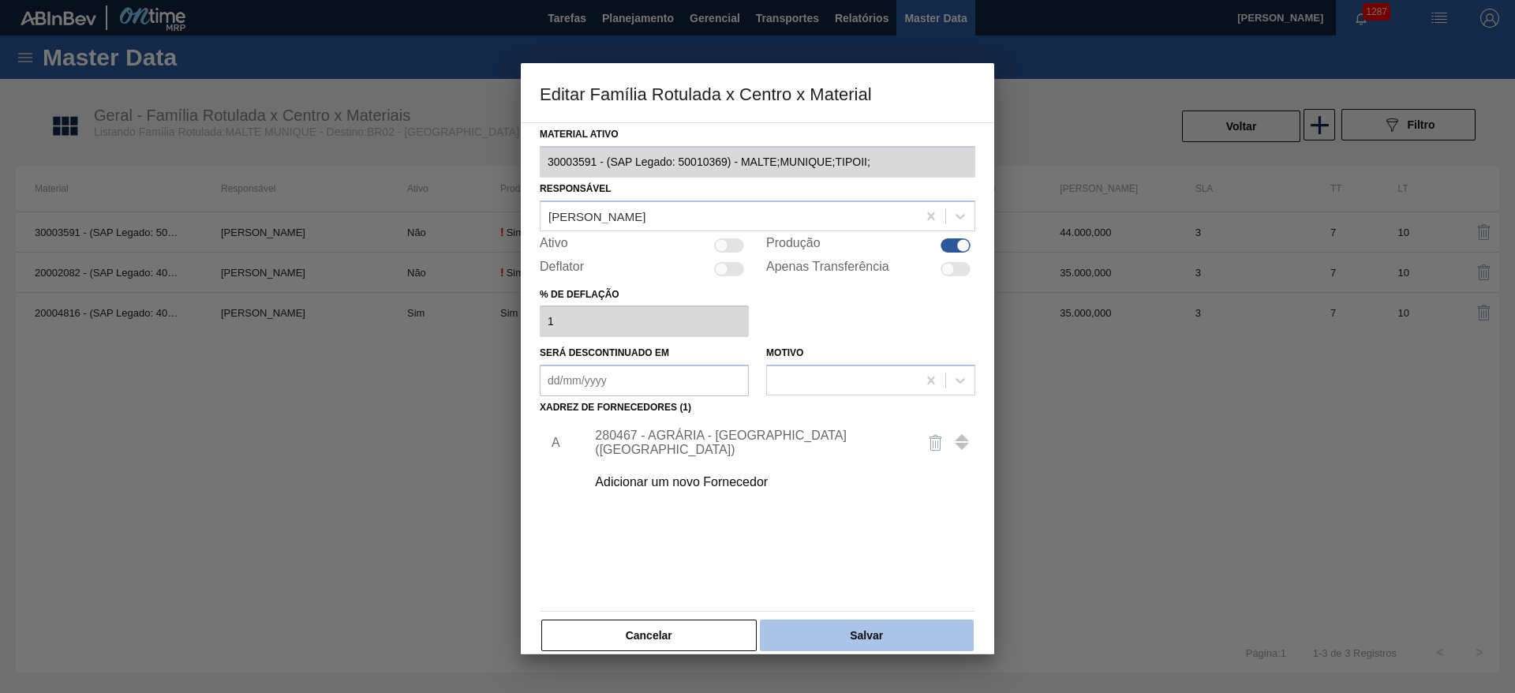
click at [870, 631] on button "Salvar" at bounding box center [867, 635] width 214 height 32
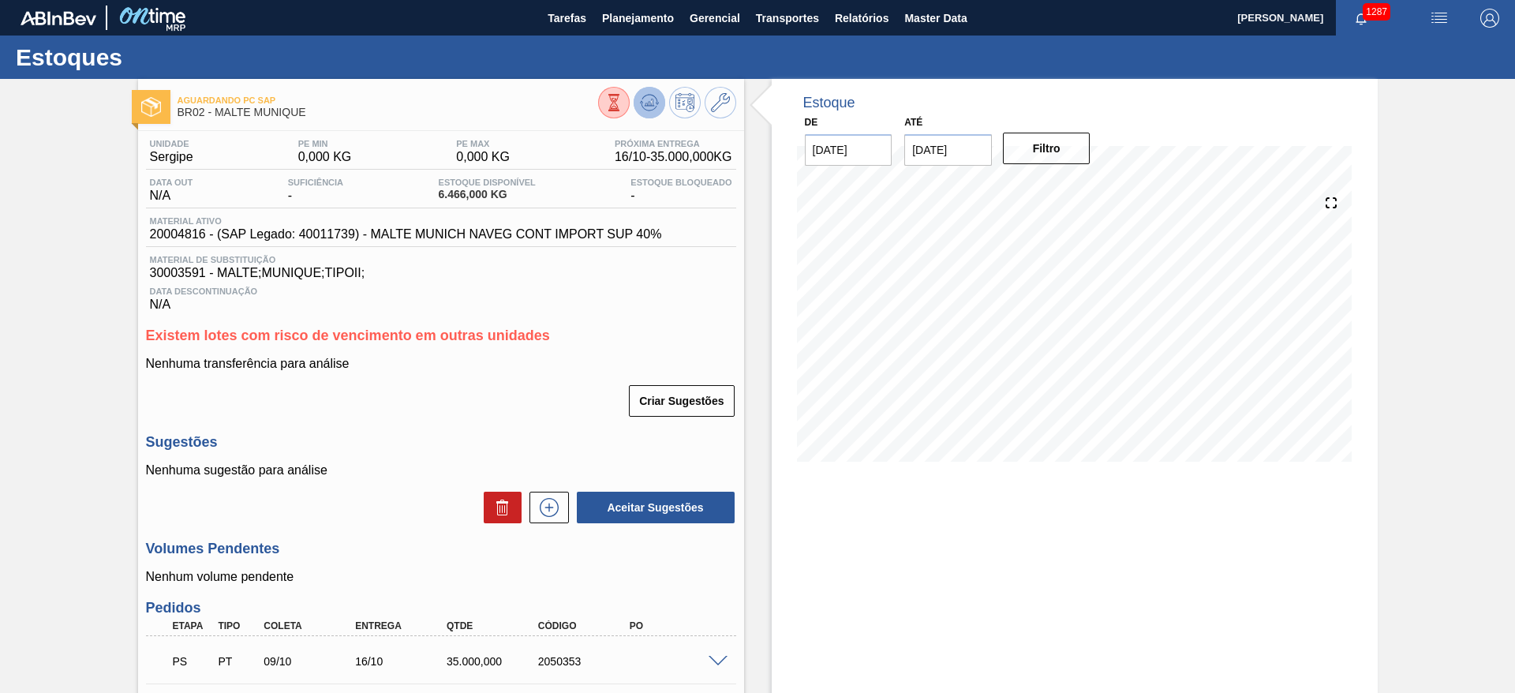
click at [646, 110] on icon at bounding box center [649, 107] width 16 height 8
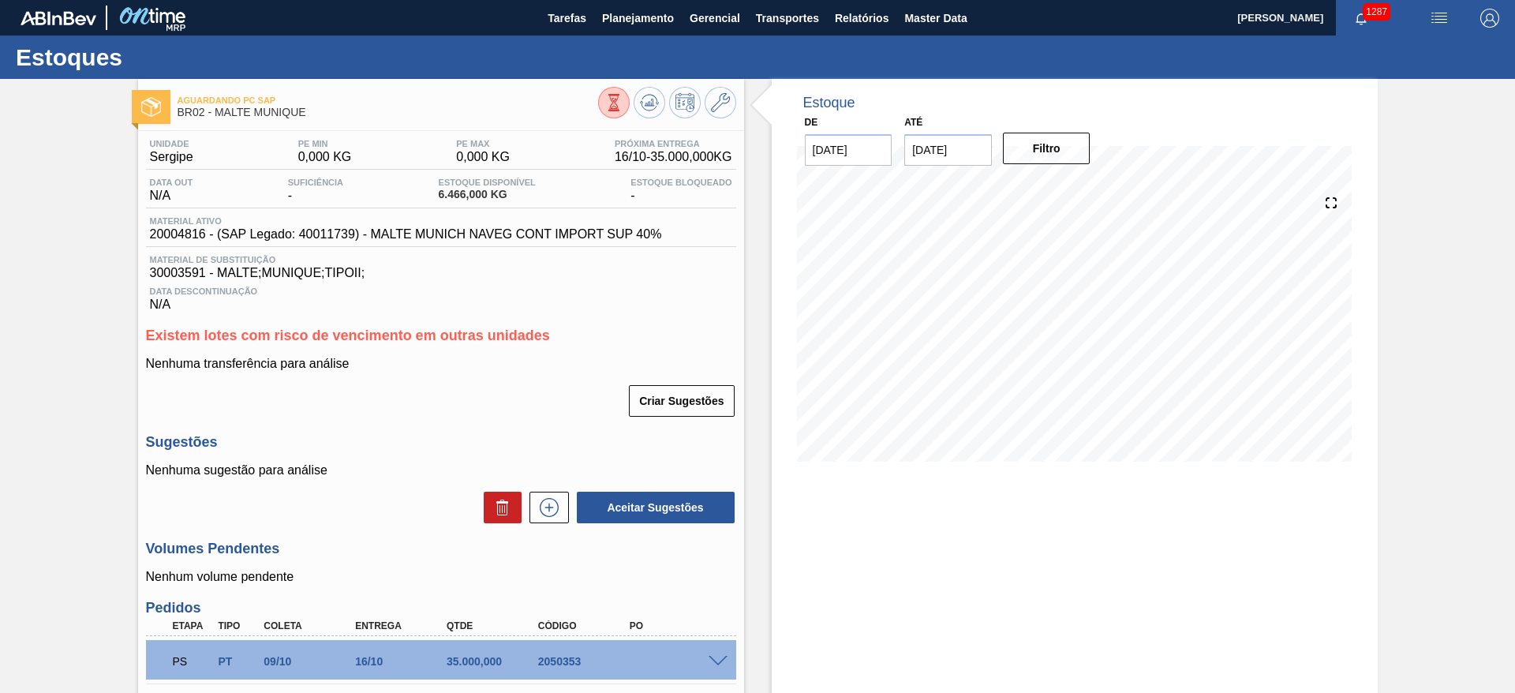
scroll to position [167, 0]
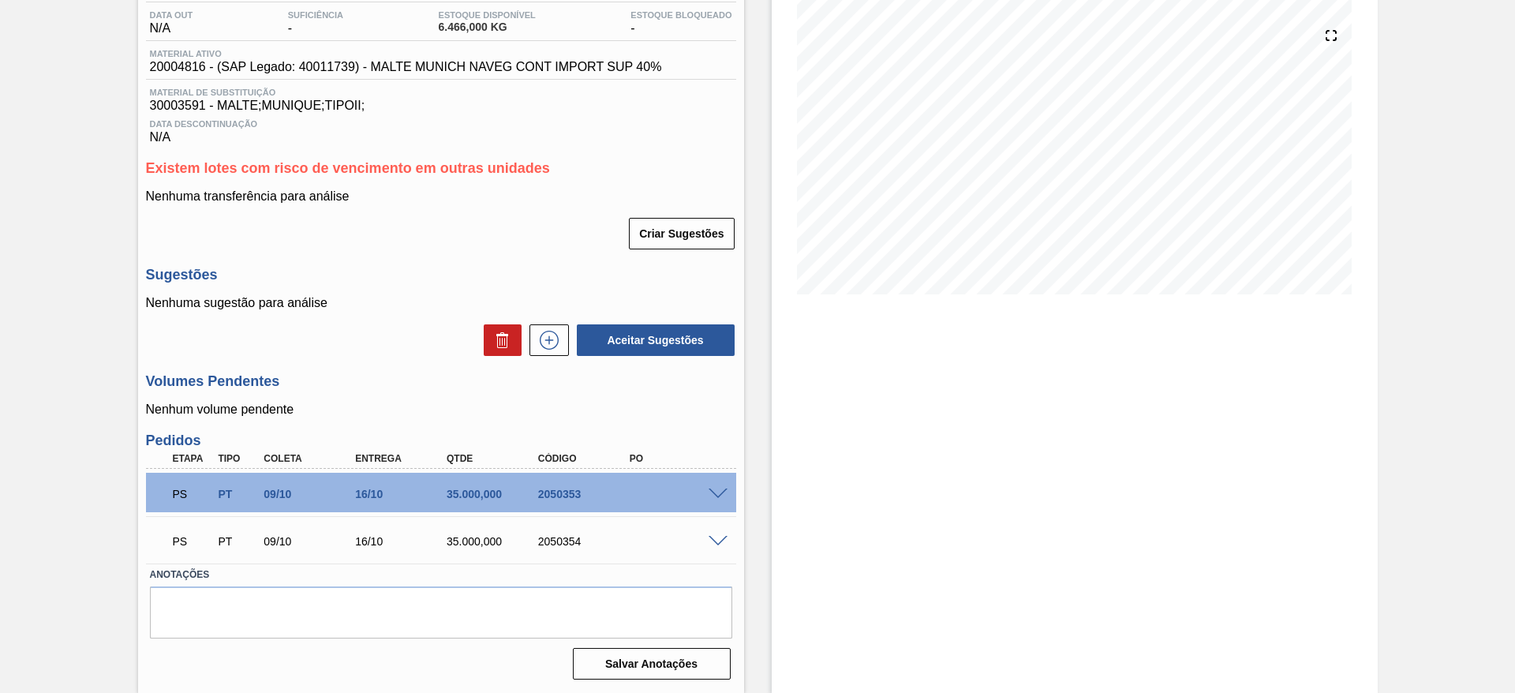
click at [717, 495] on span at bounding box center [718, 494] width 19 height 12
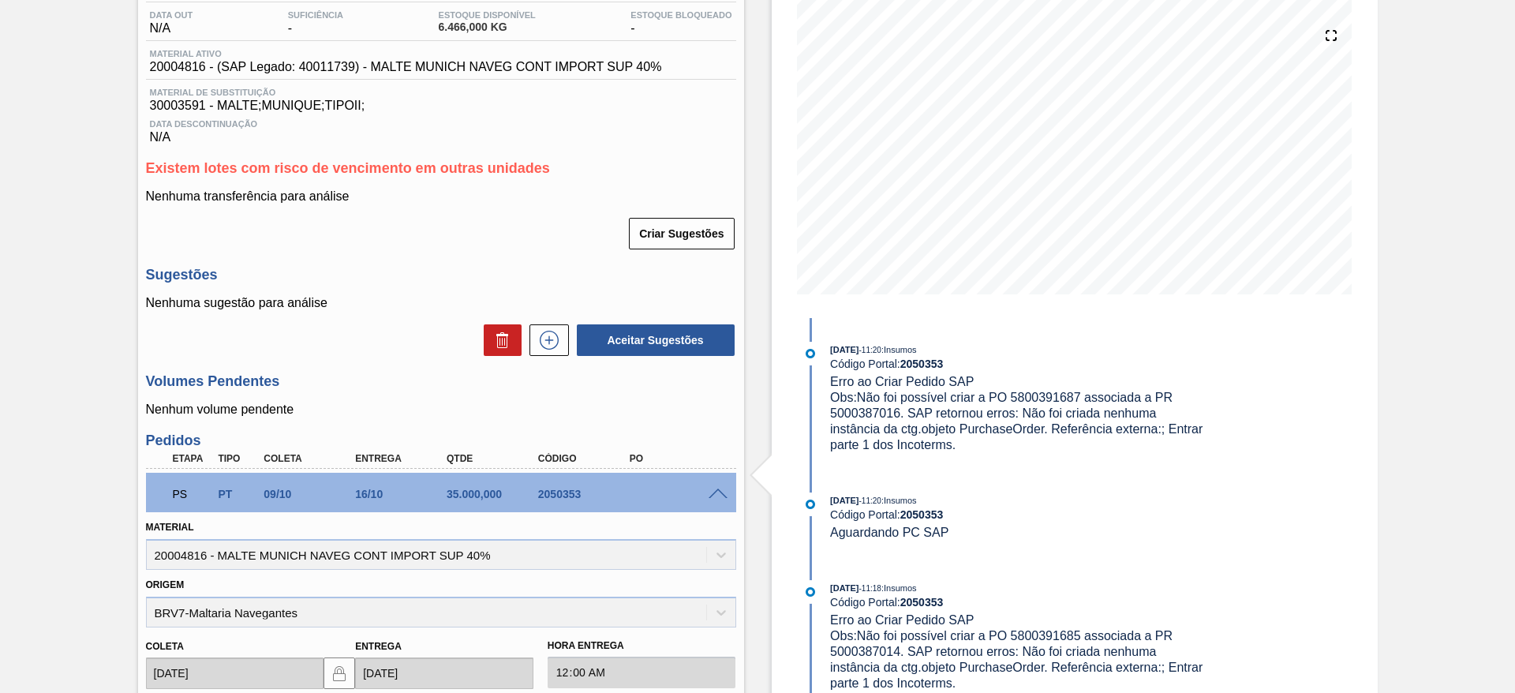
click at [718, 492] on span at bounding box center [718, 494] width 19 height 12
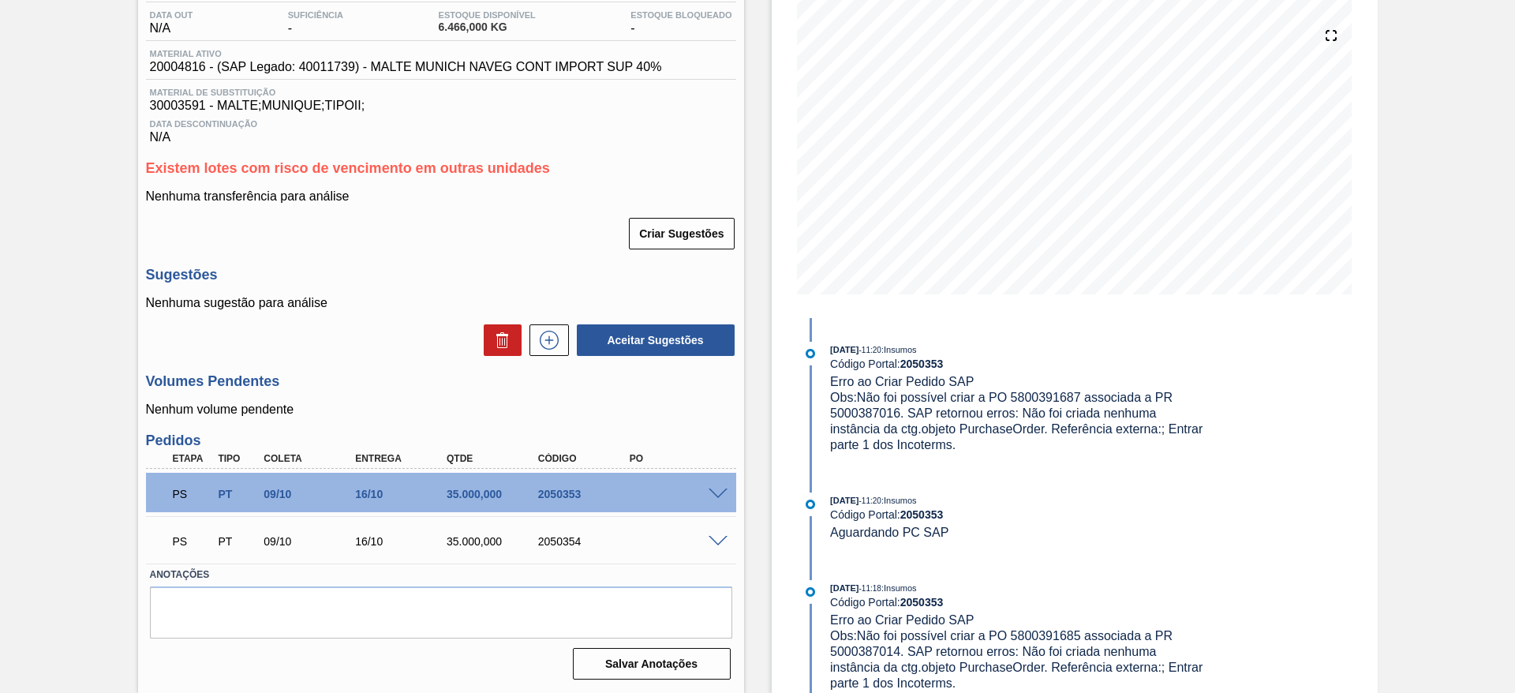
click at [1047, 395] on span "Obs: Não foi possível criar a PO 5800391687 associada a PR 5000387016. SAP reto…" at bounding box center [1018, 421] width 376 height 61
copy span "5800391687"
click at [855, 412] on span "Obs: Não foi possível criar a PO 5800391687 associada a PR 5000387016. SAP reto…" at bounding box center [1018, 421] width 376 height 61
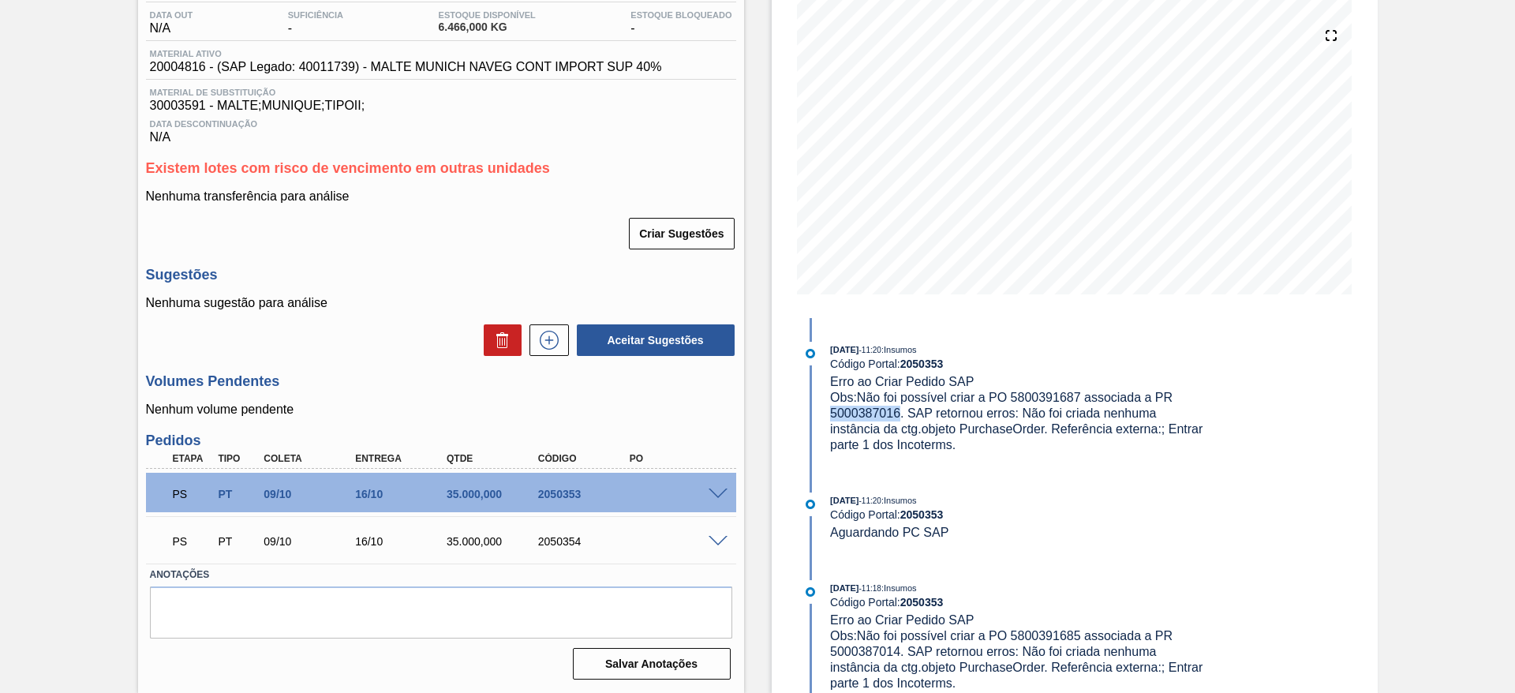
copy span "5000387016"
click at [179, 65] on span "20004816 - (SAP Legado: 40011739) - MALTE MUNICH NAVEG CONT IMPORT SUP 40%" at bounding box center [406, 67] width 512 height 14
copy span "20004816"
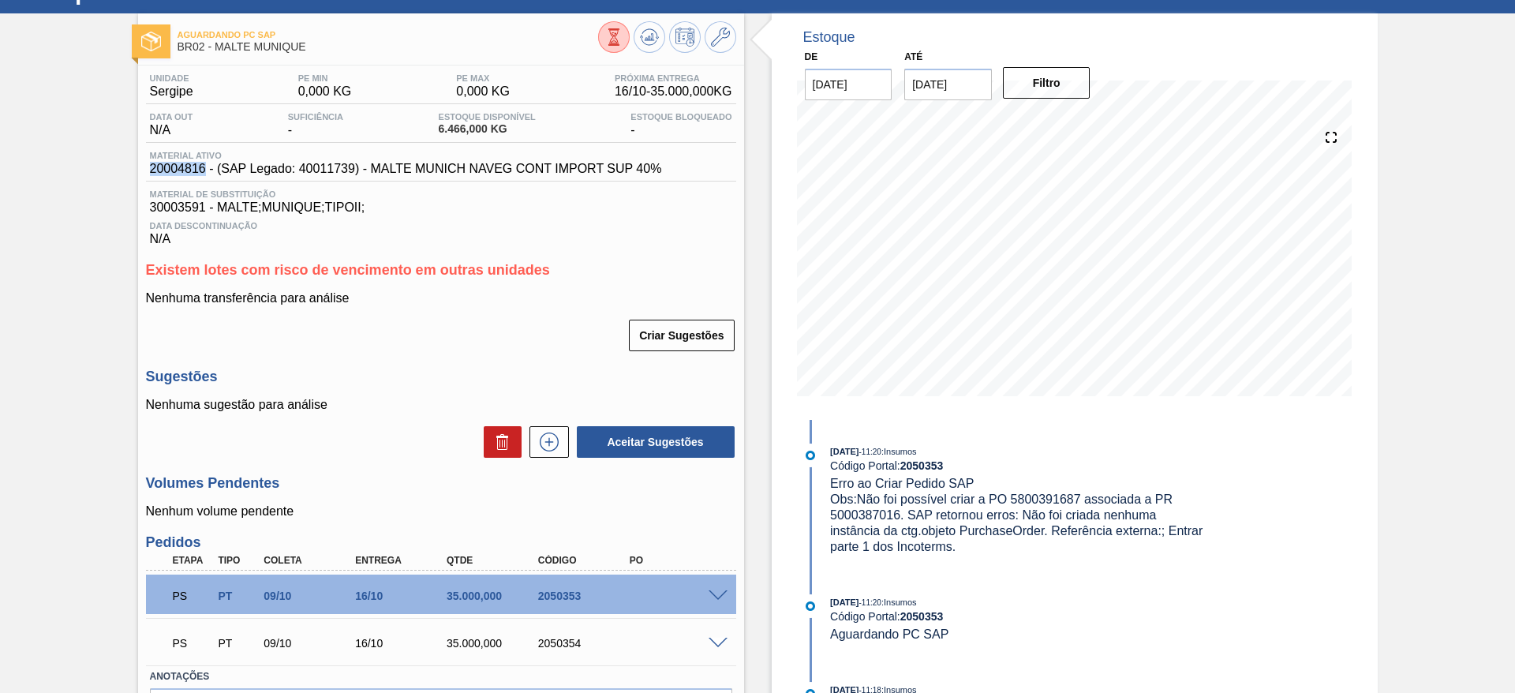
scroll to position [0, 0]
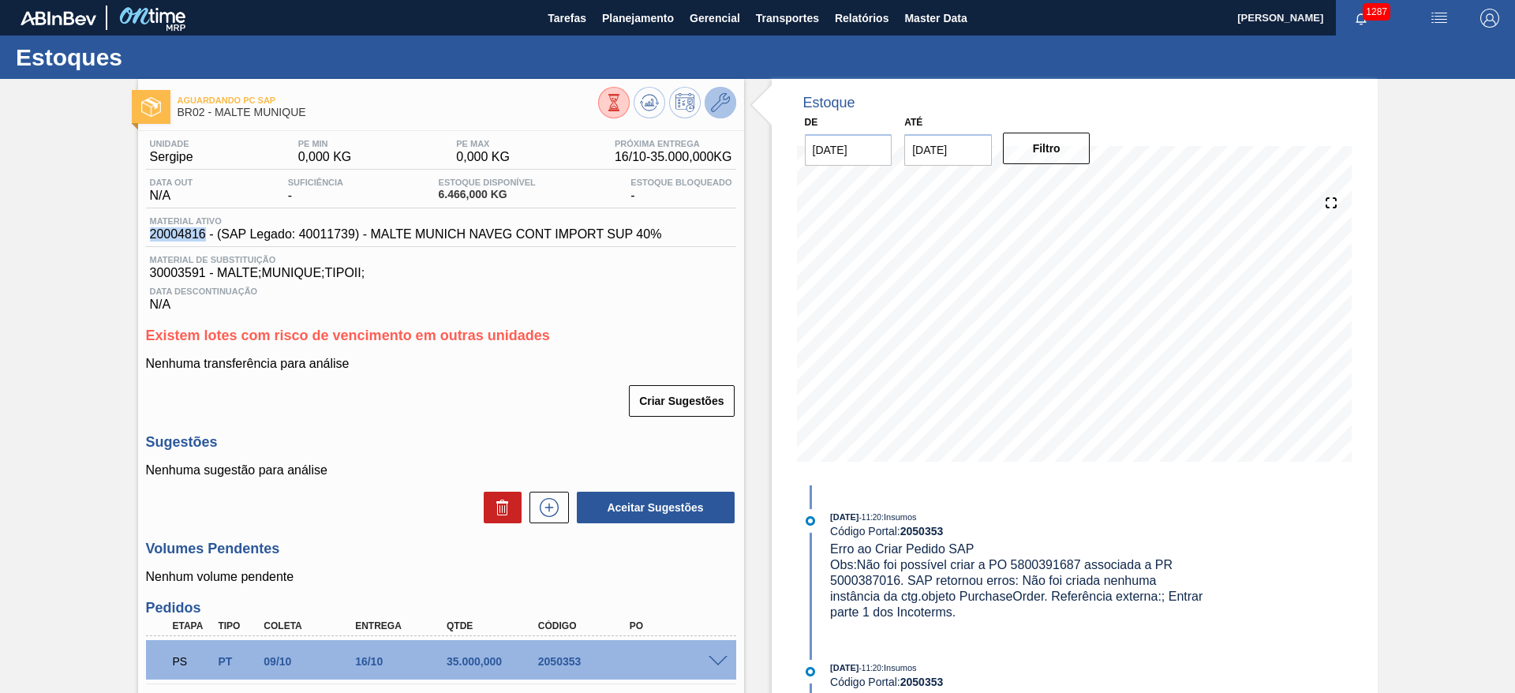
click at [724, 95] on icon at bounding box center [720, 102] width 19 height 19
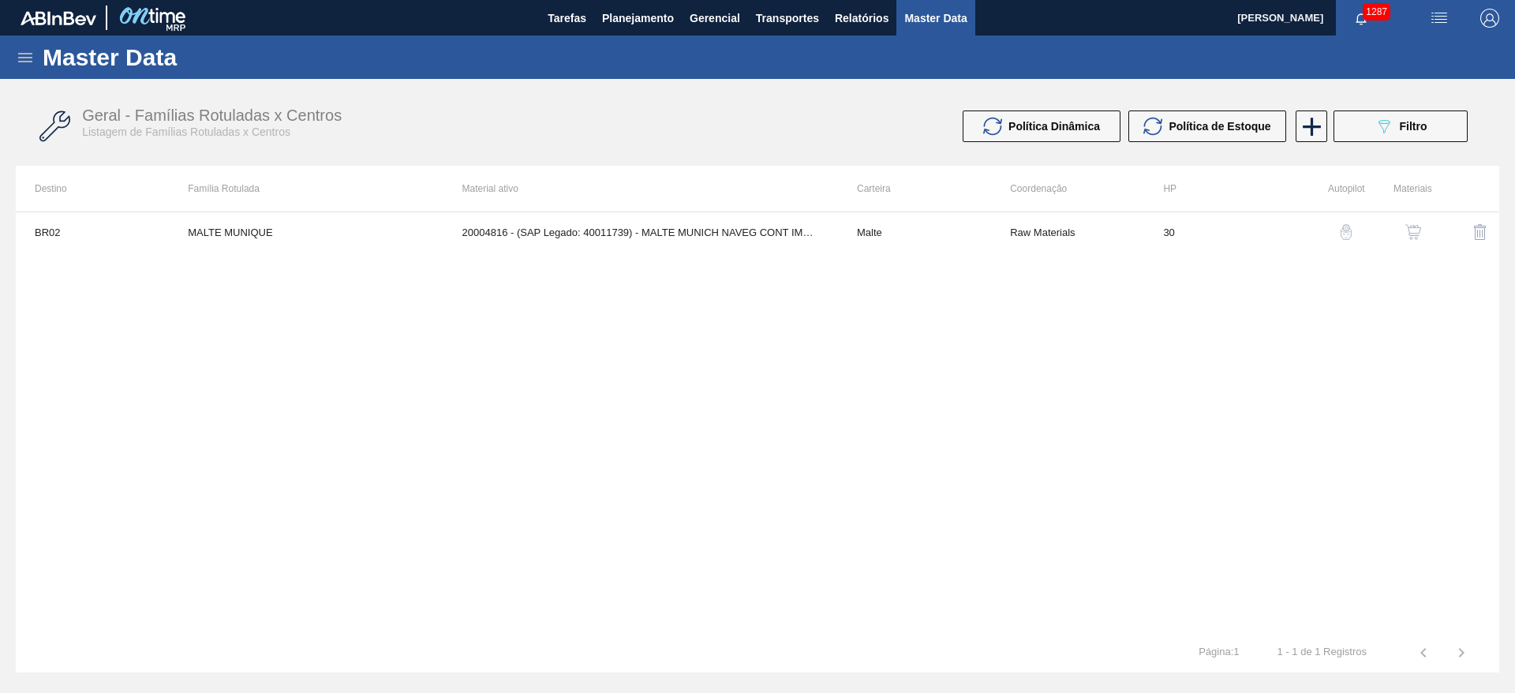
click at [1410, 239] on img "button" at bounding box center [1413, 232] width 16 height 16
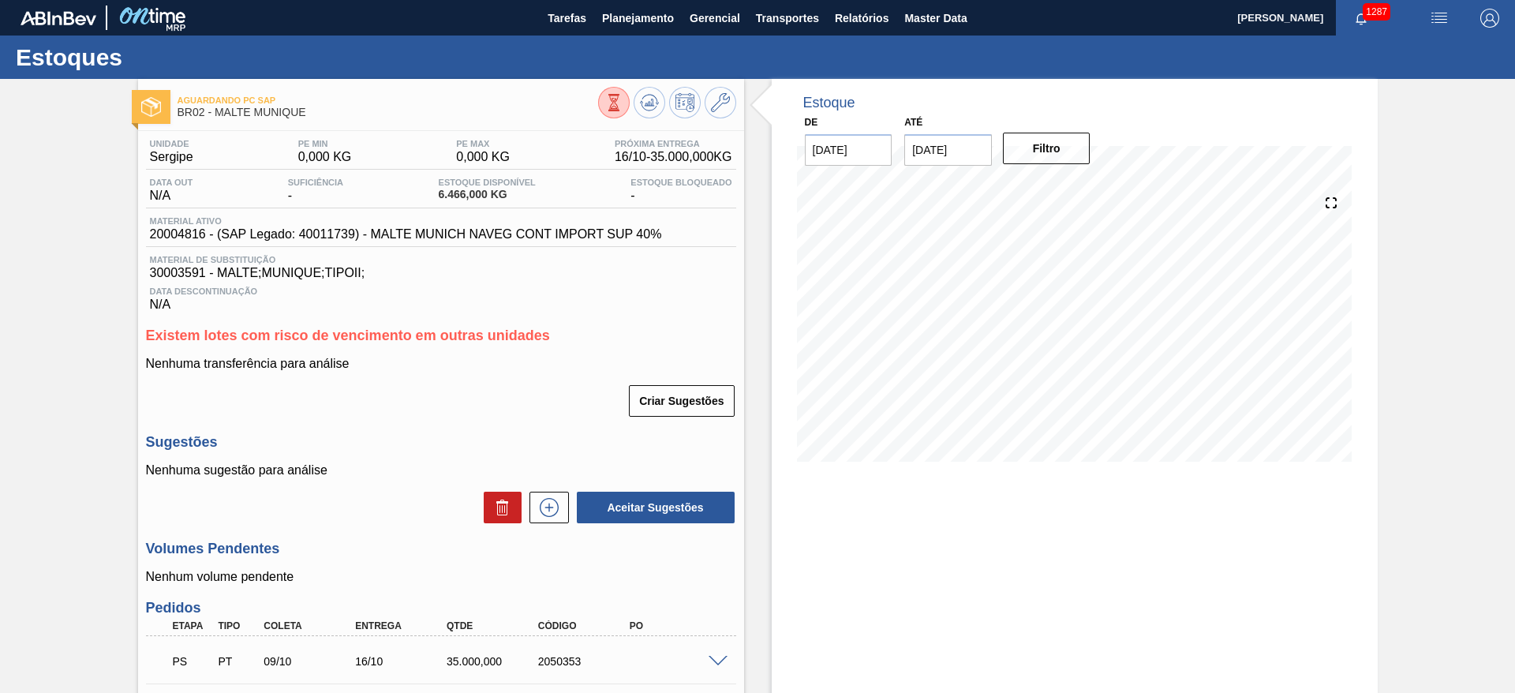
click at [185, 235] on span "20004816 - (SAP Legado: 40011739) - MALTE MUNICH NAVEG CONT IMPORT SUP 40%" at bounding box center [406, 234] width 512 height 14
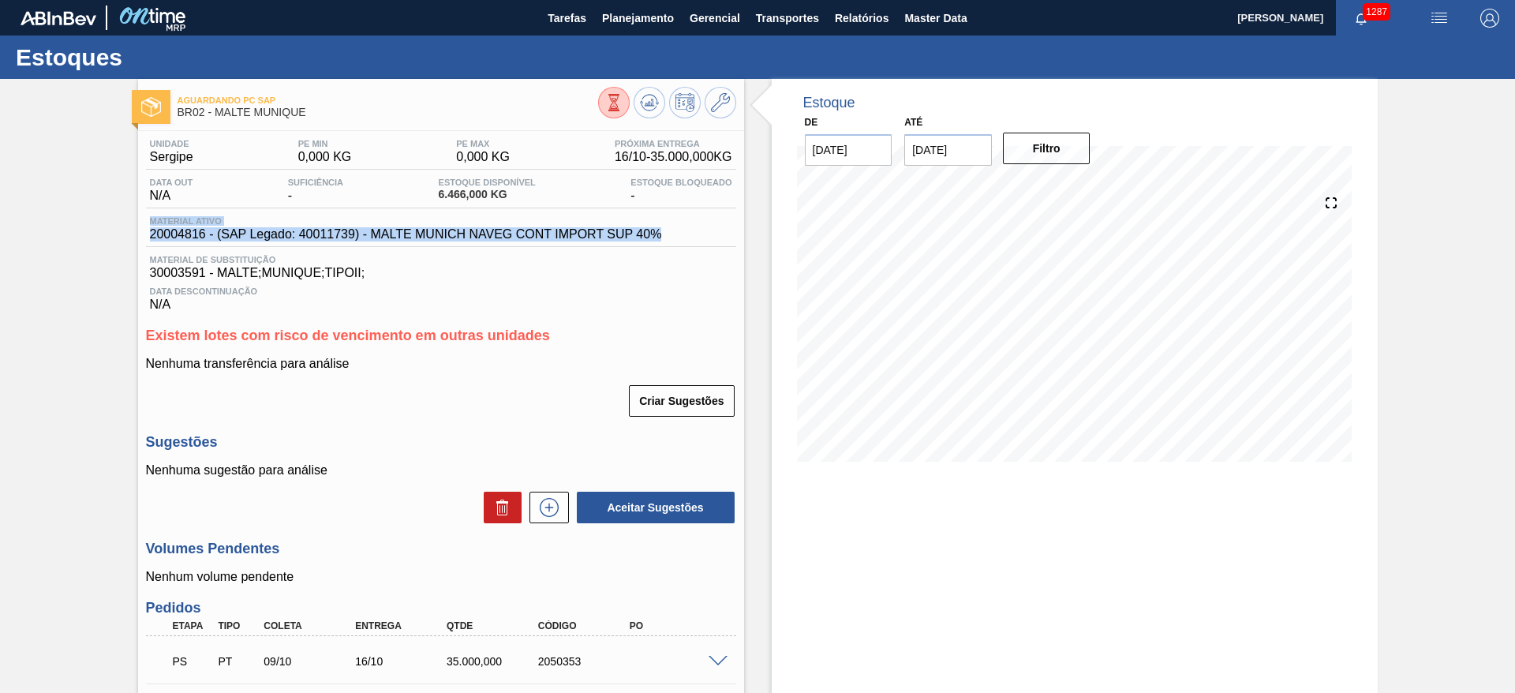
drag, startPoint x: 663, startPoint y: 232, endPoint x: 98, endPoint y: 221, distance: 565.1
click at [98, 221] on div "Aguardando PC SAP BR02 - MALTE MUNIQUE Unidade Sergipe PE MIN 0,000 KG PE MAX 0…" at bounding box center [757, 469] width 1515 height 781
copy div "Material ativo 20004816 - (SAP Legado: 40011739) - MALTE MUNICH NAVEG CONT IMPO…"
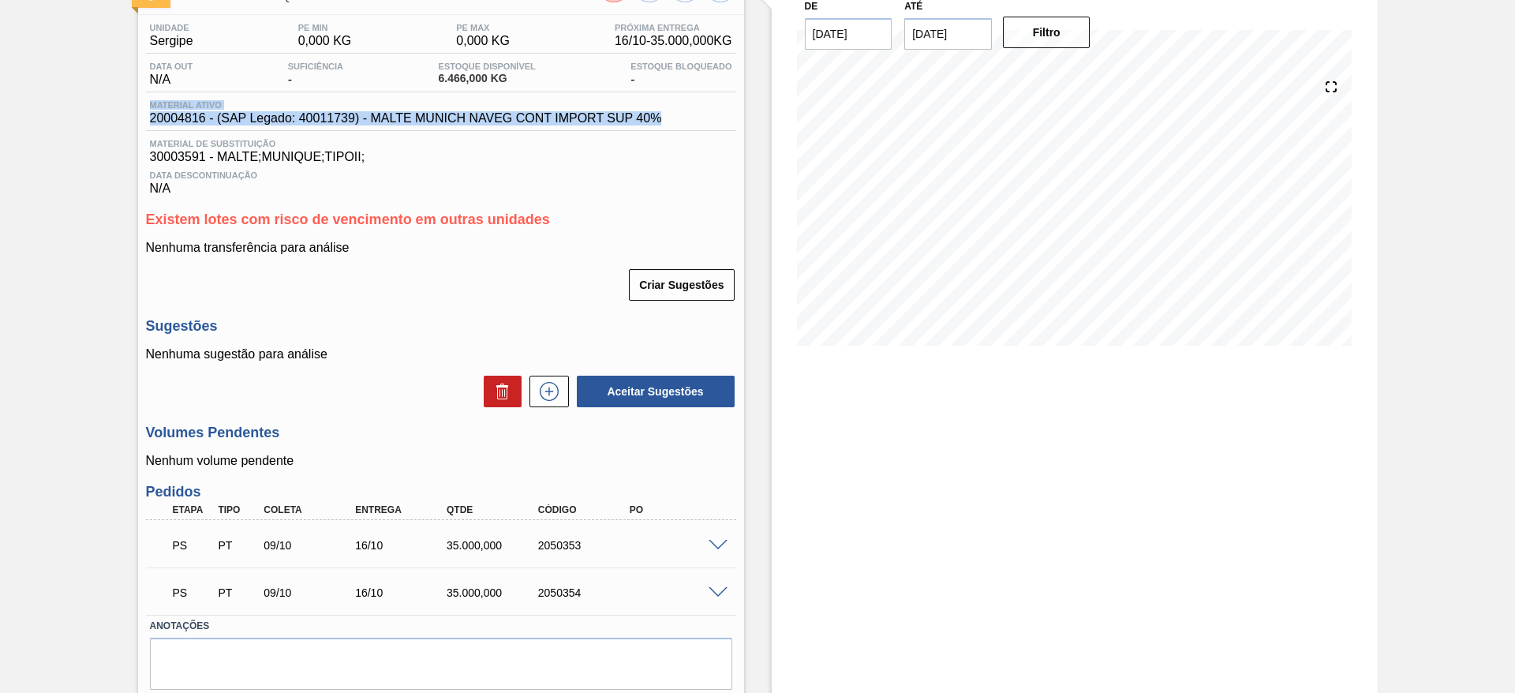
scroll to position [167, 0]
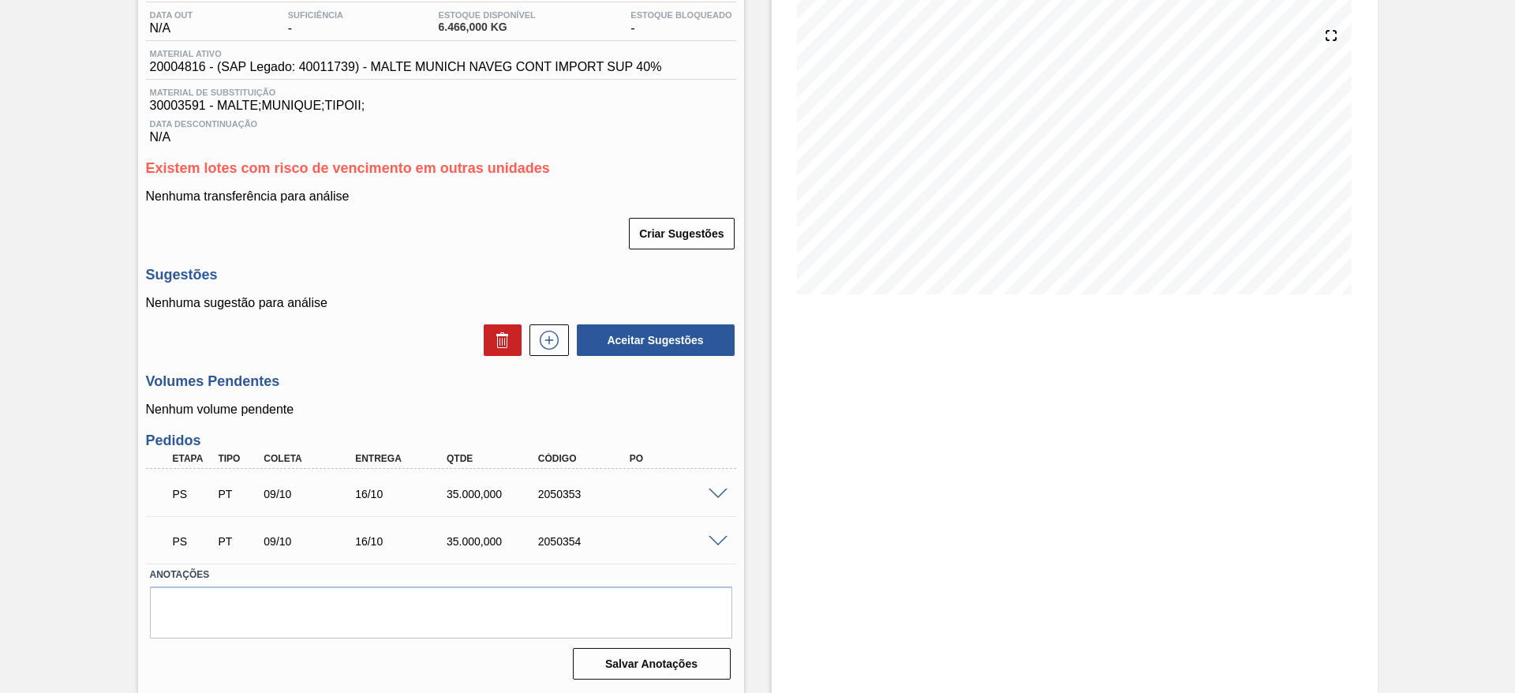
click at [47, 406] on div "Aguardando PC SAP BR02 - MALTE MUNIQUE Unidade Sergipe PE MIN 0,000 KG PE MAX 0…" at bounding box center [757, 302] width 1515 height 781
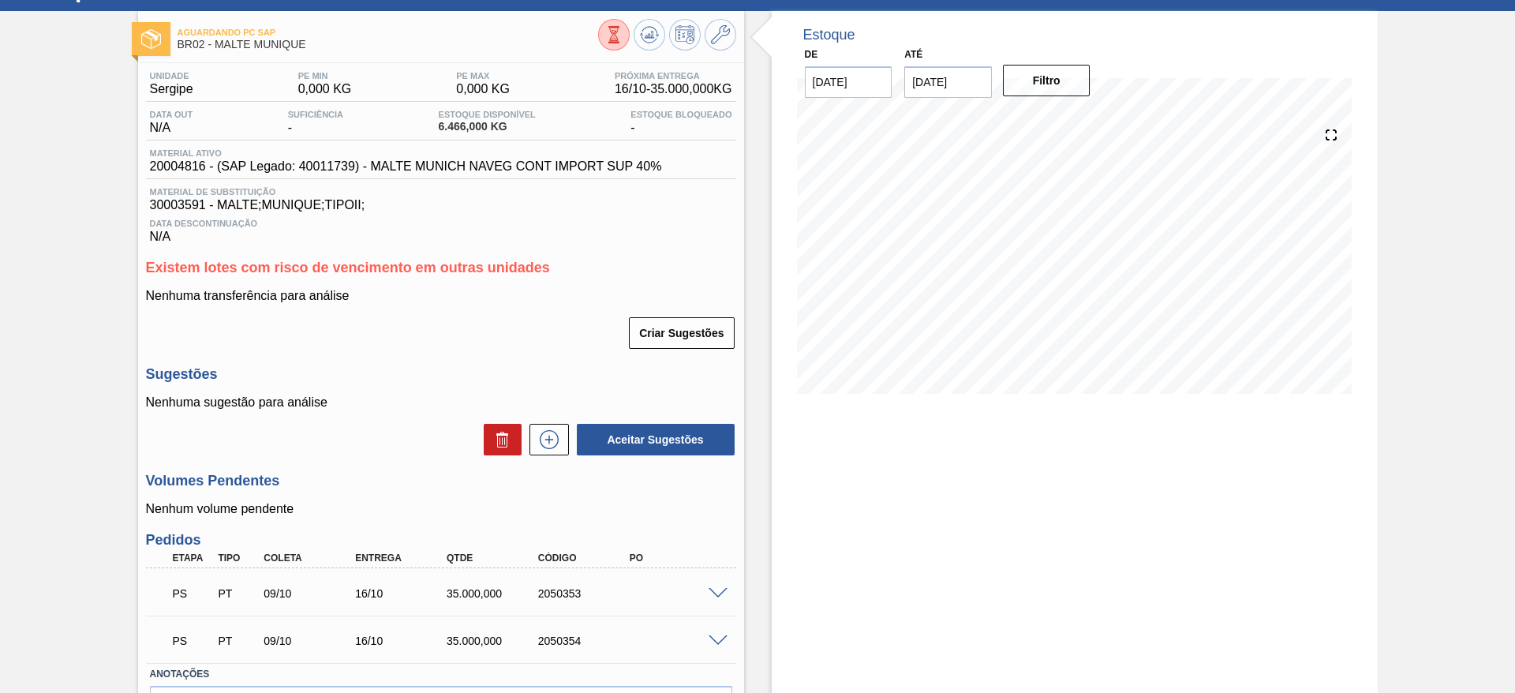
scroll to position [0, 0]
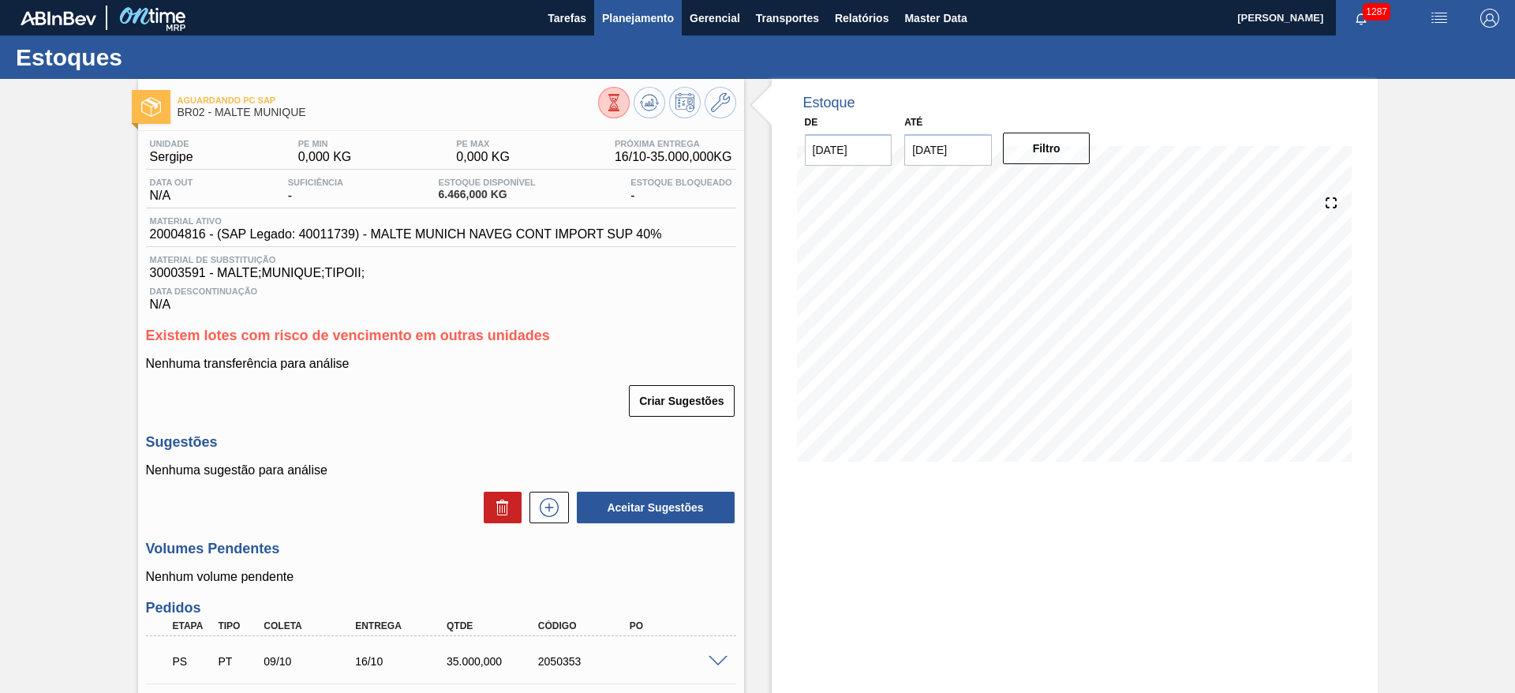
click at [640, 15] on span "Planejamento" at bounding box center [638, 18] width 72 height 19
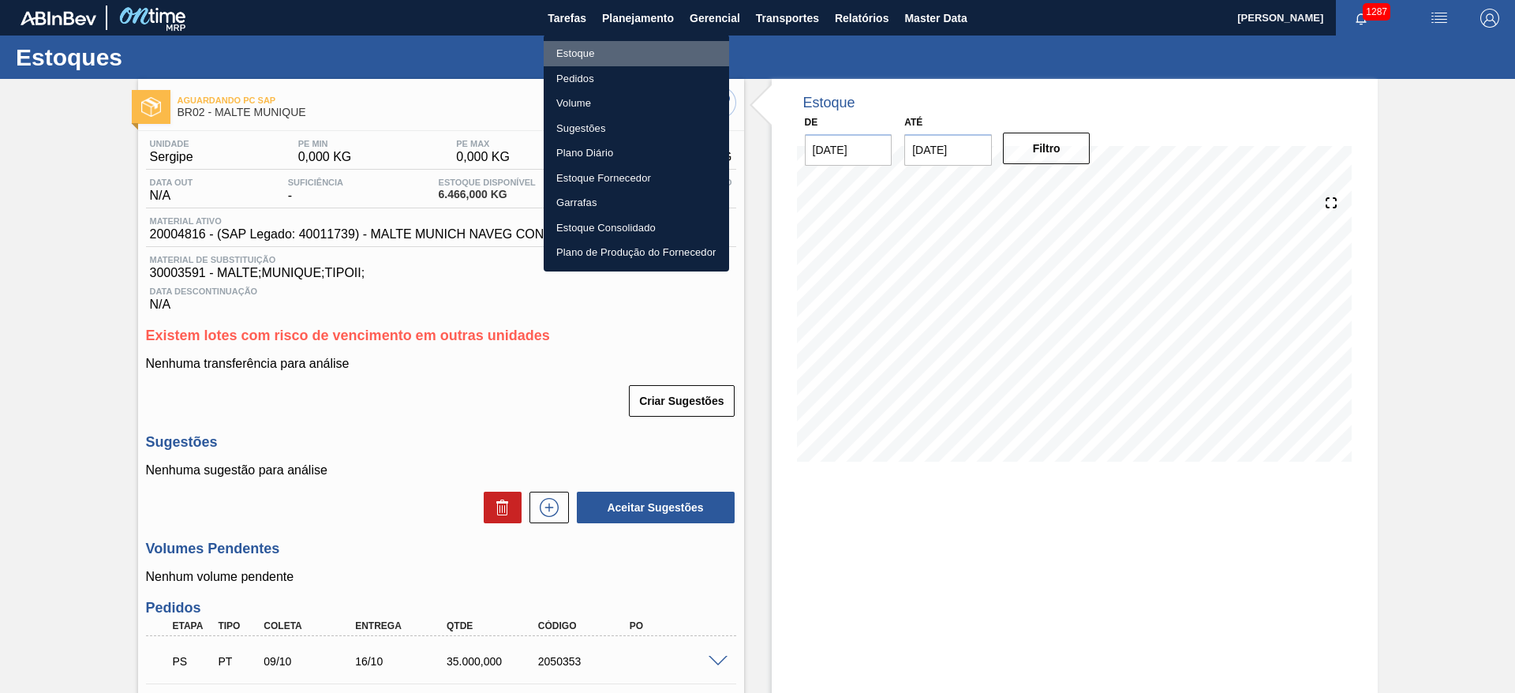
click at [582, 49] on li "Estoque" at bounding box center [636, 53] width 185 height 25
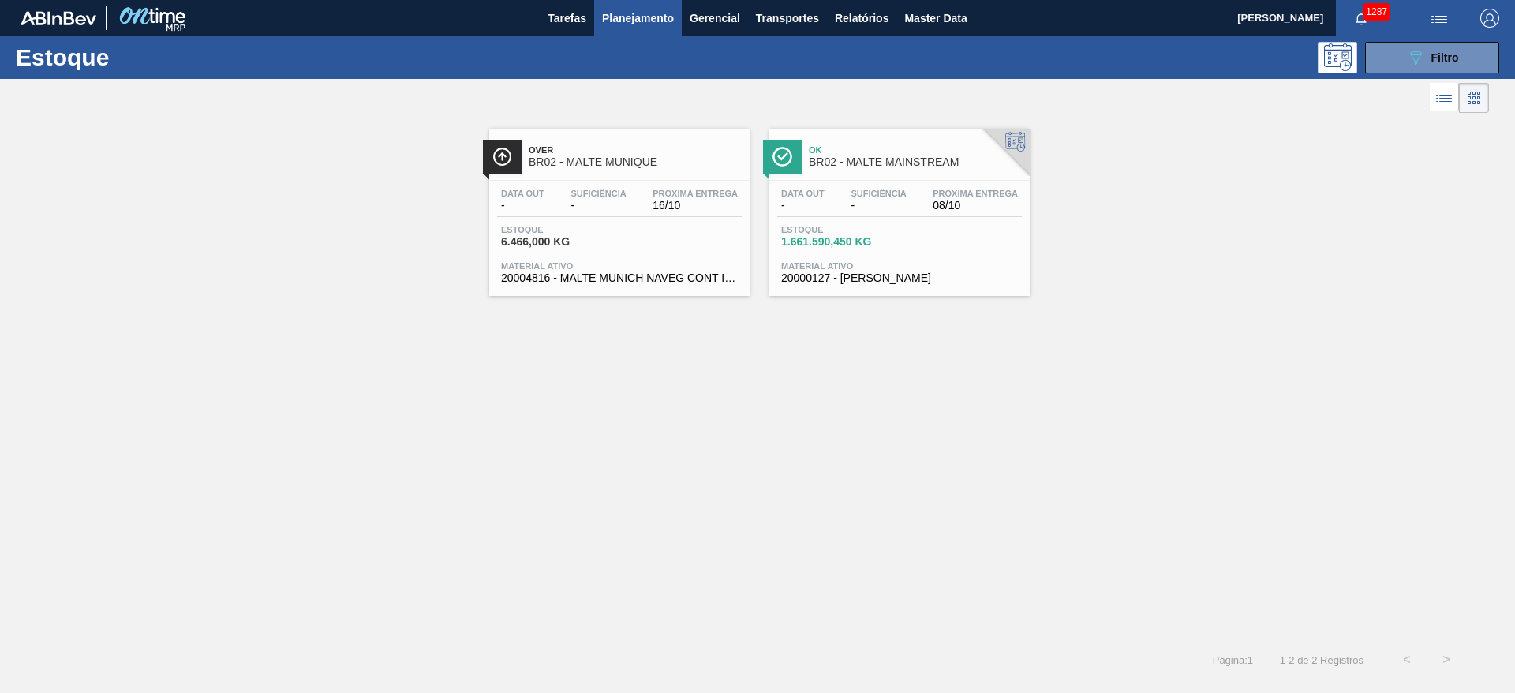
click at [561, 490] on div "Over BR02 - MALTE MUNIQUE Data out - Suficiência - Próxima Entrega 16/10 Estoqu…" at bounding box center [757, 378] width 1515 height 523
click at [603, 238] on span "6.466,000 KG" at bounding box center [556, 242] width 110 height 12
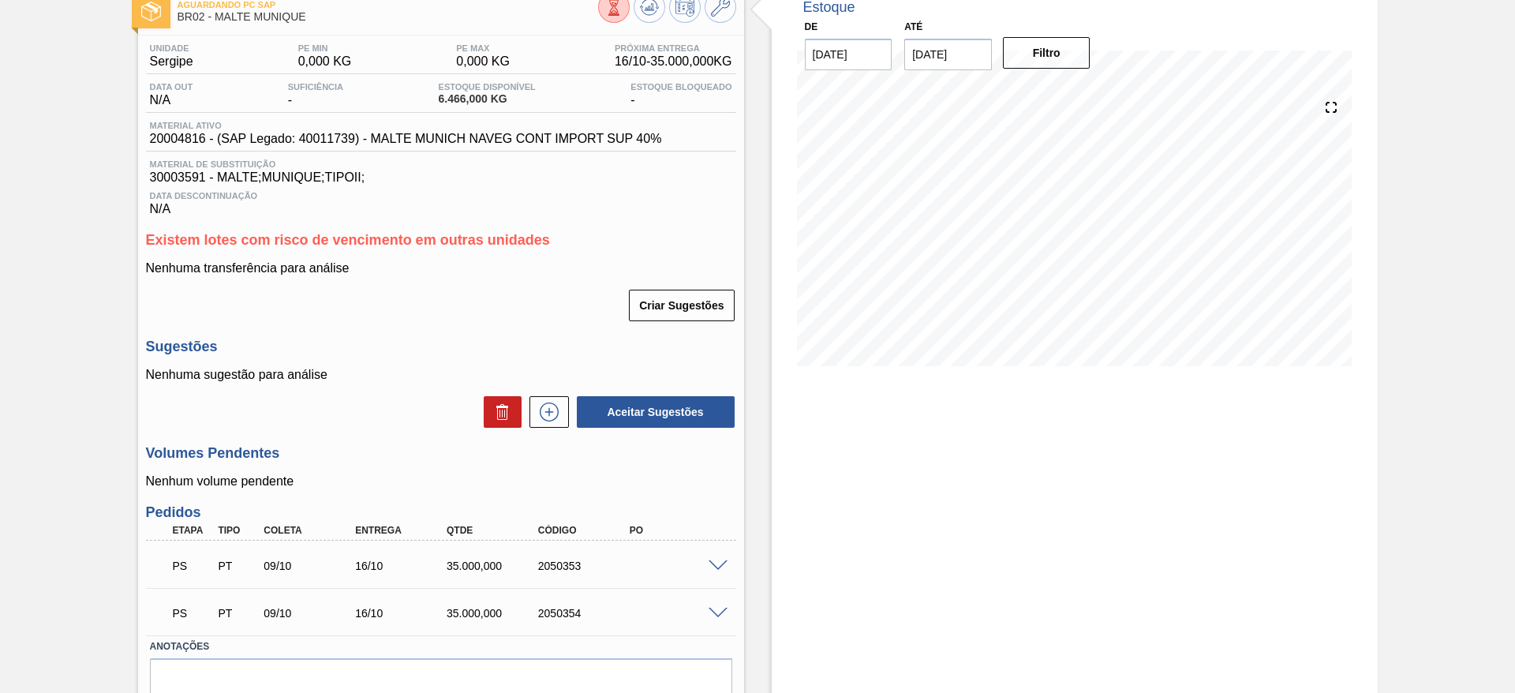
scroll to position [167, 0]
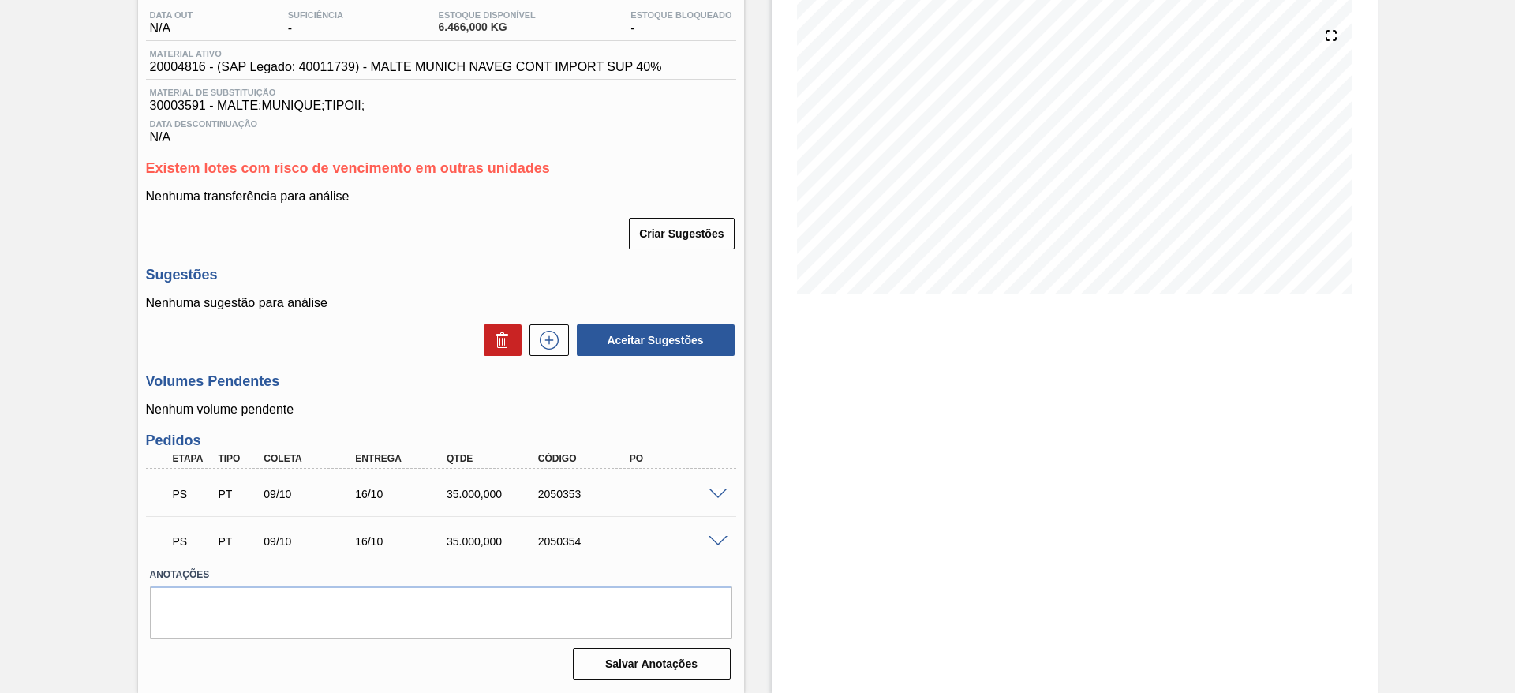
click at [717, 495] on span at bounding box center [718, 494] width 19 height 12
